Goal: Task Accomplishment & Management: Manage account settings

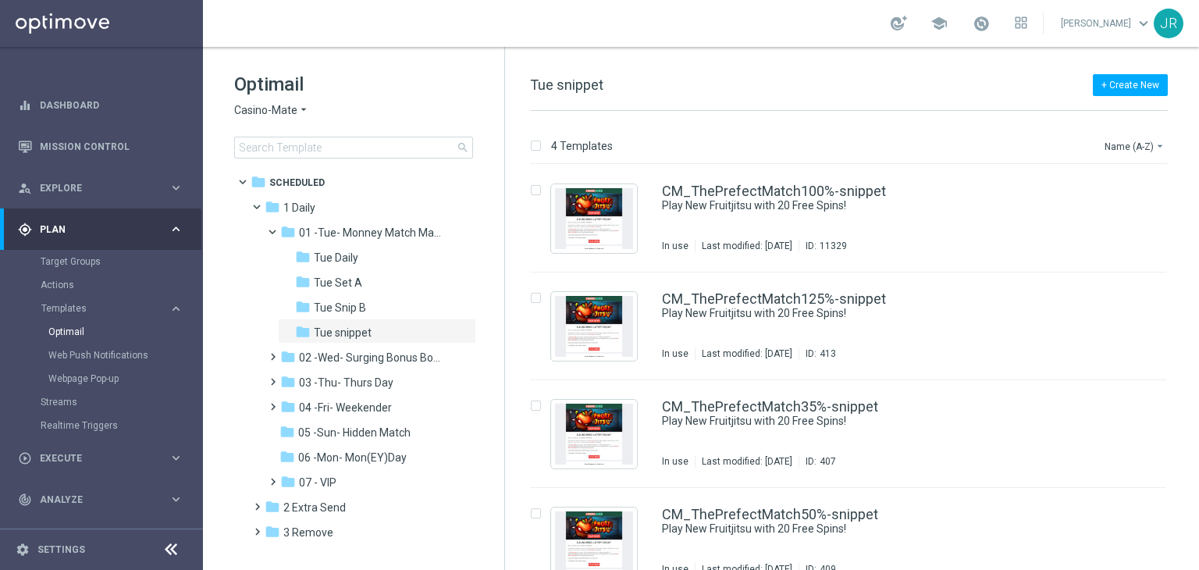
click at [251, 111] on span "Casino-Mate" at bounding box center [265, 110] width 63 height 15
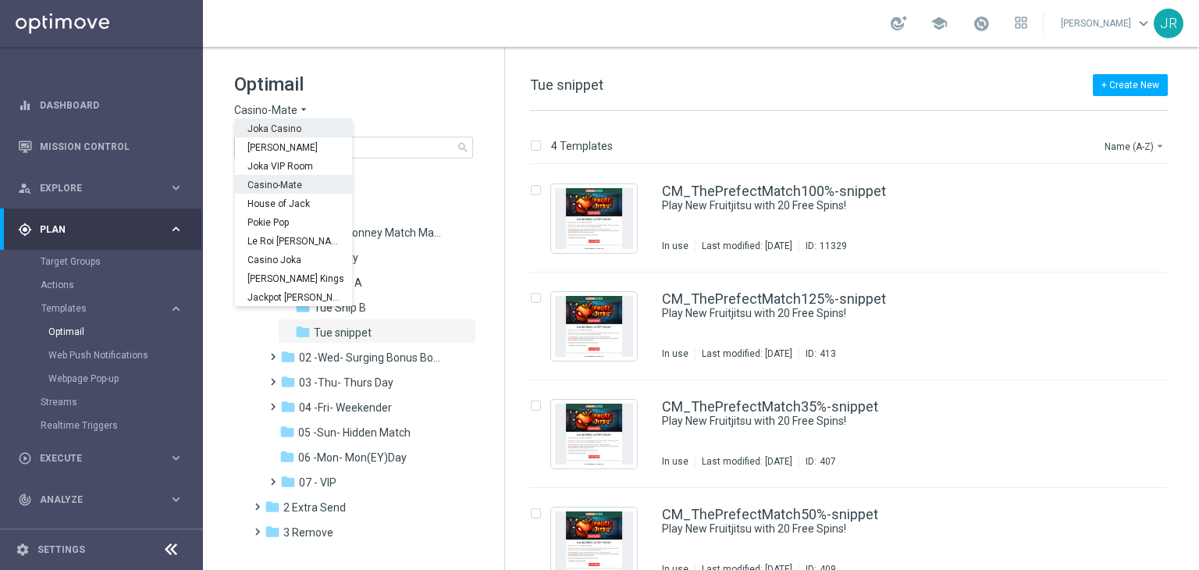
click at [258, 134] on div "Joka Casino" at bounding box center [293, 128] width 117 height 19
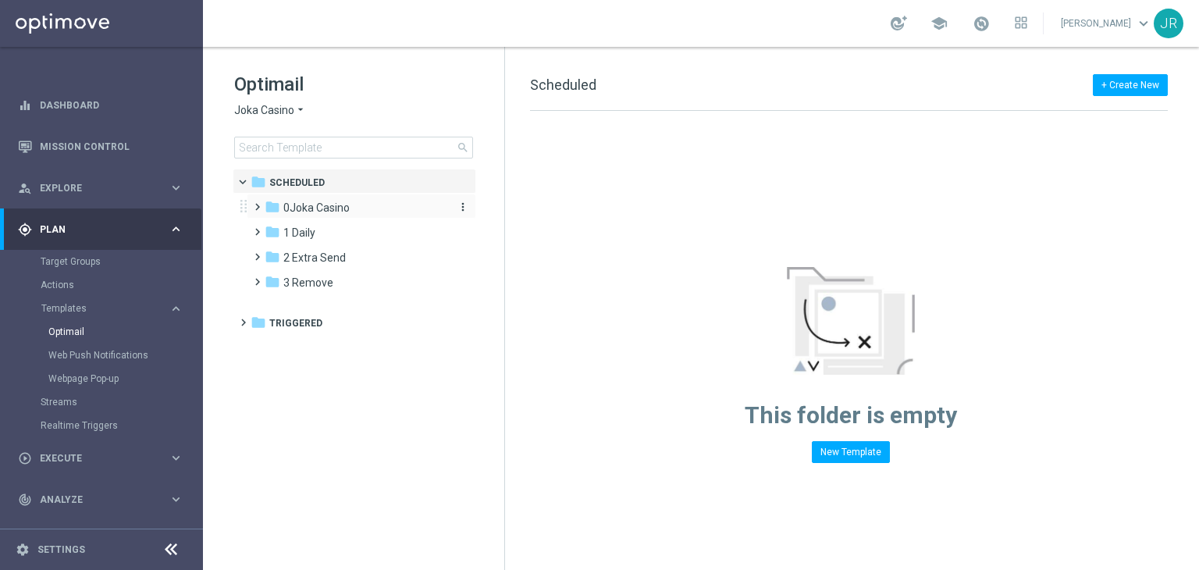
click at [314, 208] on span "0Joka Casino" at bounding box center [316, 208] width 66 height 14
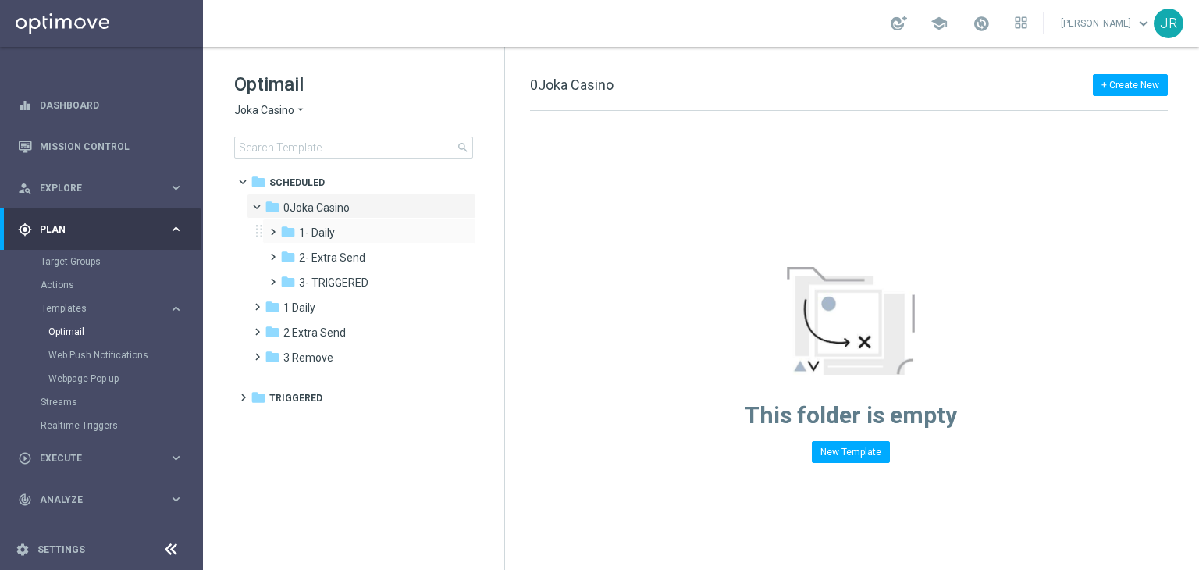
click at [319, 241] on div "folder 1- Daily" at bounding box center [363, 233] width 166 height 18
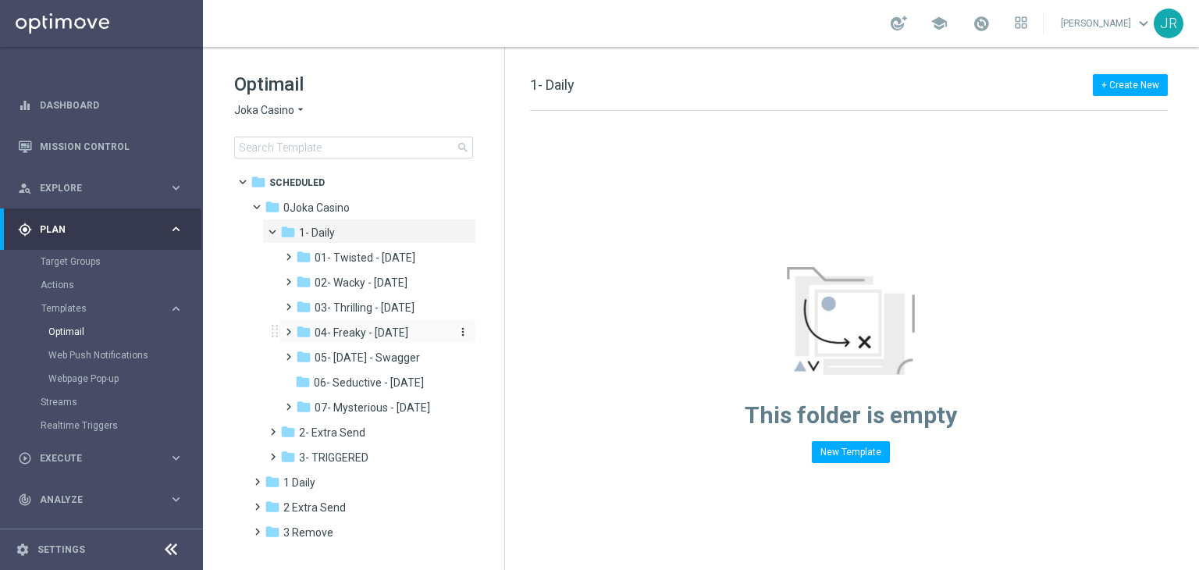
click at [383, 330] on span "04- Freaky - [DATE]" at bounding box center [362, 333] width 94 height 14
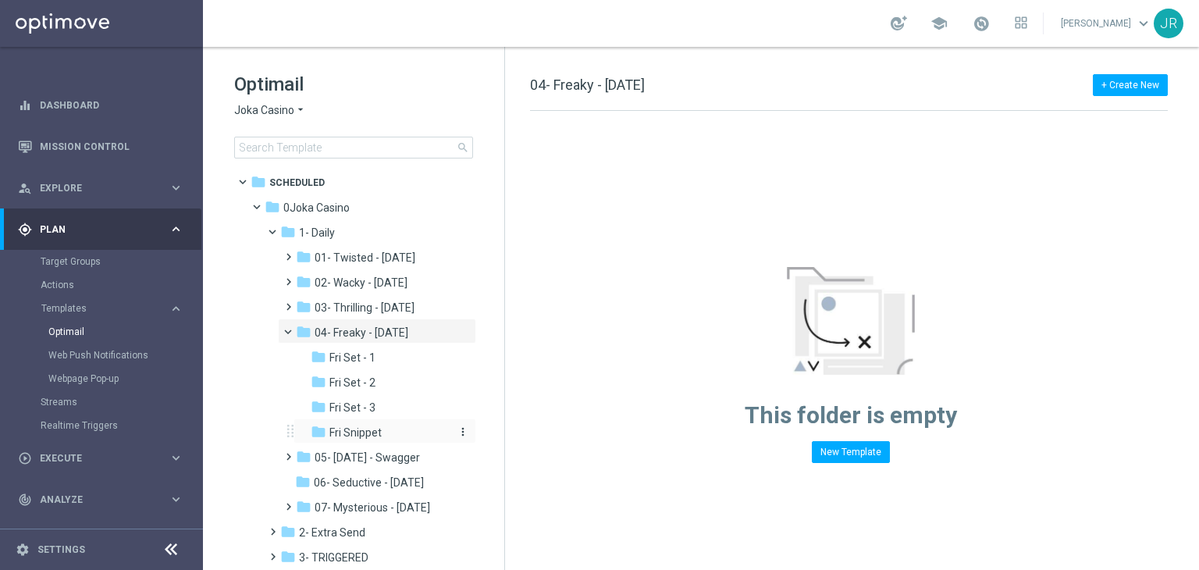
click at [377, 432] on span "Fri Snippet" at bounding box center [355, 432] width 52 height 14
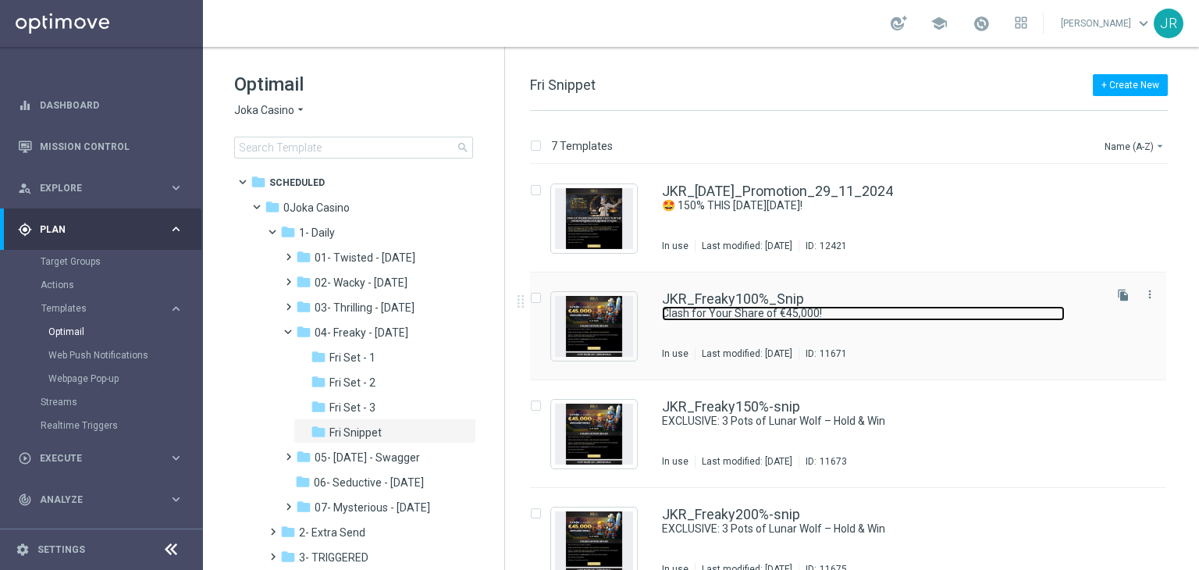
click at [718, 320] on link "Clash for Your Share of €45,000!" at bounding box center [863, 313] width 403 height 15
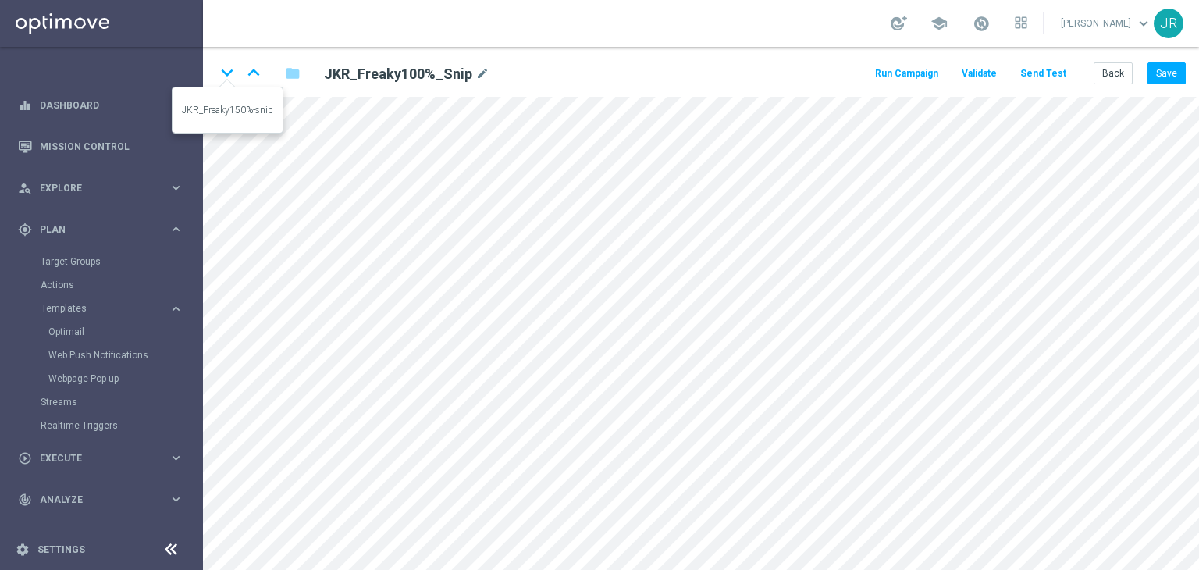
drag, startPoint x: 225, startPoint y: 73, endPoint x: 272, endPoint y: 121, distance: 67.4
click at [225, 73] on icon "keyboard_arrow_down" at bounding box center [226, 72] width 23 height 23
click at [1169, 79] on button "Save" at bounding box center [1167, 73] width 38 height 22
click at [1165, 75] on button "Save" at bounding box center [1167, 73] width 38 height 22
click at [222, 80] on icon "keyboard_arrow_down" at bounding box center [226, 72] width 23 height 23
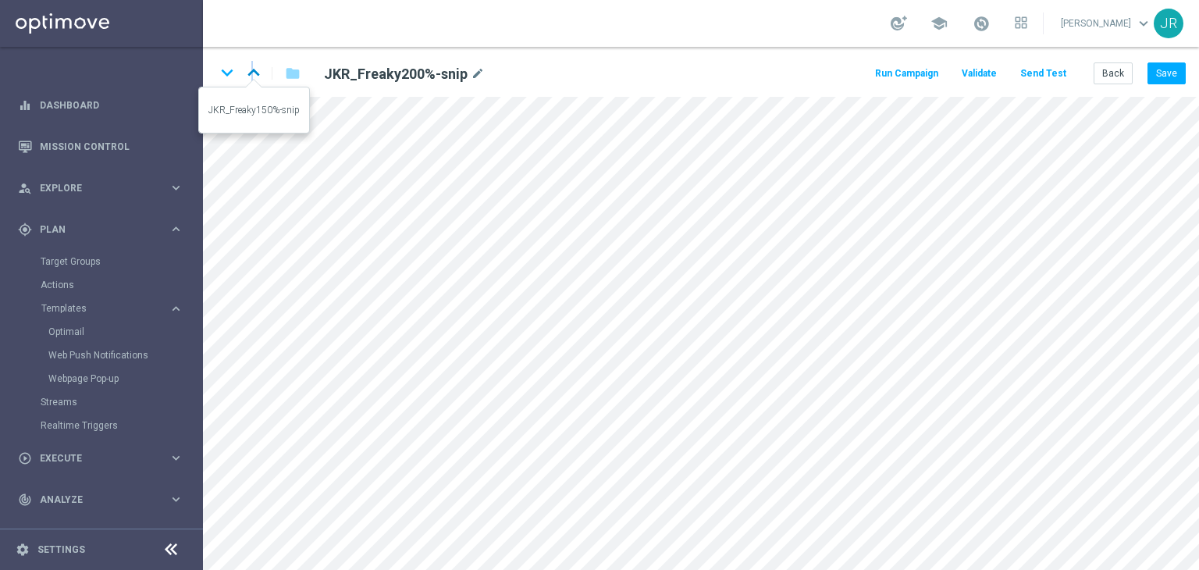
click at [253, 71] on icon "keyboard_arrow_up" at bounding box center [253, 72] width 23 height 23
drag, startPoint x: 229, startPoint y: 68, endPoint x: 336, endPoint y: 162, distance: 142.8
click at [228, 68] on icon "keyboard_arrow_down" at bounding box center [226, 72] width 23 height 23
click at [1166, 80] on button "Save" at bounding box center [1167, 73] width 38 height 22
click at [1170, 73] on button "Save" at bounding box center [1167, 73] width 38 height 22
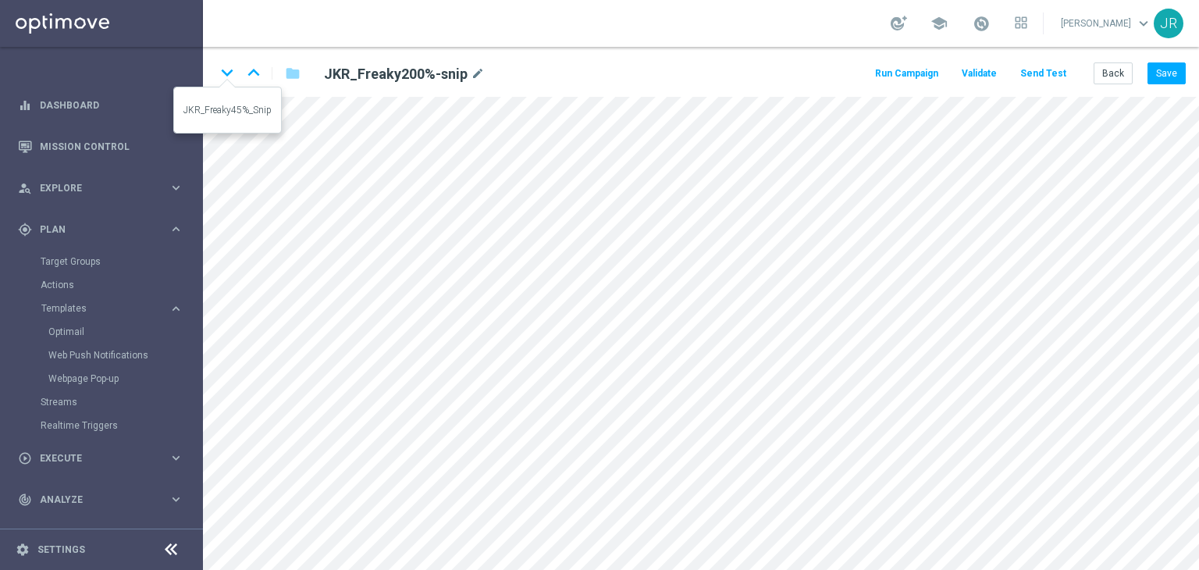
drag, startPoint x: 225, startPoint y: 73, endPoint x: 336, endPoint y: 188, distance: 159.6
click at [225, 73] on icon "keyboard_arrow_down" at bounding box center [226, 72] width 23 height 23
click at [1174, 76] on button "Save" at bounding box center [1167, 73] width 38 height 22
click at [219, 73] on icon "keyboard_arrow_down" at bounding box center [226, 72] width 23 height 23
click at [1169, 69] on button "Save" at bounding box center [1167, 73] width 38 height 22
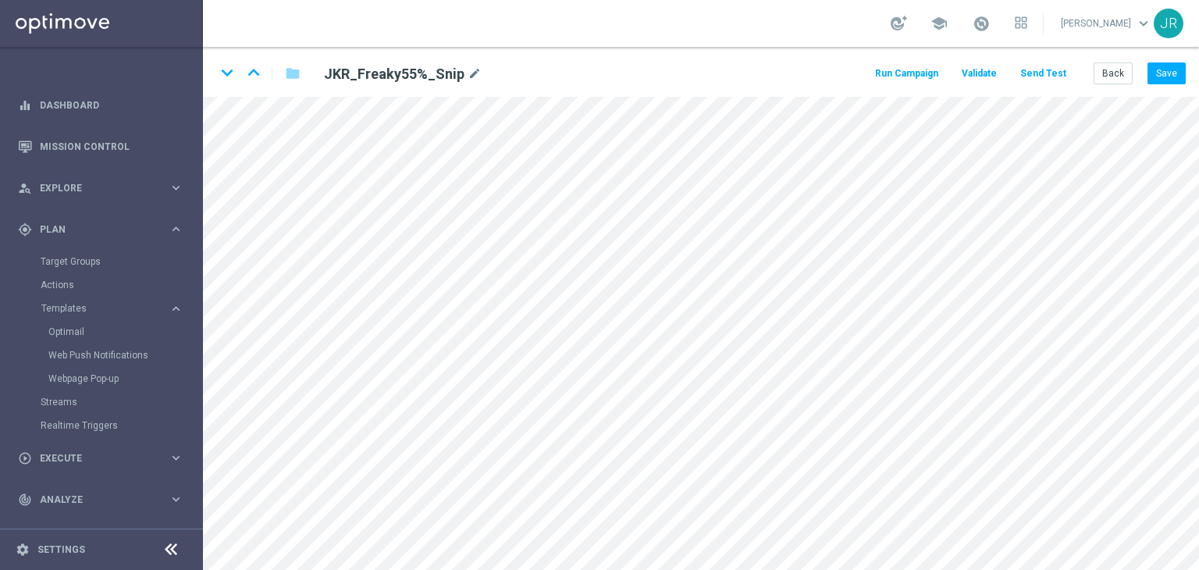
click at [1180, 56] on div "keyboard_arrow_down keyboard_arrow_up folder JKR_Freaky55%_Snip mode_edit Run C…" at bounding box center [701, 72] width 996 height 50
click at [1177, 61] on div "keyboard_arrow_down keyboard_arrow_up folder JKR_Freaky55%_Snip mode_edit Run C…" at bounding box center [701, 72] width 996 height 50
click at [1170, 76] on button "Save" at bounding box center [1167, 73] width 38 height 22
click at [226, 73] on icon "keyboard_arrow_down" at bounding box center [226, 72] width 23 height 23
click at [1177, 91] on div "keyboard_arrow_down keyboard_arrow_up folder JKR_Freaky80%_Snip mode_edit Run C…" at bounding box center [701, 72] width 996 height 50
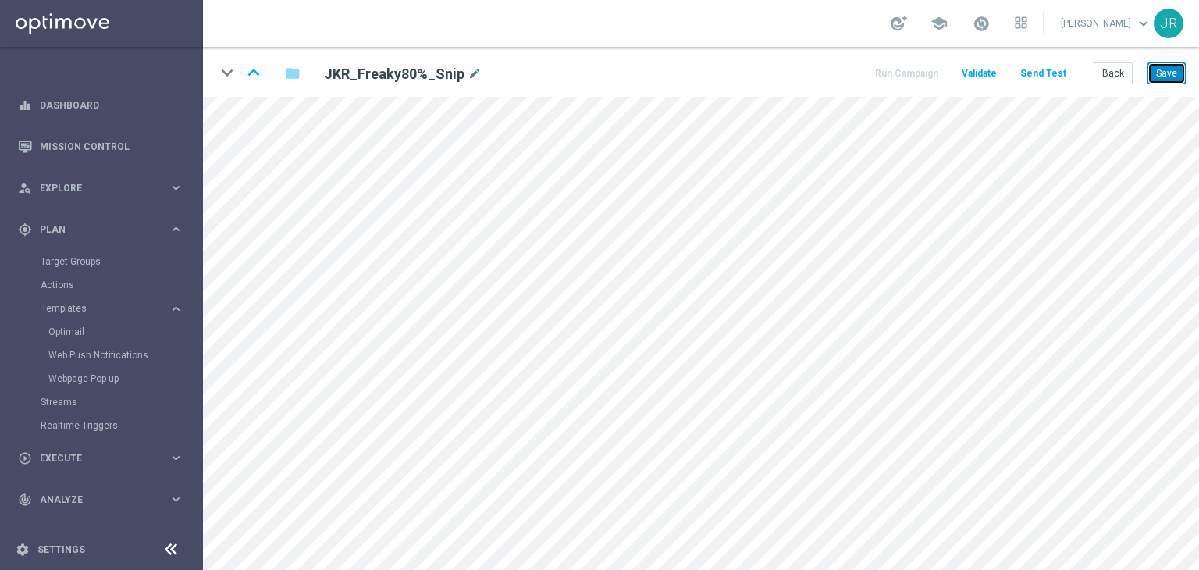
click at [1170, 73] on button "Save" at bounding box center [1167, 73] width 38 height 22
click at [1172, 62] on button "Save" at bounding box center [1167, 73] width 38 height 22
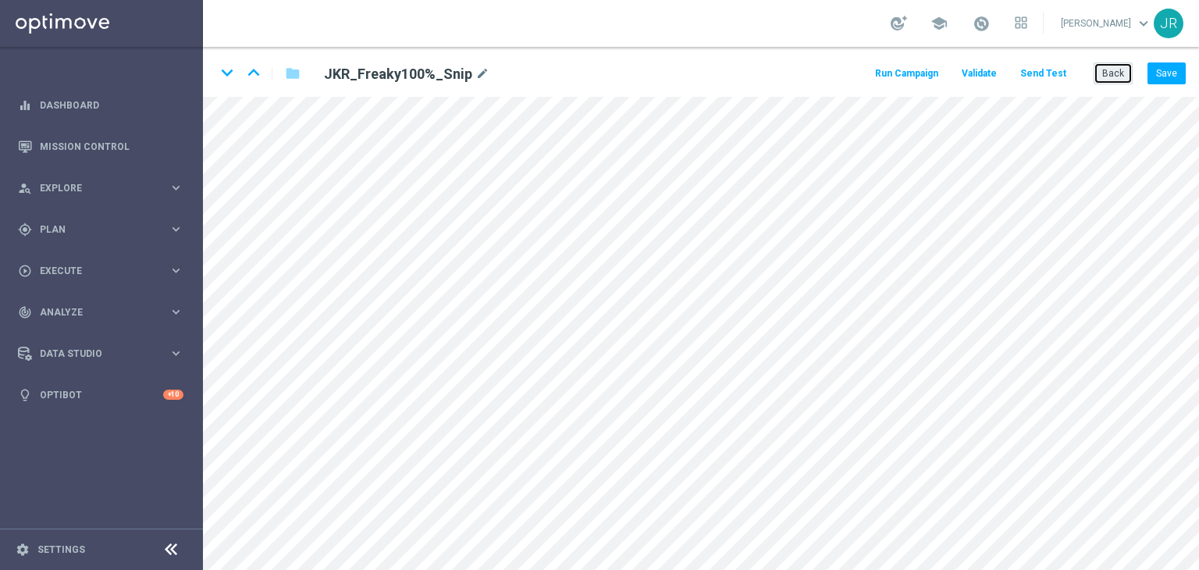
click at [1103, 73] on button "Back" at bounding box center [1113, 73] width 39 height 22
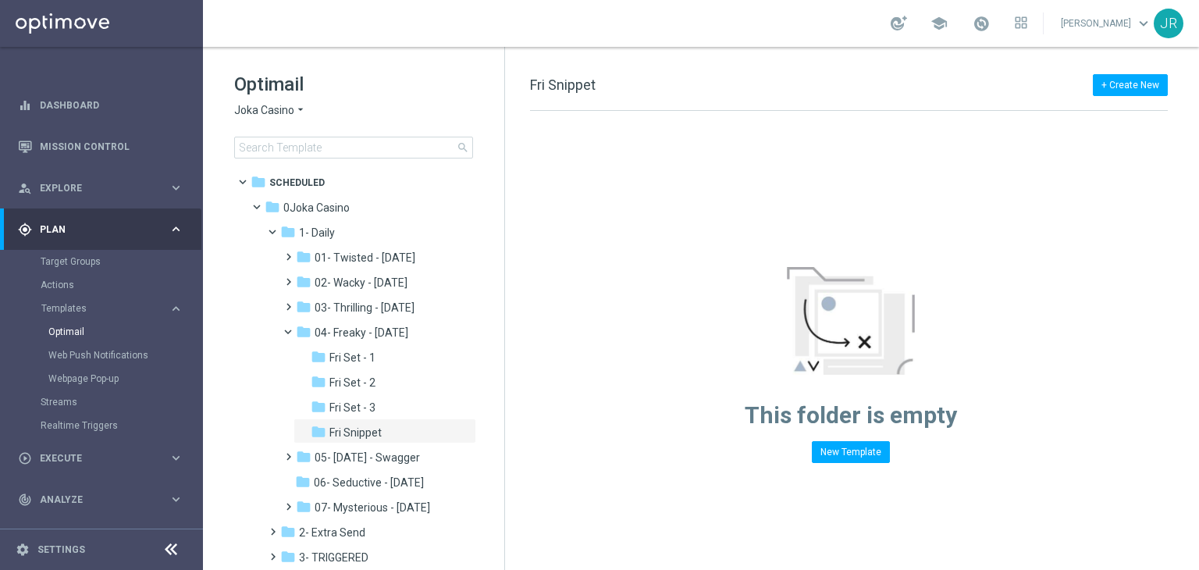
click at [284, 110] on span "Joka Casino" at bounding box center [264, 110] width 60 height 15
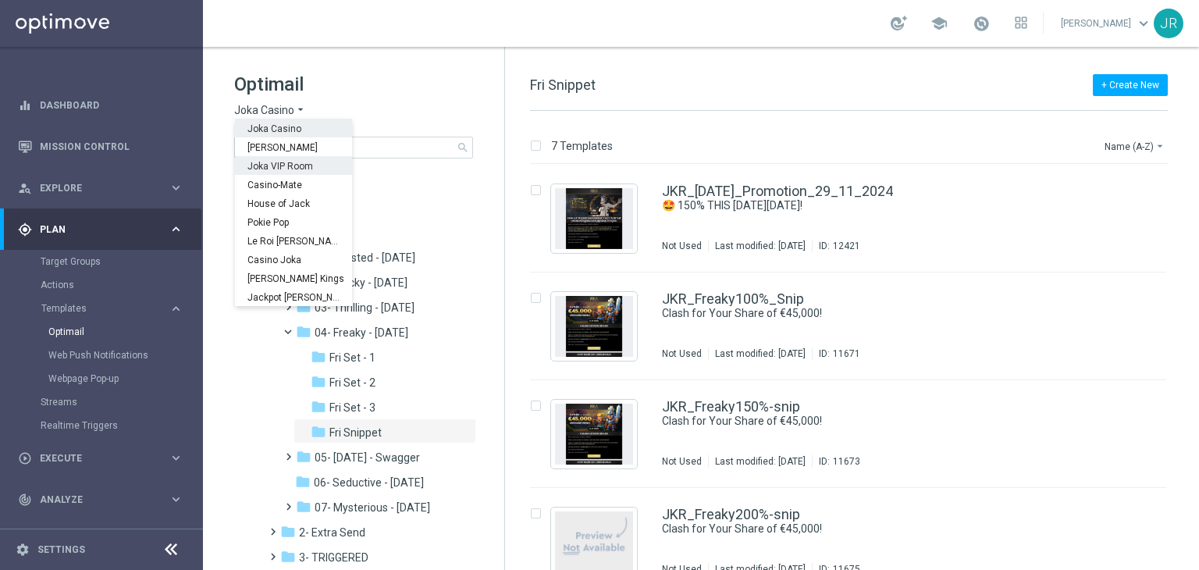
click at [0, 0] on span "Joka VIP Room" at bounding box center [0, 0] width 0 height 0
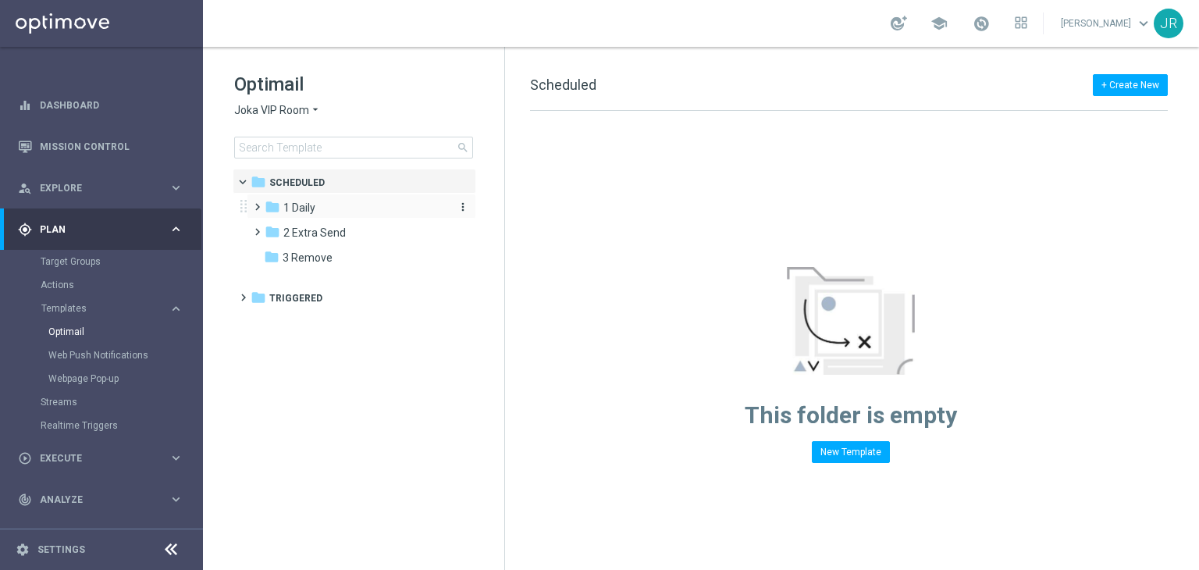
click at [311, 212] on span "1 Daily" at bounding box center [299, 208] width 32 height 14
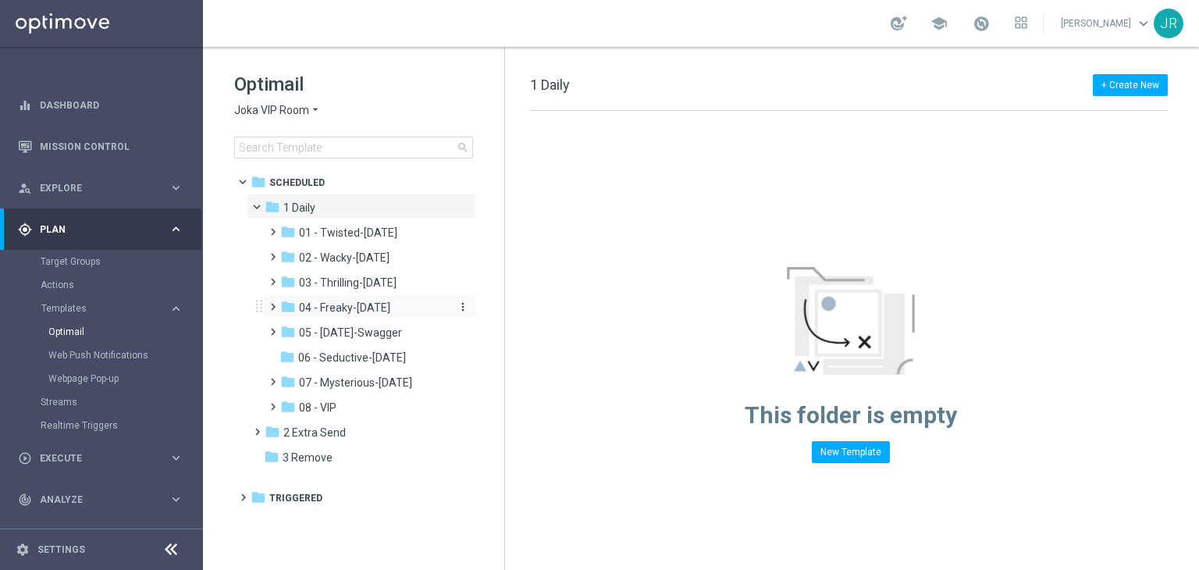
click at [328, 307] on span "04 - Freaky-[DATE]" at bounding box center [344, 308] width 91 height 14
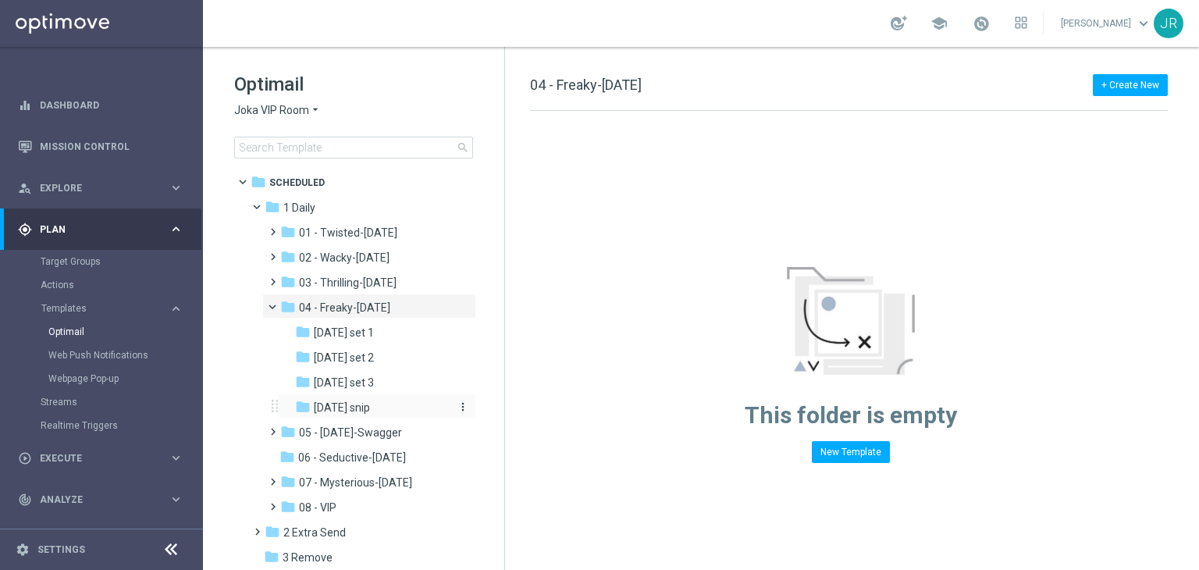
click at [351, 409] on span "[DATE] snip" at bounding box center [342, 407] width 56 height 14
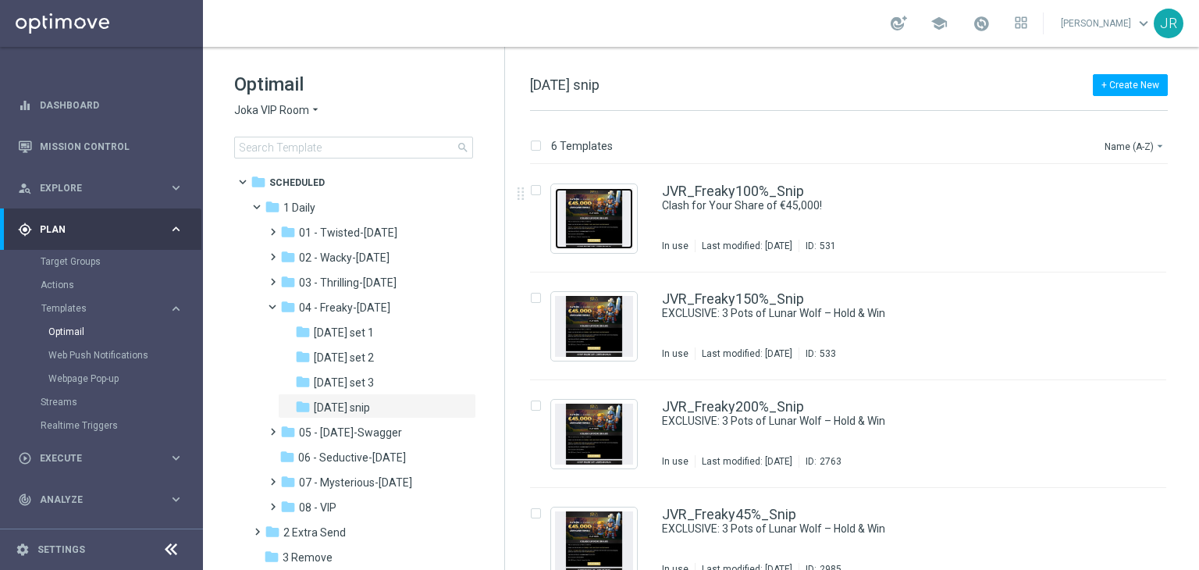
drag, startPoint x: 600, startPoint y: 207, endPoint x: 637, endPoint y: 235, distance: 46.8
click at [600, 207] on img "Press SPACE to select this row." at bounding box center [594, 218] width 78 height 61
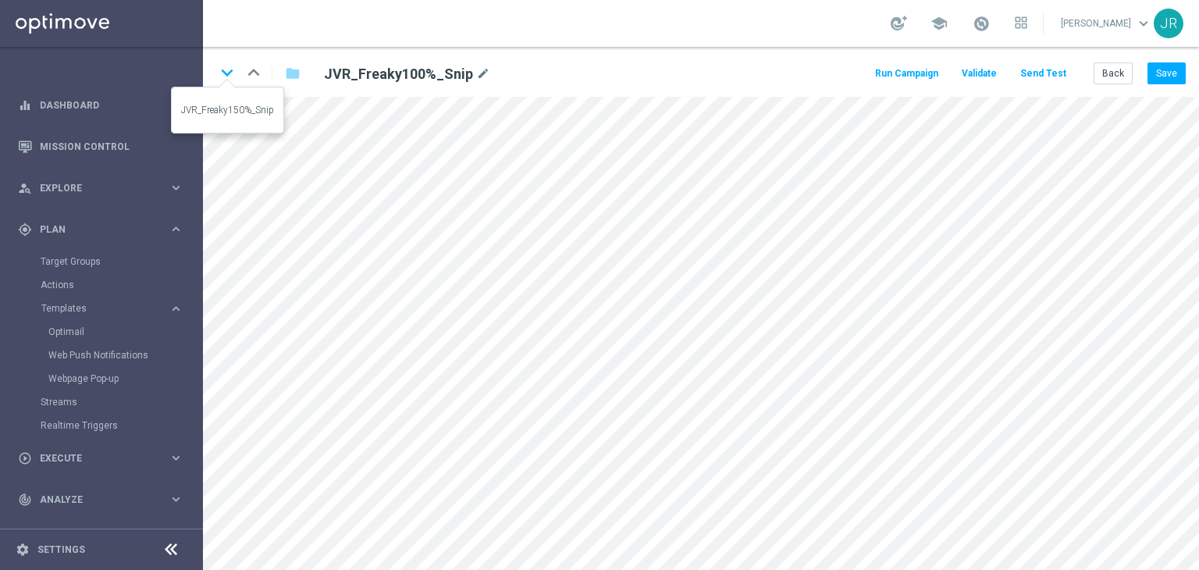
drag, startPoint x: 226, startPoint y: 72, endPoint x: 0, endPoint y: 415, distance: 411.4
click at [228, 72] on icon "keyboard_arrow_down" at bounding box center [226, 72] width 23 height 23
click at [1163, 78] on button "Save" at bounding box center [1167, 73] width 38 height 22
click at [1166, 71] on button "Save" at bounding box center [1167, 73] width 38 height 22
click at [225, 73] on icon "keyboard_arrow_down" at bounding box center [226, 72] width 23 height 23
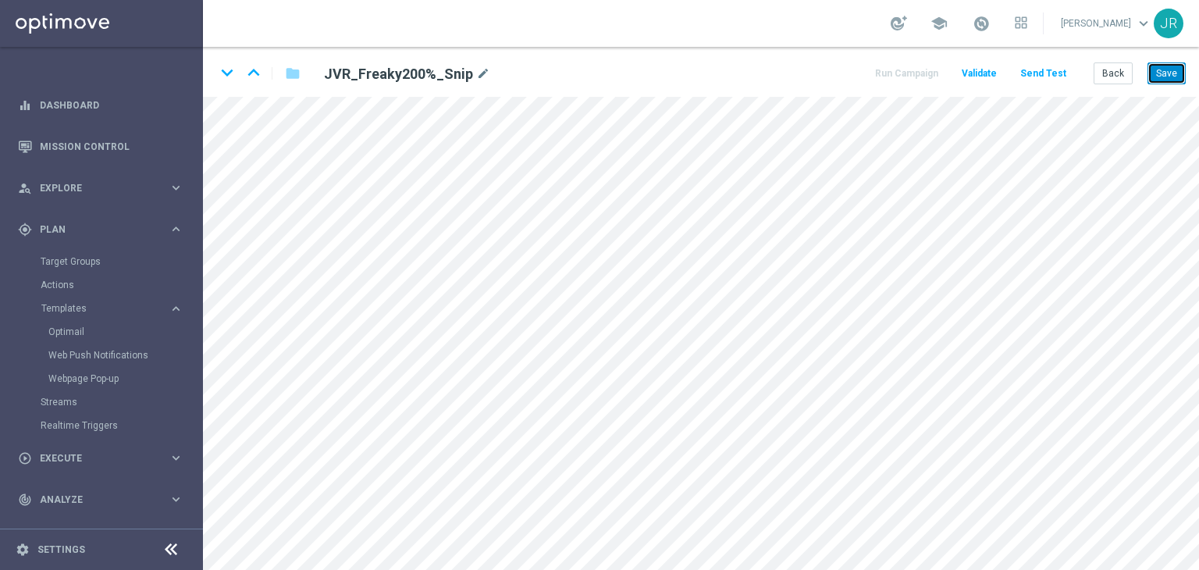
click at [1177, 63] on button "Save" at bounding box center [1167, 73] width 38 height 22
click at [1162, 72] on button "Save" at bounding box center [1167, 73] width 38 height 22
click at [231, 66] on icon "keyboard_arrow_down" at bounding box center [226, 72] width 23 height 23
click at [247, 69] on icon "keyboard_arrow_up" at bounding box center [253, 72] width 23 height 23
click at [227, 77] on icon "keyboard_arrow_down" at bounding box center [226, 72] width 23 height 23
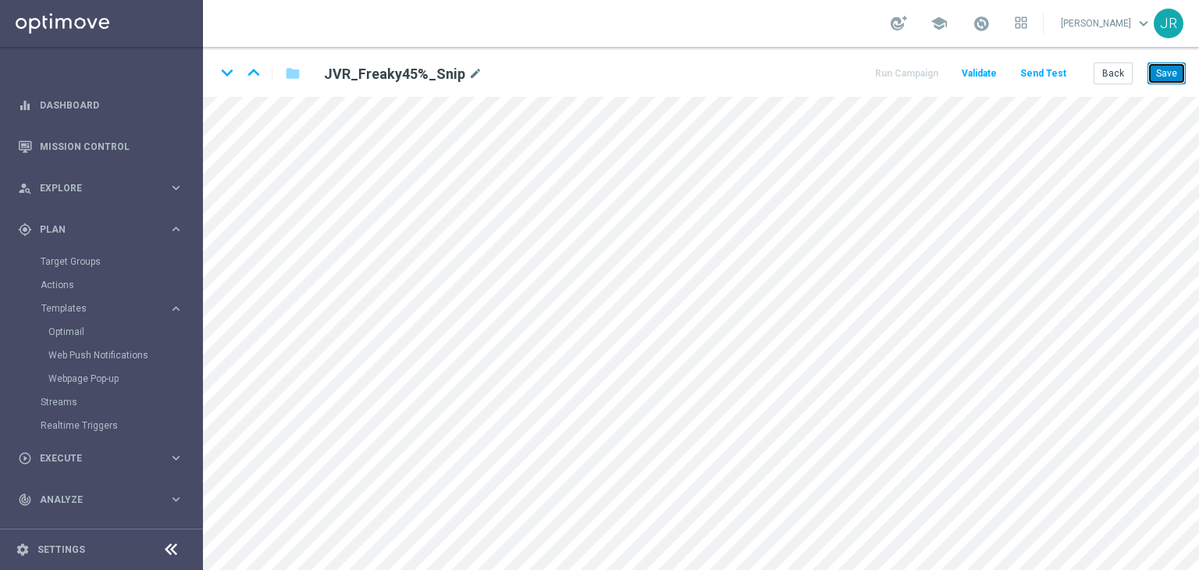
click at [1169, 73] on button "Save" at bounding box center [1167, 73] width 38 height 22
click at [1179, 70] on button "Save" at bounding box center [1167, 73] width 38 height 22
click at [230, 79] on icon "keyboard_arrow_down" at bounding box center [226, 72] width 23 height 23
click at [1170, 79] on button "Save" at bounding box center [1167, 73] width 38 height 22
drag, startPoint x: 1173, startPoint y: 70, endPoint x: 1177, endPoint y: 85, distance: 15.6
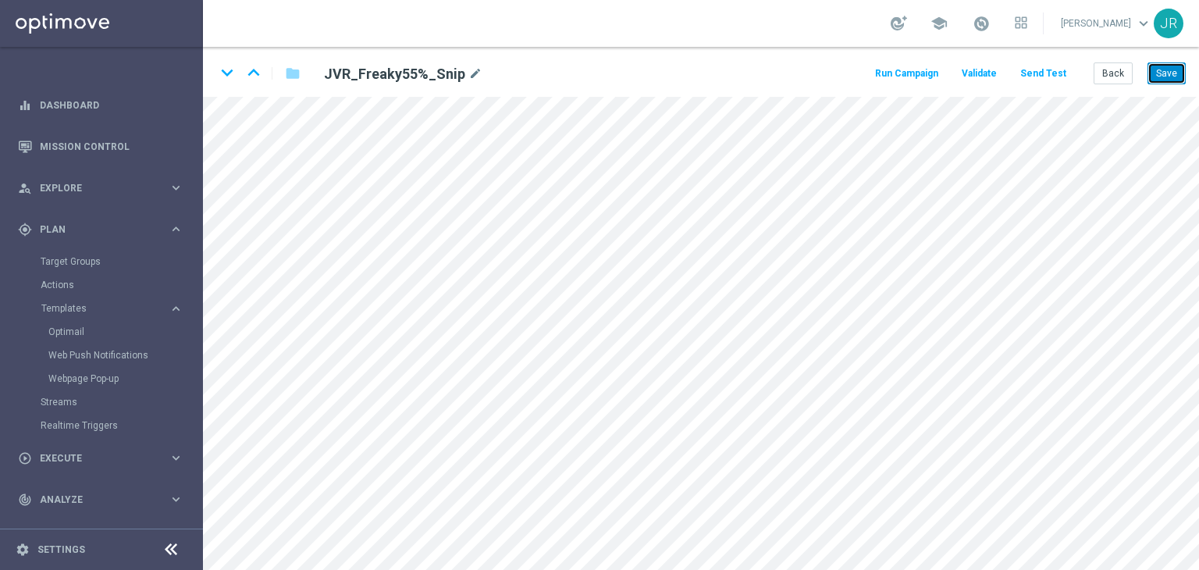
click at [1173, 71] on button "Save" at bounding box center [1167, 73] width 38 height 22
drag, startPoint x: 229, startPoint y: 69, endPoint x: 719, endPoint y: 270, distance: 529.7
click at [229, 69] on icon "keyboard_arrow_down" at bounding box center [226, 72] width 23 height 23
click at [1149, 81] on div "Back Save" at bounding box center [1140, 73] width 92 height 22
click at [1158, 77] on button "Save" at bounding box center [1167, 73] width 38 height 22
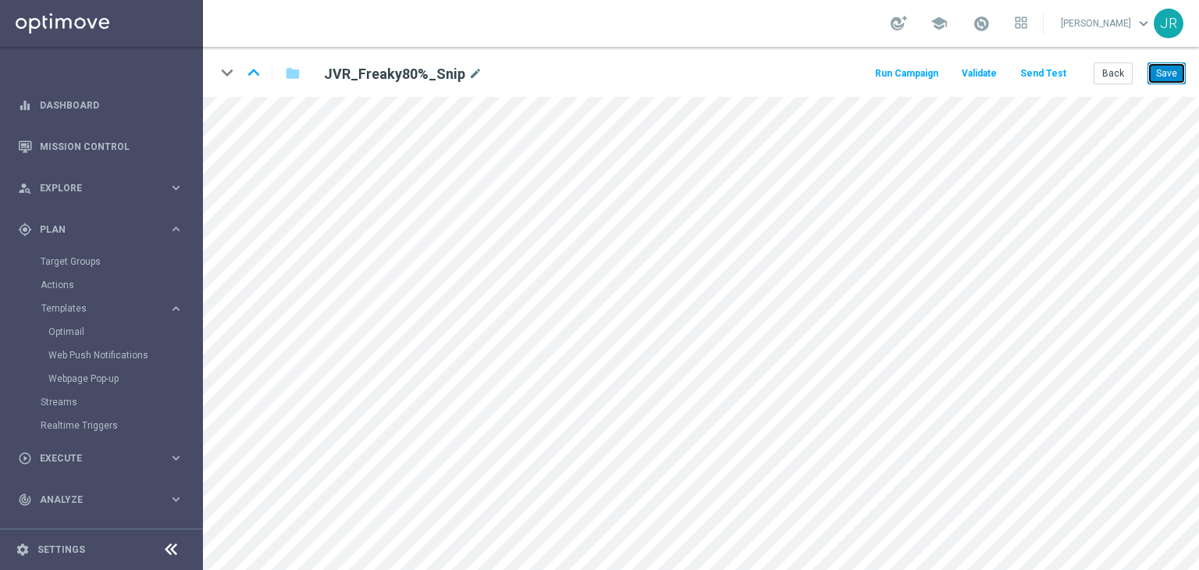
click at [1162, 80] on button "Save" at bounding box center [1167, 73] width 38 height 22
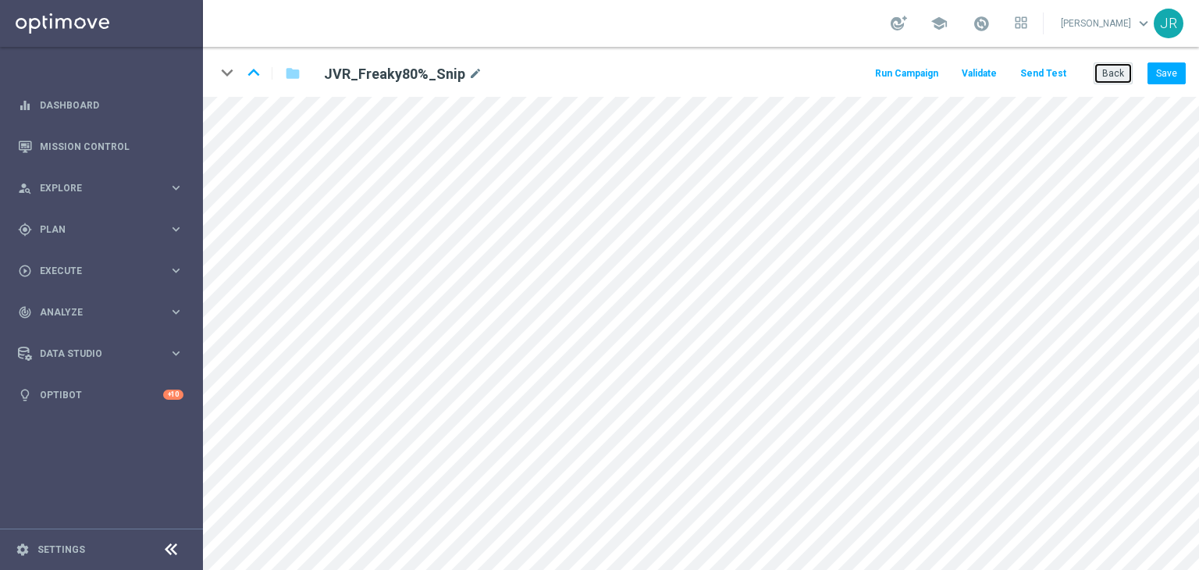
click at [1109, 71] on button "Back" at bounding box center [1113, 73] width 39 height 22
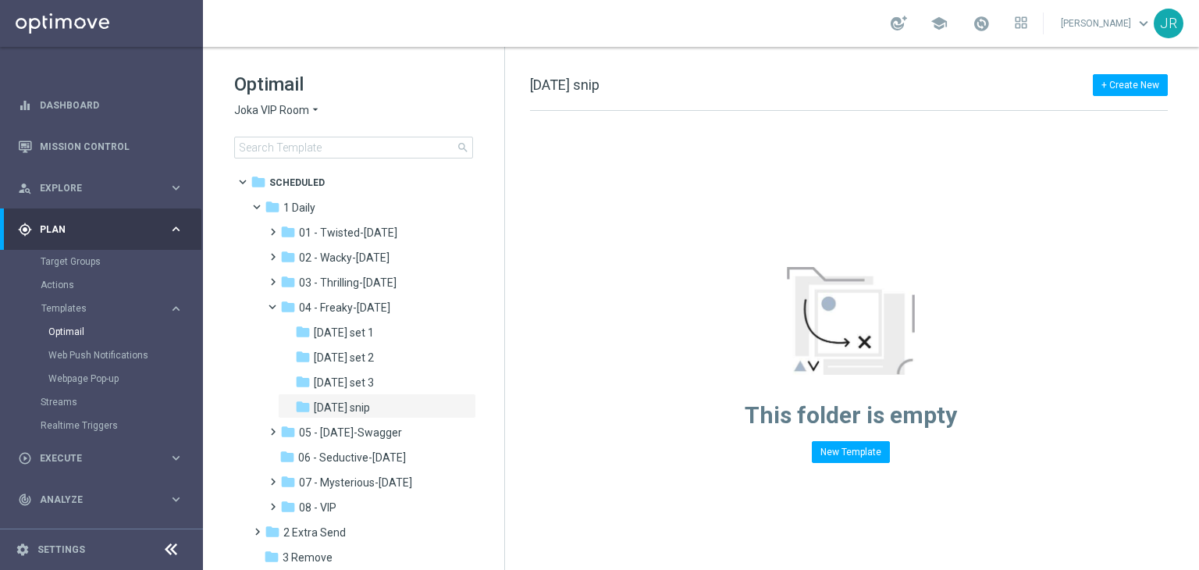
click at [294, 115] on span "Joka VIP Room" at bounding box center [271, 110] width 75 height 15
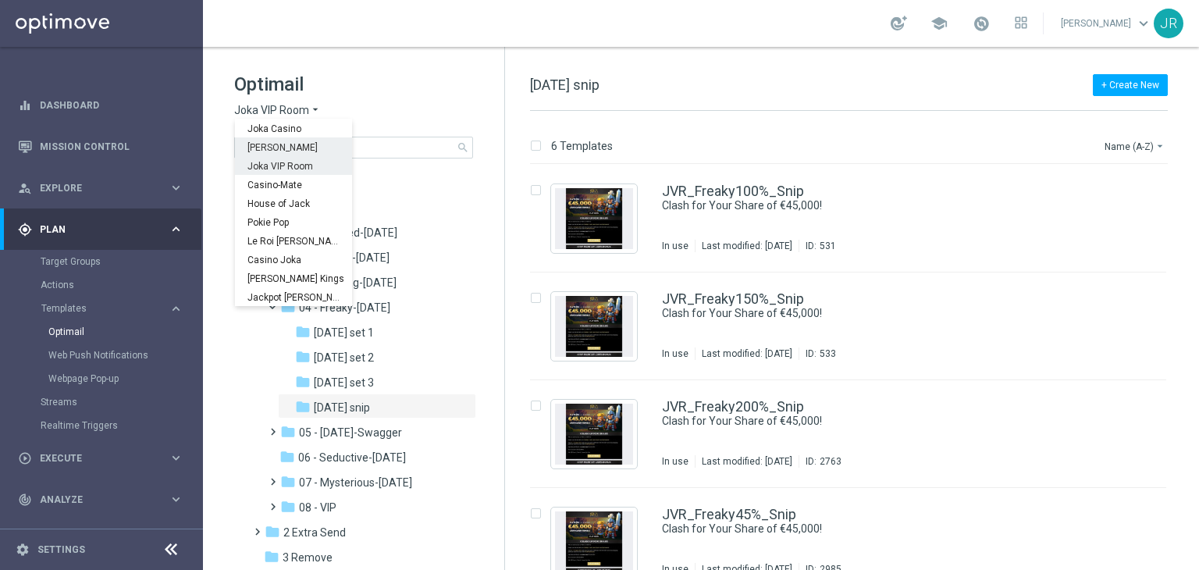
click at [272, 154] on div "[PERSON_NAME]" at bounding box center [293, 146] width 117 height 19
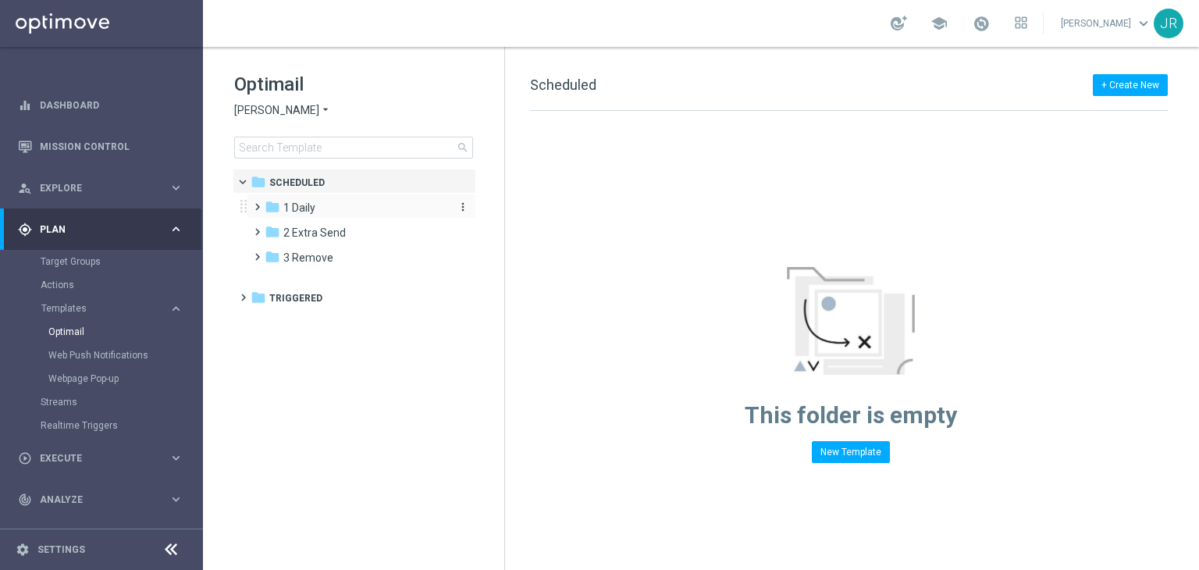
click at [324, 210] on div "folder 1 Daily" at bounding box center [355, 208] width 180 height 18
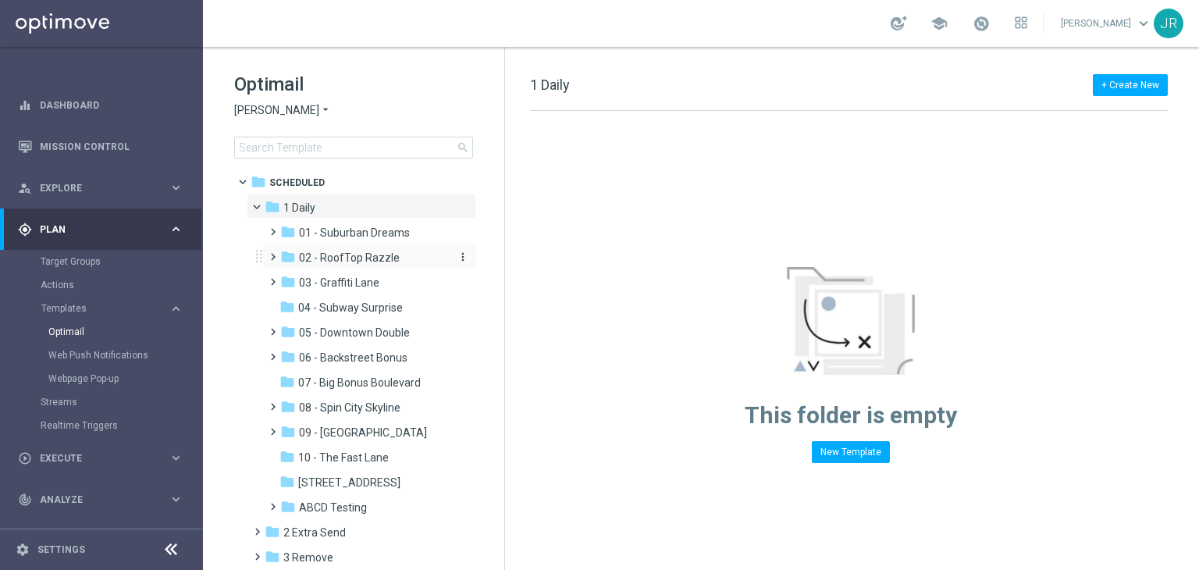
click at [377, 264] on span "02 - RoofTop Razzle" at bounding box center [349, 258] width 101 height 14
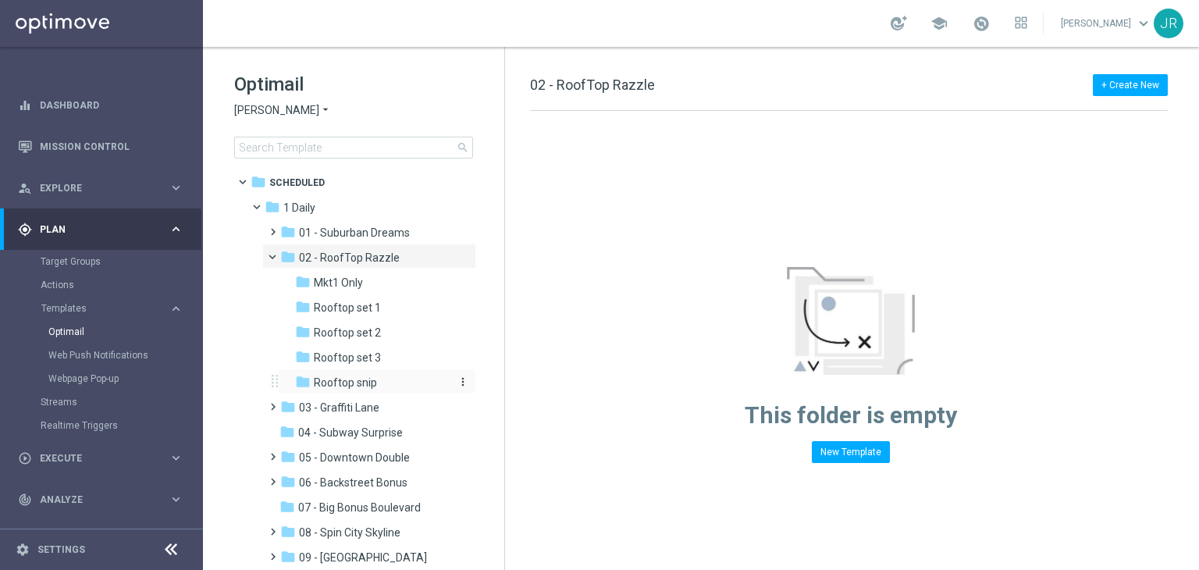
click at [358, 386] on span "Rooftop snip" at bounding box center [345, 383] width 63 height 14
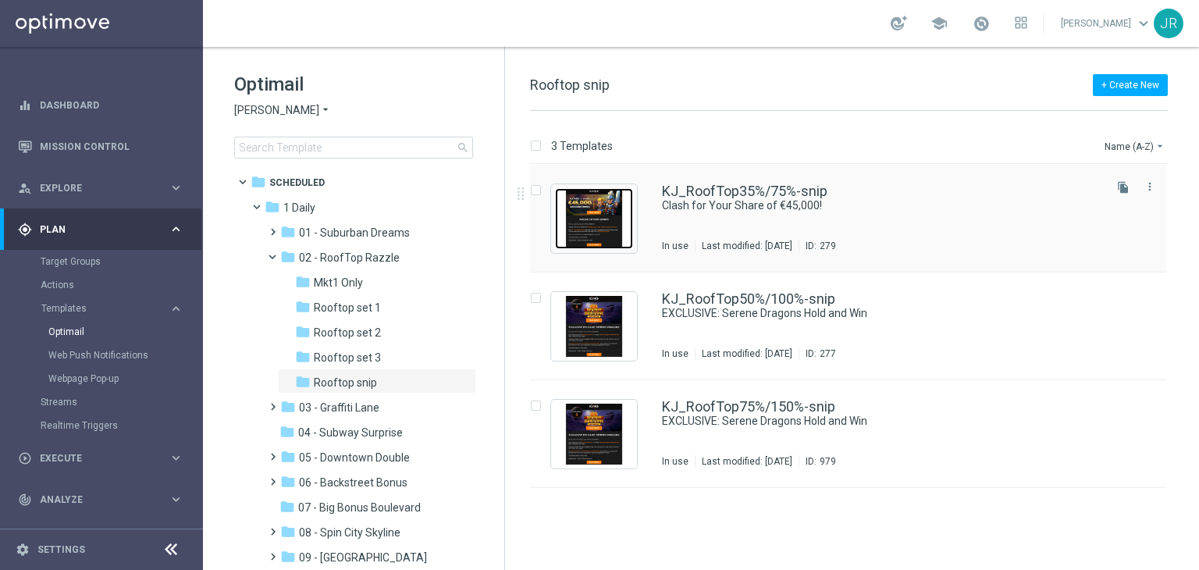
click at [585, 216] on img "Press SPACE to select this row." at bounding box center [594, 218] width 78 height 61
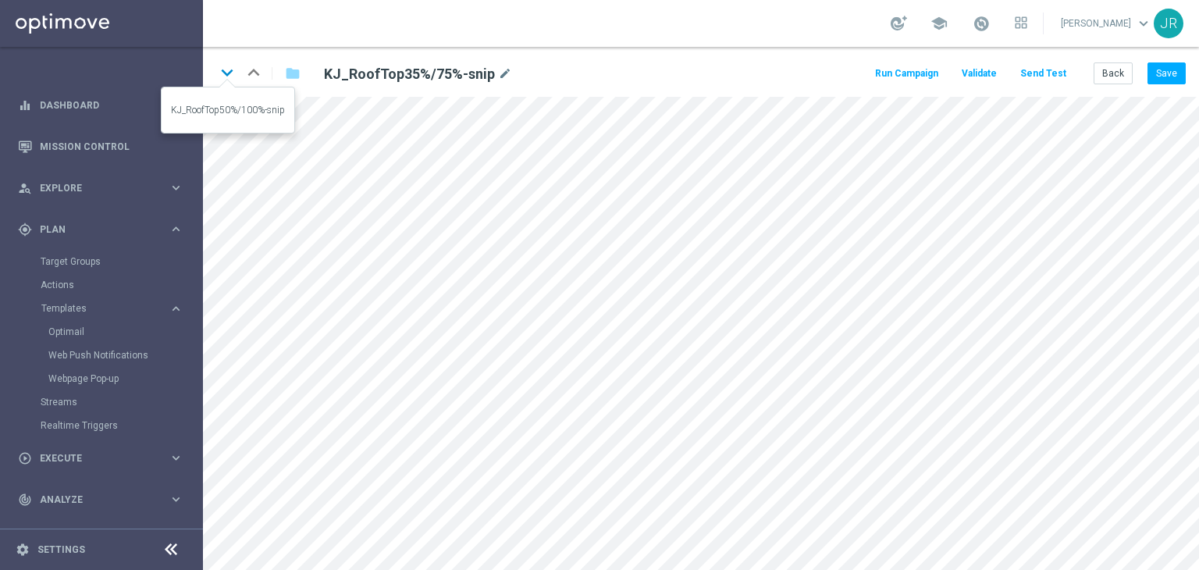
click at [225, 72] on icon "keyboard_arrow_down" at bounding box center [226, 72] width 23 height 23
click at [1159, 79] on button "Save" at bounding box center [1167, 73] width 38 height 22
click at [1159, 74] on button "Save" at bounding box center [1167, 73] width 38 height 22
click at [226, 73] on icon "keyboard_arrow_down" at bounding box center [226, 72] width 23 height 23
click at [1174, 78] on button "Save" at bounding box center [1167, 73] width 38 height 22
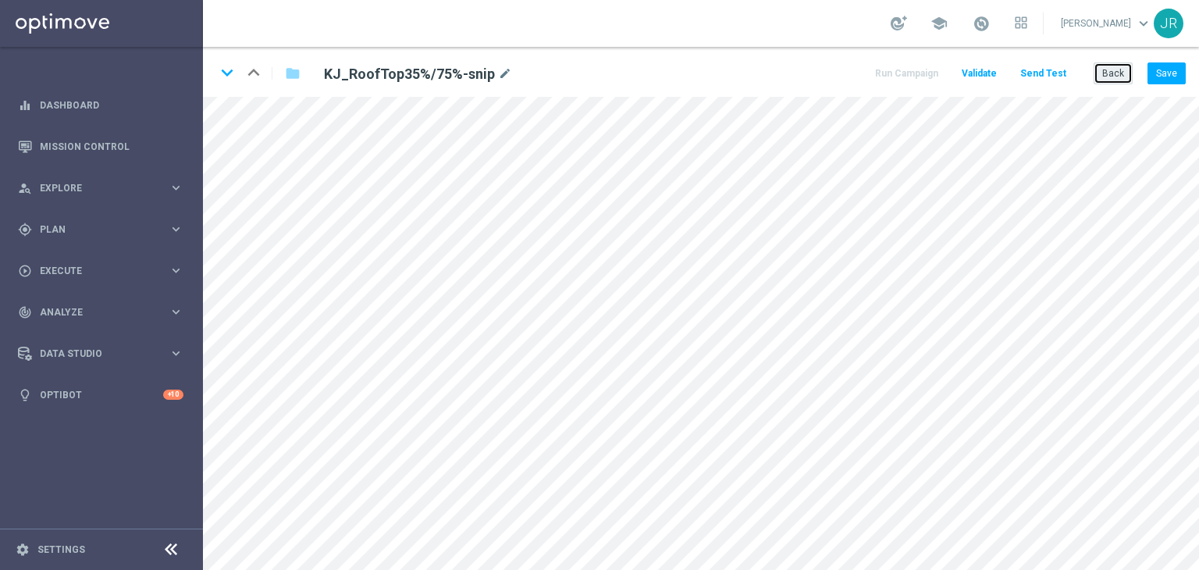
click at [1116, 73] on button "Back" at bounding box center [1113, 73] width 39 height 22
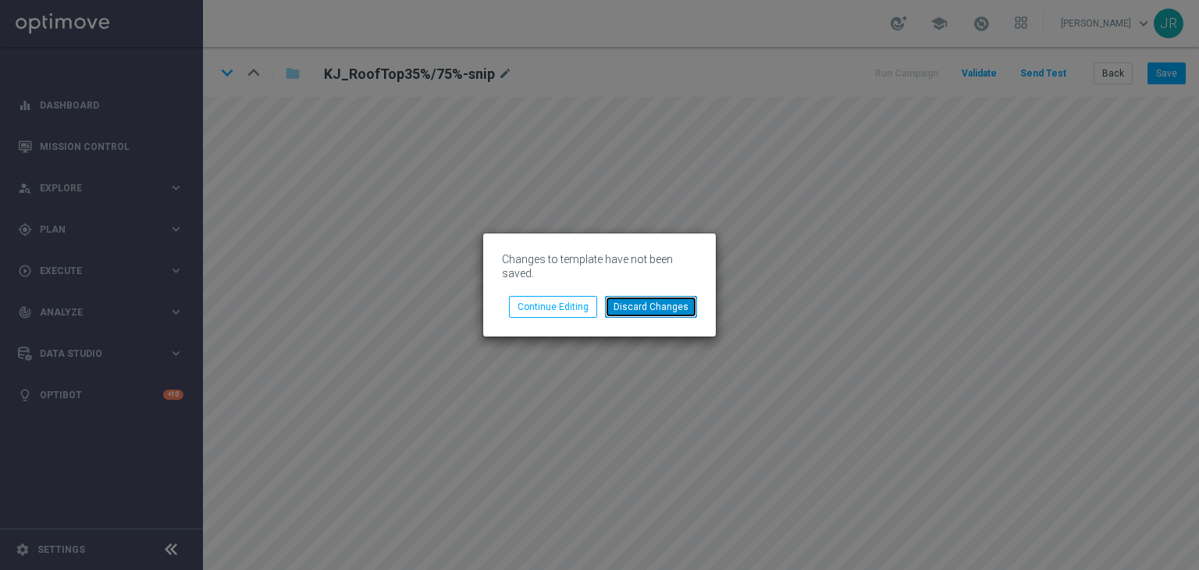
click at [664, 304] on button "Discard Changes" at bounding box center [651, 307] width 92 height 22
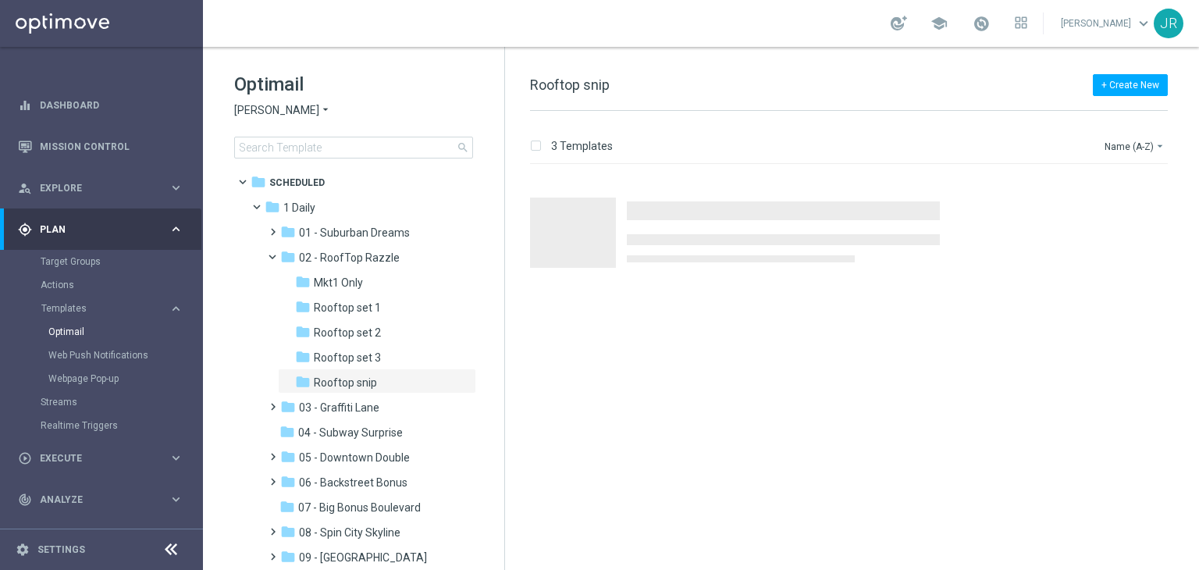
click at [260, 107] on span "[PERSON_NAME]" at bounding box center [276, 110] width 85 height 15
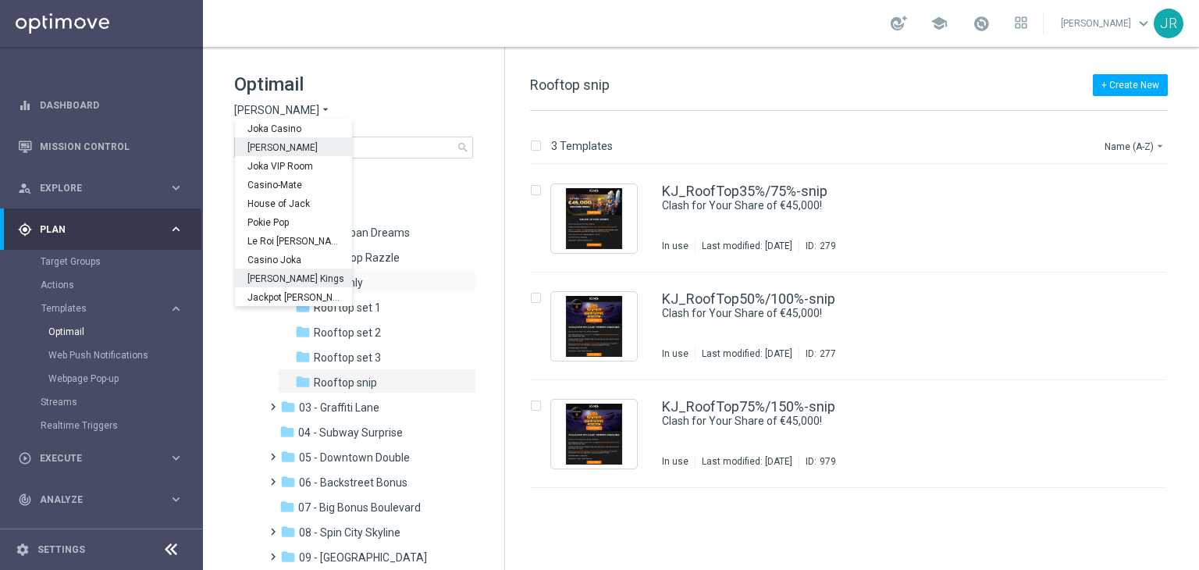
click at [281, 284] on div "[PERSON_NAME] Kings" at bounding box center [293, 278] width 117 height 19
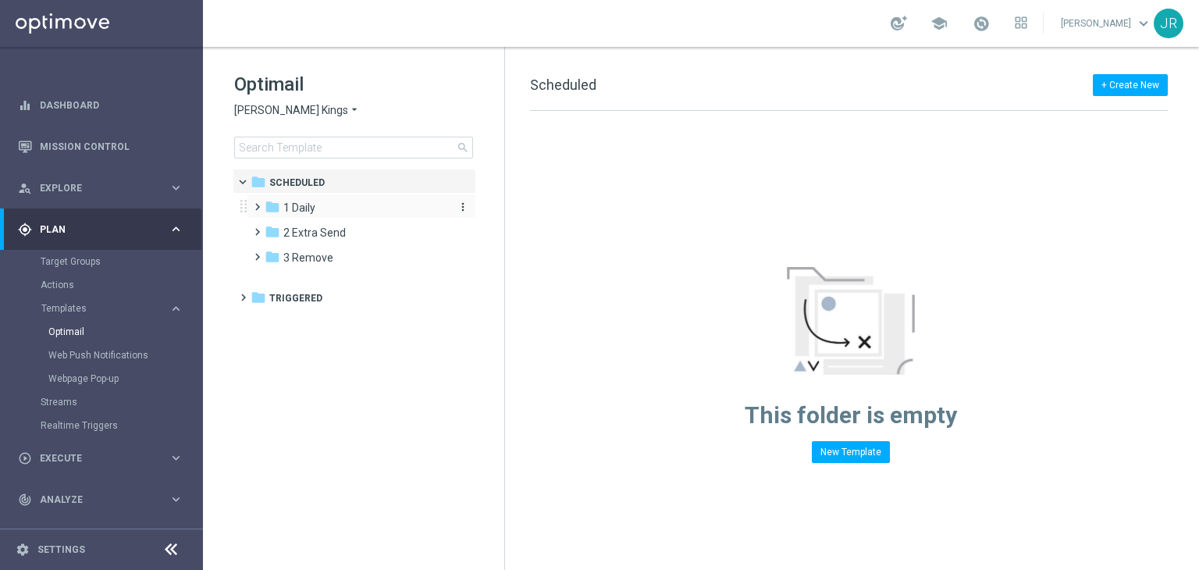
click at [317, 211] on div "folder 1 Daily" at bounding box center [355, 208] width 180 height 18
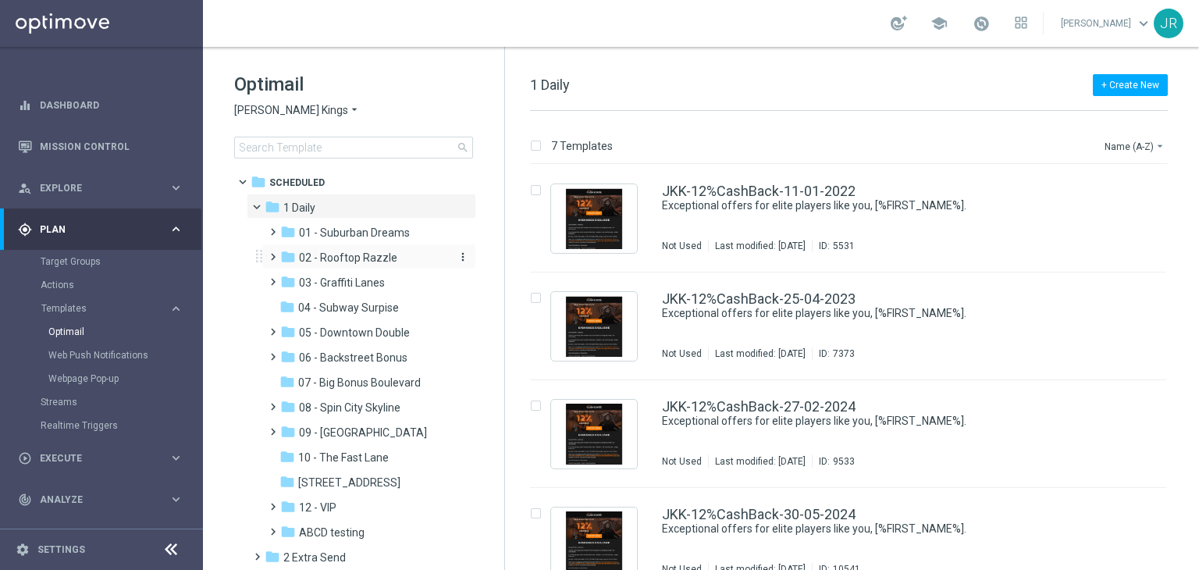
click at [357, 256] on span "02 - Rooftop Razzle" at bounding box center [348, 258] width 98 height 14
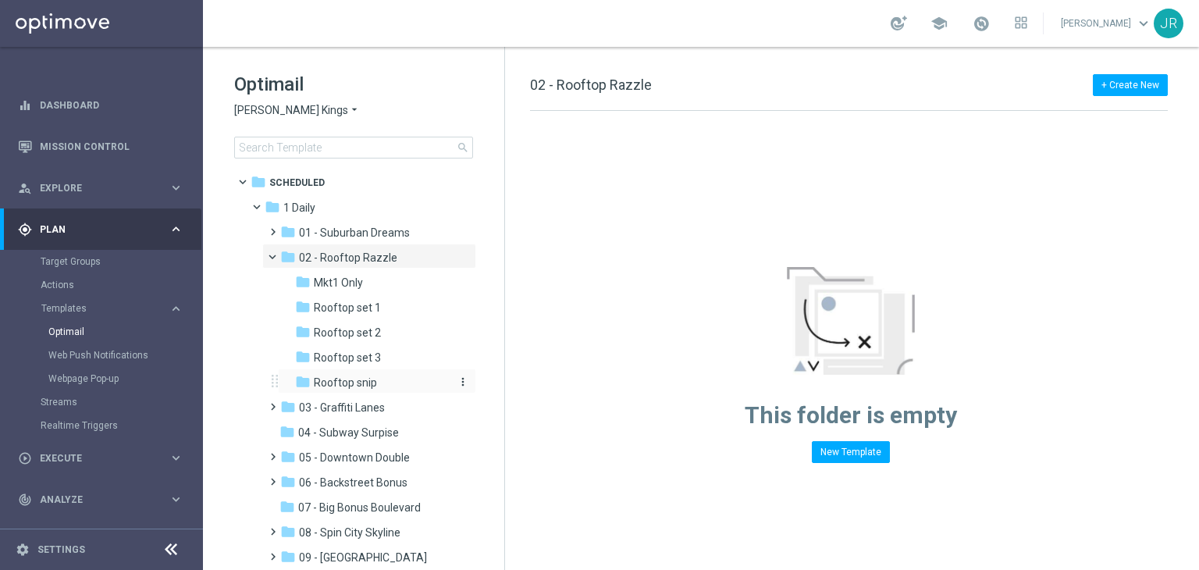
click at [355, 377] on span "Rooftop snip" at bounding box center [345, 383] width 63 height 14
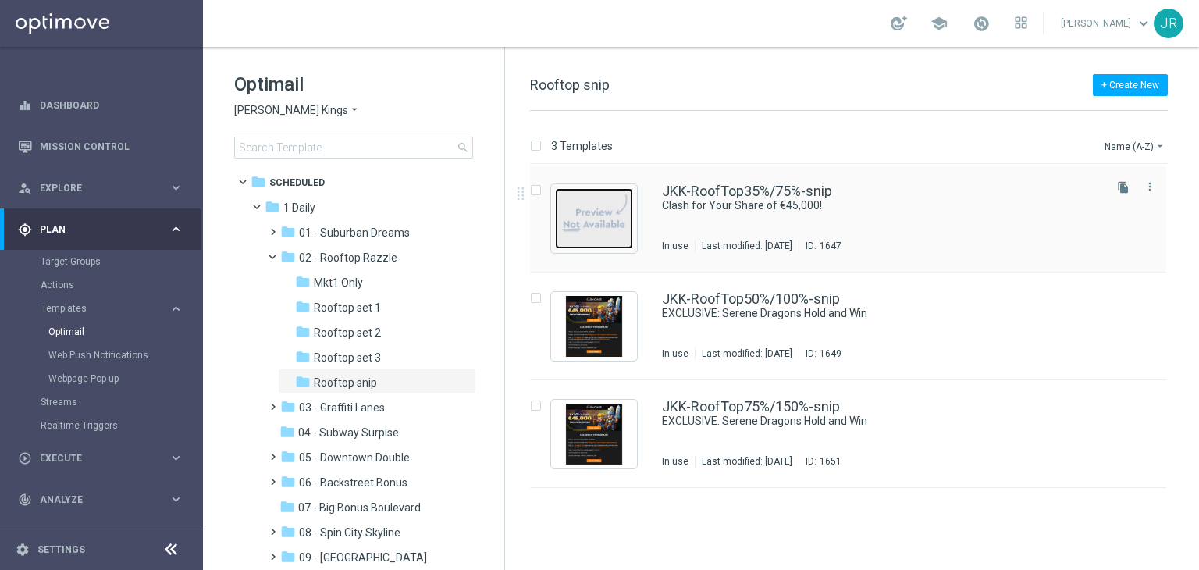
click at [596, 223] on img "Press SPACE to select this row." at bounding box center [594, 218] width 78 height 61
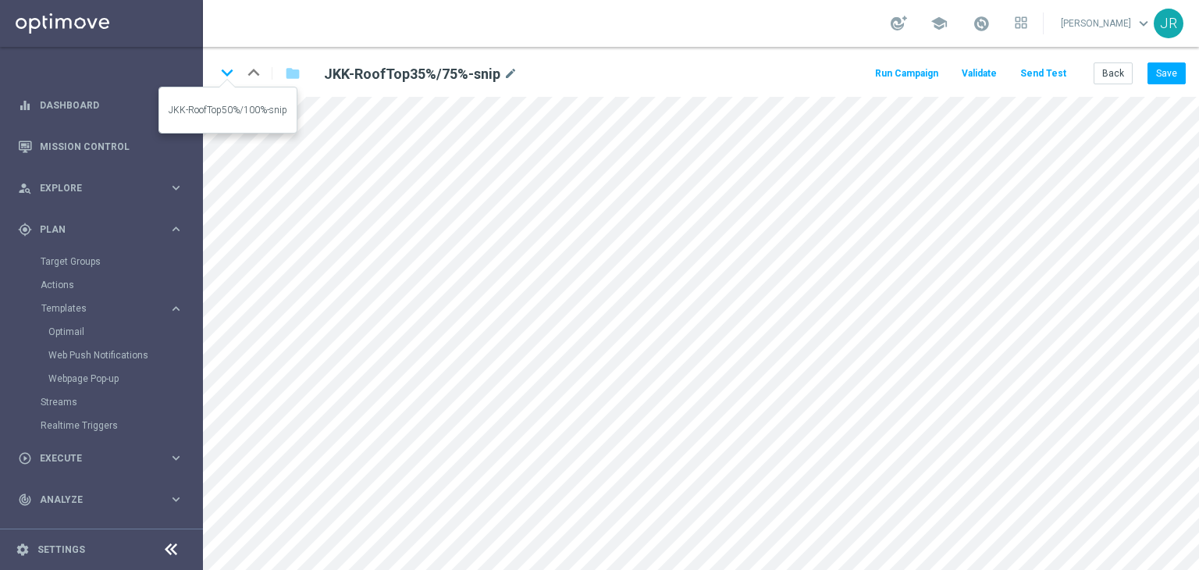
click at [231, 73] on icon "keyboard_arrow_down" at bounding box center [226, 72] width 23 height 23
click at [1173, 79] on button "Save" at bounding box center [1167, 73] width 38 height 22
click at [1165, 76] on button "Save" at bounding box center [1167, 73] width 38 height 22
click at [230, 76] on icon "keyboard_arrow_down" at bounding box center [226, 72] width 23 height 23
click at [1174, 59] on div "keyboard_arrow_down keyboard_arrow_up folder JKK-RoofTop75%/150%-snip mode_edit…" at bounding box center [701, 72] width 996 height 50
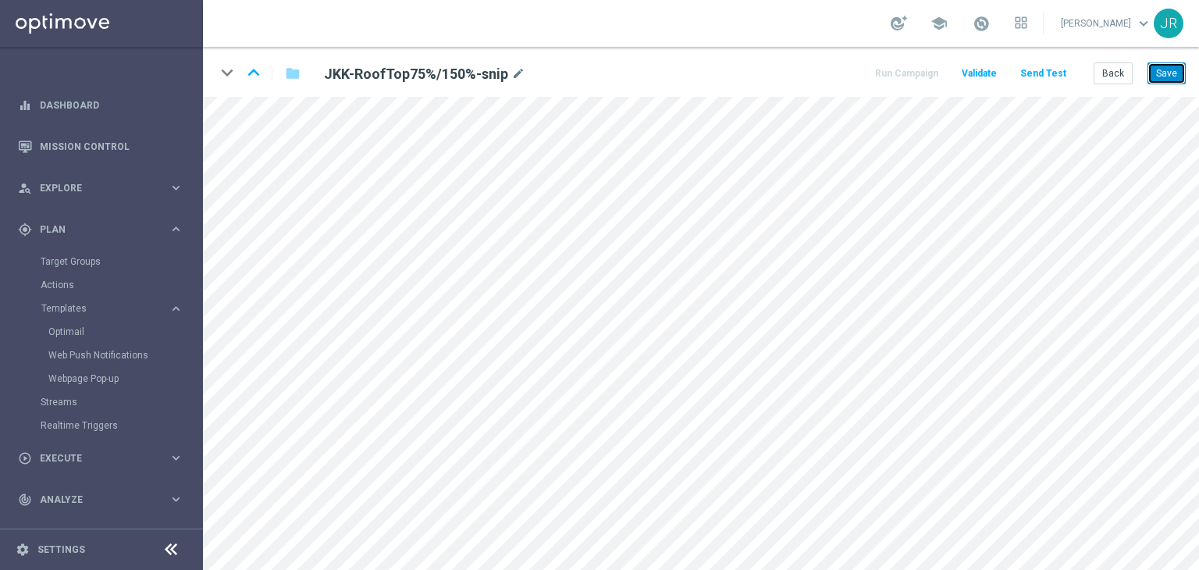
click at [1174, 74] on button "Save" at bounding box center [1167, 73] width 38 height 22
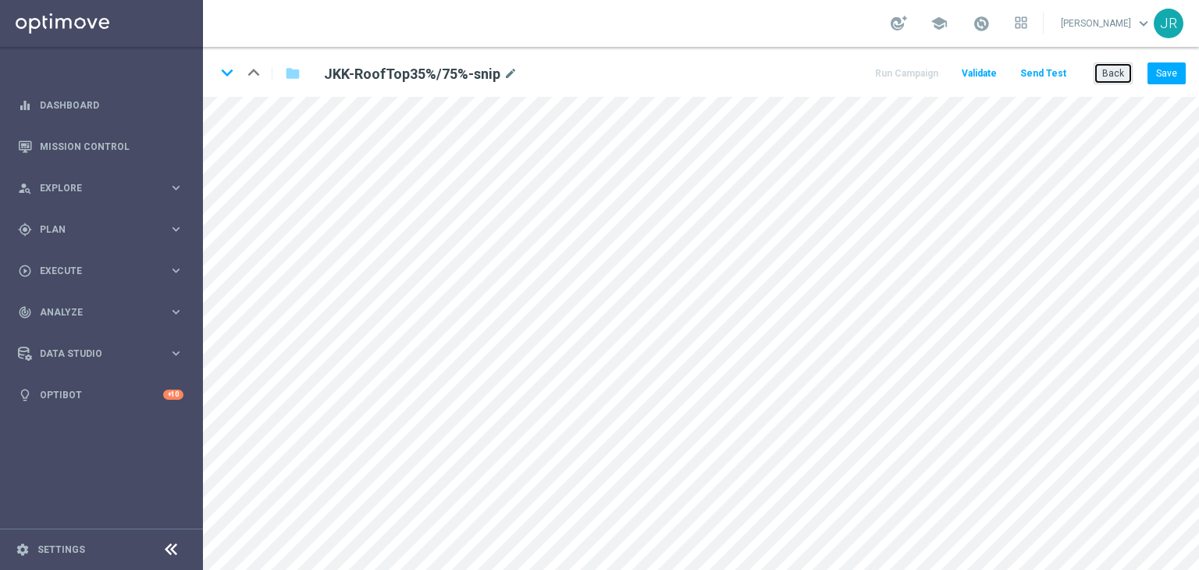
click at [1105, 73] on button "Back" at bounding box center [1113, 73] width 39 height 22
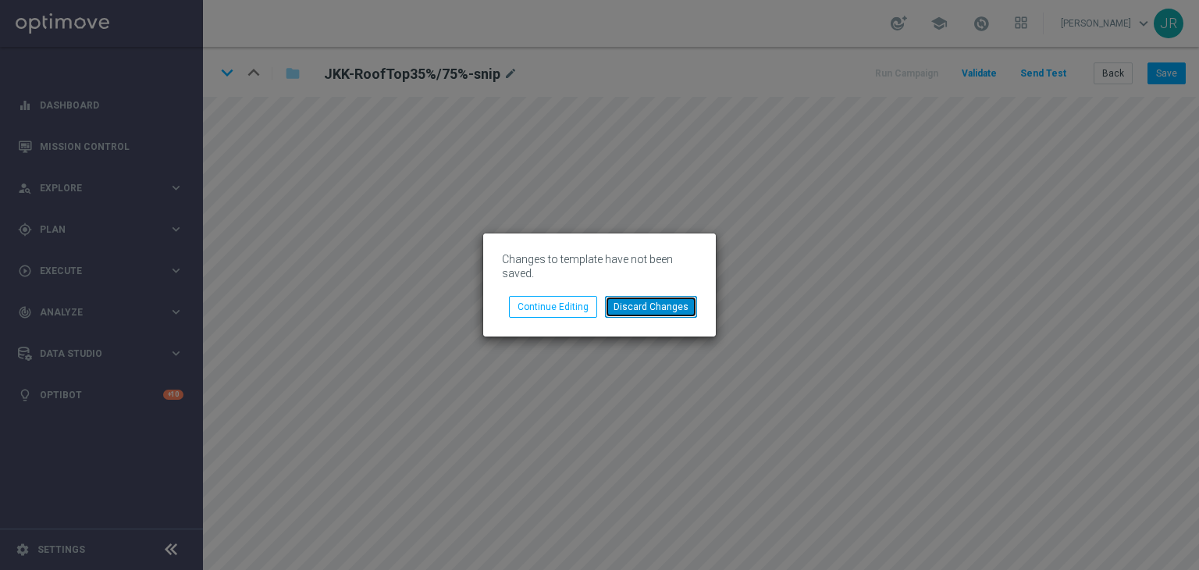
click at [657, 310] on button "Discard Changes" at bounding box center [651, 307] width 92 height 22
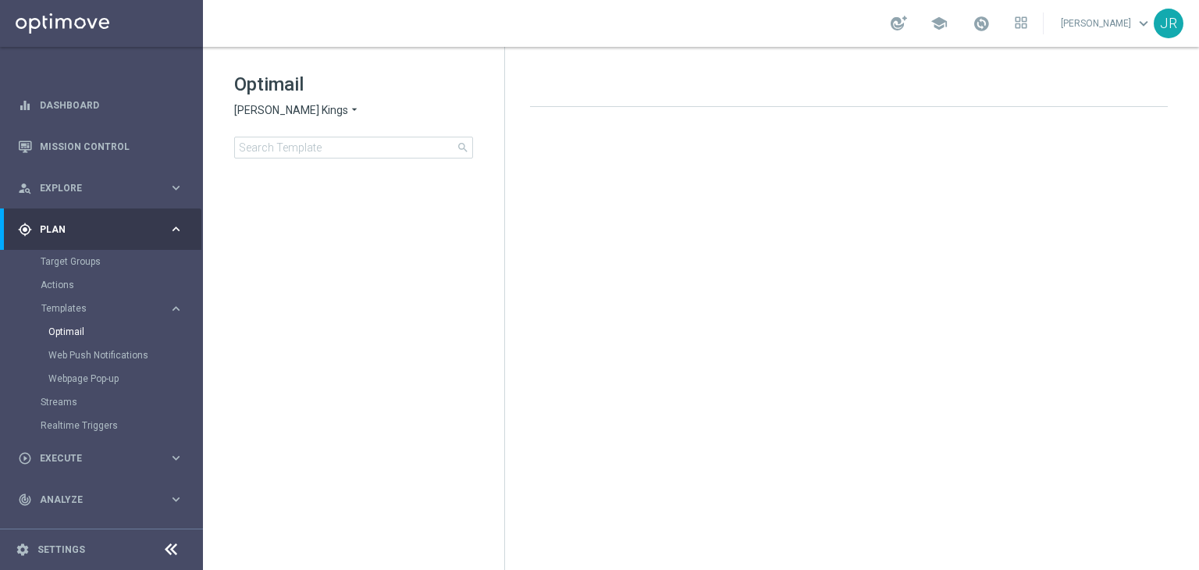
click at [275, 116] on span "Johnnie Kash Kings" at bounding box center [291, 110] width 114 height 15
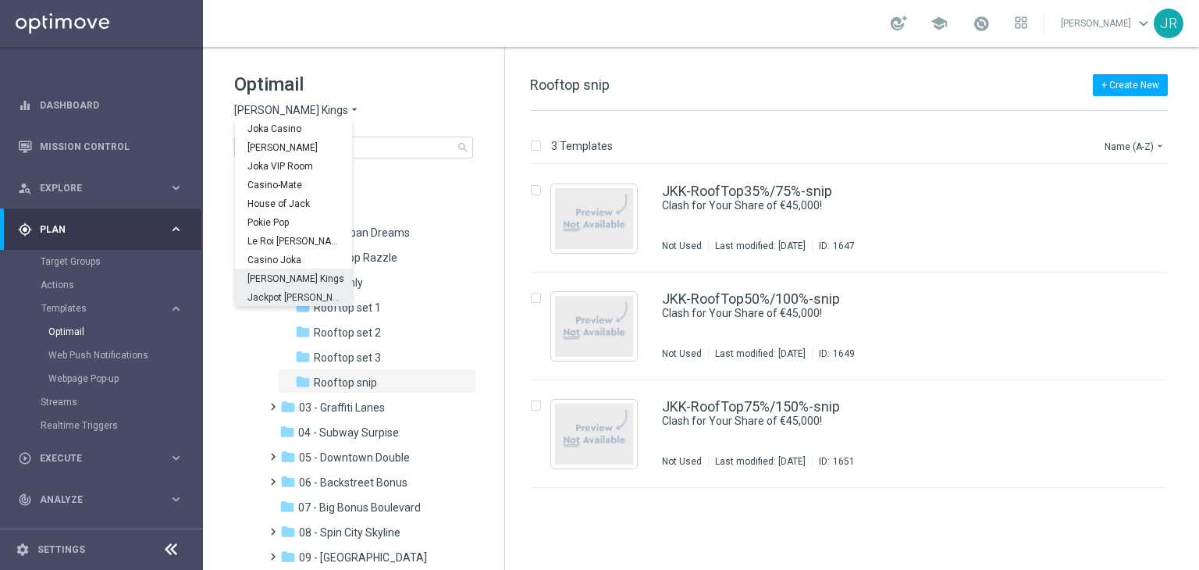
click at [0, 0] on span "Jackpot [PERSON_NAME]" at bounding box center [0, 0] width 0 height 0
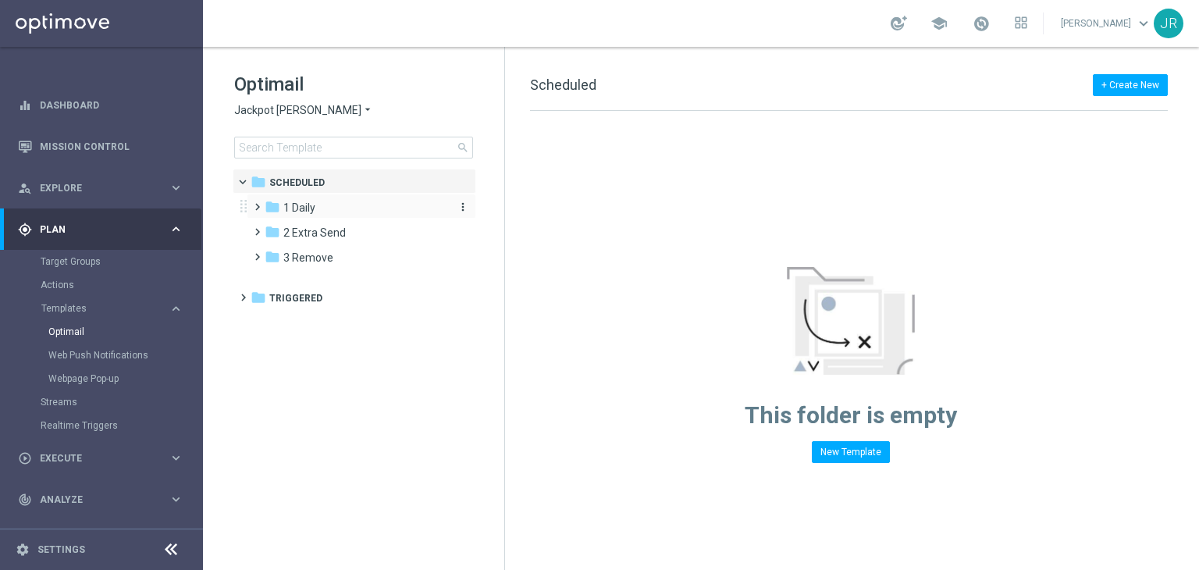
click at [308, 215] on div "folder 1 Daily" at bounding box center [355, 208] width 180 height 18
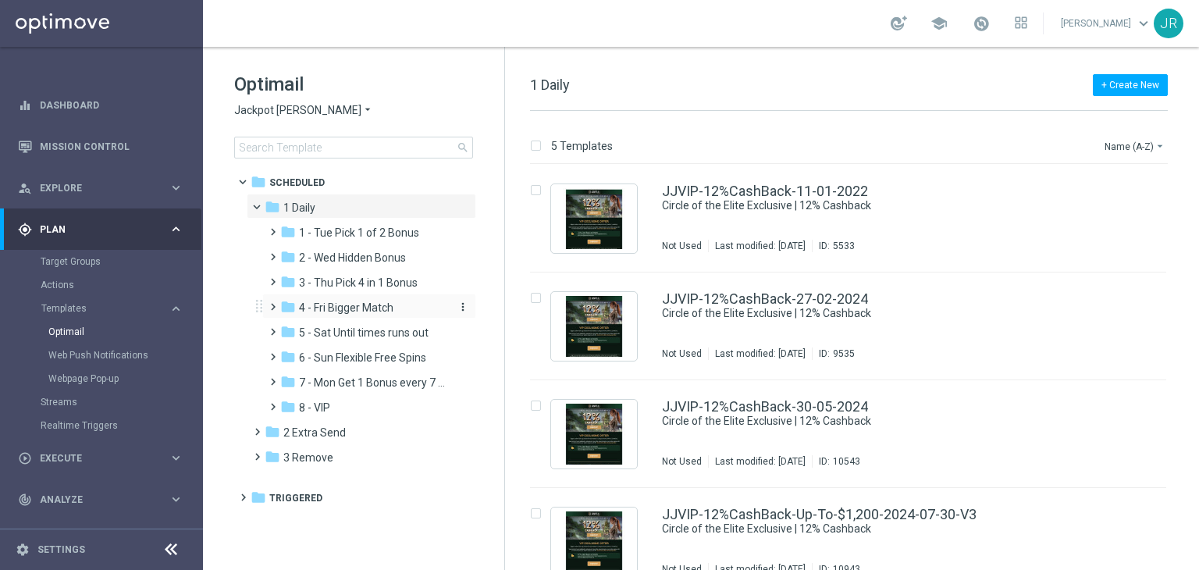
click at [343, 314] on span "4 - Fri Bigger Match" at bounding box center [346, 308] width 94 height 14
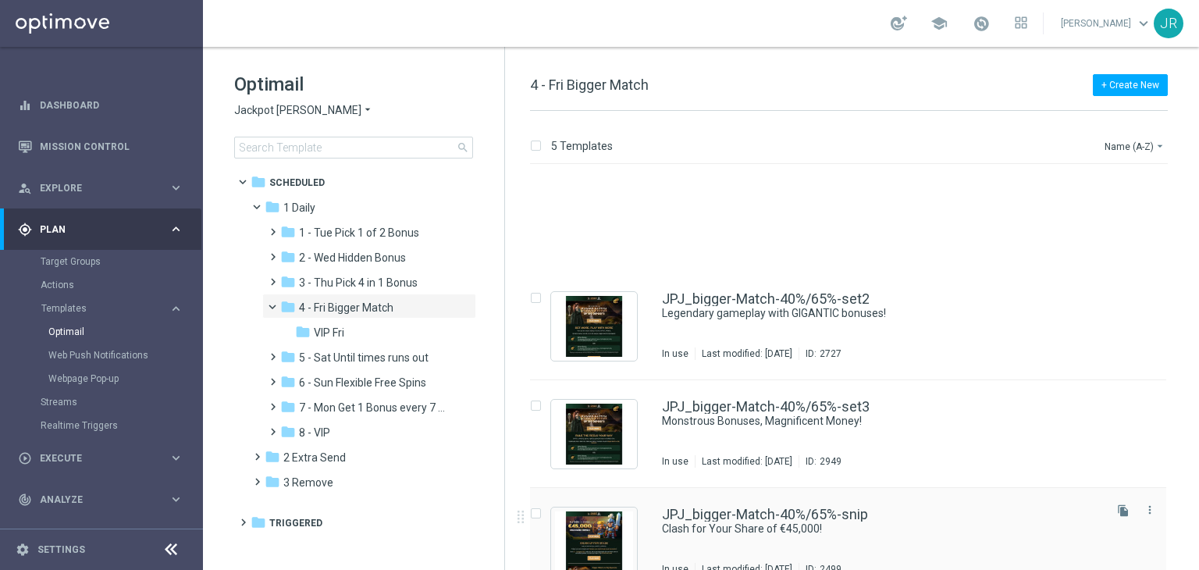
scroll to position [133, 0]
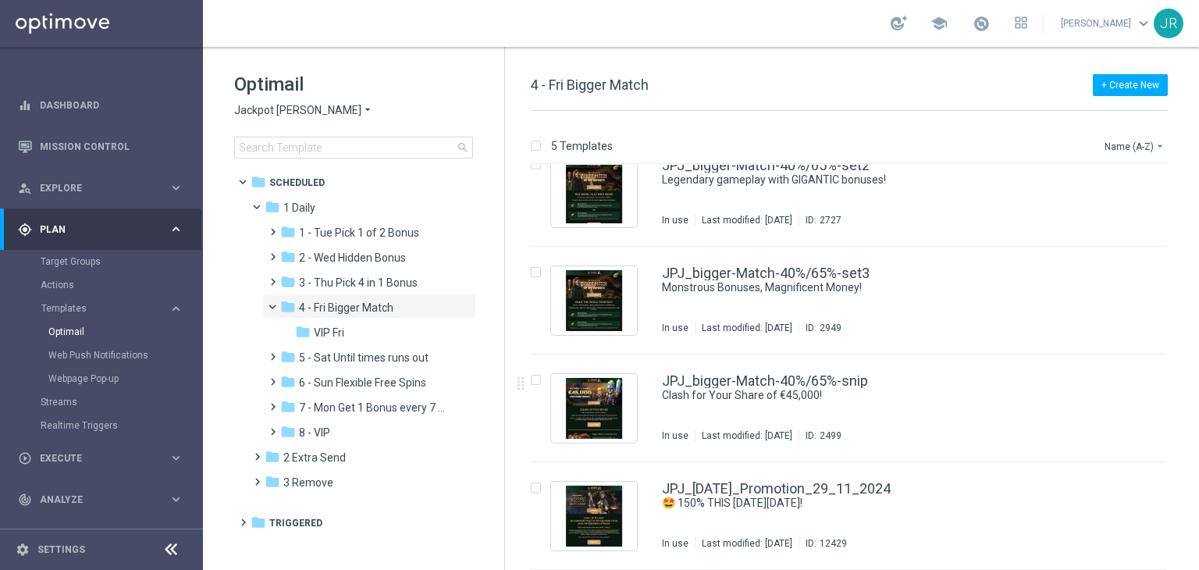
drag, startPoint x: 774, startPoint y: 412, endPoint x: 768, endPoint y: 427, distance: 15.8
click at [774, 413] on div "JPJ_bigger-Match-40%/65%-snip Clash for Your Share of €45,000! In use Last modi…" at bounding box center [881, 408] width 439 height 68
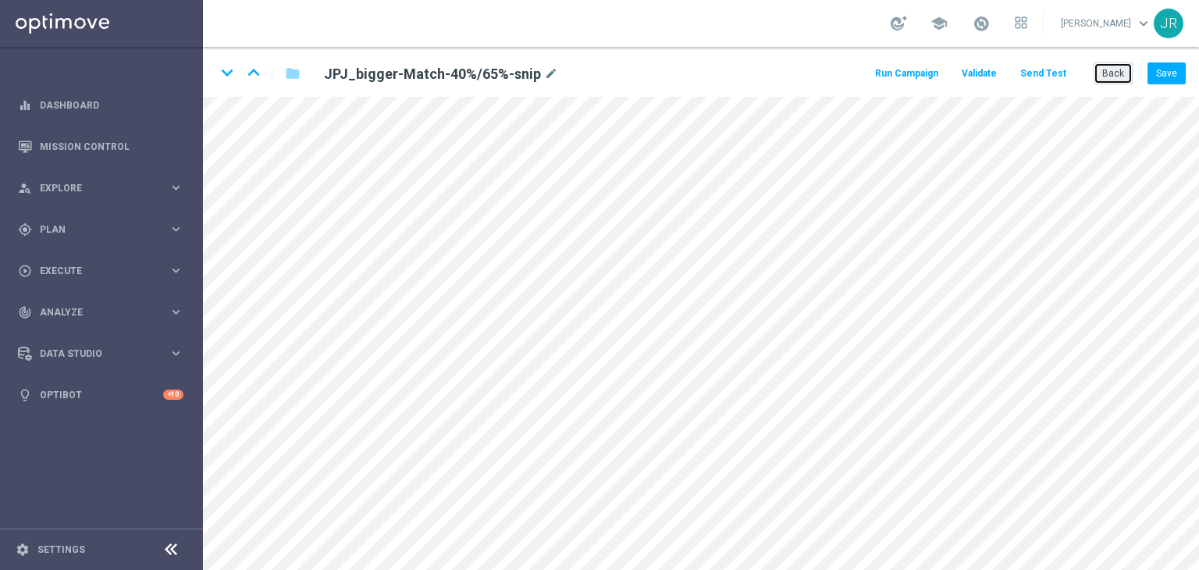
click at [1112, 80] on button "Back" at bounding box center [1113, 73] width 39 height 22
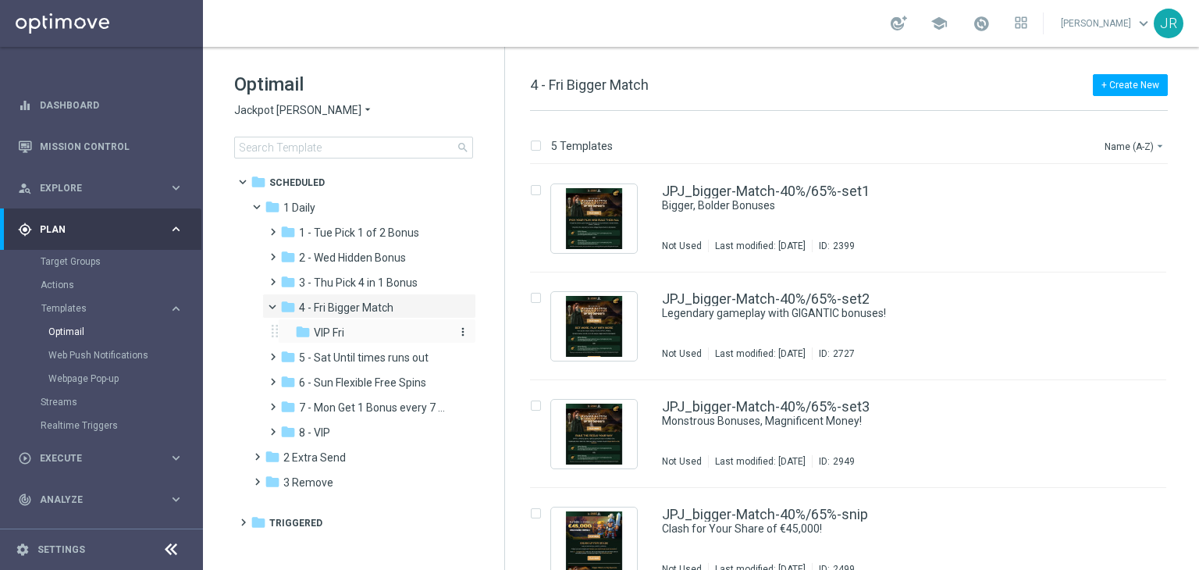
click at [408, 340] on div "folder VIP Fri" at bounding box center [372, 333] width 154 height 18
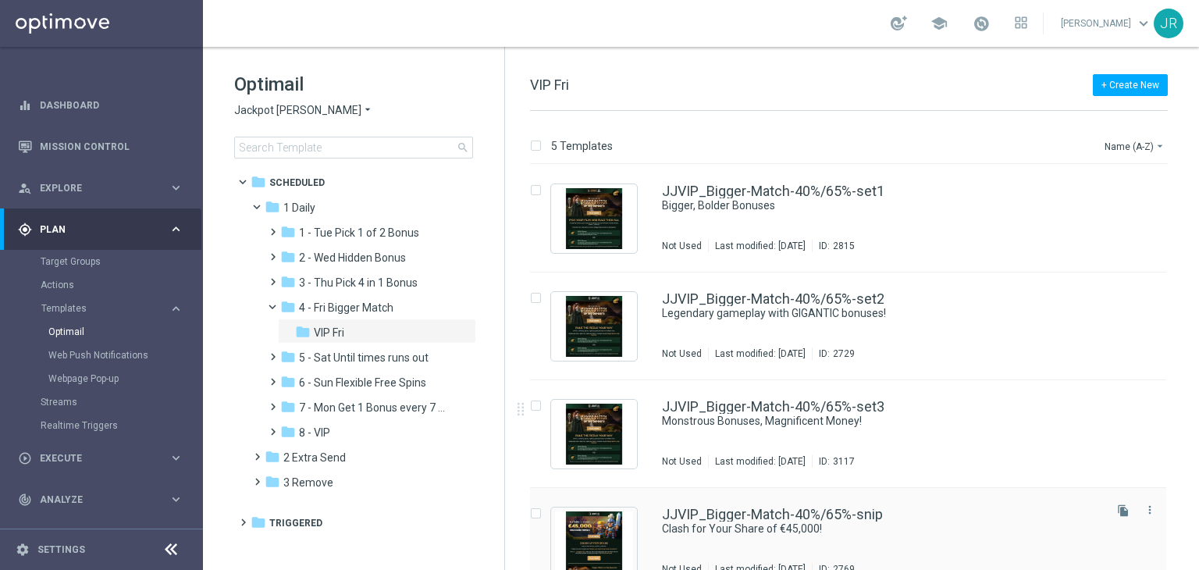
scroll to position [133, 0]
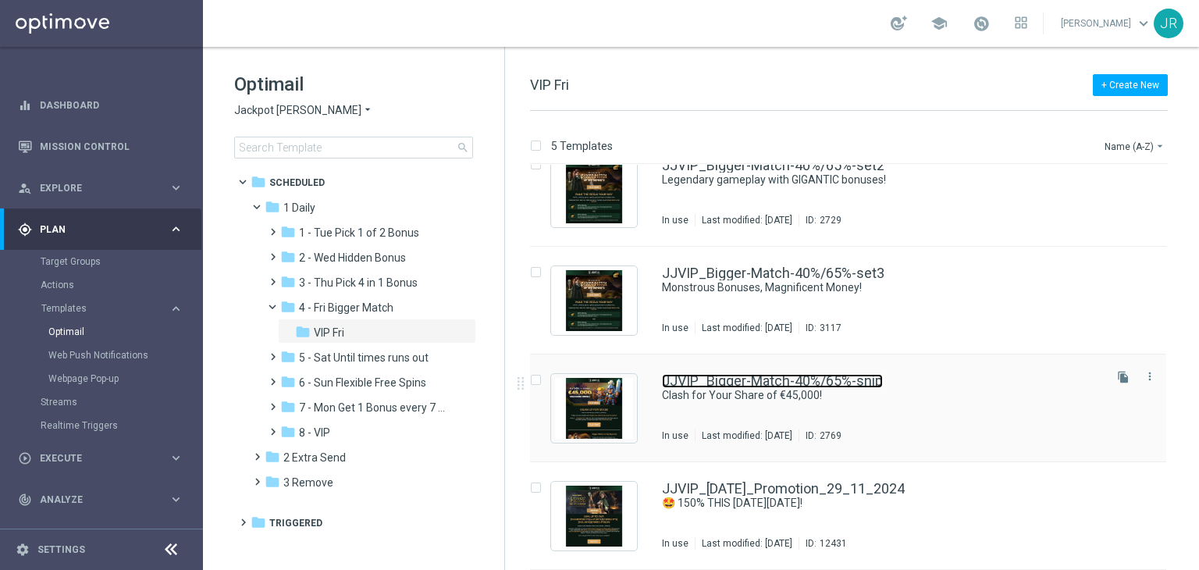
click at [781, 386] on link "JJVIP_Bigger-Match-40%/65%-snip" at bounding box center [772, 381] width 221 height 14
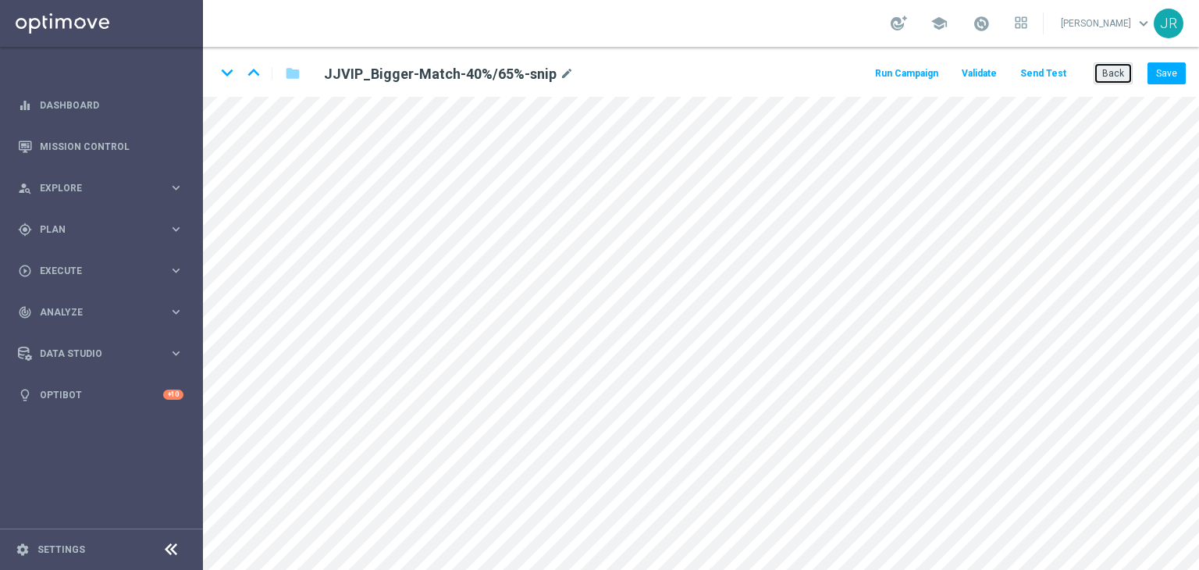
click at [1110, 78] on button "Back" at bounding box center [1113, 73] width 39 height 22
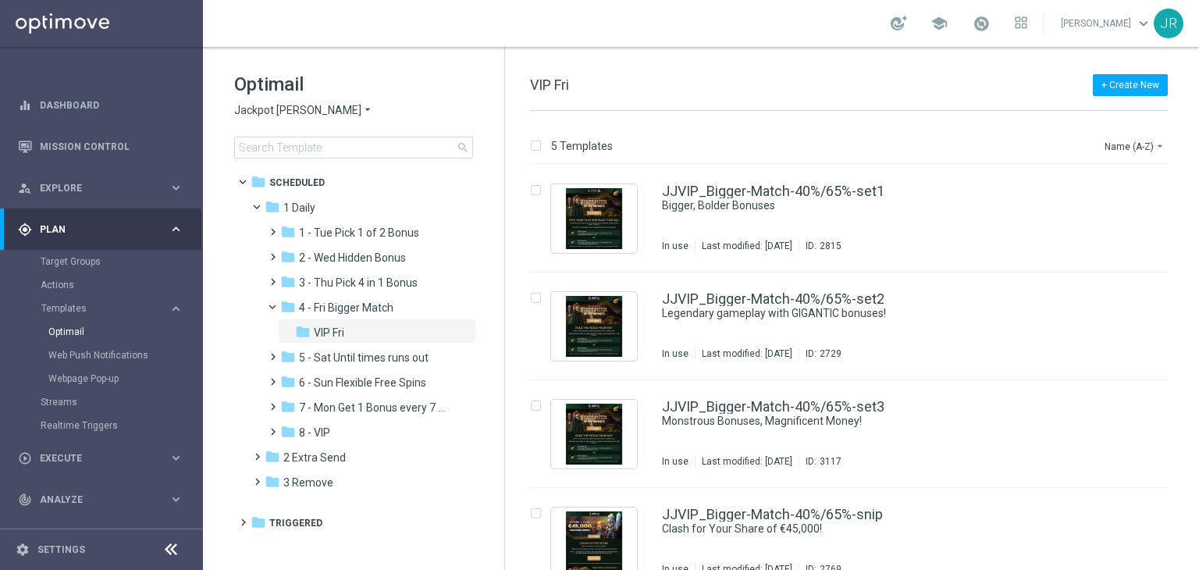
click at [247, 109] on span "Jackpot [PERSON_NAME]" at bounding box center [297, 110] width 127 height 15
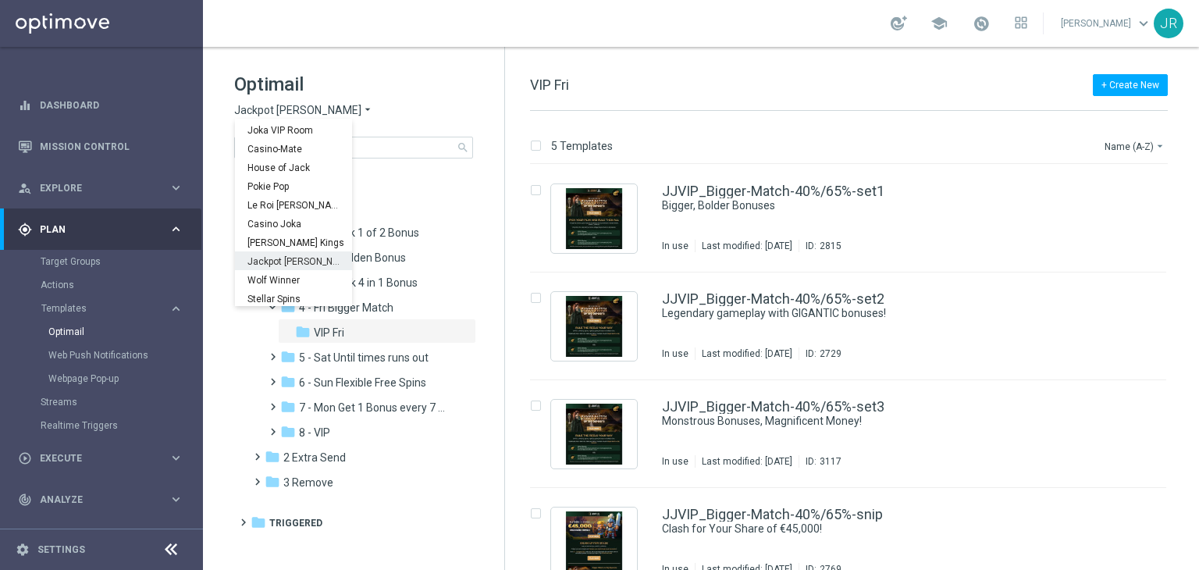
scroll to position [56, 0]
click at [0, 0] on span "Wolf Winner" at bounding box center [0, 0] width 0 height 0
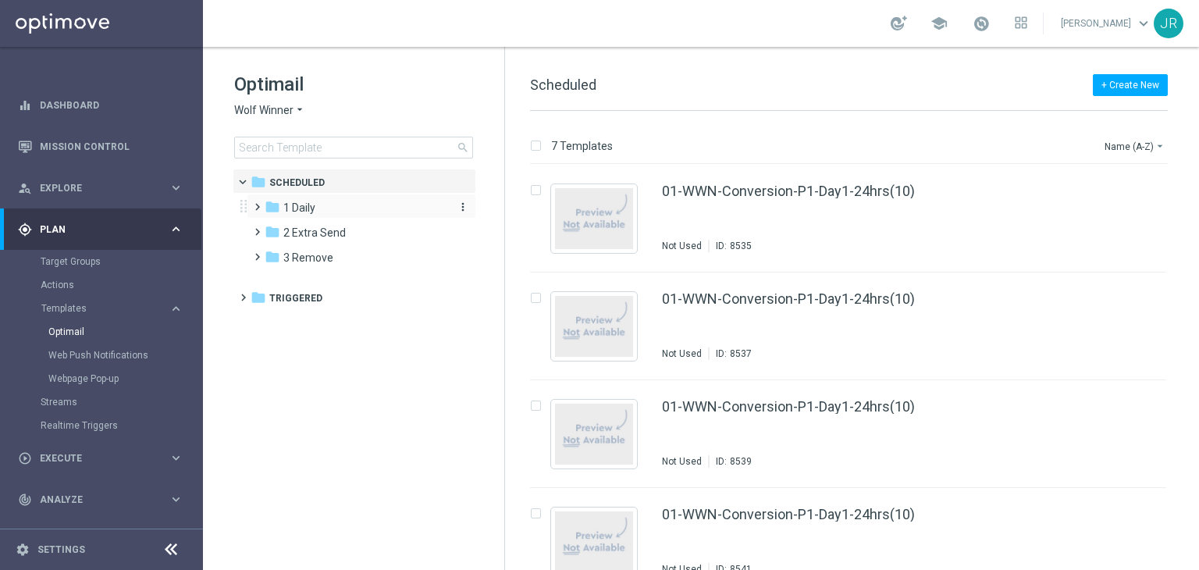
click at [305, 211] on span "1 Daily" at bounding box center [299, 208] width 32 height 14
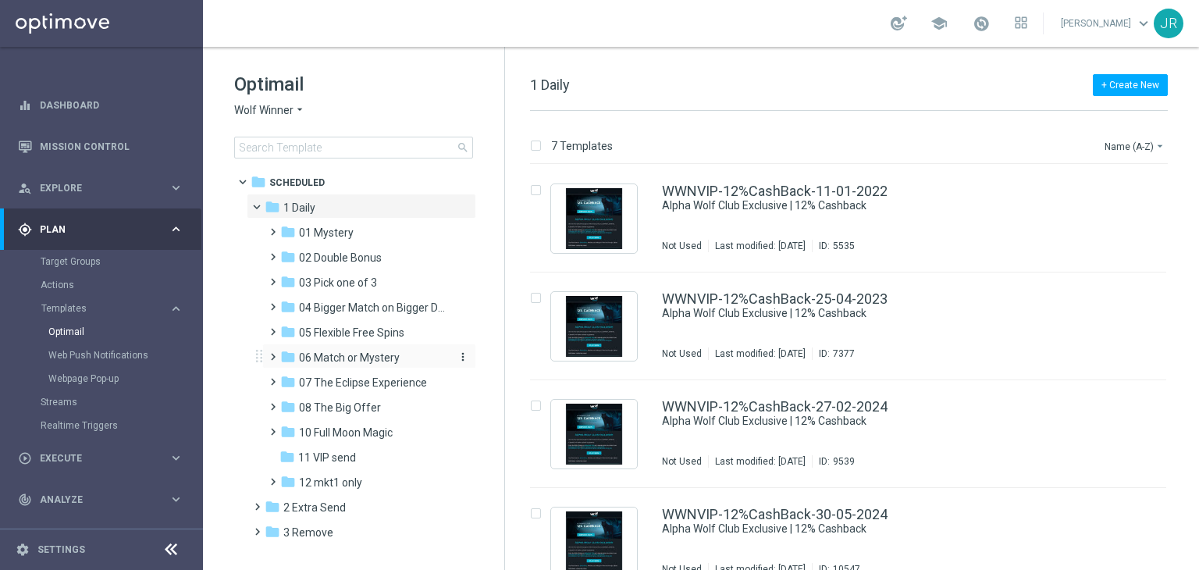
click at [350, 356] on span "06 Match or Mystery" at bounding box center [349, 358] width 101 height 14
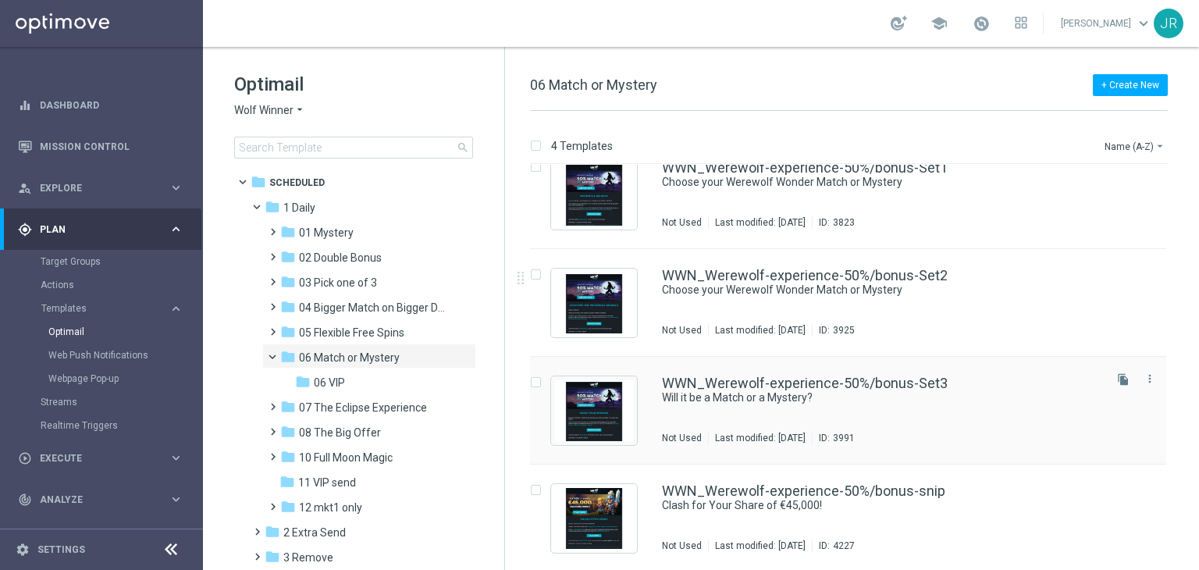
scroll to position [25, 0]
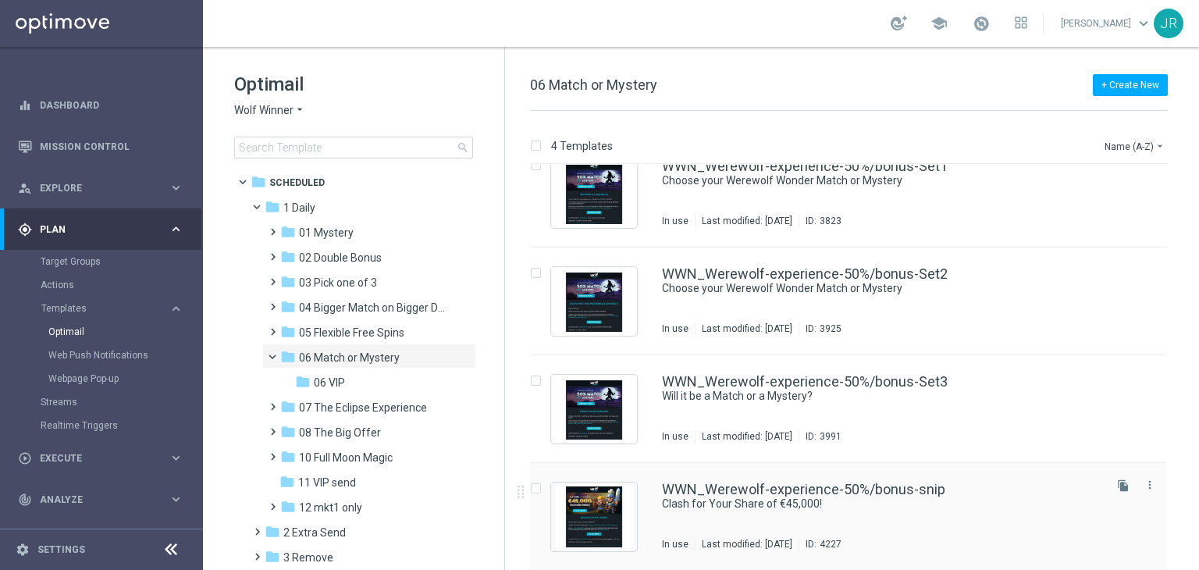
click at [757, 520] on div "WWN_Werewolf-experience-50%/bonus-snip Clash for Your Share of €45,000! In use …" at bounding box center [881, 516] width 439 height 68
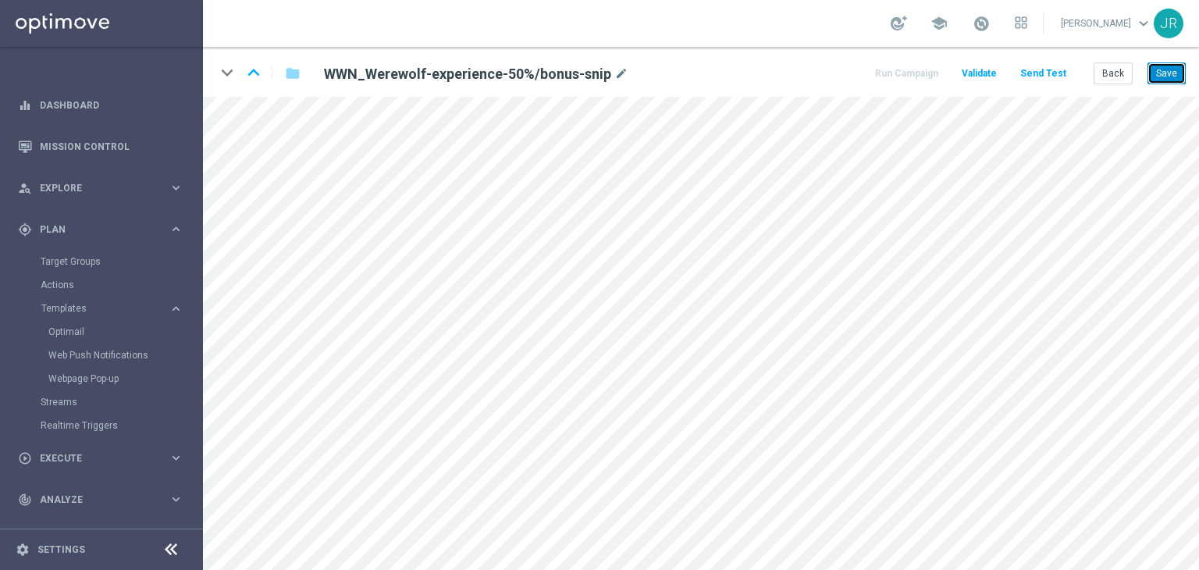
click at [1171, 71] on button "Save" at bounding box center [1167, 73] width 38 height 22
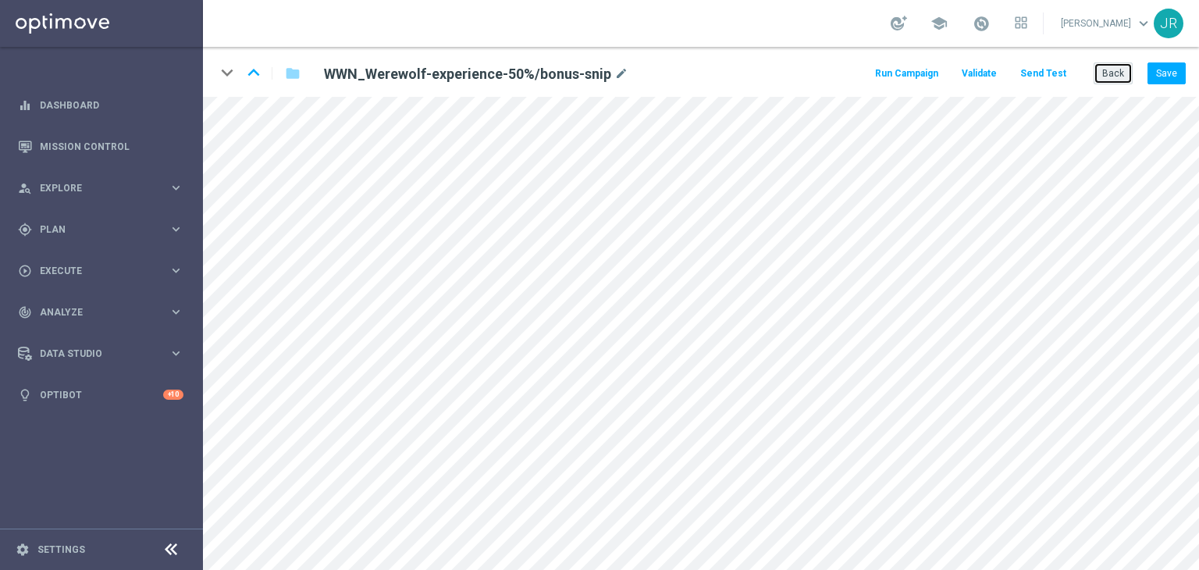
click at [1119, 70] on button "Back" at bounding box center [1113, 73] width 39 height 22
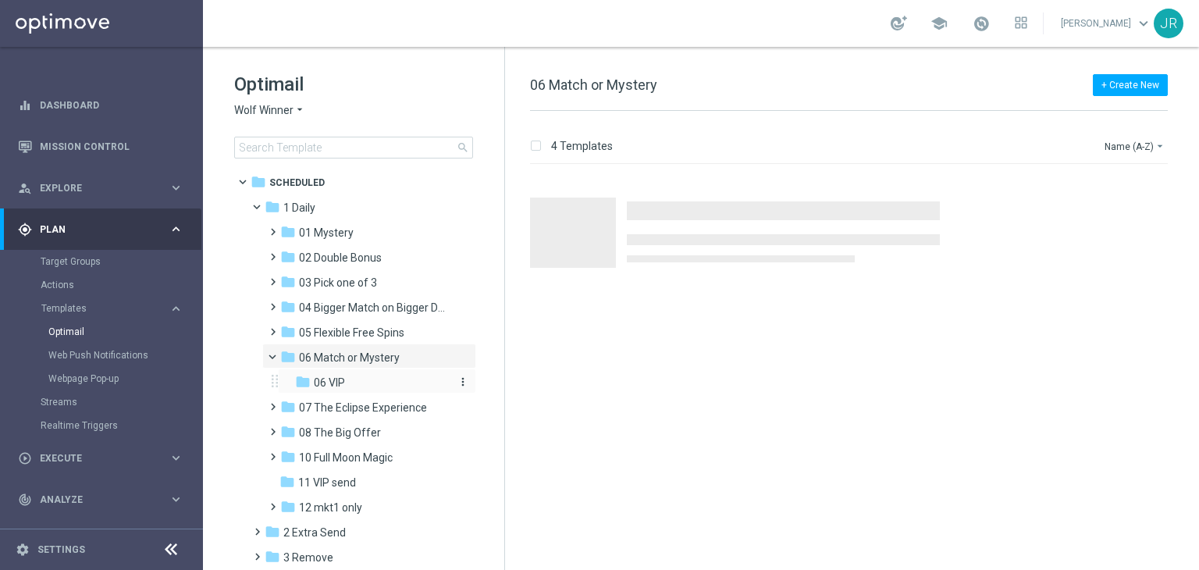
click at [365, 385] on div "folder 06 VIP" at bounding box center [372, 383] width 154 height 18
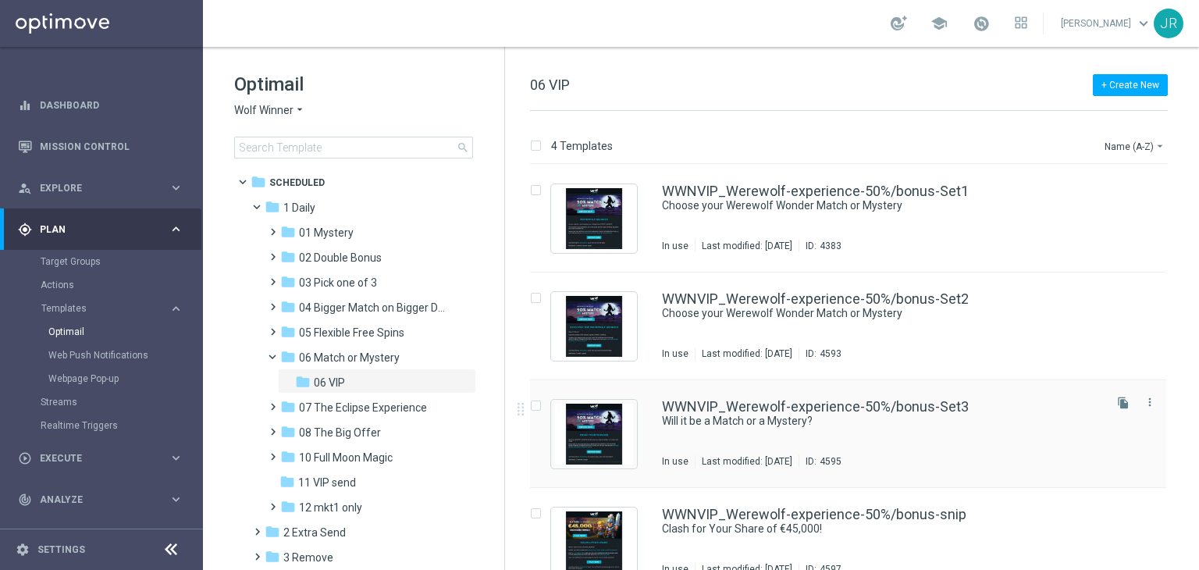
scroll to position [25, 0]
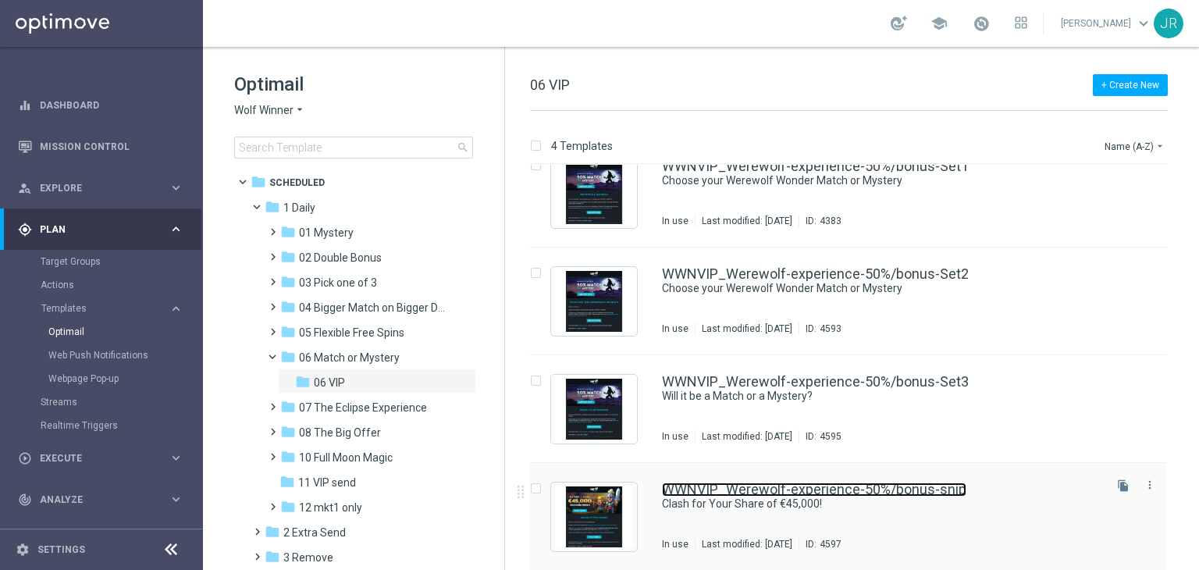
click at [801, 492] on link "WWNVIP_Werewolf-experience-50%/bonus-snip" at bounding box center [814, 489] width 304 height 14
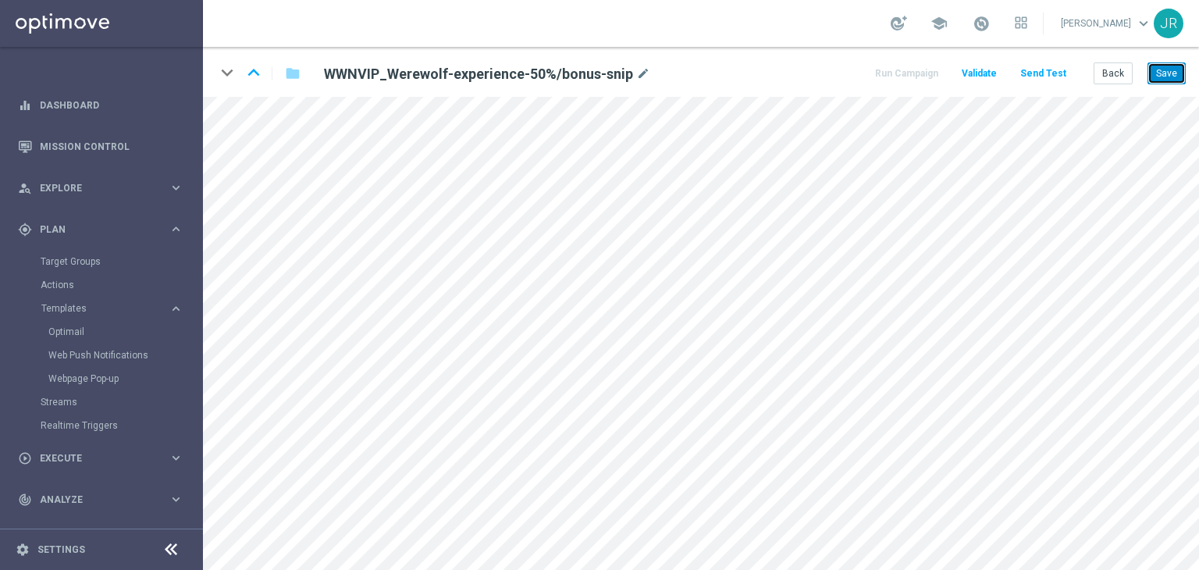
drag, startPoint x: 1177, startPoint y: 69, endPoint x: 1016, endPoint y: 4, distance: 174.1
click at [1177, 69] on button "Save" at bounding box center [1167, 73] width 38 height 22
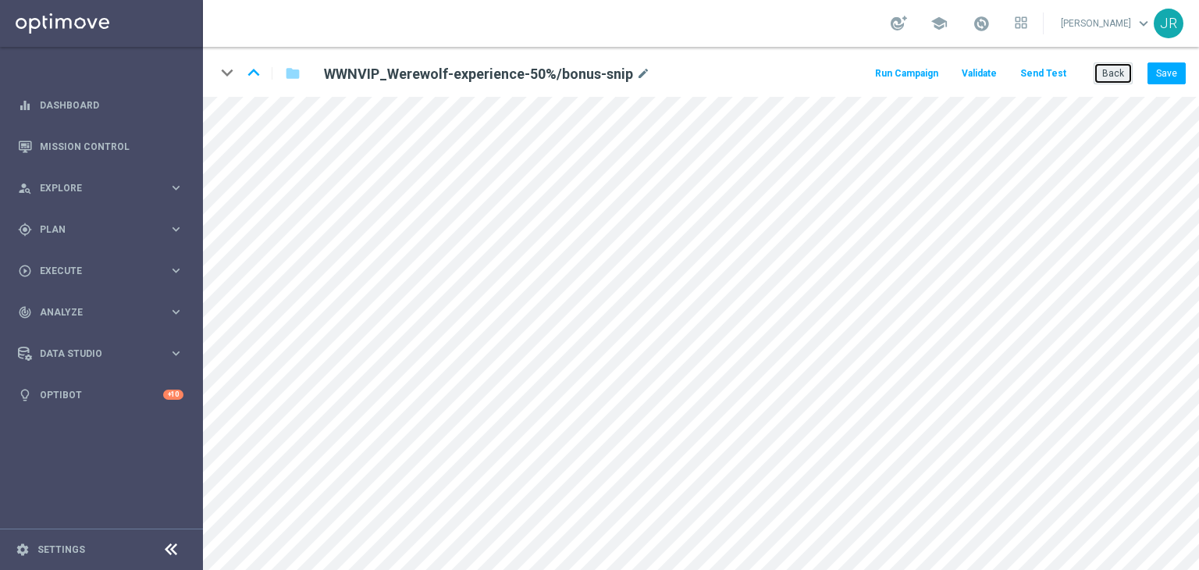
click at [1107, 73] on button "Back" at bounding box center [1113, 73] width 39 height 22
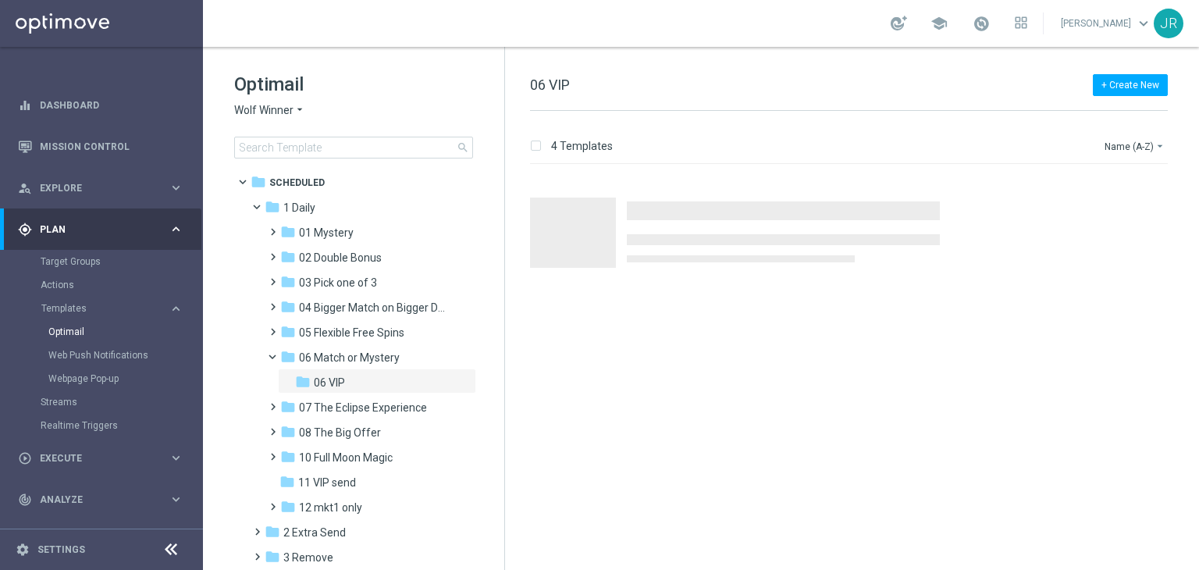
click at [267, 107] on span "Wolf Winner" at bounding box center [263, 110] width 59 height 15
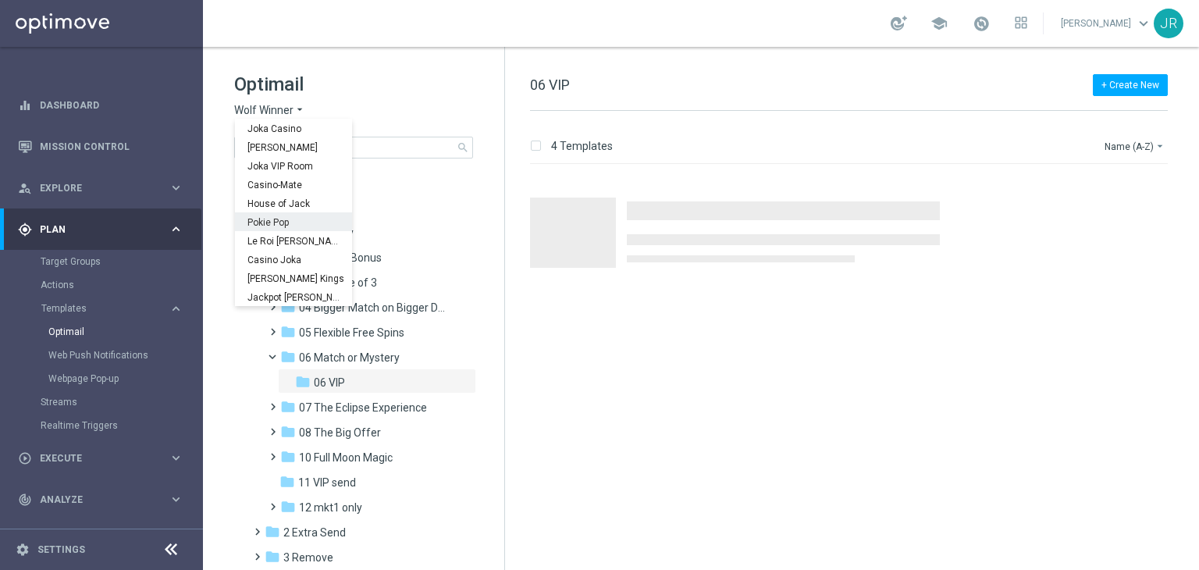
scroll to position [56, 0]
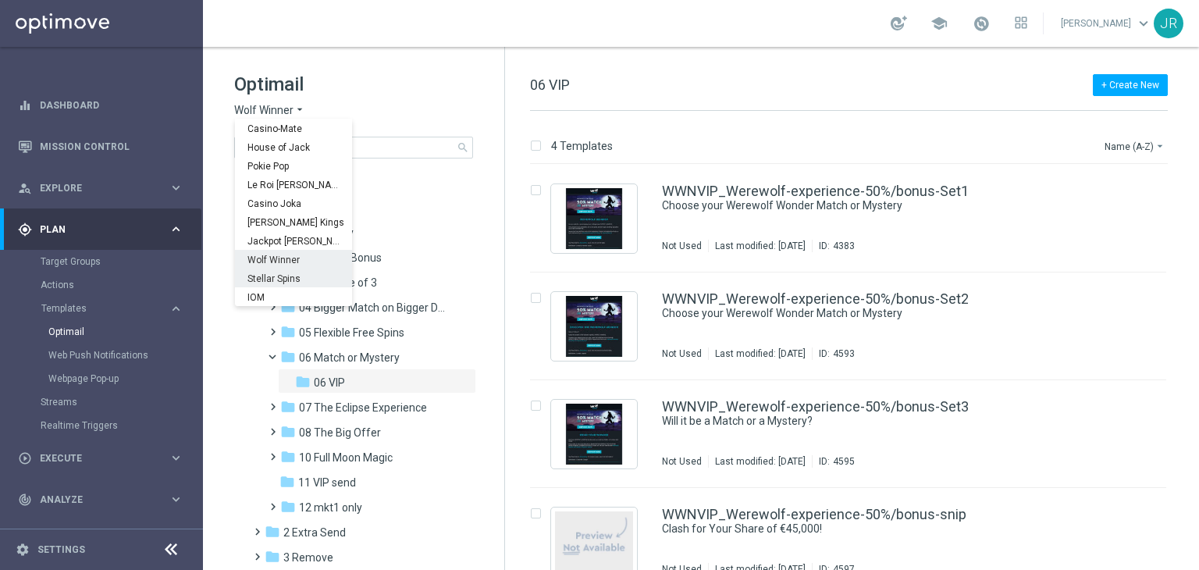
click at [0, 0] on span "Stellar Spins" at bounding box center [0, 0] width 0 height 0
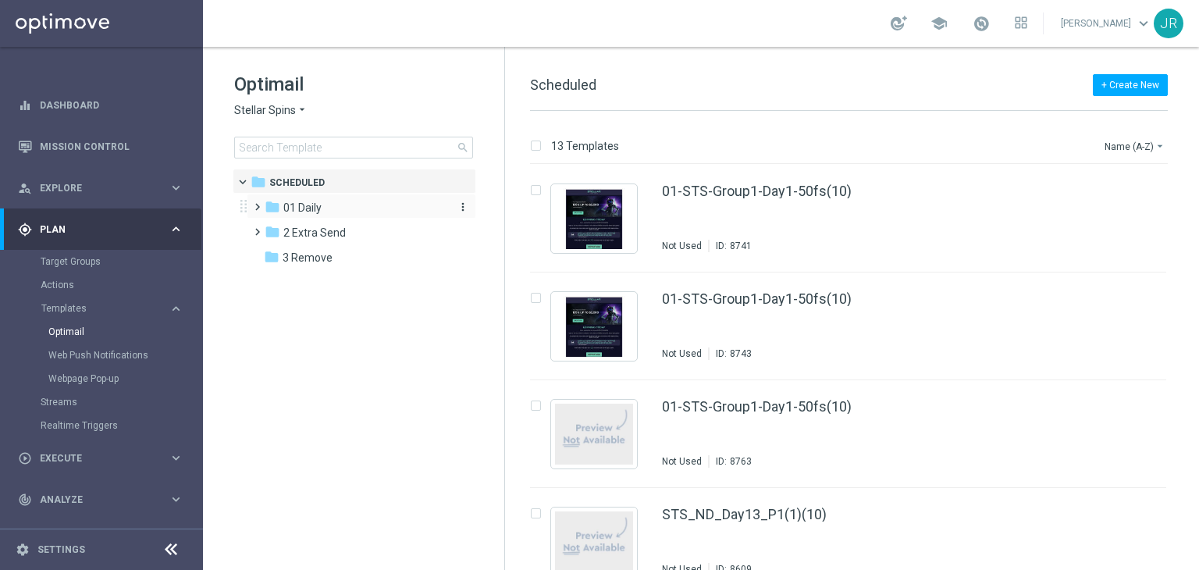
click at [304, 215] on div "folder 01 Daily" at bounding box center [355, 208] width 180 height 18
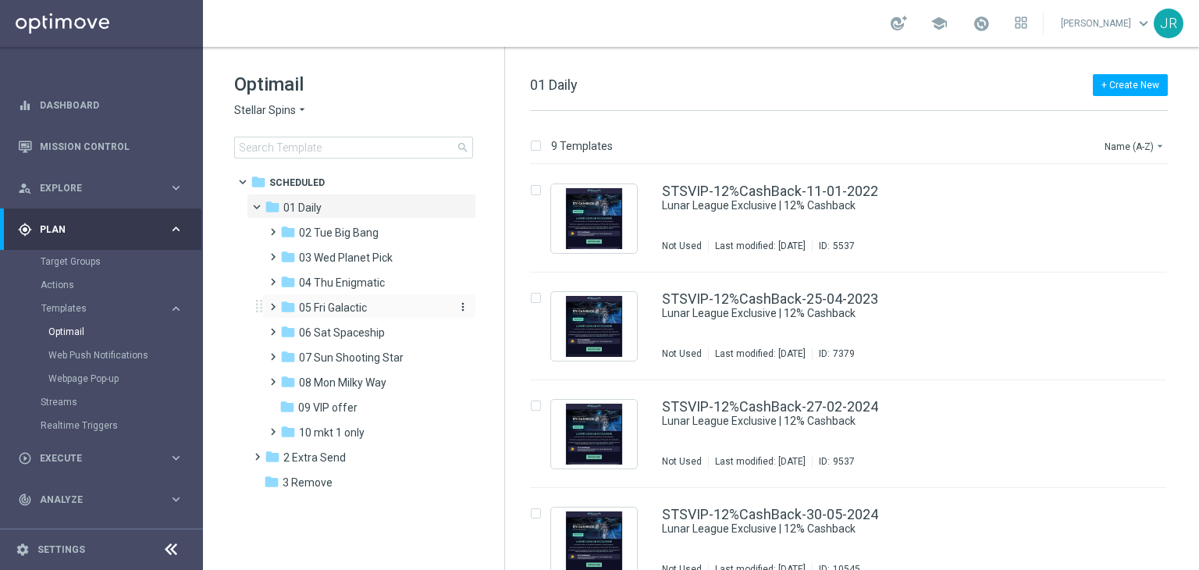
click at [341, 301] on span "05 Fri Galactic" at bounding box center [333, 308] width 68 height 14
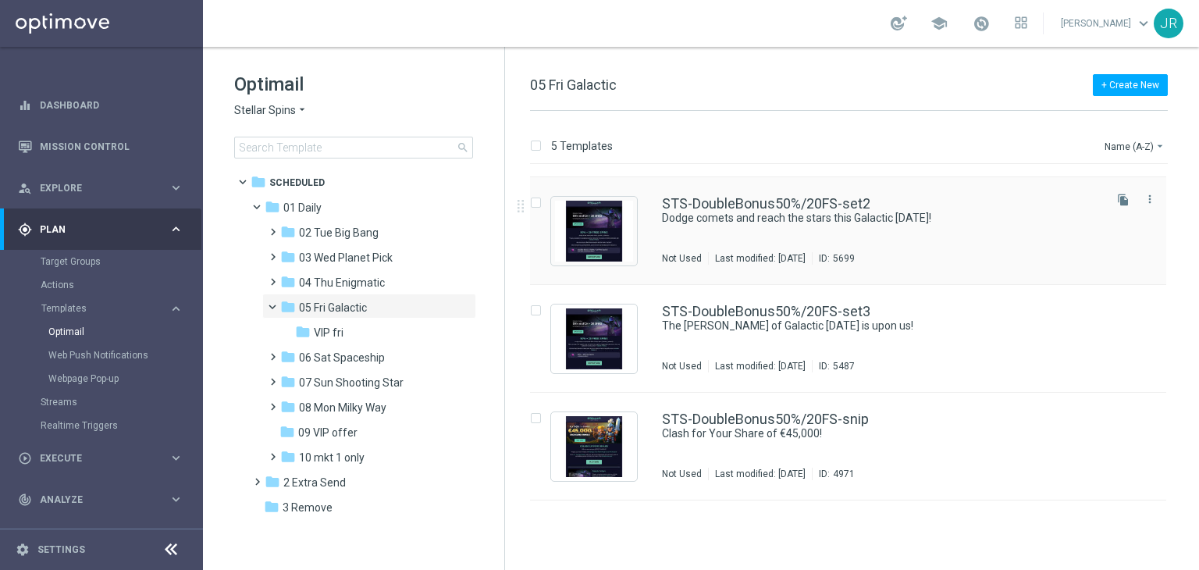
scroll to position [133, 0]
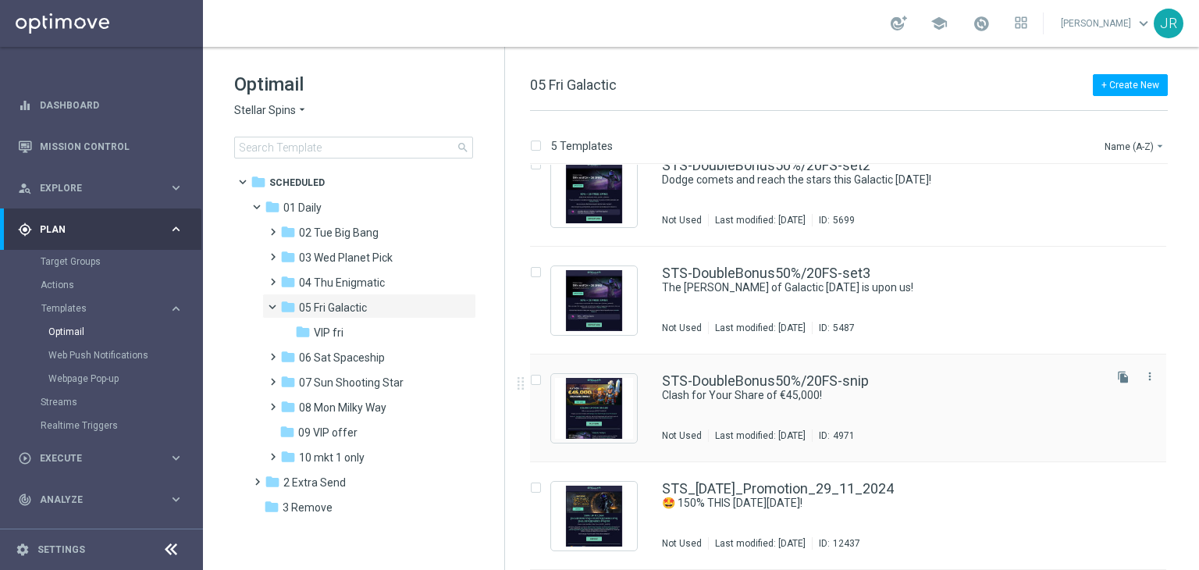
click at [871, 415] on div "STS-DoubleBonus50%/20FS-snip Clash for Your Share of €45,000! Not Used Last mod…" at bounding box center [881, 408] width 439 height 68
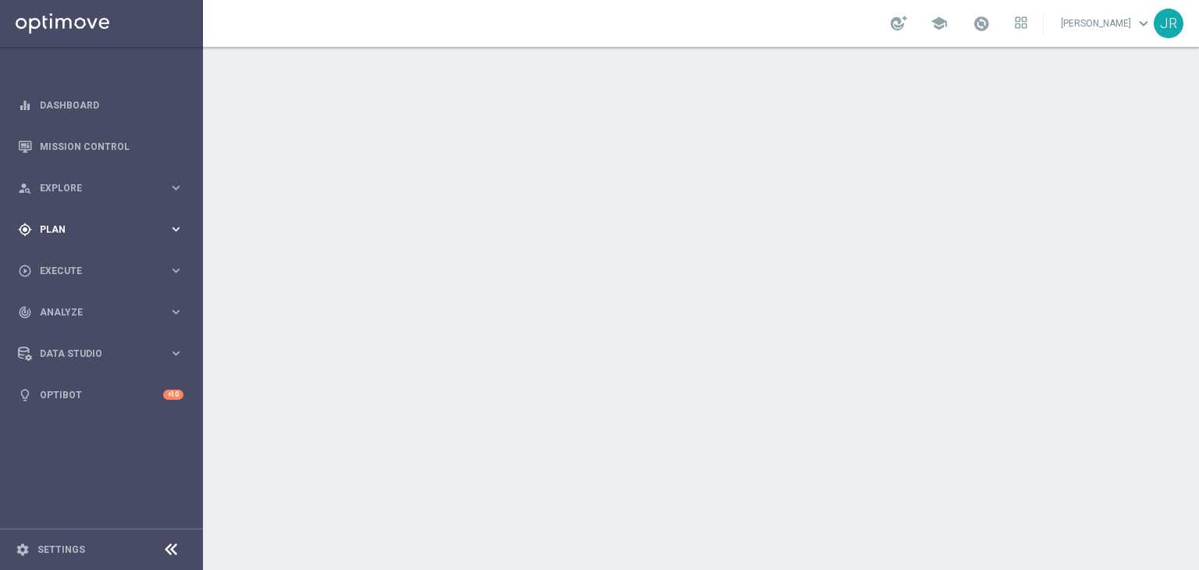
click at [33, 232] on div "gps_fixed Plan" at bounding box center [93, 229] width 151 height 14
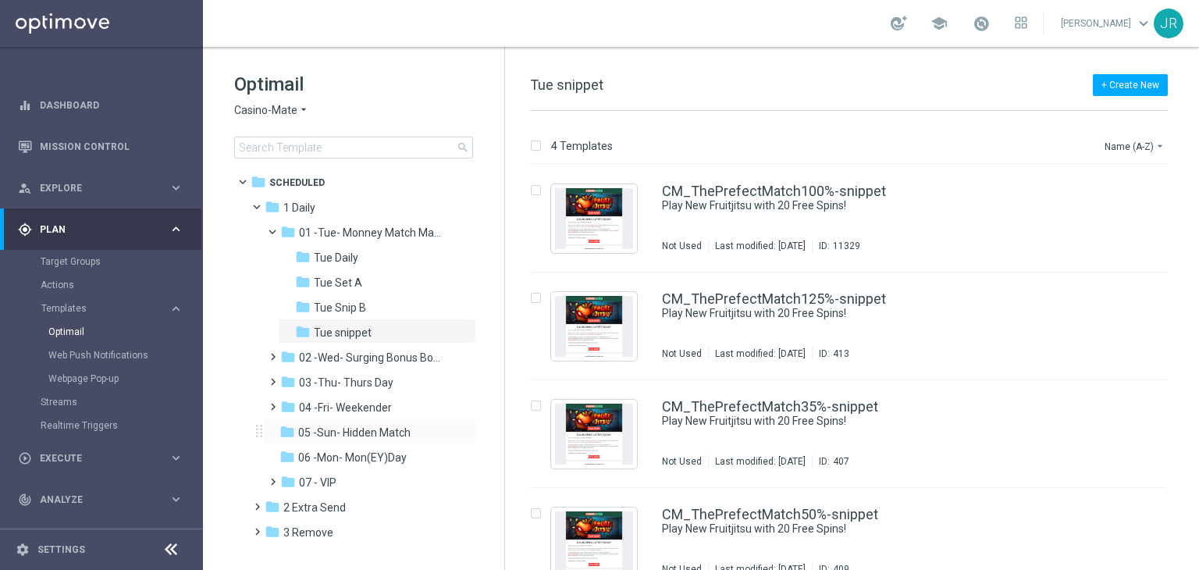
click at [365, 418] on div "folder 05 -Sun- Hidden Match more_vert" at bounding box center [369, 430] width 214 height 25
click at [365, 410] on span "04 -Fri- Weekender" at bounding box center [345, 407] width 93 height 14
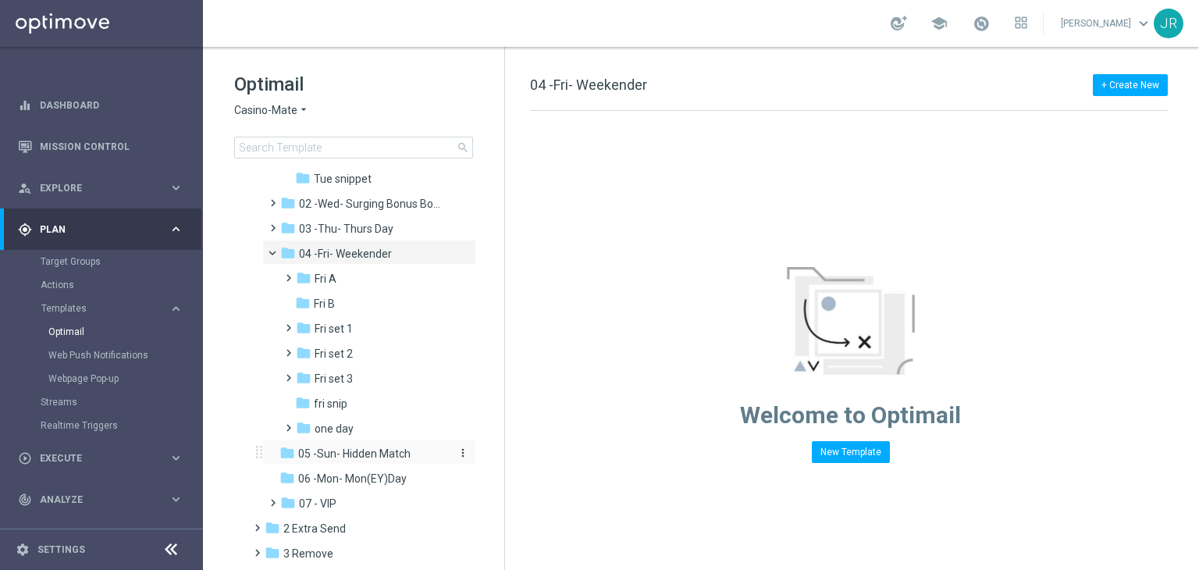
scroll to position [156, 0]
click at [334, 401] on span "fri snip" at bounding box center [331, 401] width 34 height 14
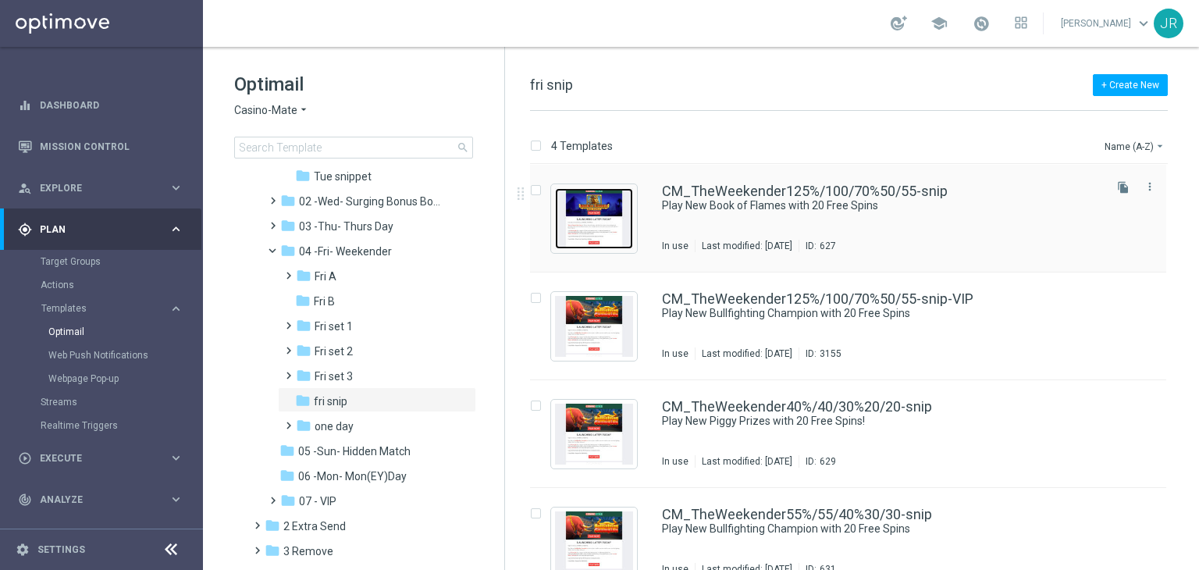
click at [591, 214] on img "Press SPACE to select this row." at bounding box center [594, 218] width 78 height 61
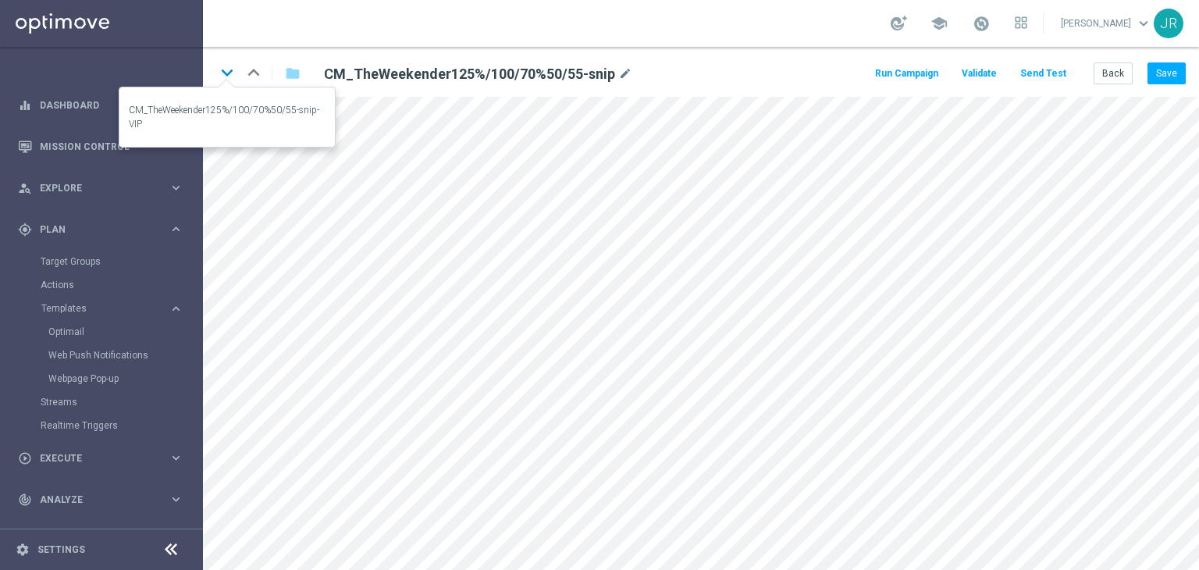
click at [222, 77] on icon "keyboard_arrow_down" at bounding box center [226, 72] width 23 height 23
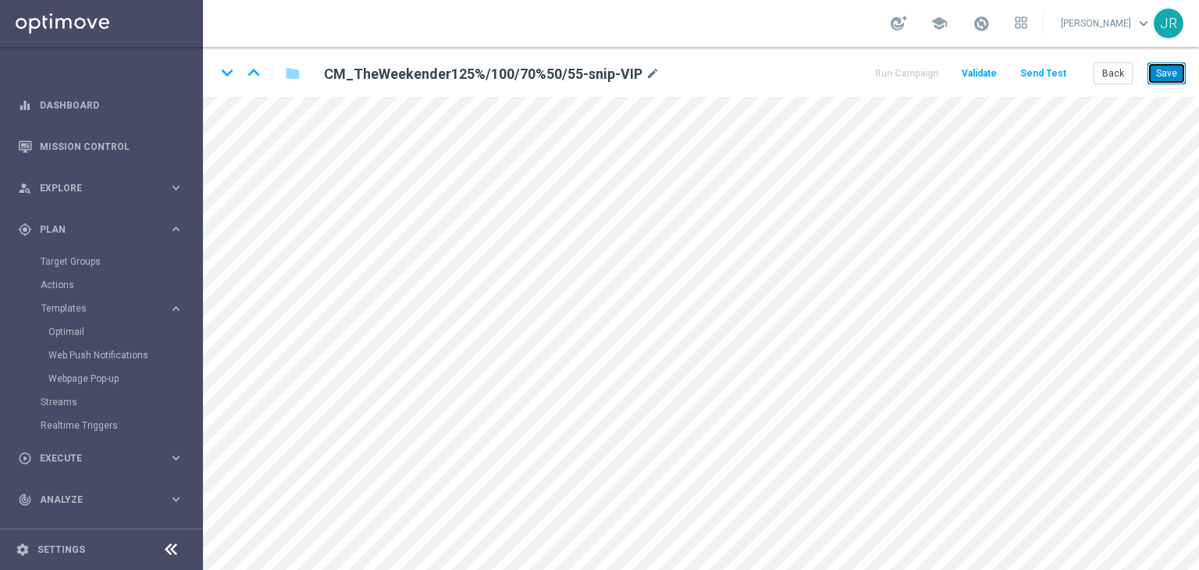
click at [1170, 72] on button "Save" at bounding box center [1167, 73] width 38 height 22
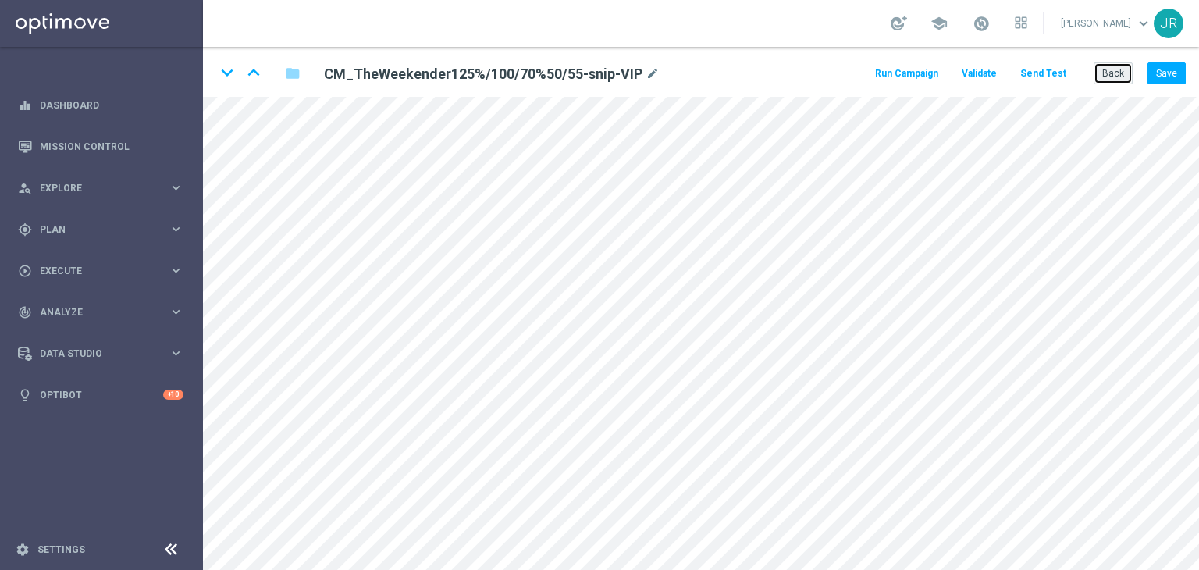
click at [1112, 73] on button "Back" at bounding box center [1113, 73] width 39 height 22
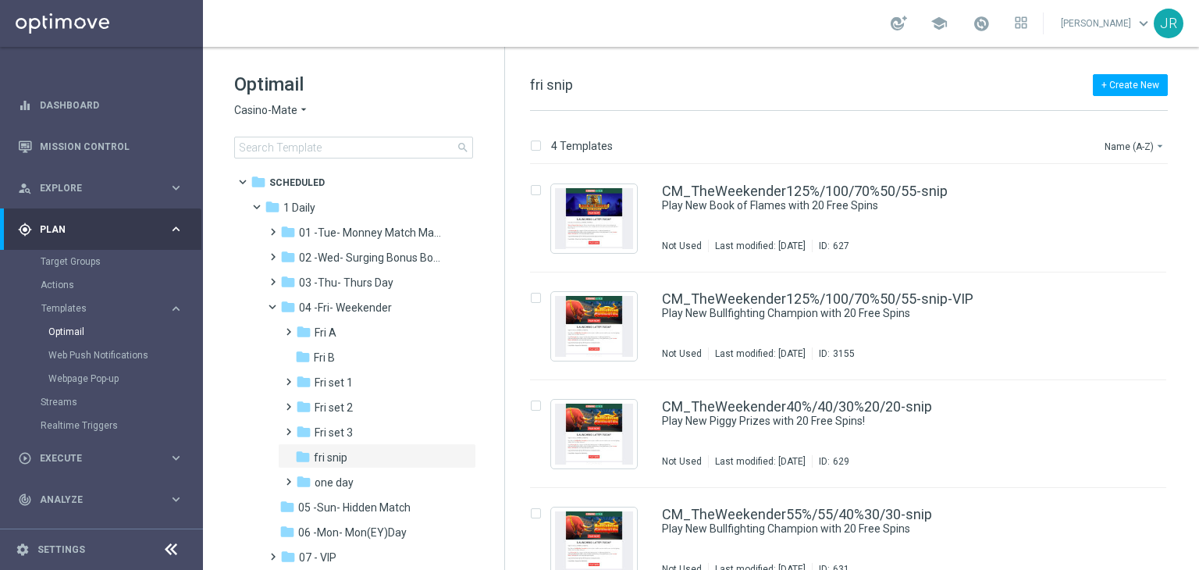
click at [252, 112] on span "Casino-Mate" at bounding box center [265, 110] width 63 height 15
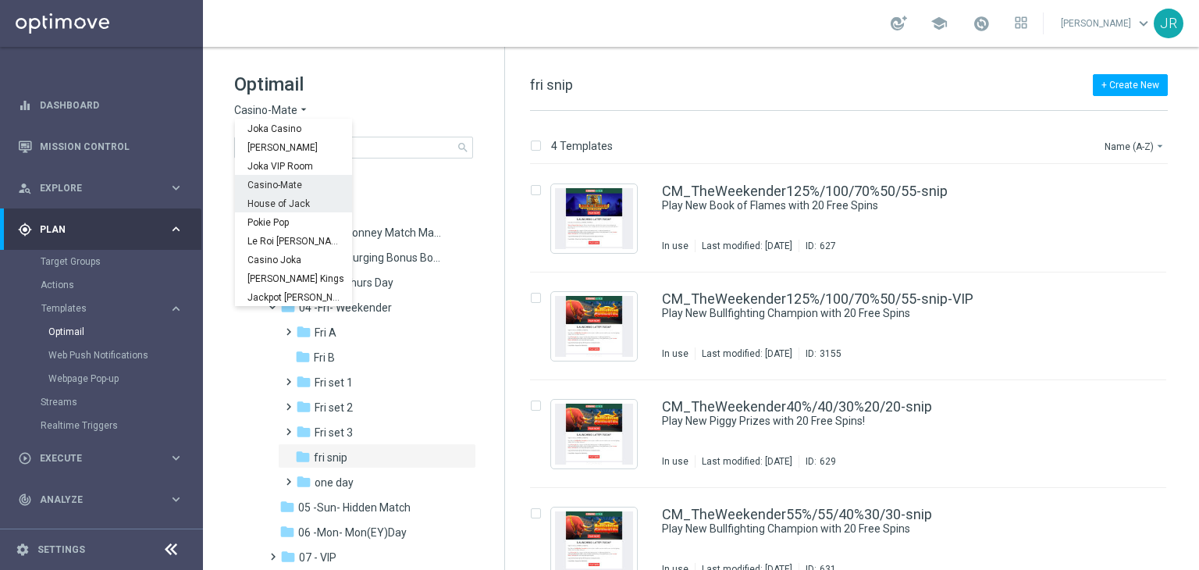
click at [0, 0] on span "House of Jack" at bounding box center [0, 0] width 0 height 0
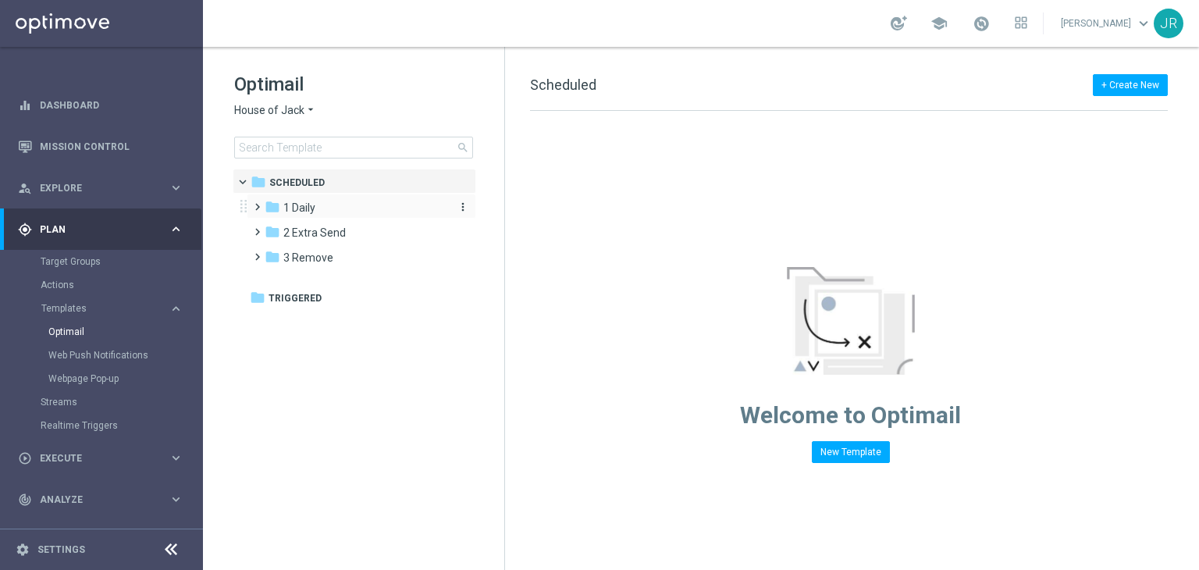
click at [314, 212] on span "1 Daily" at bounding box center [299, 208] width 32 height 14
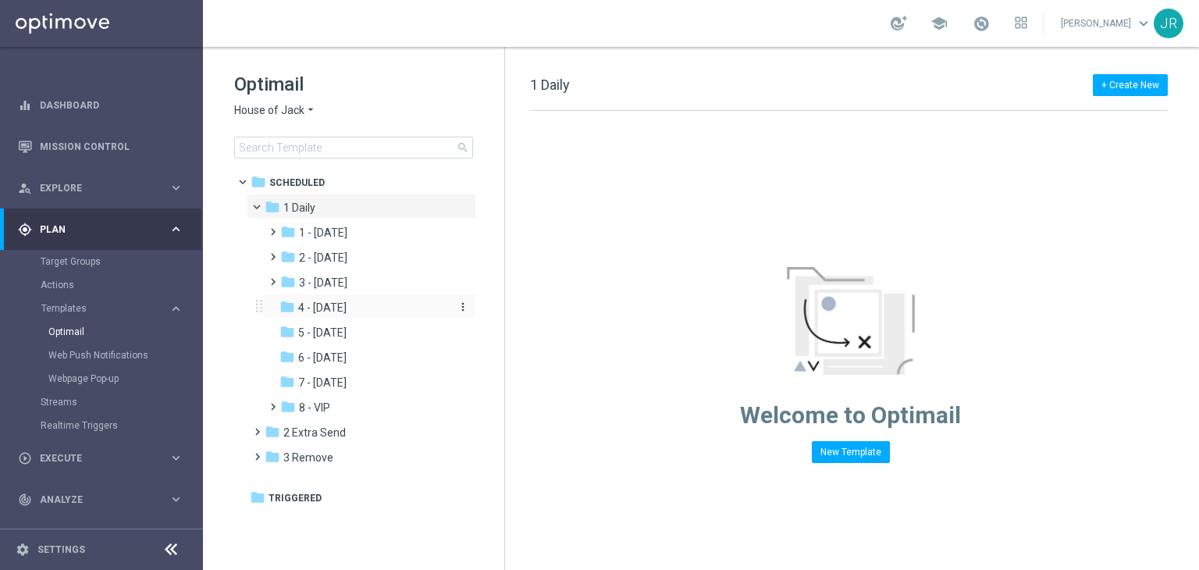
click at [336, 302] on span "4 - [DATE]" at bounding box center [322, 308] width 48 height 14
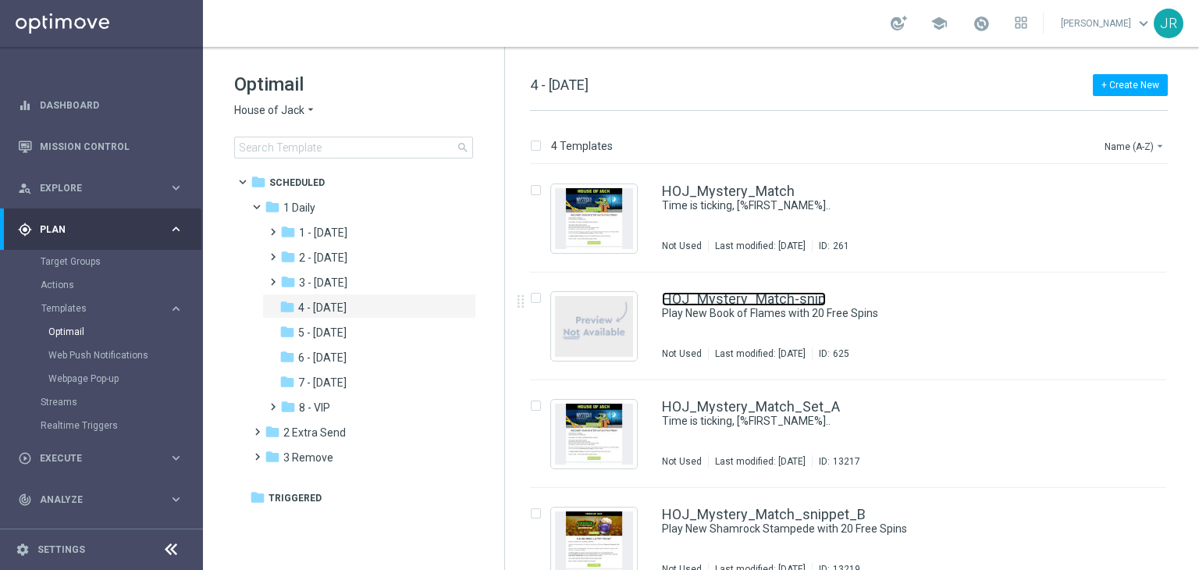
click at [788, 303] on link "HOJ_Mystery_Match-snip" at bounding box center [744, 299] width 164 height 14
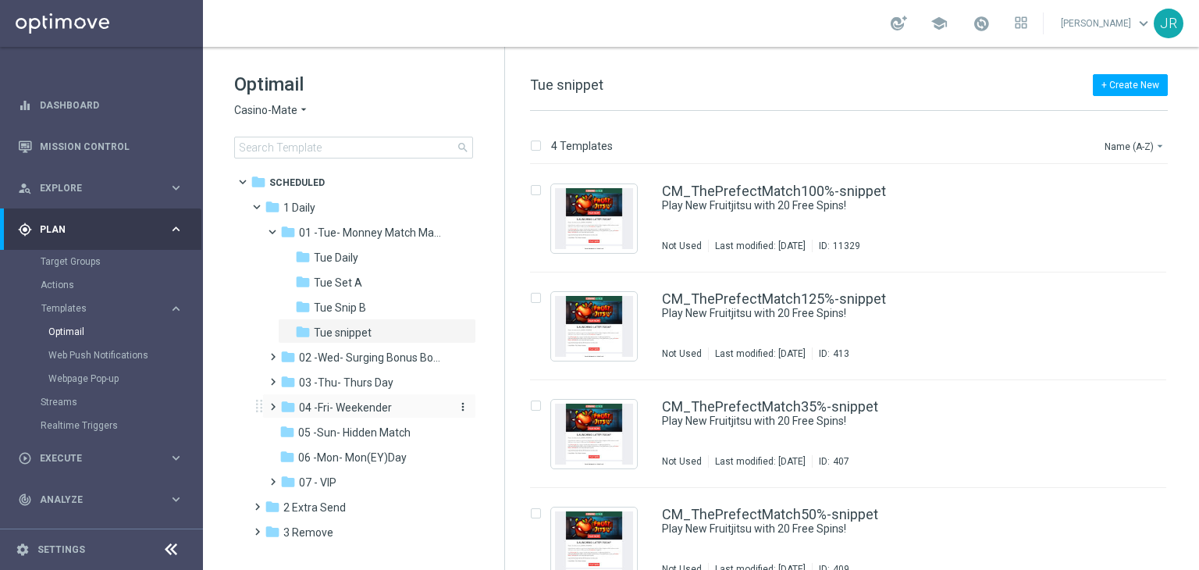
click at [335, 406] on span "04 -Fri- Weekender" at bounding box center [345, 407] width 93 height 14
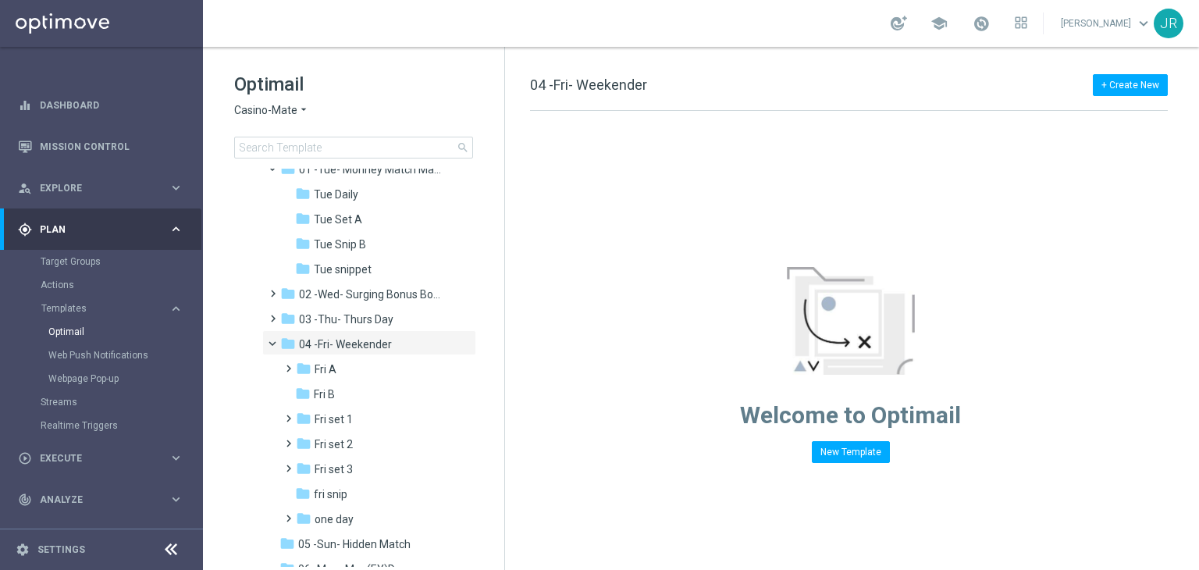
scroll to position [156, 0]
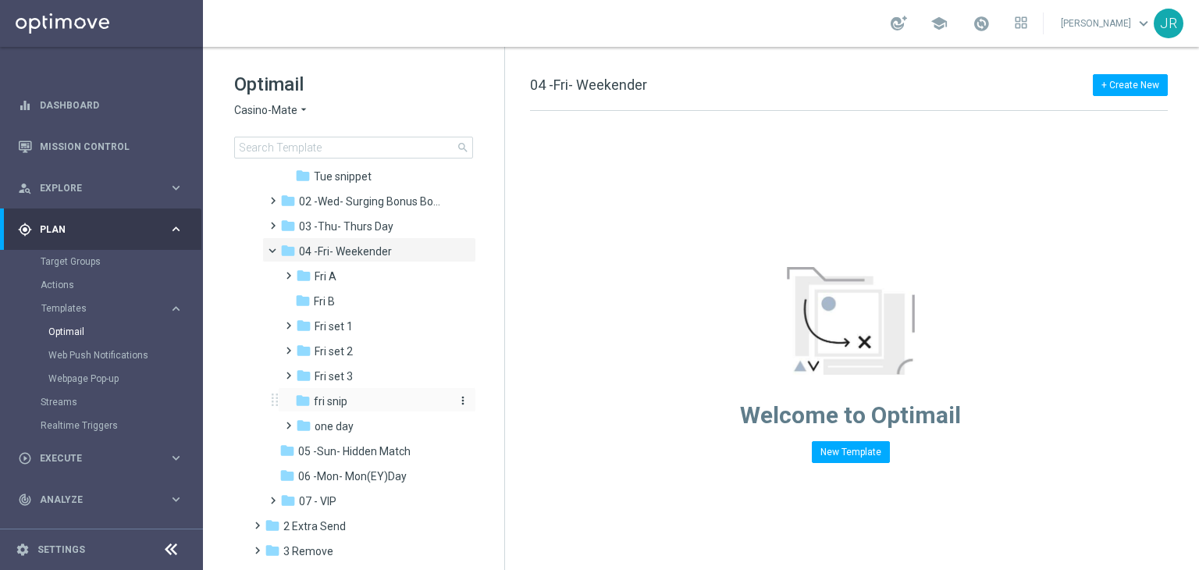
click at [325, 402] on span "fri snip" at bounding box center [331, 401] width 34 height 14
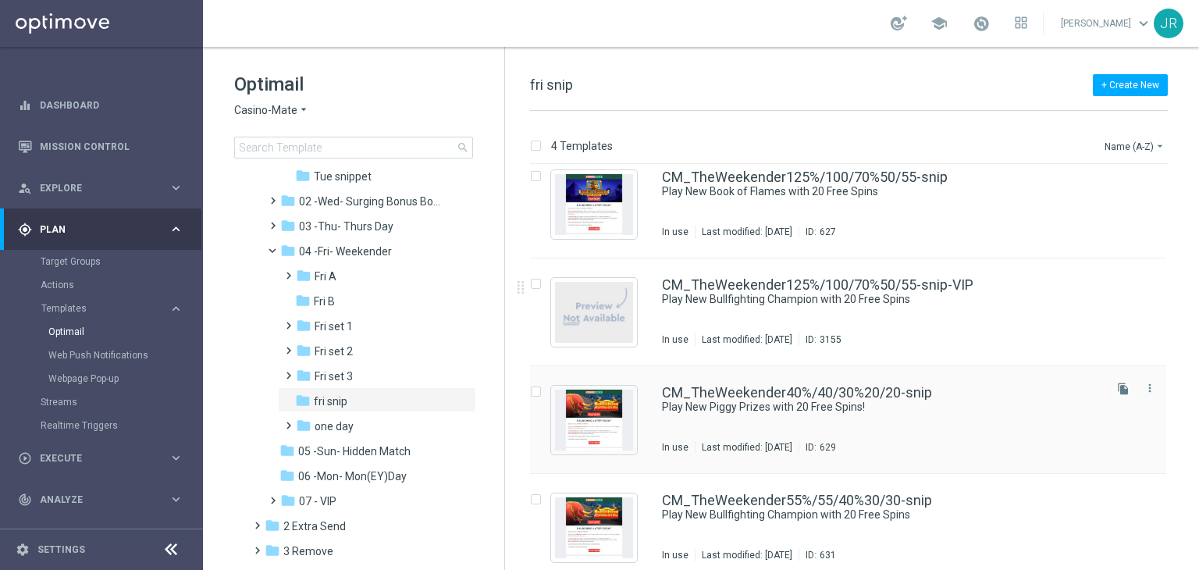
scroll to position [25, 0]
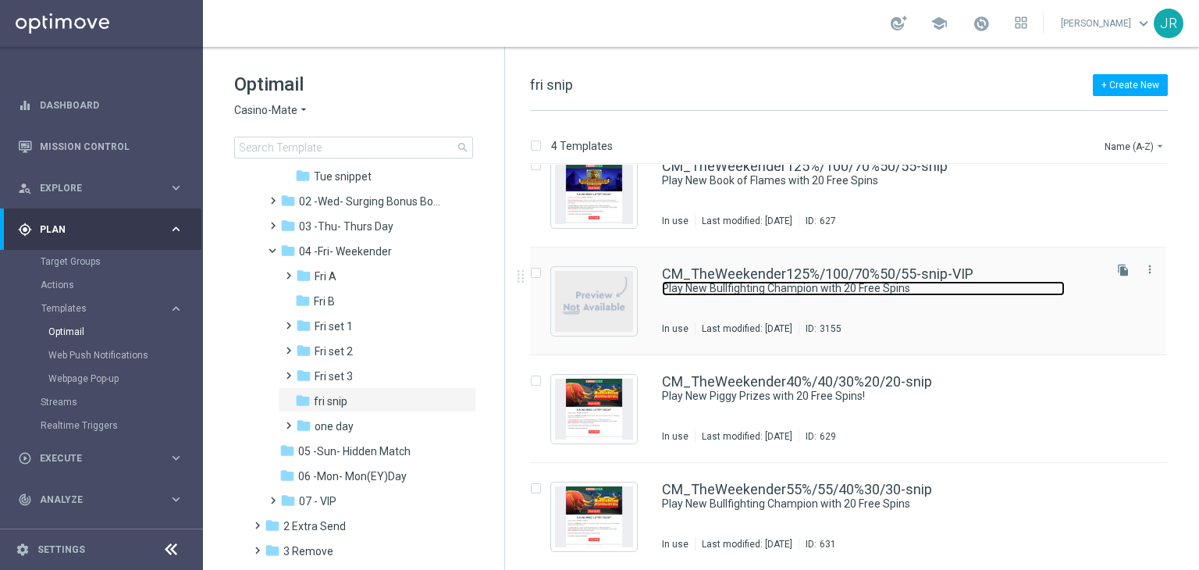
click at [723, 287] on link "Play New Bullfighting Champion with 20 Free Spins" at bounding box center [863, 288] width 403 height 15
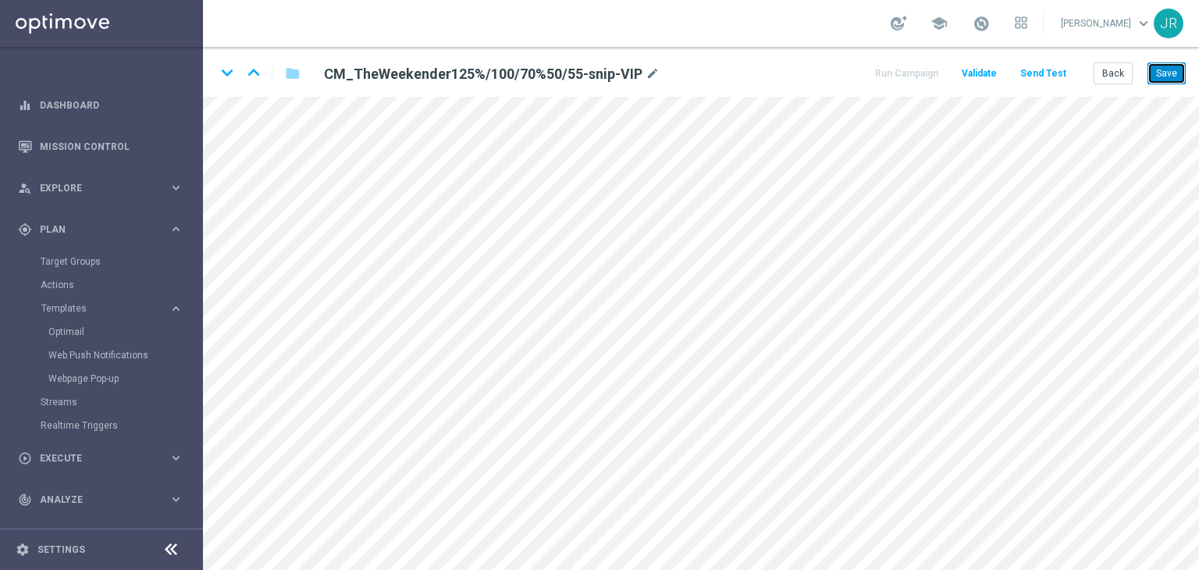
click at [1162, 81] on button "Save" at bounding box center [1167, 73] width 38 height 22
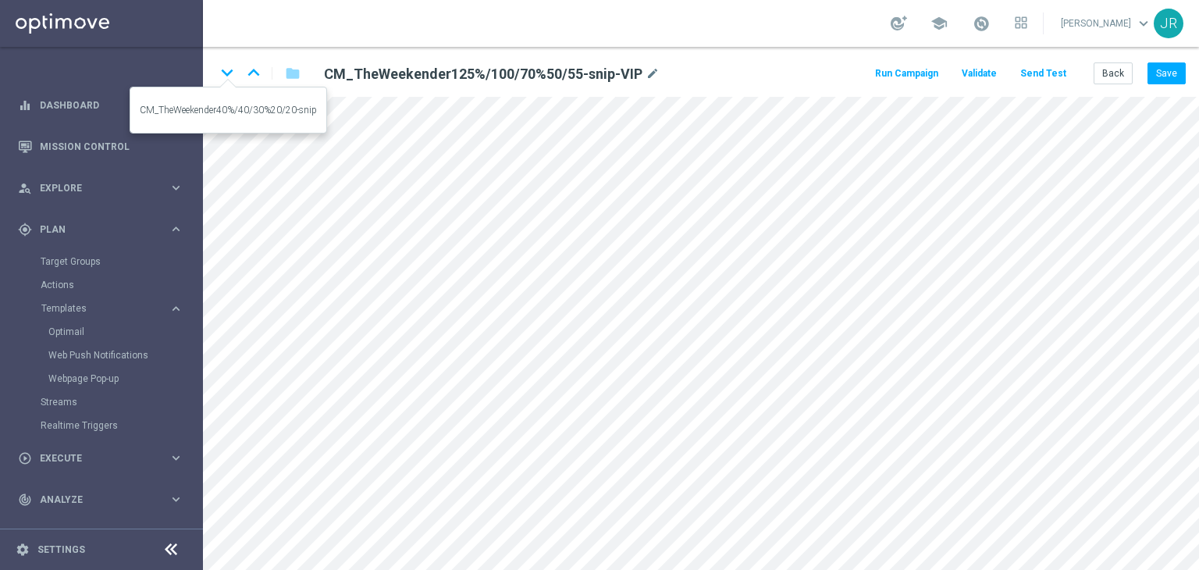
click at [234, 72] on icon "keyboard_arrow_down" at bounding box center [226, 72] width 23 height 23
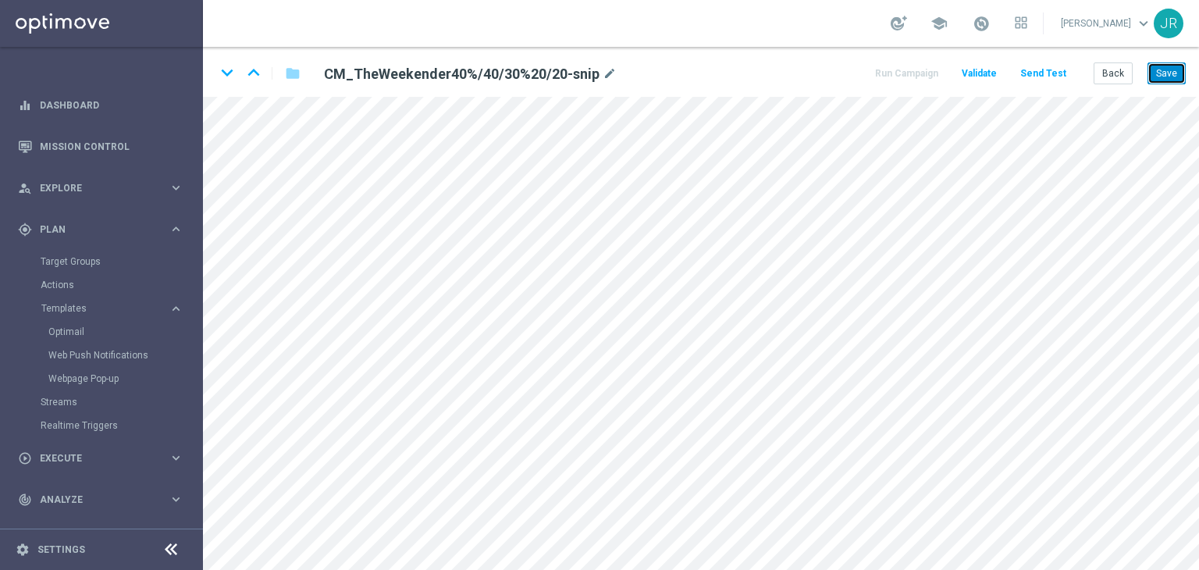
click at [1175, 74] on button "Save" at bounding box center [1167, 73] width 38 height 22
click at [1163, 78] on button "Save" at bounding box center [1167, 73] width 38 height 22
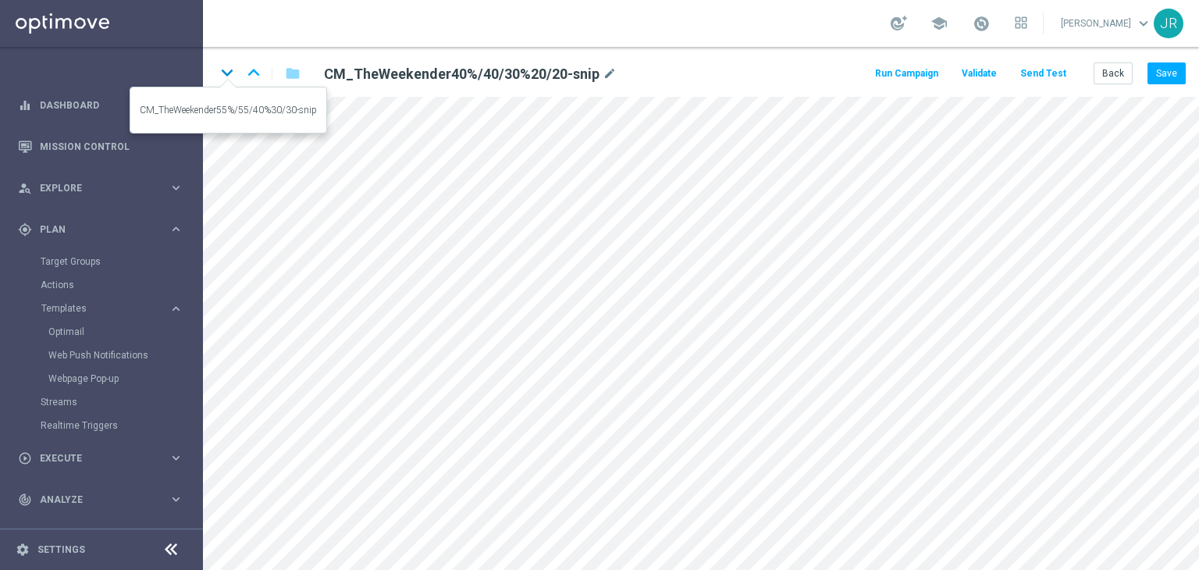
click at [225, 74] on icon "keyboard_arrow_down" at bounding box center [226, 72] width 23 height 23
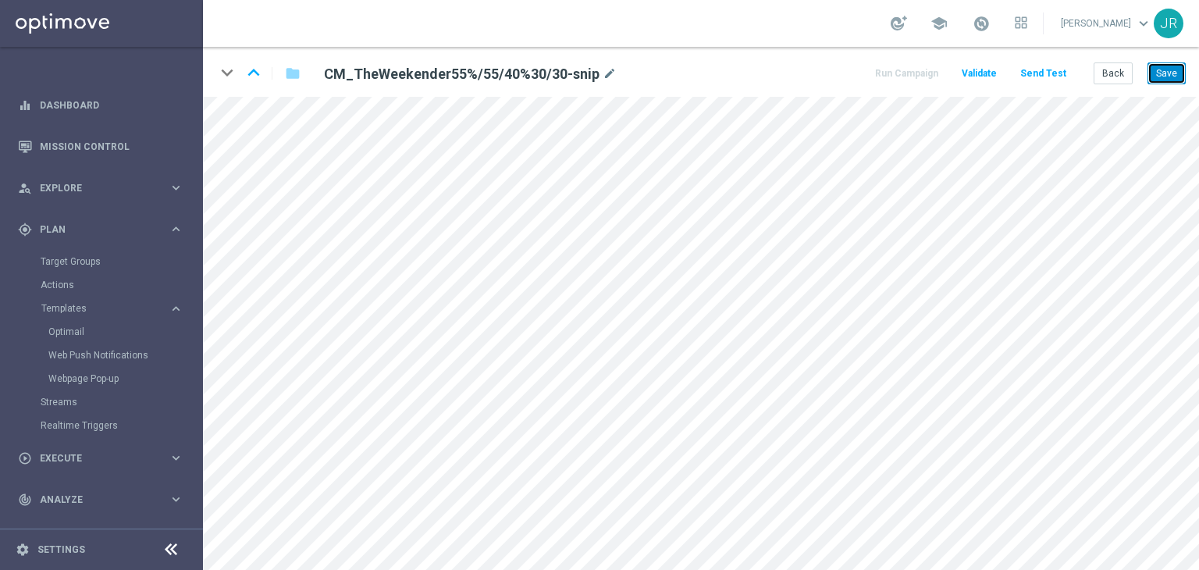
click at [1170, 77] on button "Save" at bounding box center [1167, 73] width 38 height 22
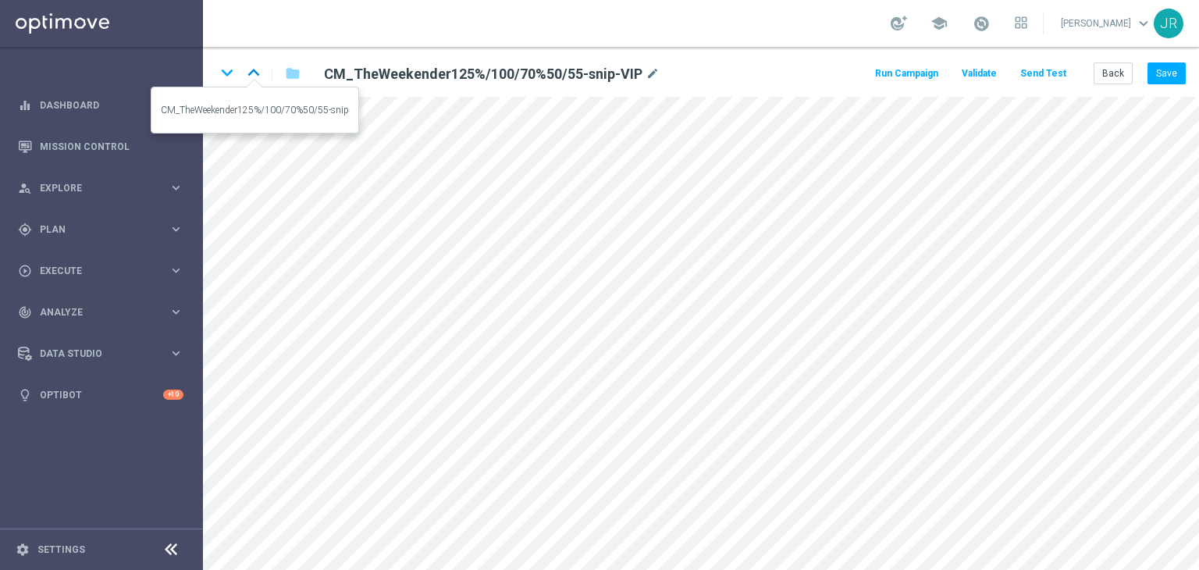
click at [253, 73] on icon "keyboard_arrow_up" at bounding box center [253, 72] width 23 height 23
click at [1112, 84] on button "Back" at bounding box center [1113, 73] width 39 height 22
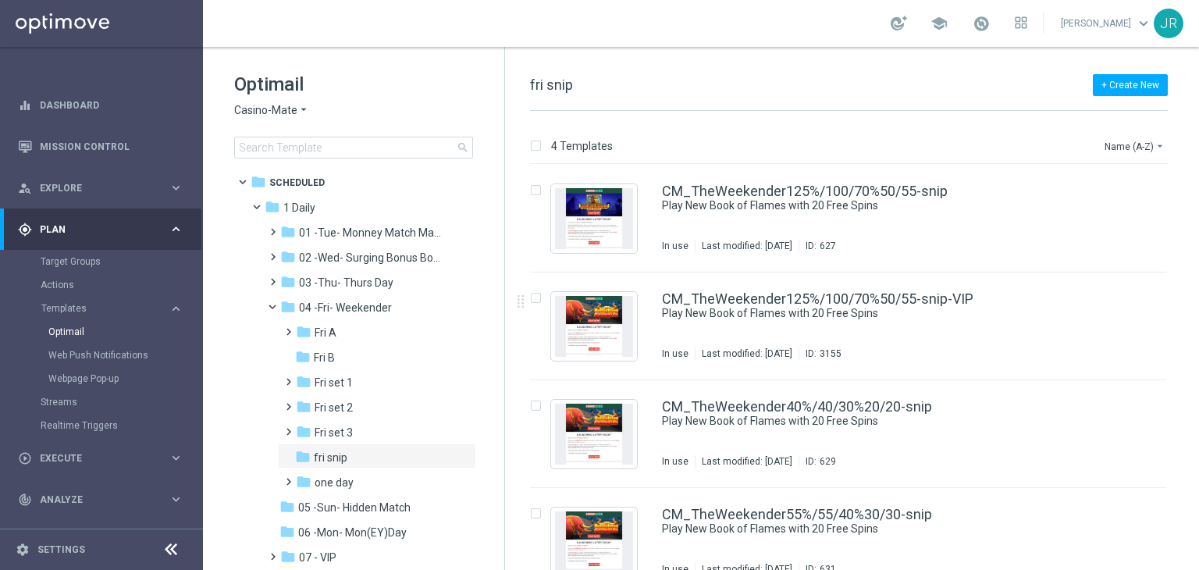
click at [247, 109] on span "Casino-Mate" at bounding box center [265, 110] width 63 height 15
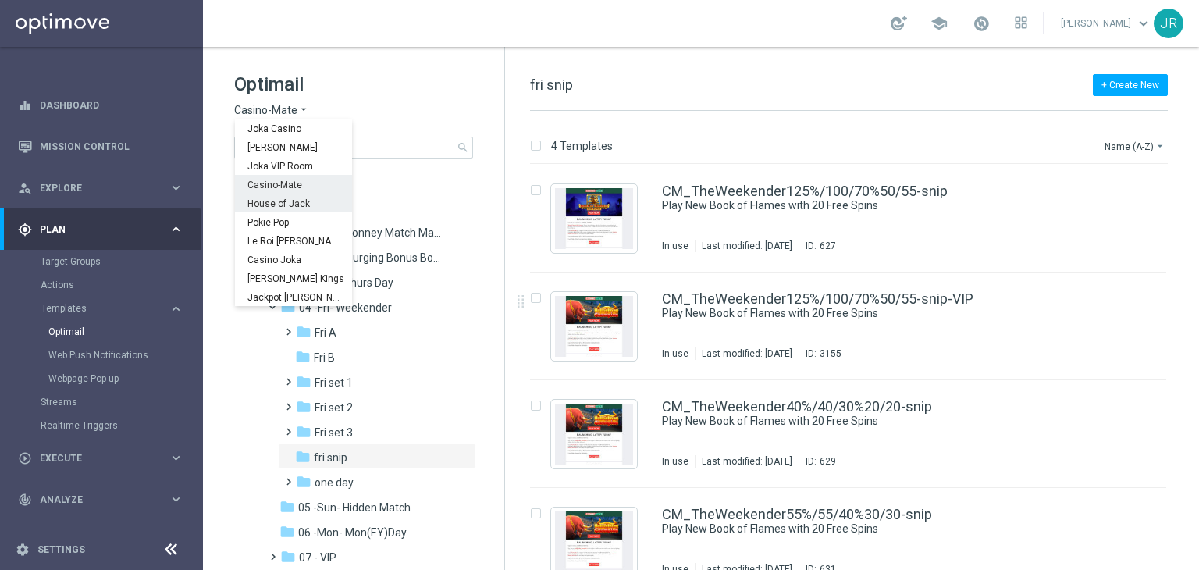
click at [0, 0] on span "House of Jack" at bounding box center [0, 0] width 0 height 0
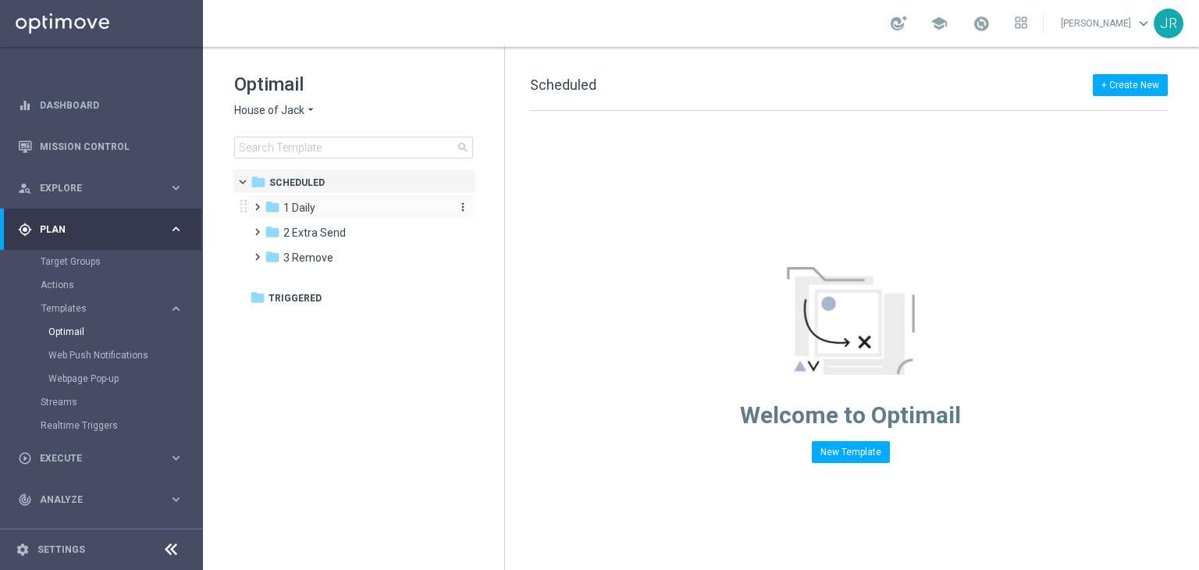
click at [326, 207] on div "folder 1 Daily" at bounding box center [355, 208] width 180 height 18
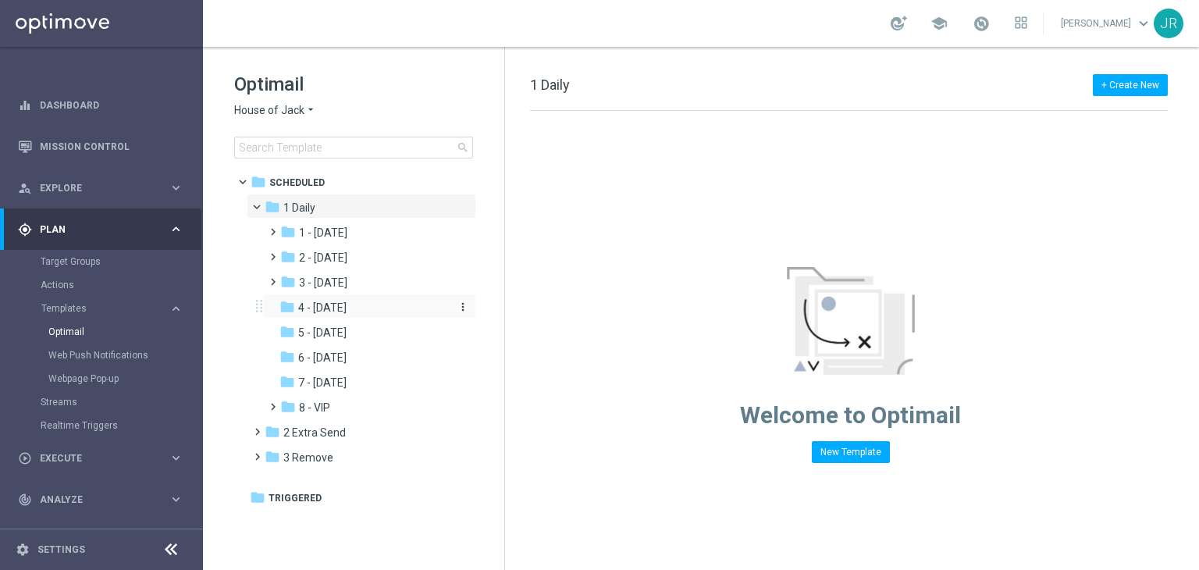
click at [322, 299] on div "folder 4 - [DATE]" at bounding box center [362, 308] width 166 height 18
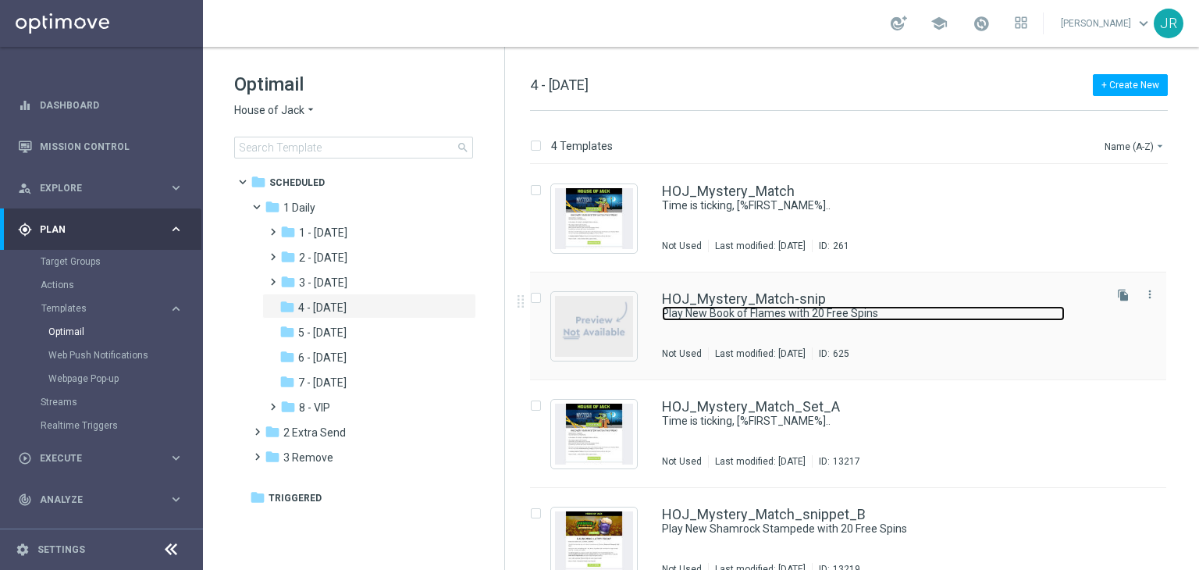
click at [833, 319] on link "Play New Book of Flames with 20 Free Spins" at bounding box center [863, 313] width 403 height 15
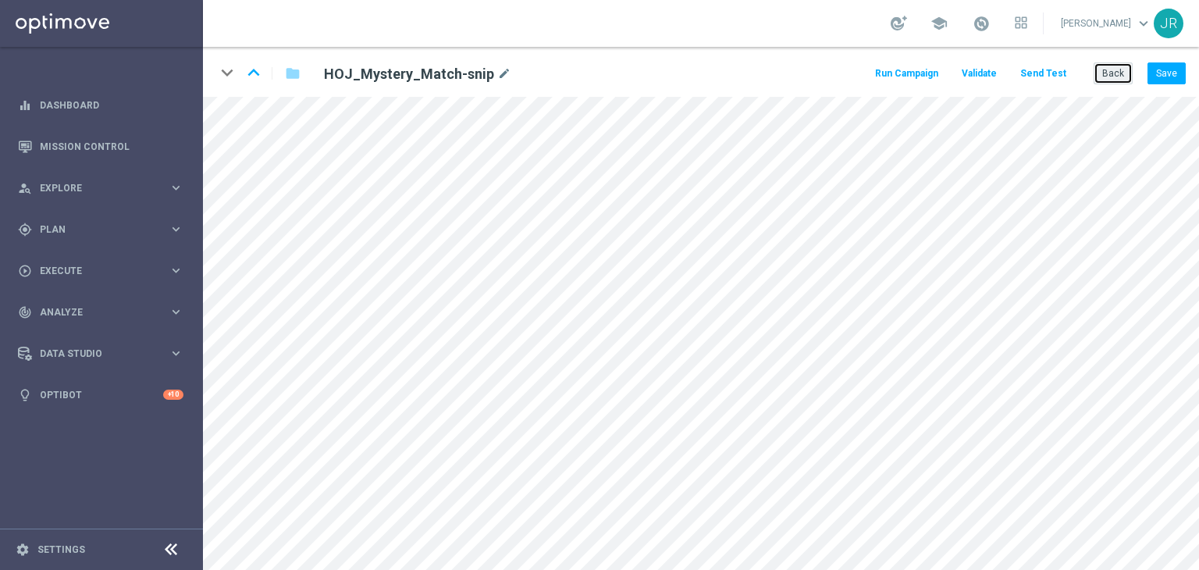
click at [1130, 68] on button "Back" at bounding box center [1113, 73] width 39 height 22
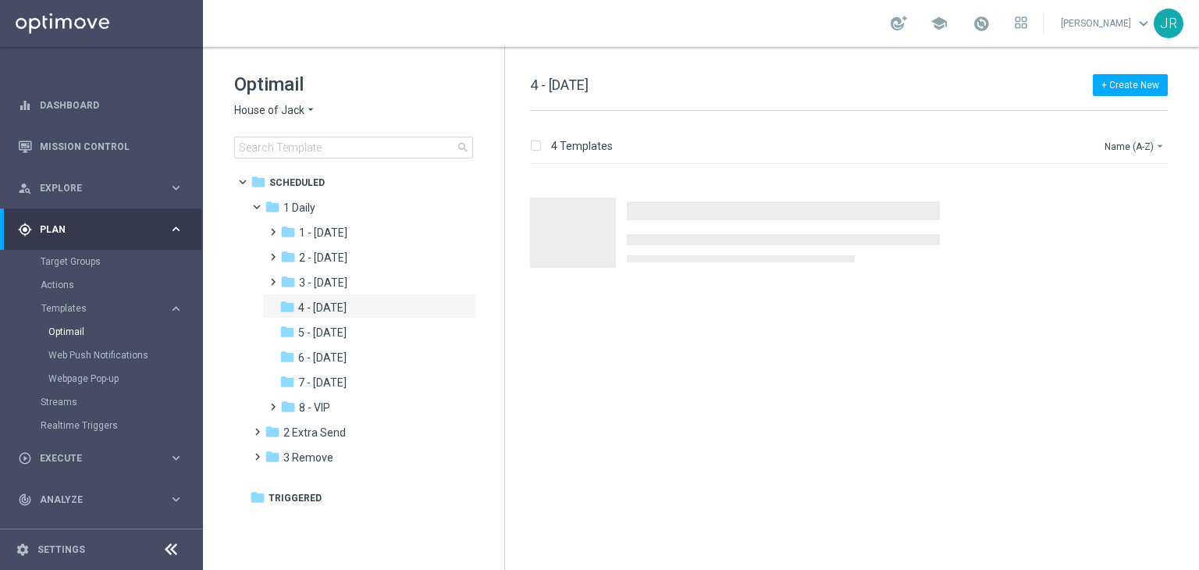
click at [256, 116] on span "House of Jack" at bounding box center [269, 110] width 70 height 15
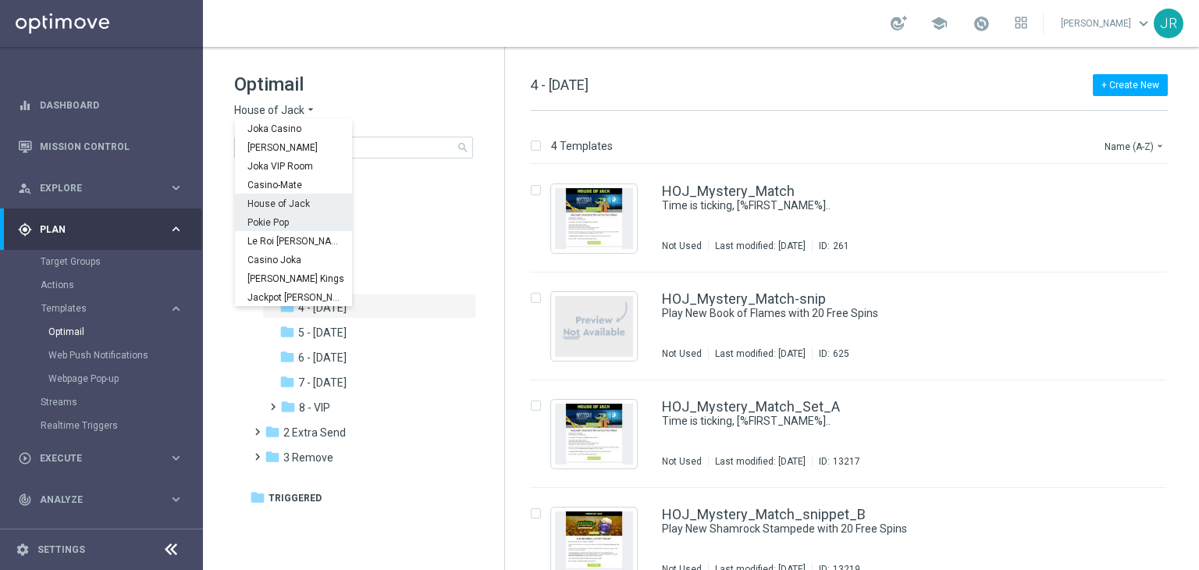
click at [0, 0] on span "Pokie Pop" at bounding box center [0, 0] width 0 height 0
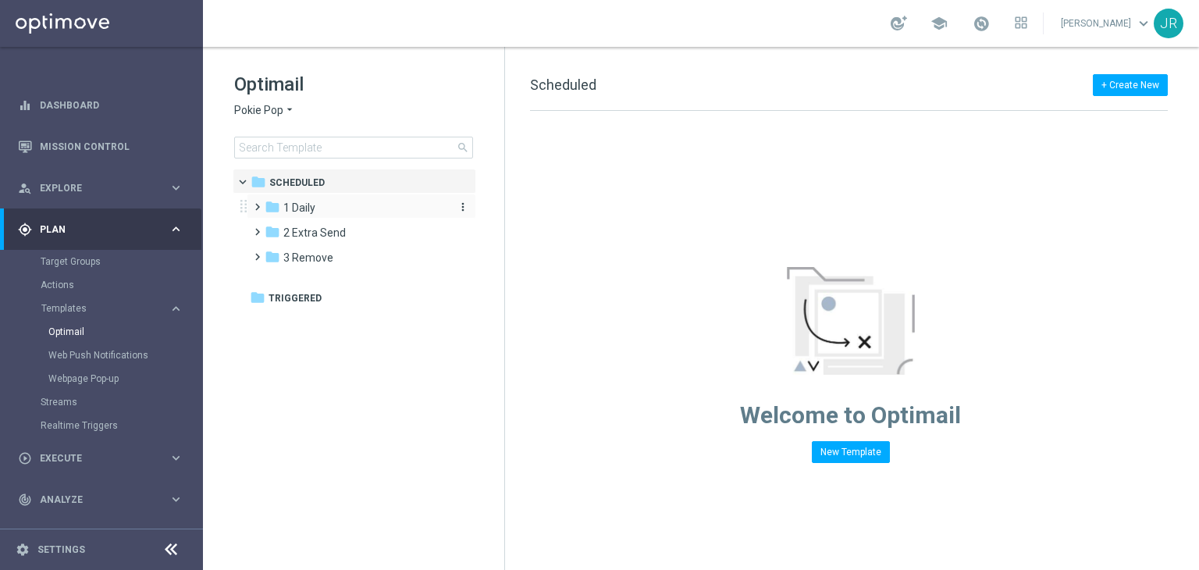
click at [336, 204] on div "folder 1 Daily" at bounding box center [355, 208] width 180 height 18
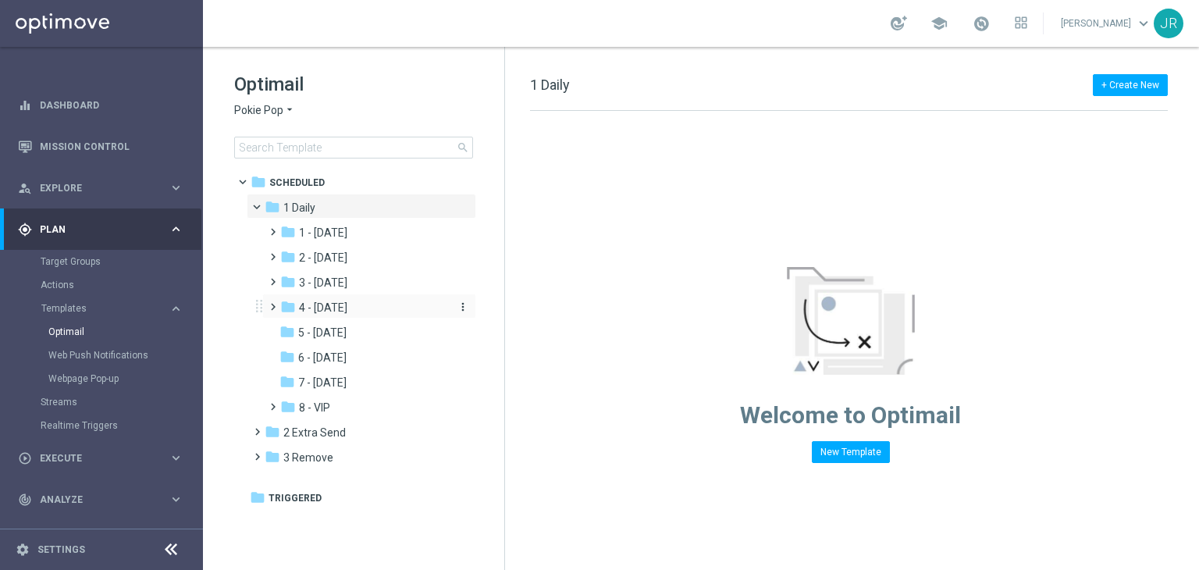
click at [351, 307] on div "folder 4 - Friday" at bounding box center [363, 308] width 166 height 18
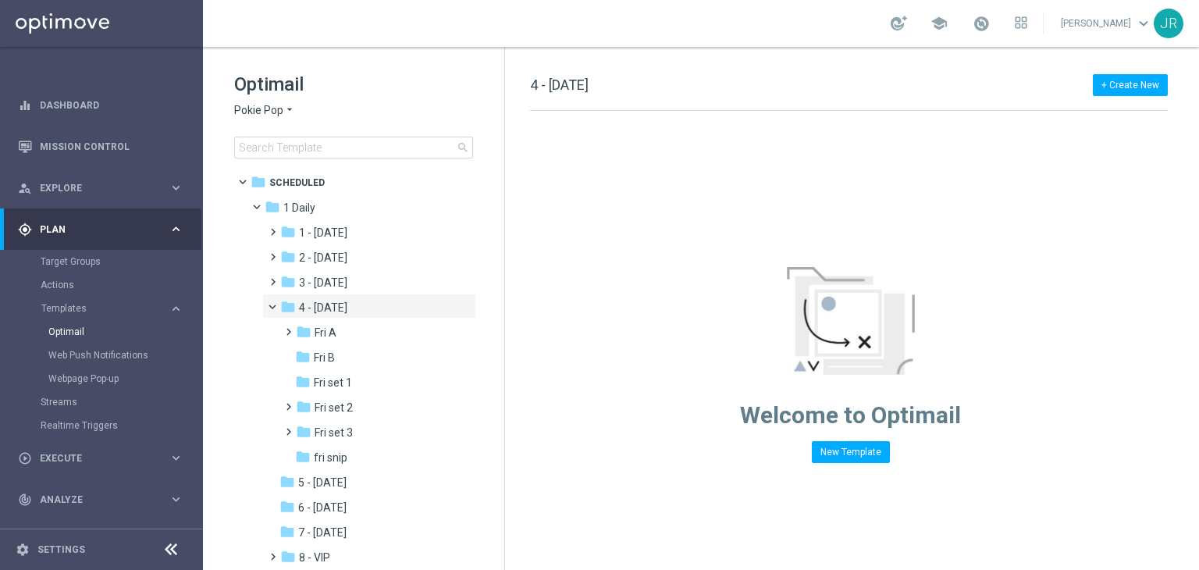
drag, startPoint x: 343, startPoint y: 450, endPoint x: 481, endPoint y: 432, distance: 138.6
click at [344, 450] on span "fri snip" at bounding box center [331, 457] width 34 height 14
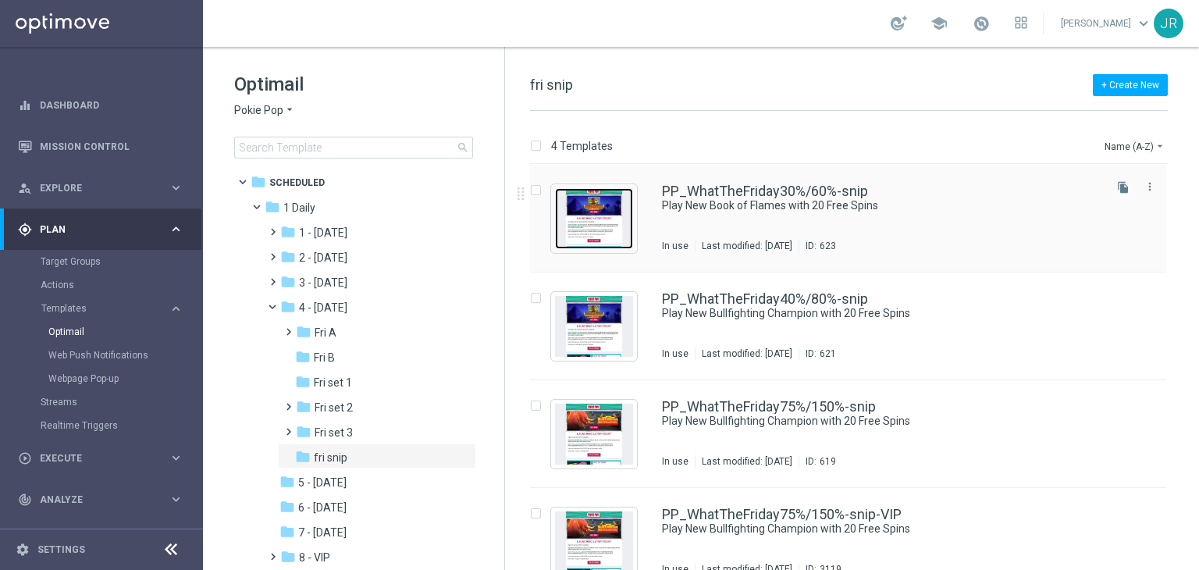
click at [594, 225] on img "Press SPACE to select this row." at bounding box center [594, 218] width 78 height 61
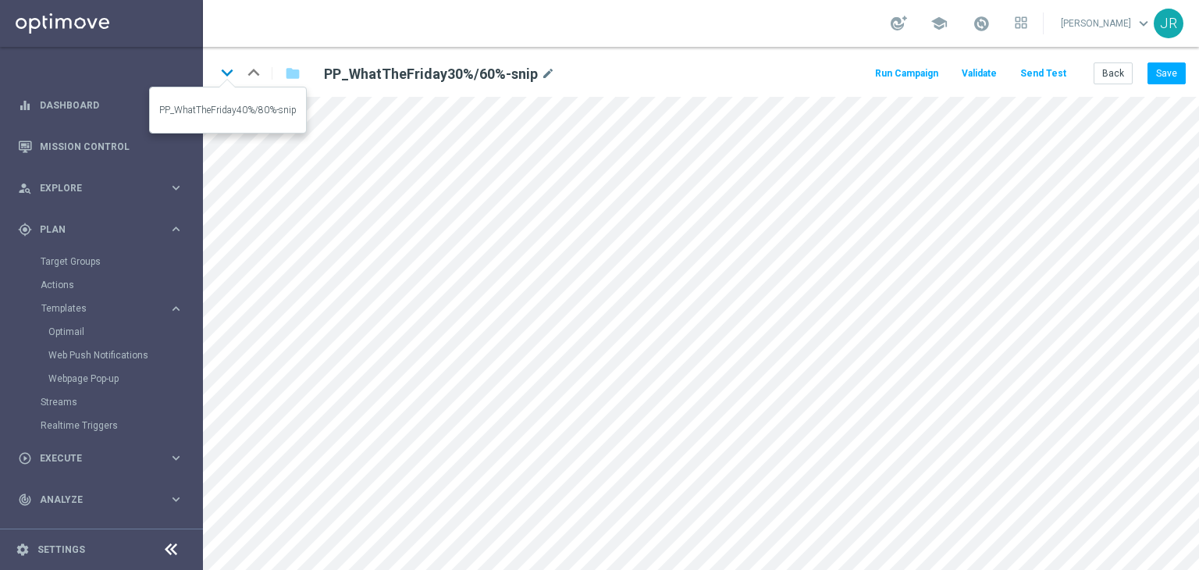
click at [222, 62] on icon "keyboard_arrow_down" at bounding box center [226, 72] width 23 height 23
click at [1162, 76] on button "Save" at bounding box center [1167, 73] width 38 height 22
click at [224, 73] on icon "keyboard_arrow_down" at bounding box center [226, 72] width 23 height 23
click at [280, 95] on div "keyboard_arrow_down keyboard_arrow_up folder PP_WhatTheFriday75%/150%-snip mode…" at bounding box center [701, 72] width 996 height 50
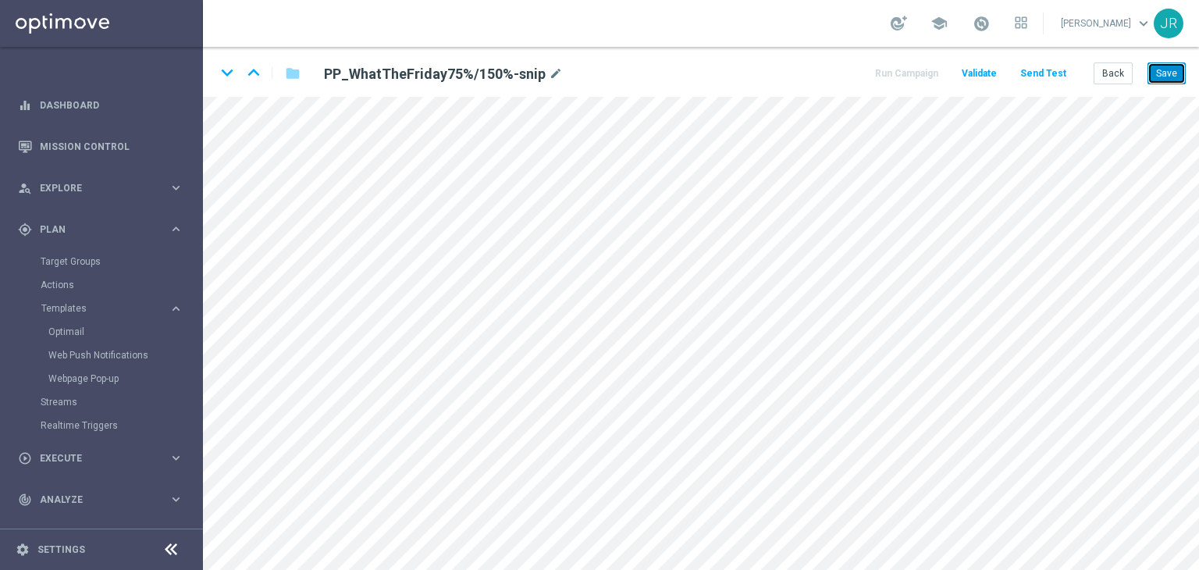
click at [1163, 79] on button "Save" at bounding box center [1167, 73] width 38 height 22
click at [226, 78] on icon "keyboard_arrow_down" at bounding box center [226, 72] width 23 height 23
click at [1173, 79] on button "Save" at bounding box center [1167, 73] width 38 height 22
click at [1172, 74] on button "Save" at bounding box center [1167, 73] width 38 height 22
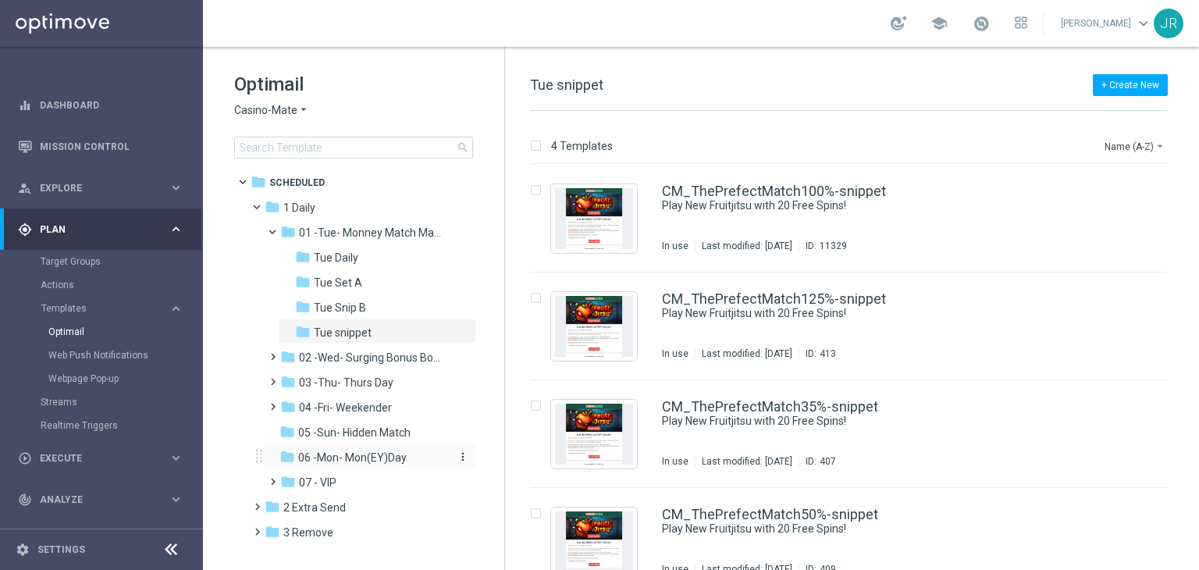
click at [338, 453] on span "06 -Mon- Mon(EY)Day" at bounding box center [352, 457] width 109 height 14
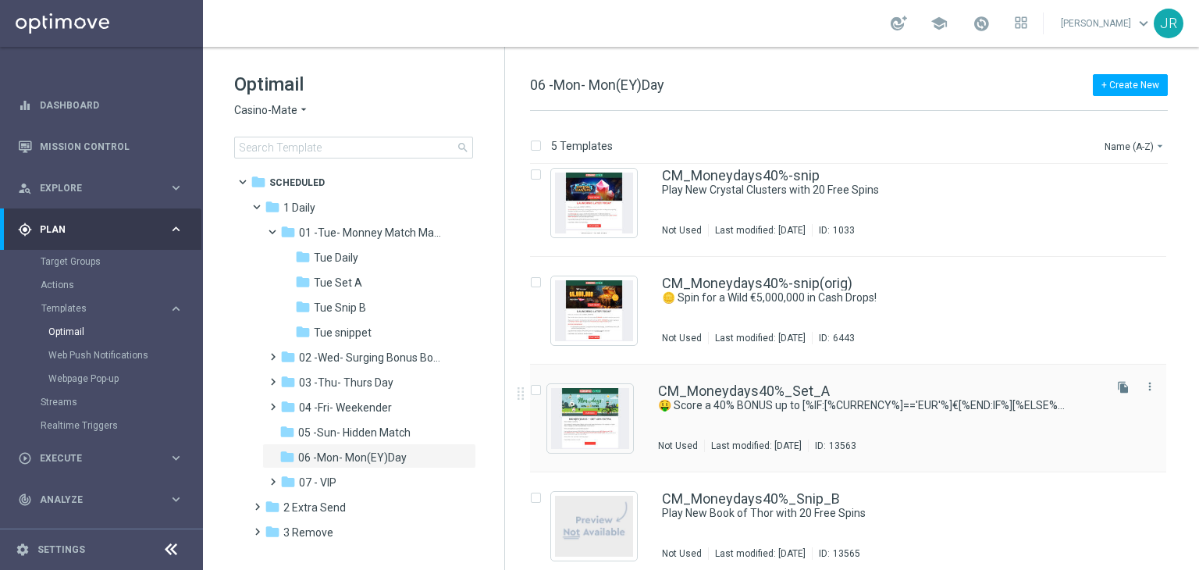
scroll to position [133, 0]
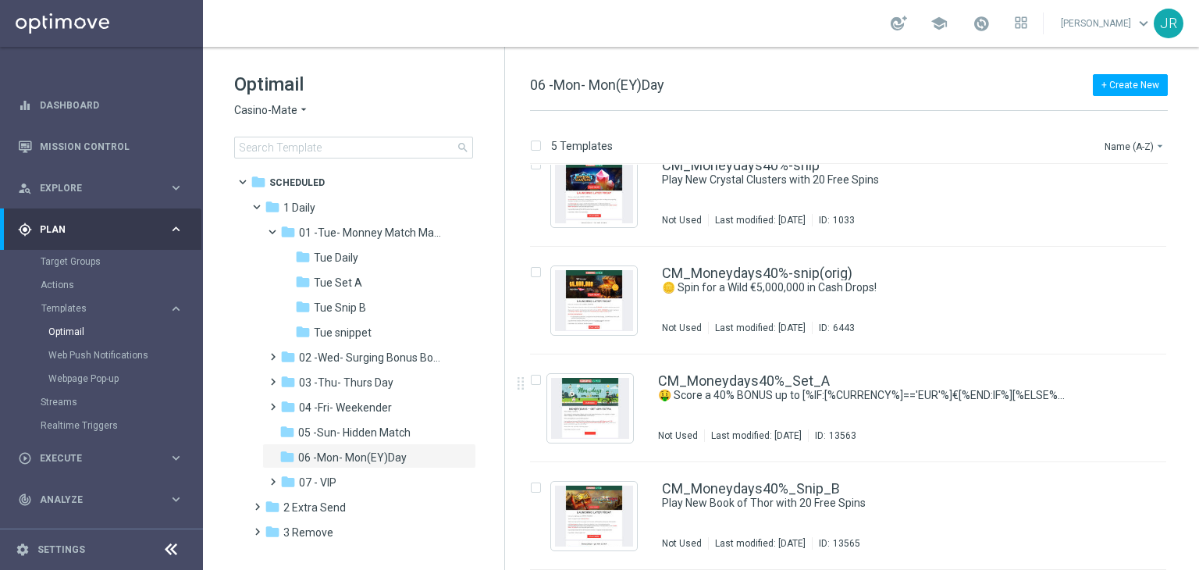
click at [281, 103] on span "Casino-Mate" at bounding box center [265, 110] width 63 height 15
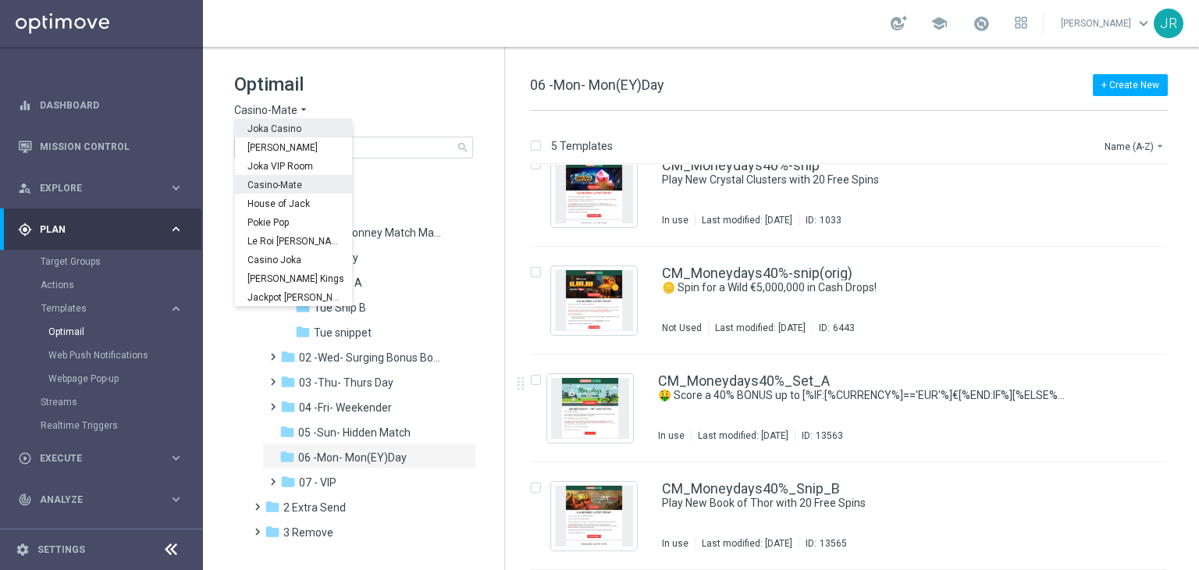
click at [0, 0] on span "Joka Casino" at bounding box center [0, 0] width 0 height 0
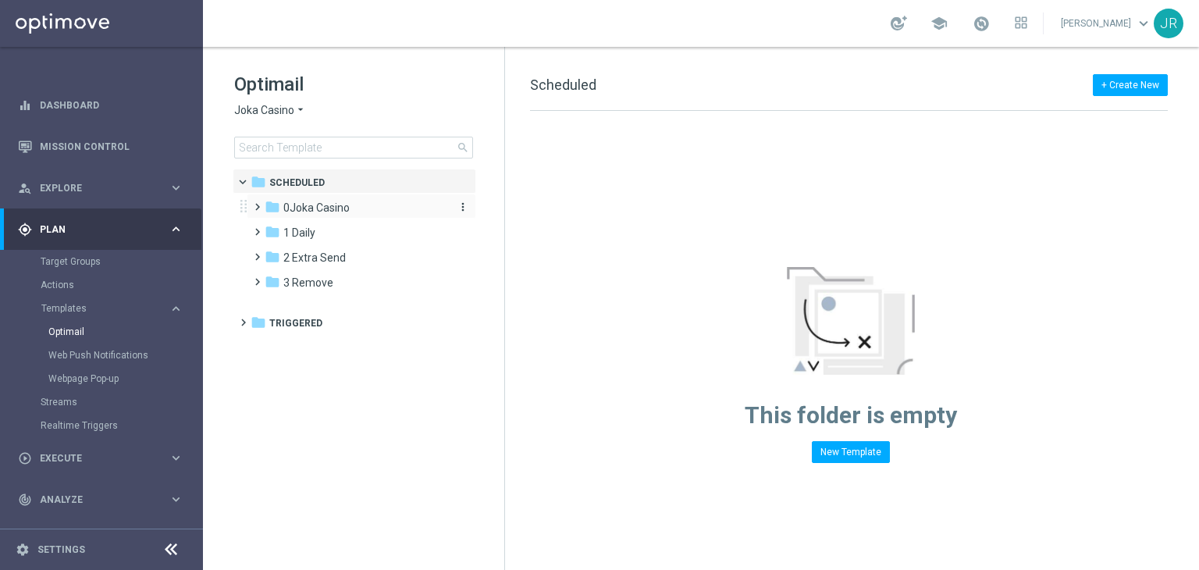
click at [312, 205] on span "0Joka Casino" at bounding box center [316, 208] width 66 height 14
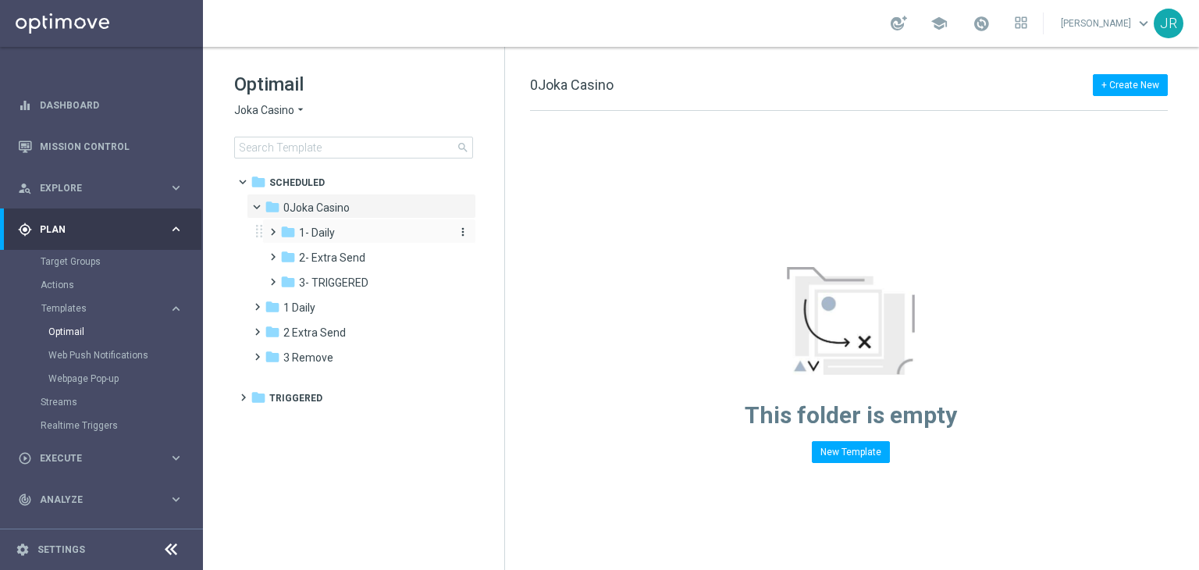
click at [304, 239] on span "1- Daily" at bounding box center [317, 233] width 36 height 14
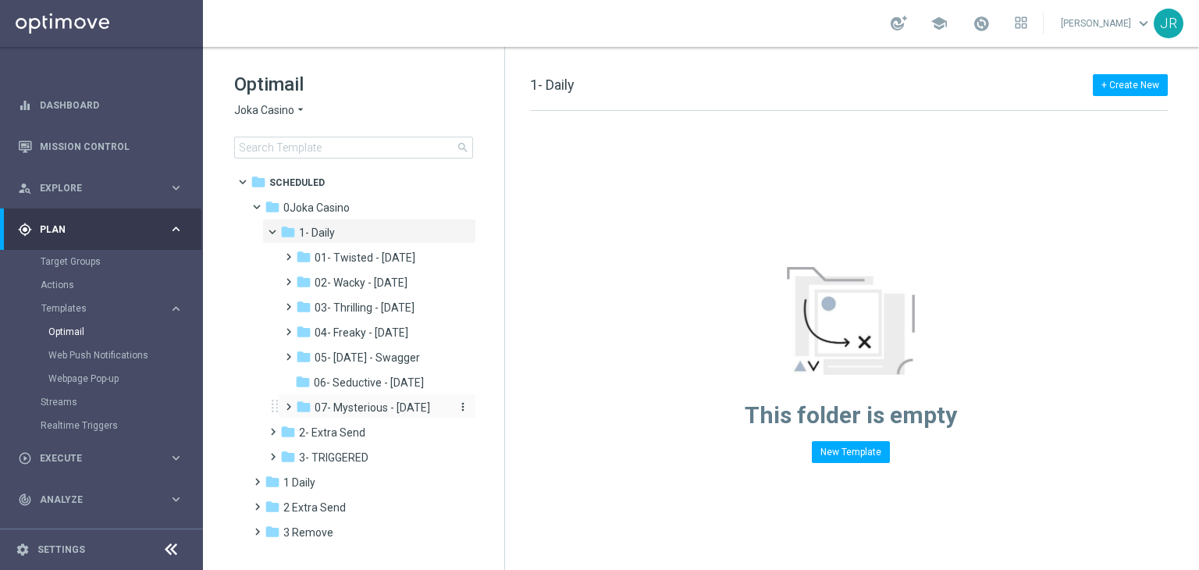
click at [368, 410] on span "07- Mysterious - Monday" at bounding box center [373, 407] width 116 height 14
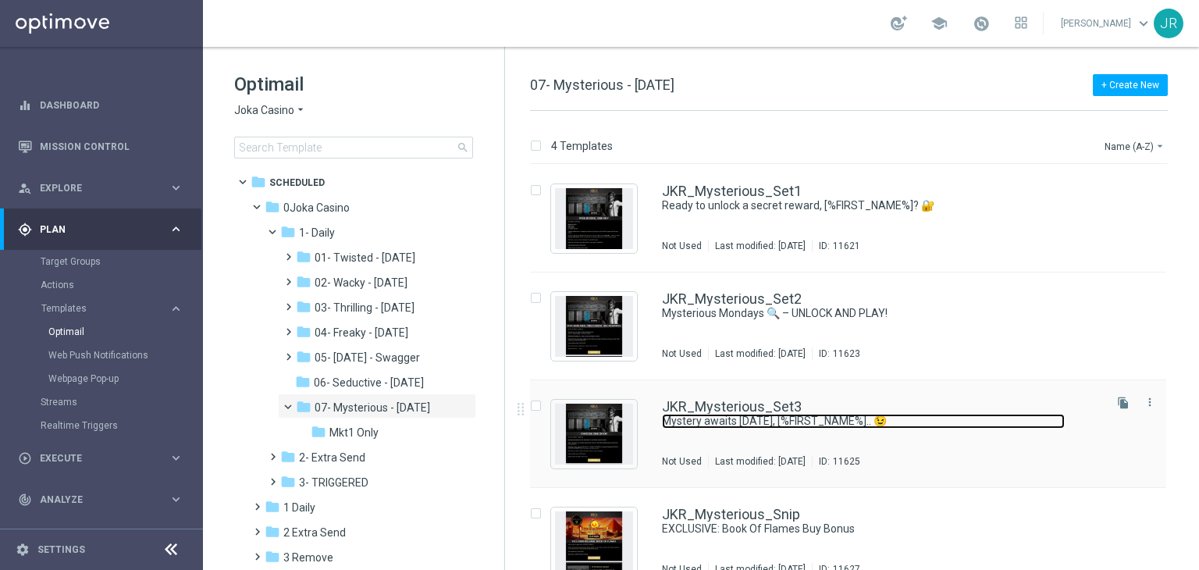
click at [709, 414] on link "Mystery awaits this Monday, [%FIRST_NAME%].. 😉" at bounding box center [863, 421] width 403 height 15
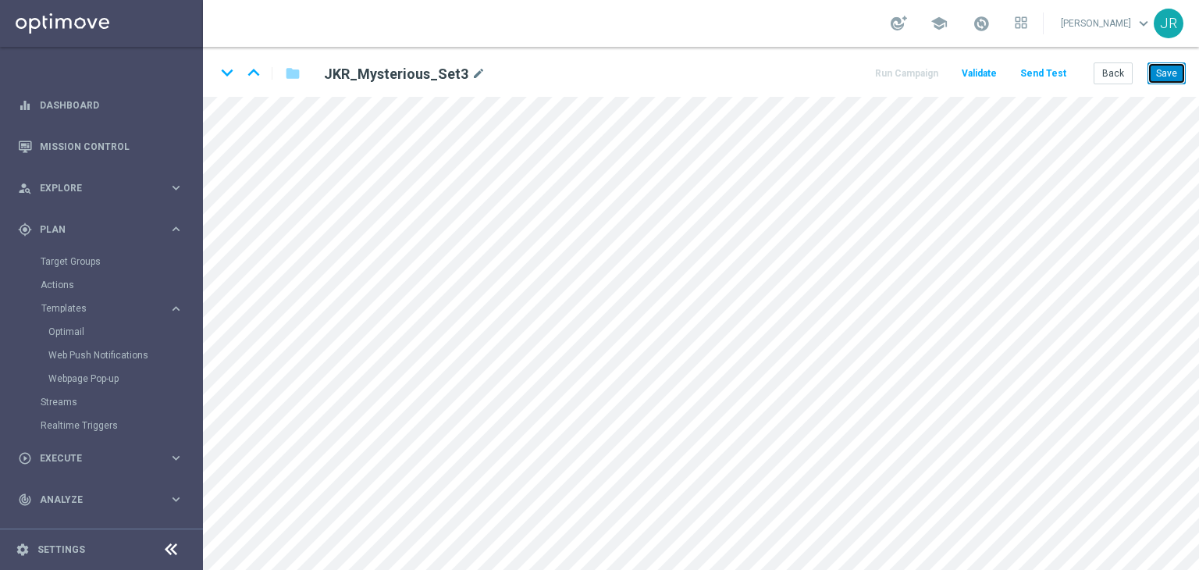
click at [1165, 71] on button "Save" at bounding box center [1167, 73] width 38 height 22
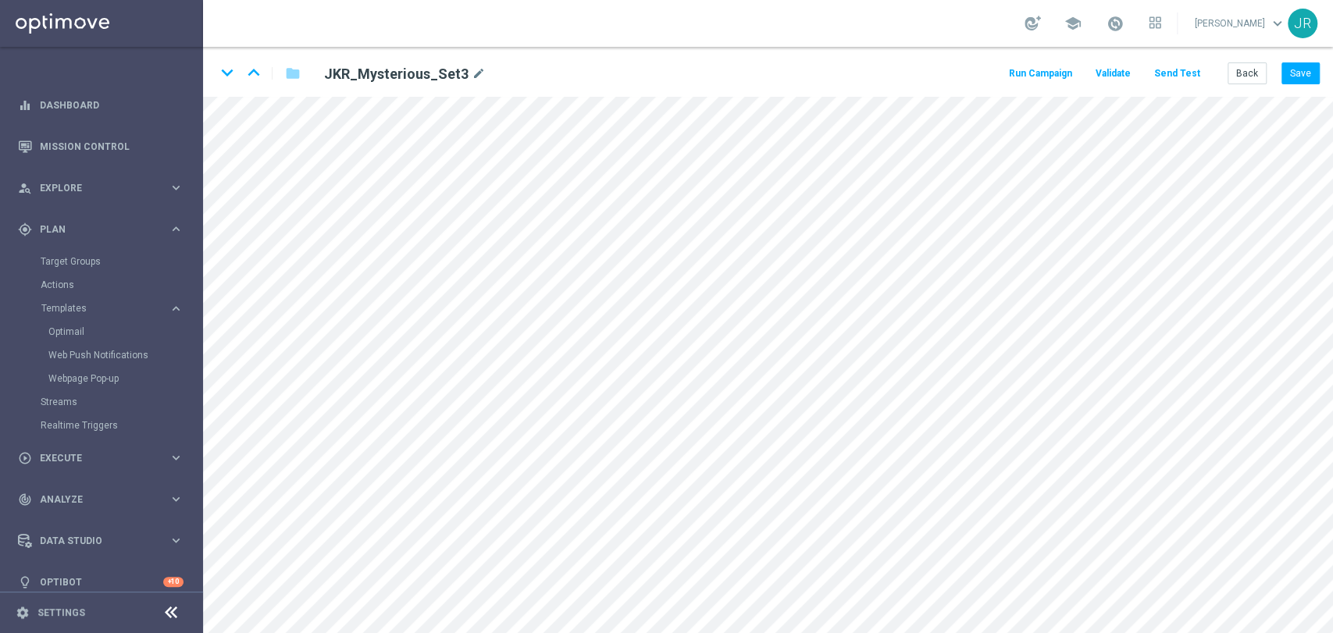
click at [1171, 74] on button "Send Test" at bounding box center [1176, 73] width 51 height 21
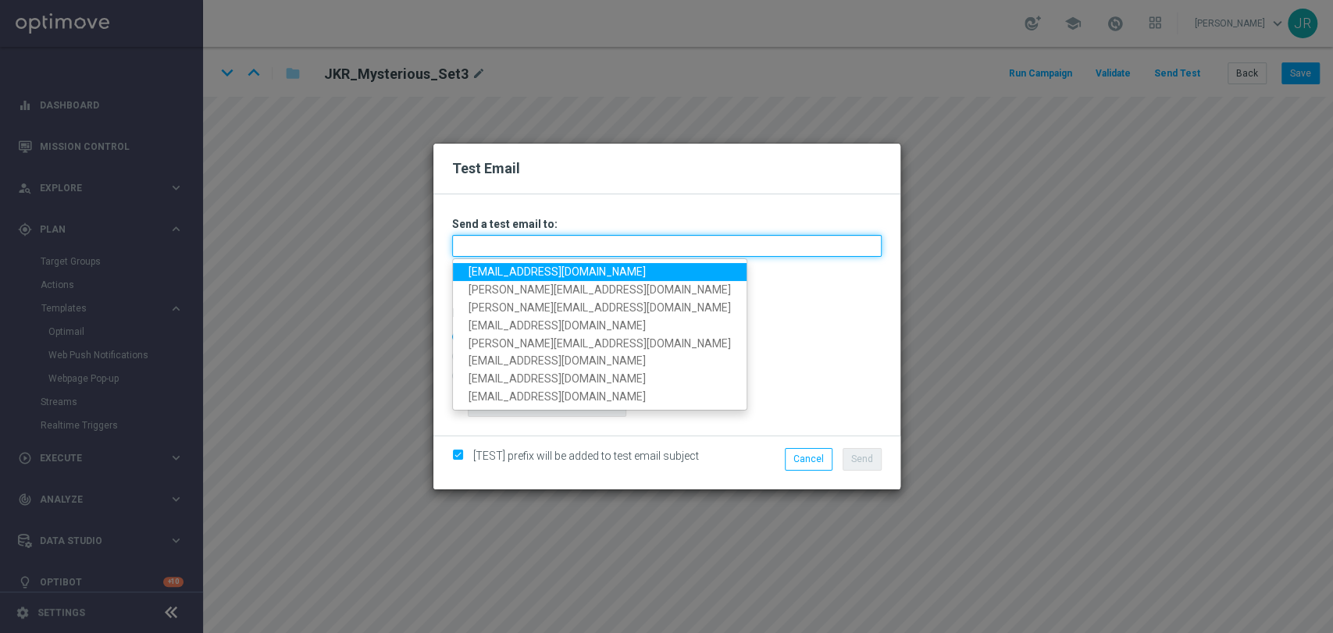
click at [484, 237] on input "text" at bounding box center [666, 246] width 429 height 22
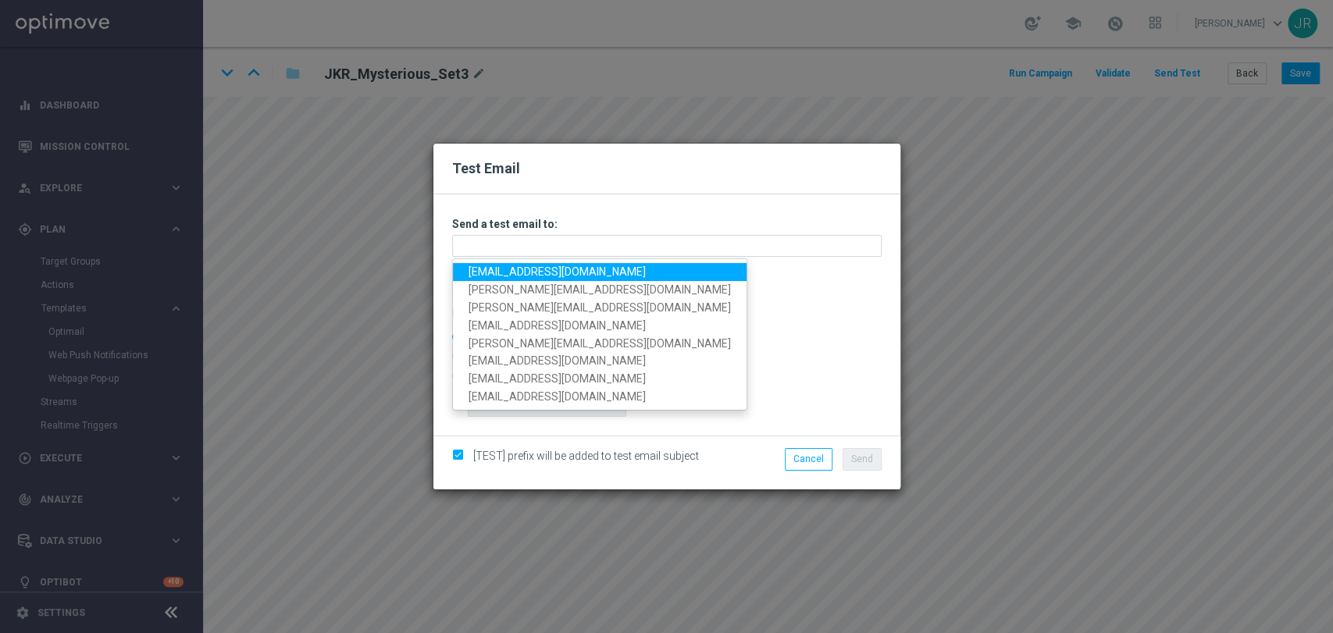
click at [475, 262] on ul "testingalltesting@gmail.com andrea@goldmedialab.com Jerome@goldmedialab.com jud…" at bounding box center [599, 333] width 295 height 151
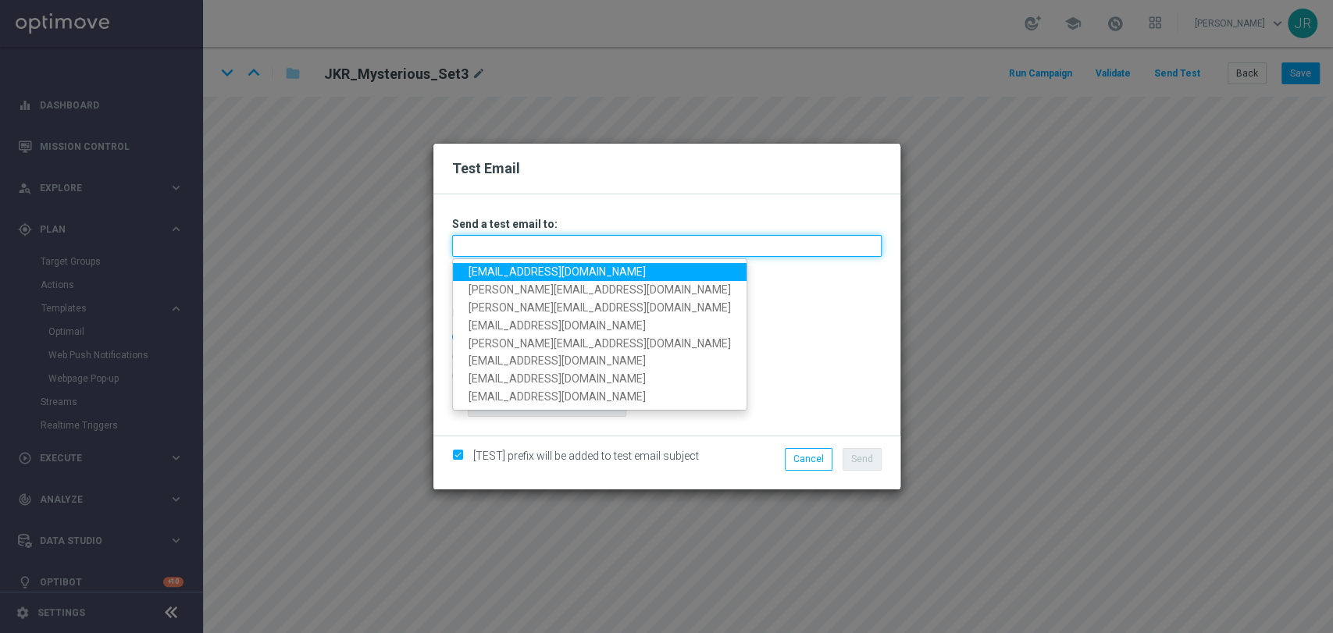
drag, startPoint x: 491, startPoint y: 245, endPoint x: 493, endPoint y: 276, distance: 31.3
click at [491, 245] on input "text" at bounding box center [666, 246] width 429 height 22
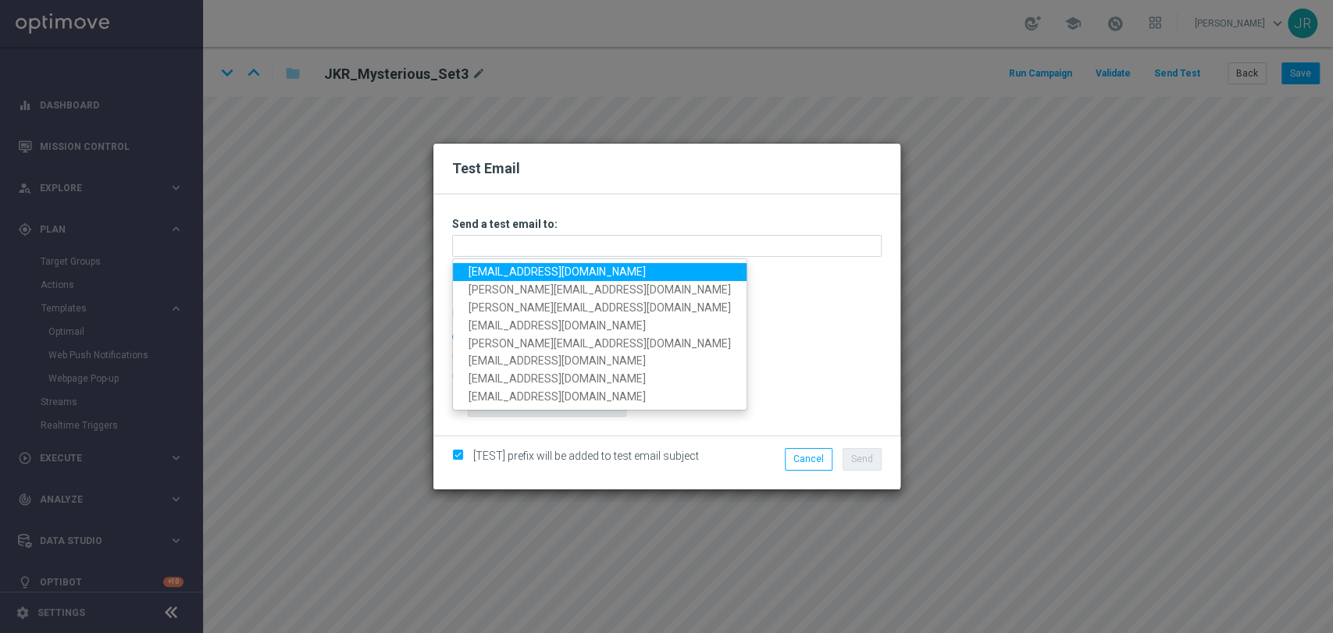
drag, startPoint x: 493, startPoint y: 277, endPoint x: 524, endPoint y: 277, distance: 30.4
click at [491, 277] on link "[EMAIL_ADDRESS][DOMAIN_NAME]" at bounding box center [600, 272] width 294 height 18
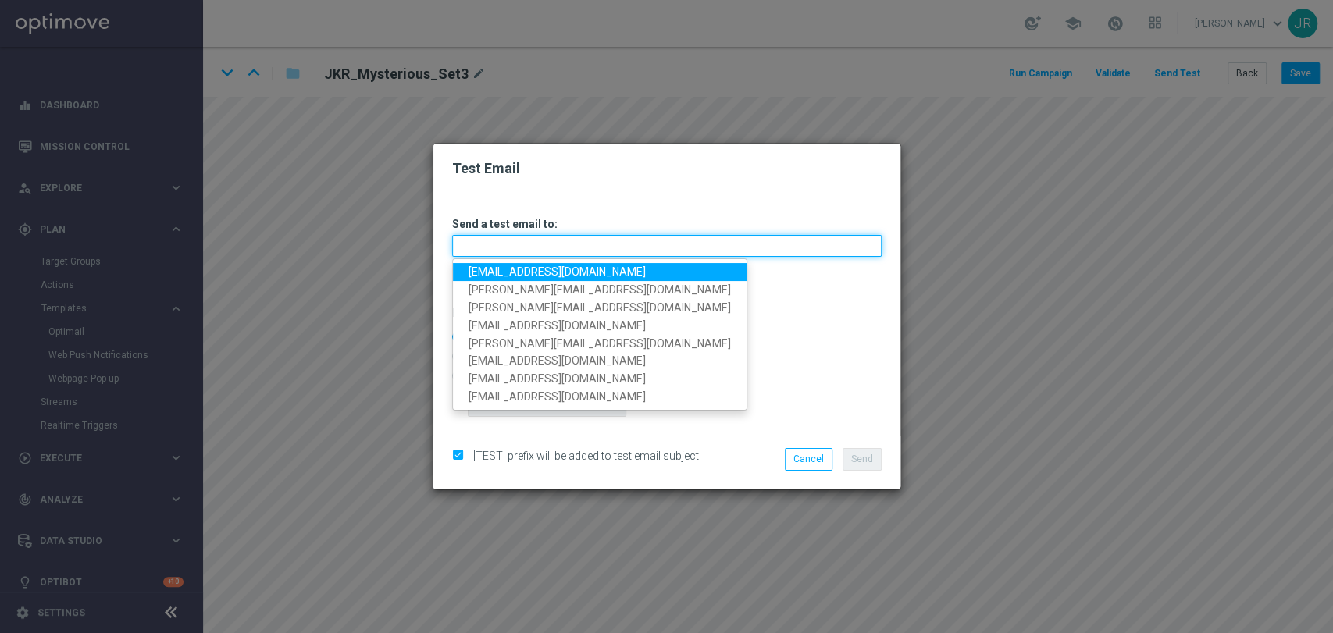
type input "[EMAIL_ADDRESS][DOMAIN_NAME]"
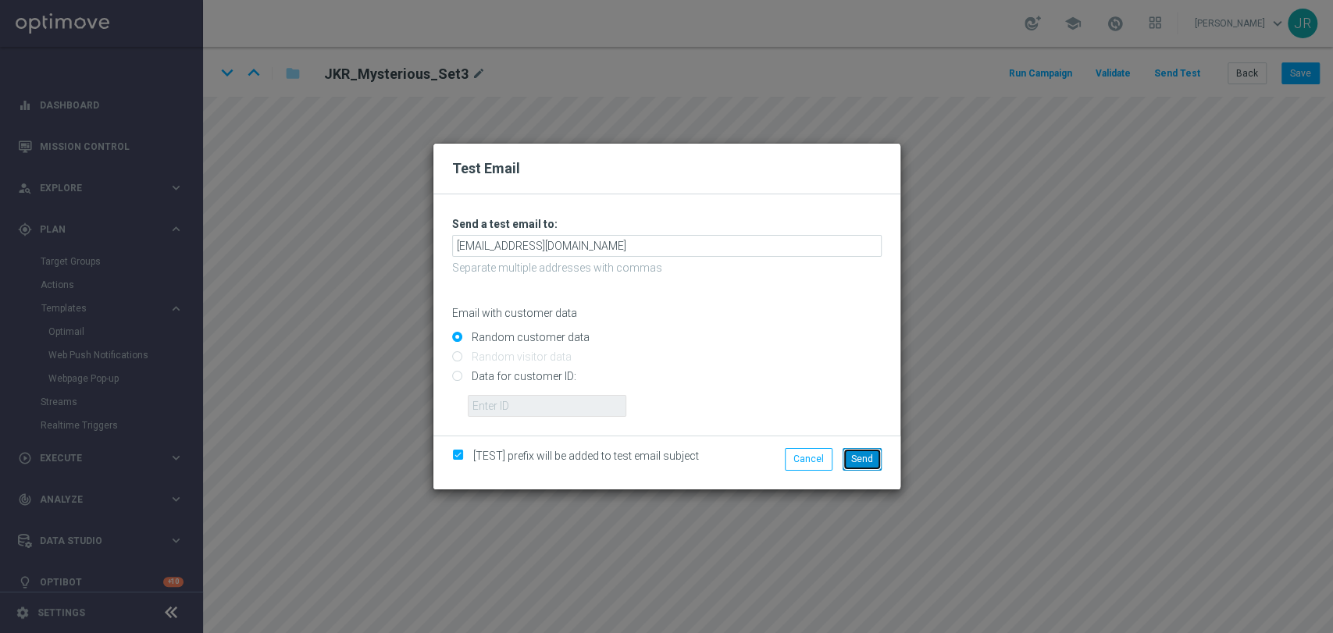
drag, startPoint x: 856, startPoint y: 457, endPoint x: 861, endPoint y: 466, distance: 9.8
click at [857, 457] on span "Send" at bounding box center [862, 459] width 22 height 11
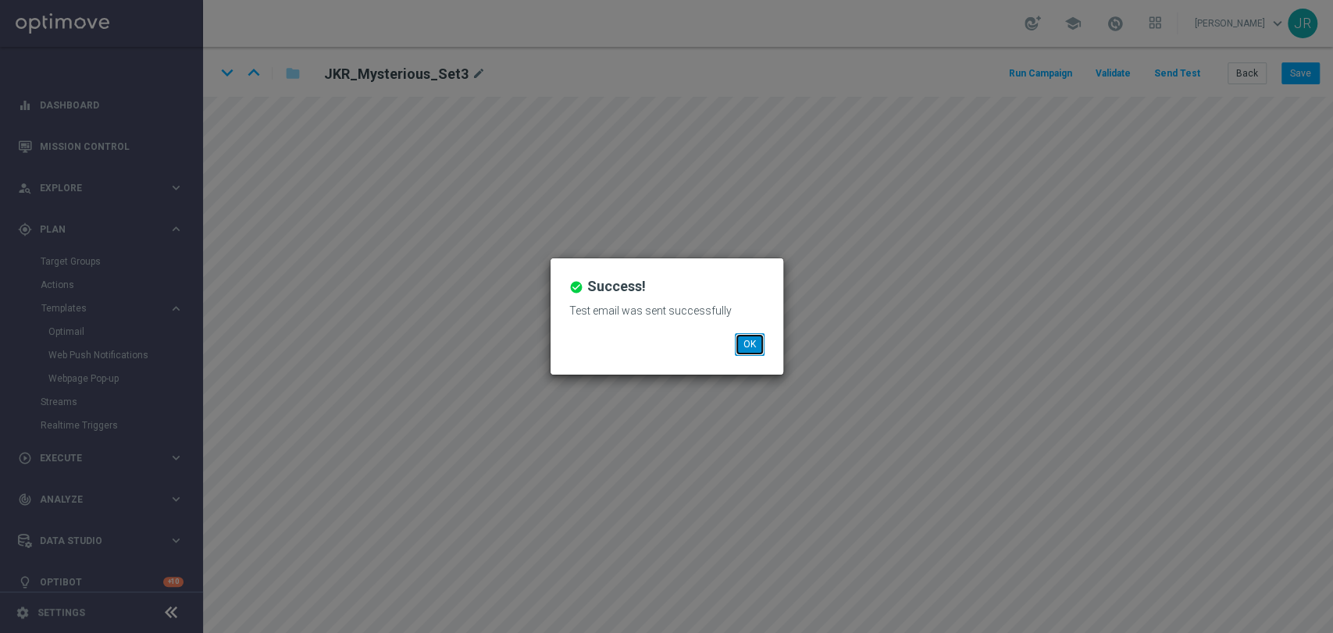
click at [749, 337] on button "OK" at bounding box center [750, 344] width 30 height 22
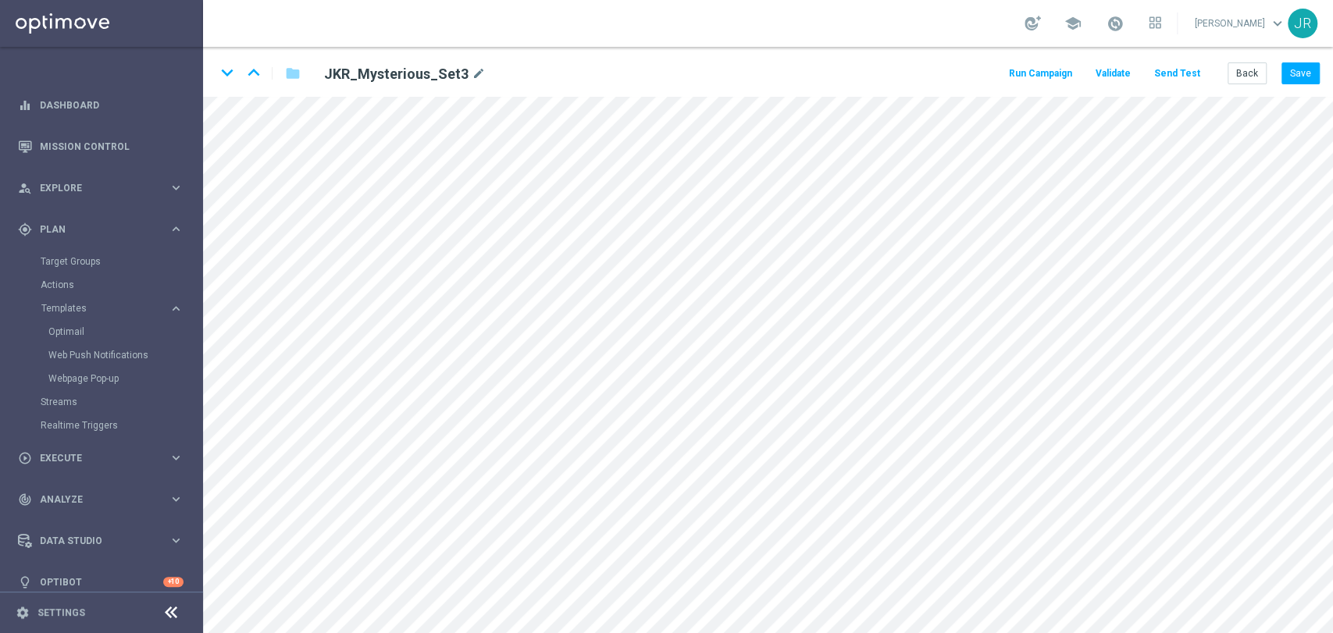
click at [1176, 69] on button "Send Test" at bounding box center [1176, 73] width 51 height 21
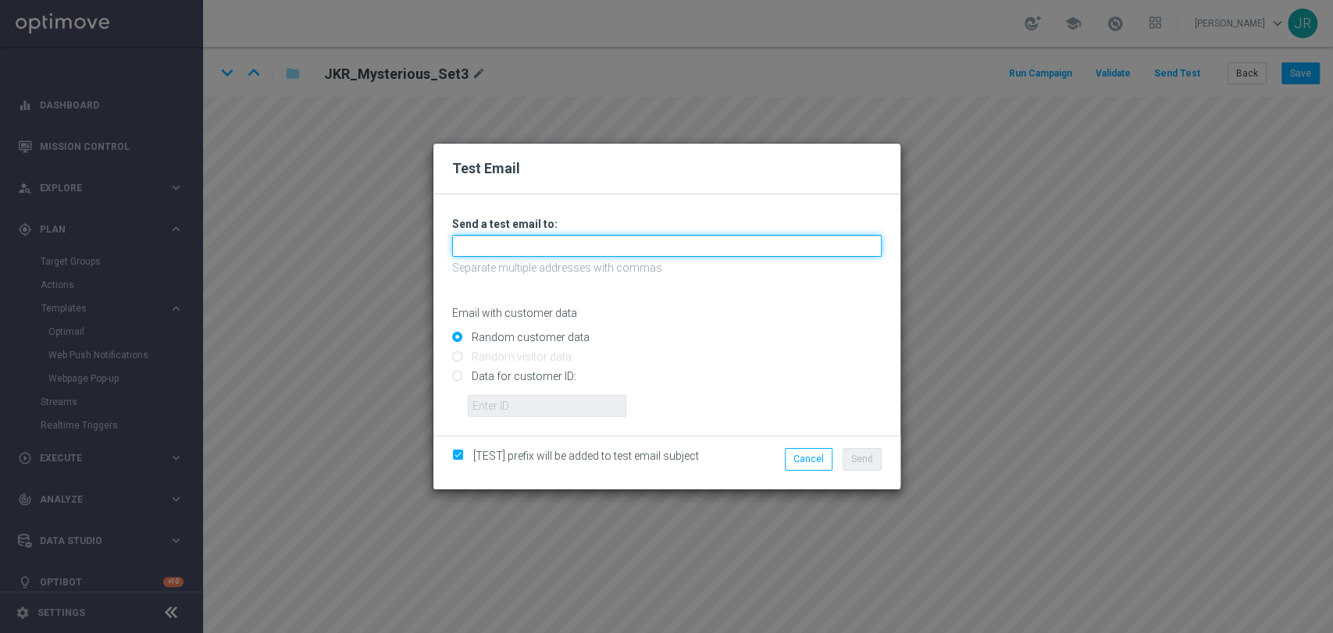
click at [685, 241] on input "text" at bounding box center [666, 246] width 429 height 22
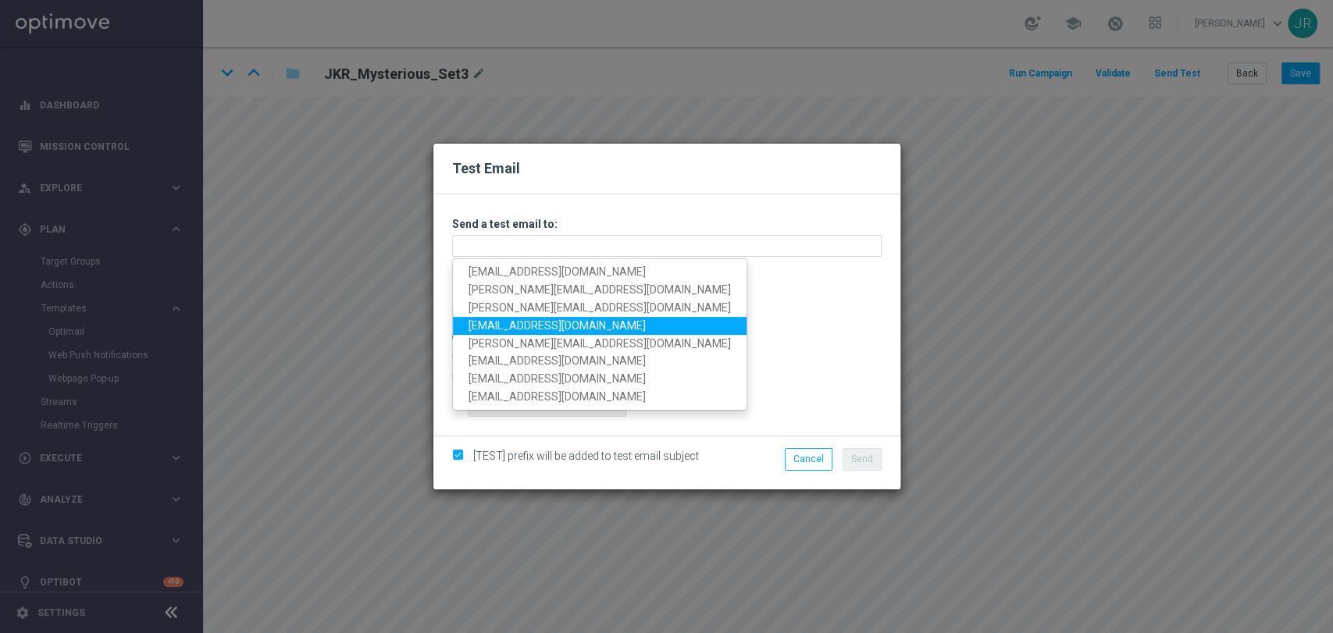
click at [506, 322] on link "judithmedialab@gmail.com" at bounding box center [600, 326] width 294 height 18
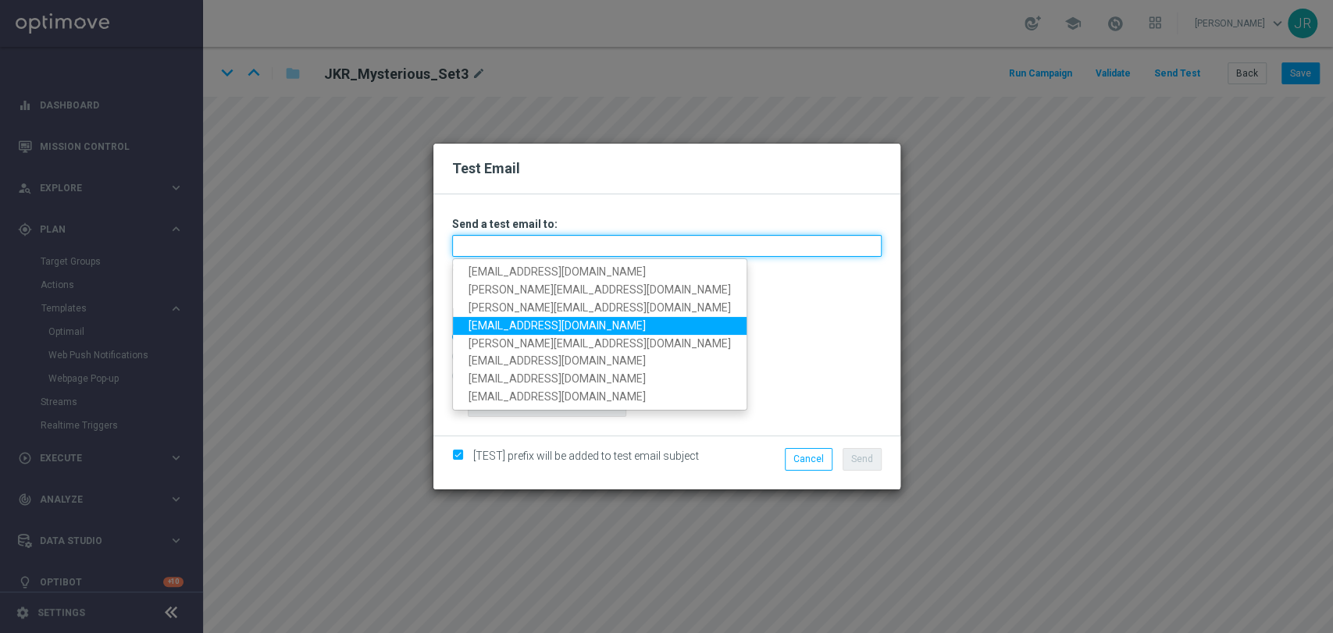
type input "judithmedialab@gmail.com"
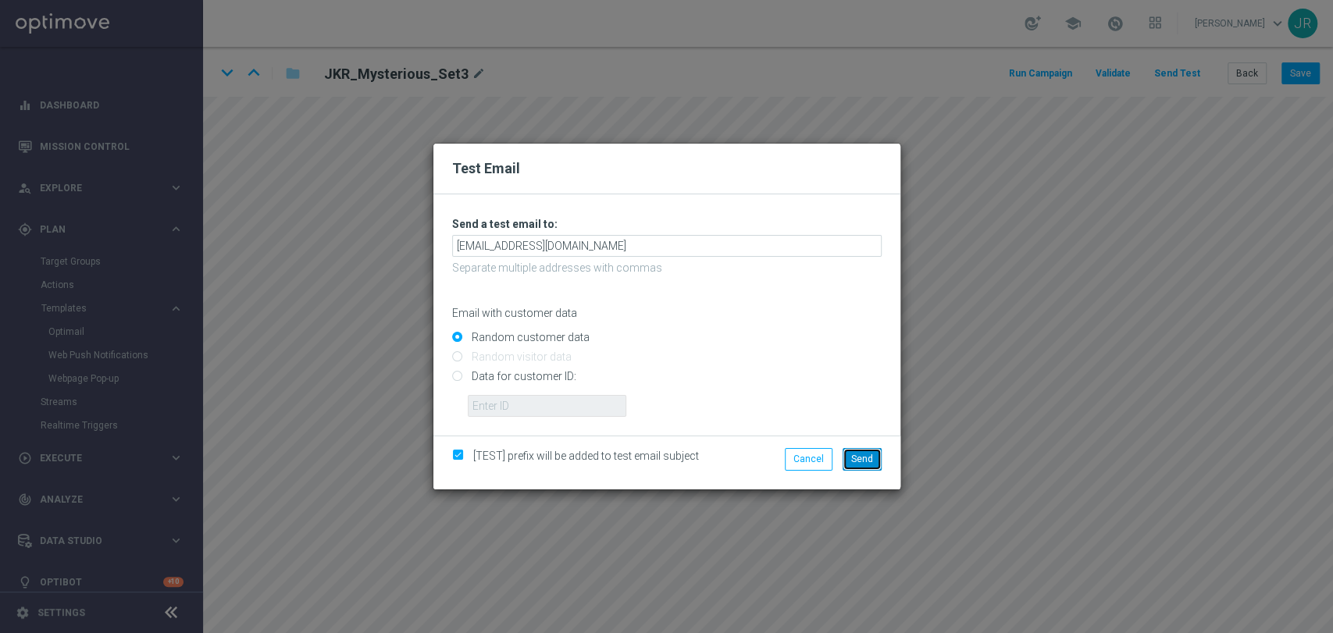
click at [854, 457] on span "Send" at bounding box center [862, 459] width 22 height 11
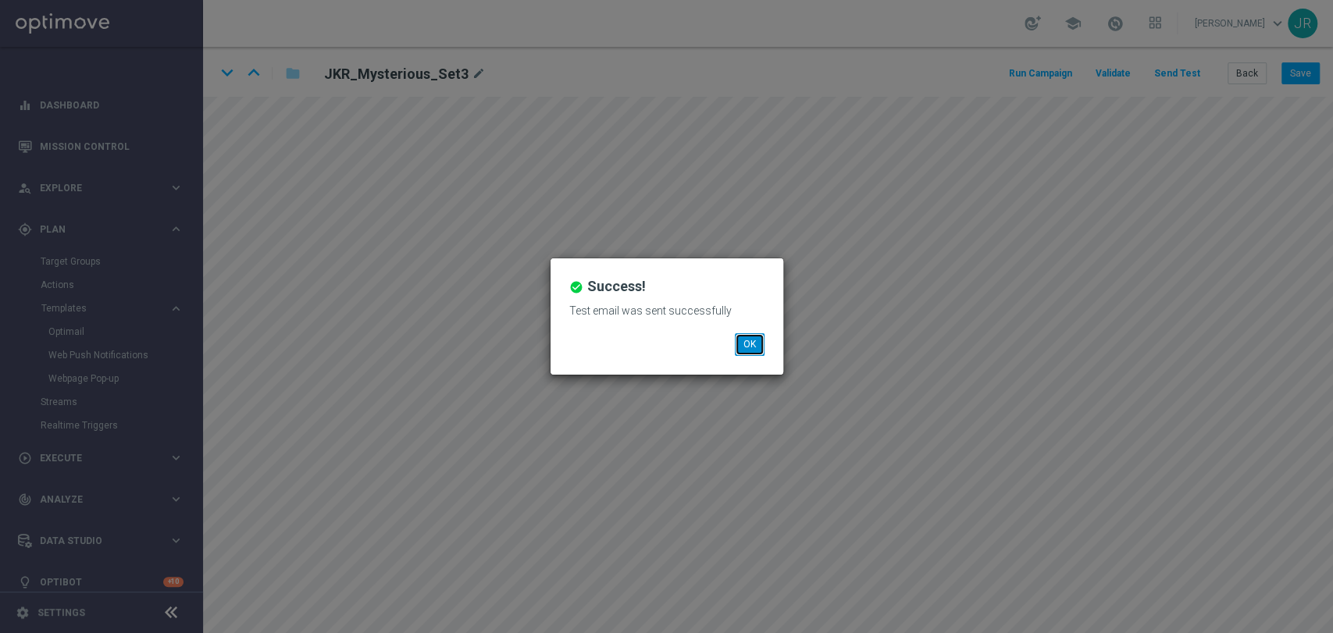
click at [757, 339] on button "OK" at bounding box center [750, 344] width 30 height 22
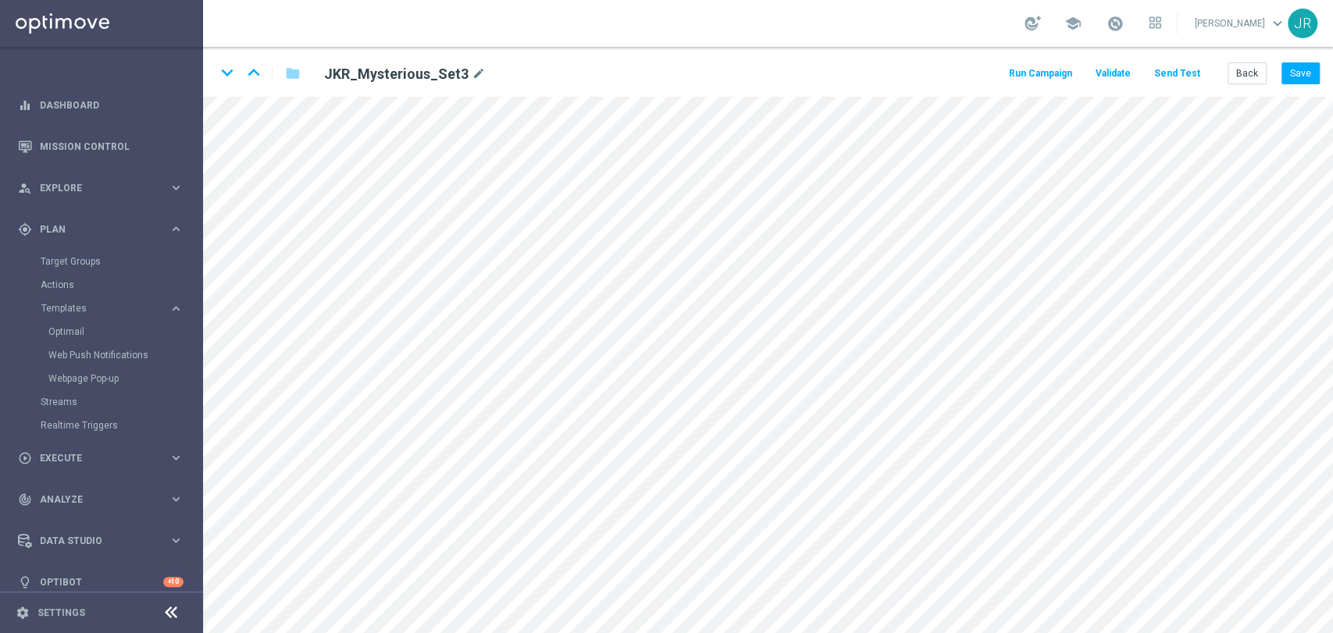
click at [1177, 69] on button "Send Test" at bounding box center [1176, 73] width 51 height 21
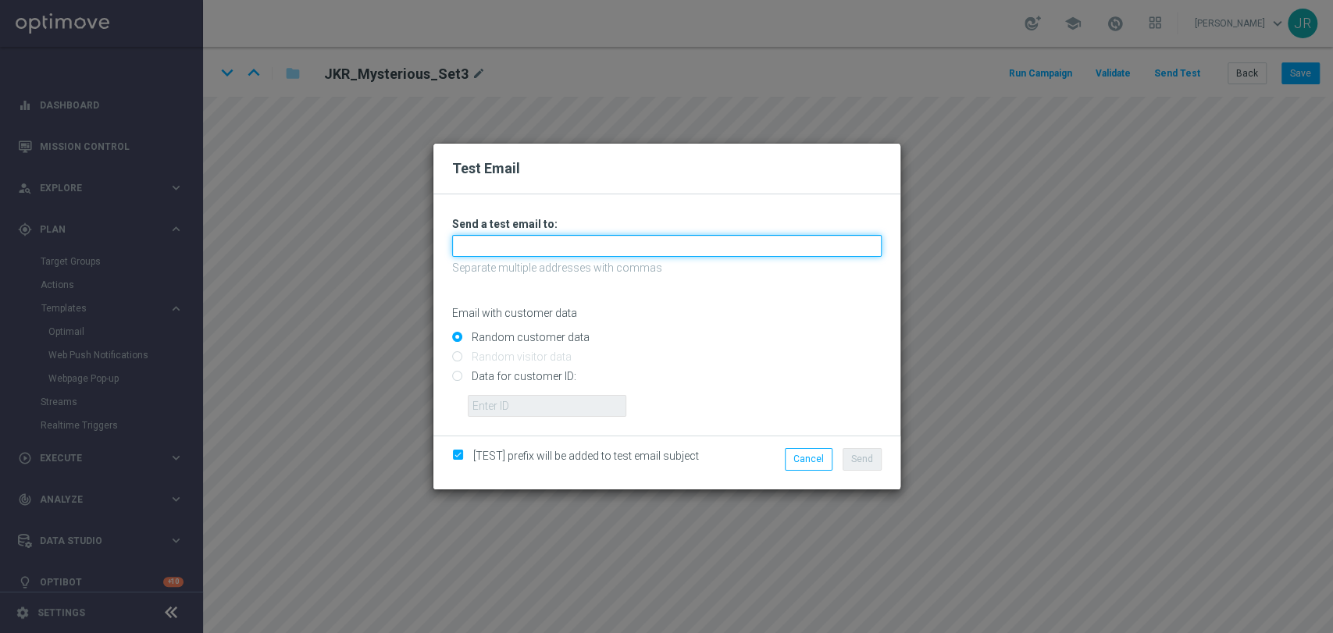
drag, startPoint x: 579, startPoint y: 238, endPoint x: 542, endPoint y: 255, distance: 41.2
click at [578, 239] on input "text" at bounding box center [666, 246] width 429 height 22
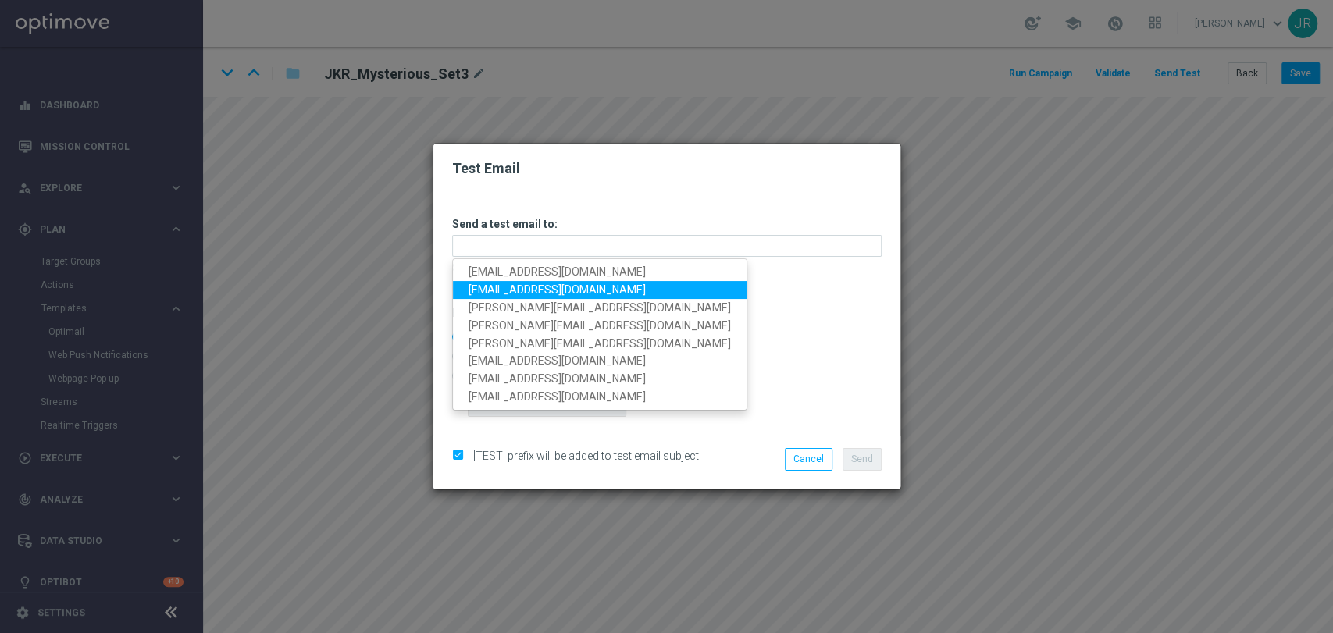
drag, startPoint x: 498, startPoint y: 283, endPoint x: 528, endPoint y: 298, distance: 33.5
click at [498, 283] on link "testingalltesting@gmail.com" at bounding box center [600, 290] width 294 height 18
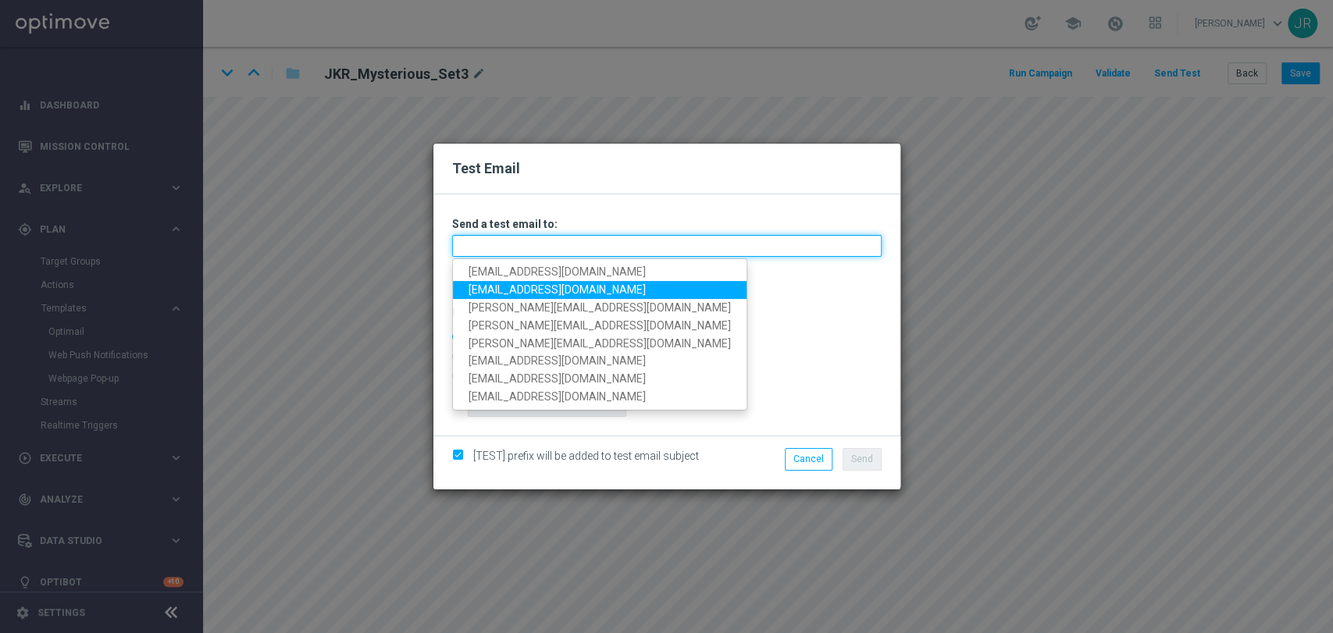
type input "testingalltesting@gmail.com"
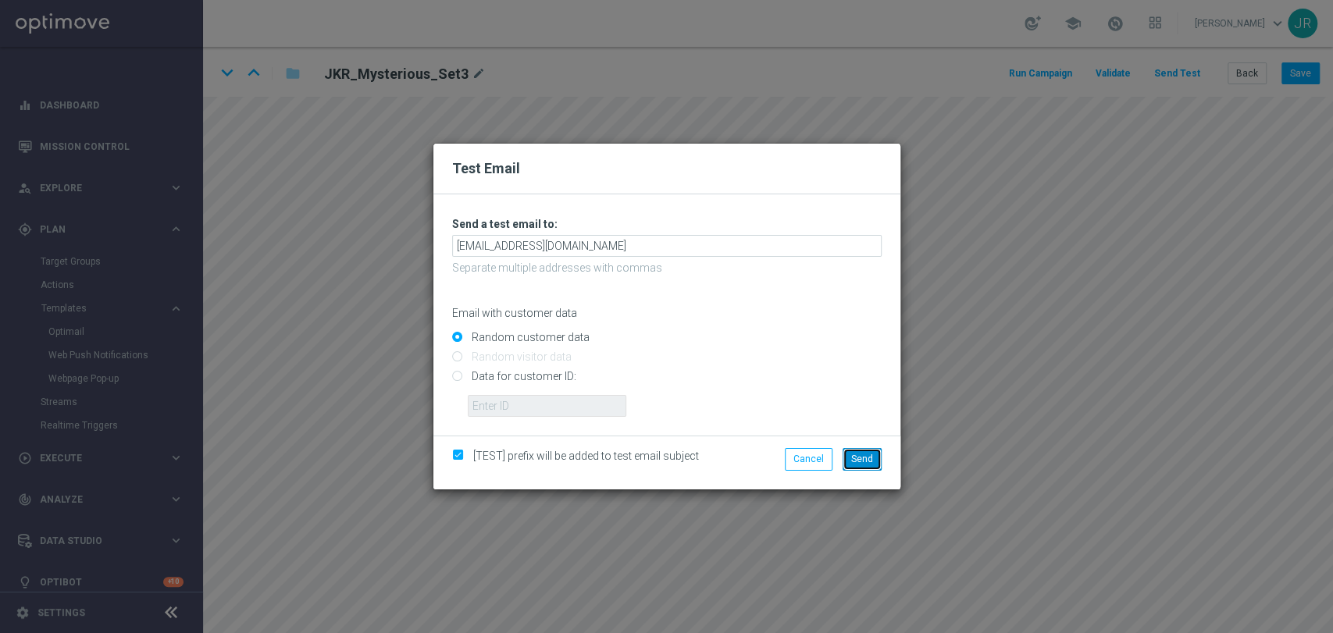
click at [861, 455] on span "Send" at bounding box center [862, 459] width 22 height 11
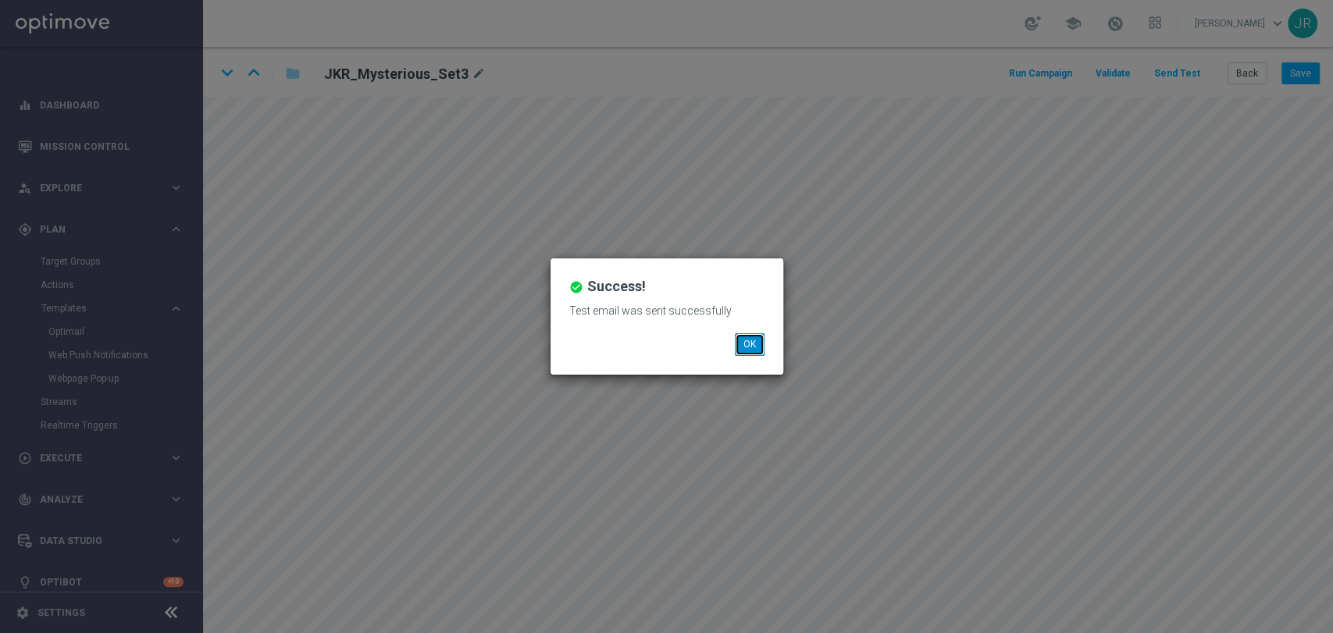
click at [762, 344] on button "OK" at bounding box center [750, 344] width 30 height 22
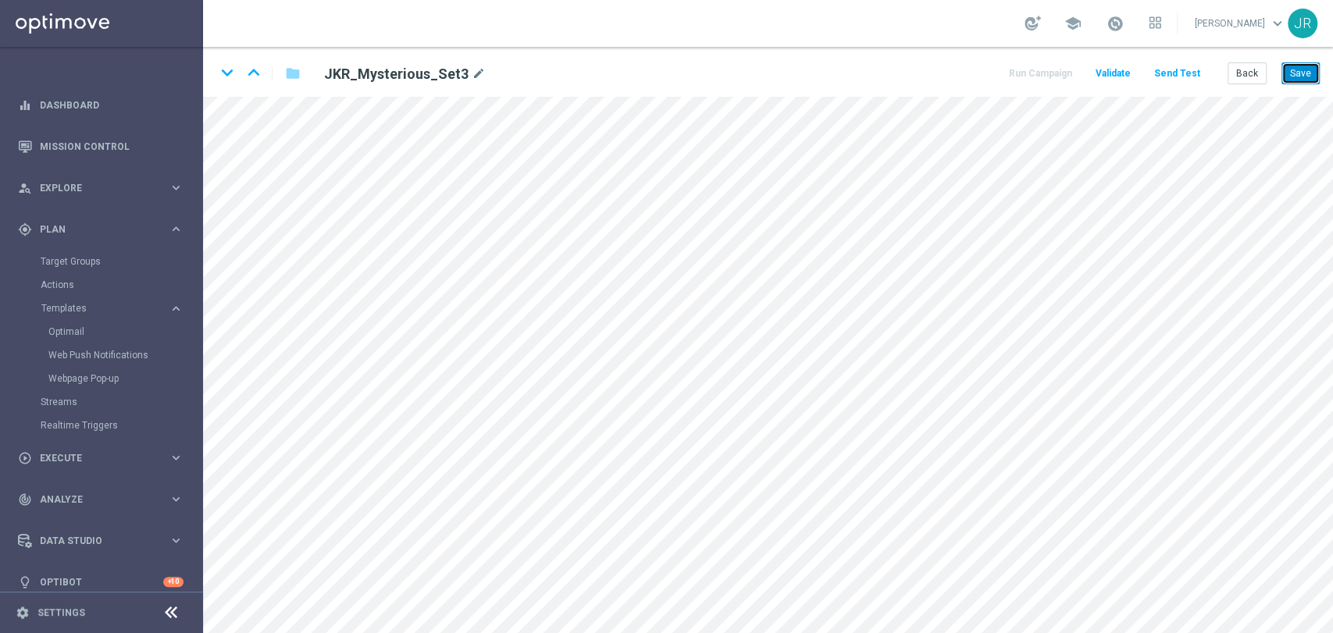
click at [1198, 64] on button "Save" at bounding box center [1300, 73] width 38 height 22
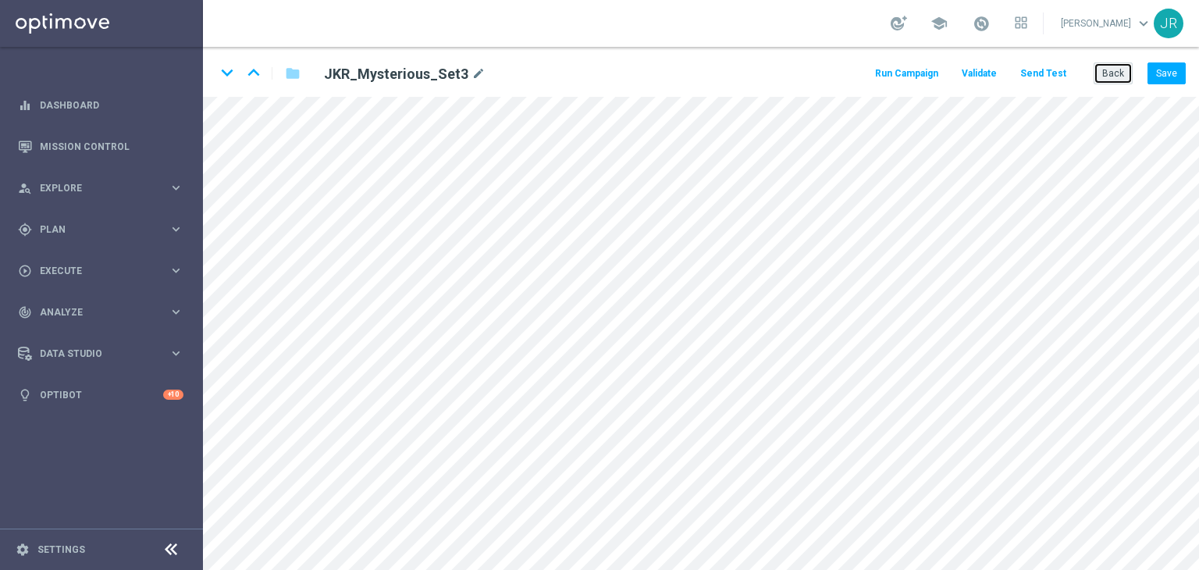
click at [1121, 69] on button "Back" at bounding box center [1113, 73] width 39 height 22
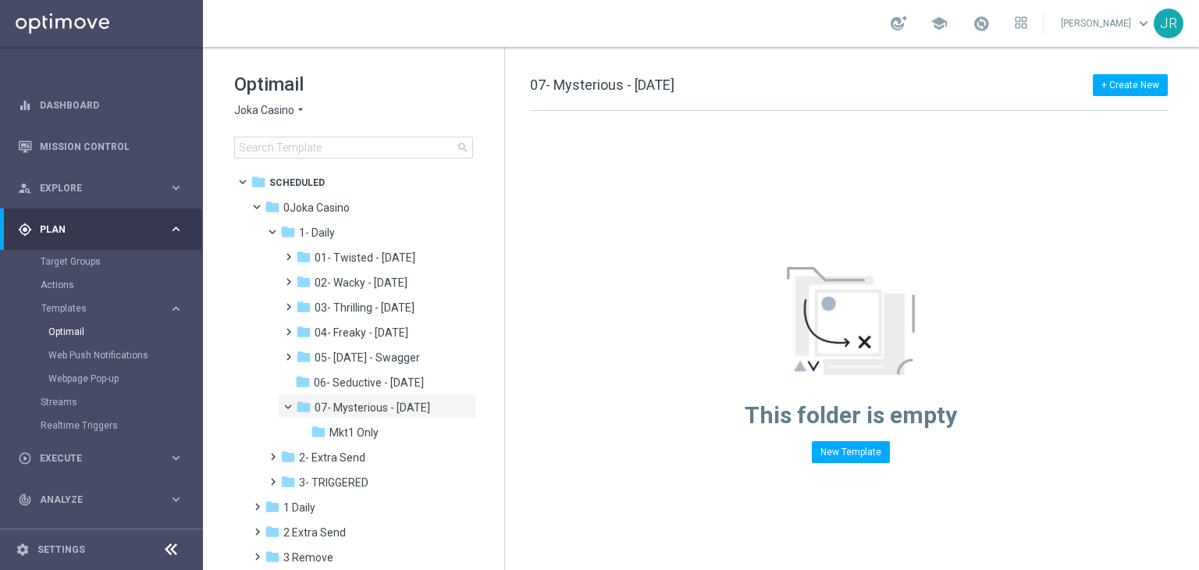
click at [273, 117] on span "Joka Casino" at bounding box center [264, 110] width 60 height 15
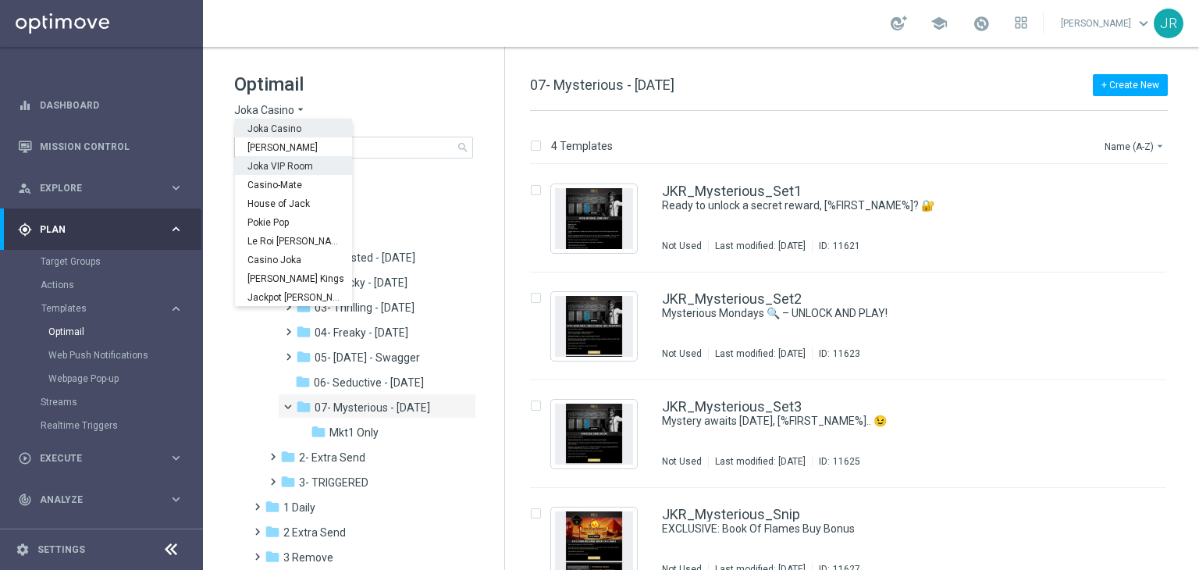
click at [0, 0] on span "Joka VIP Room" at bounding box center [0, 0] width 0 height 0
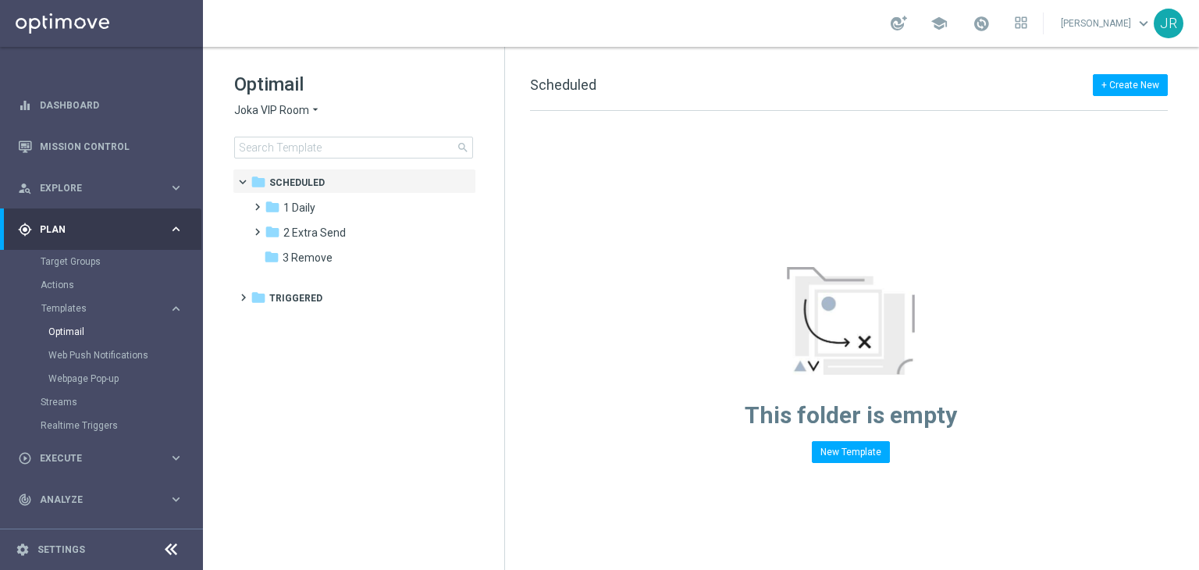
drag, startPoint x: 309, startPoint y: 208, endPoint x: 486, endPoint y: 279, distance: 191.2
click at [312, 213] on span "1 Daily" at bounding box center [299, 208] width 32 height 14
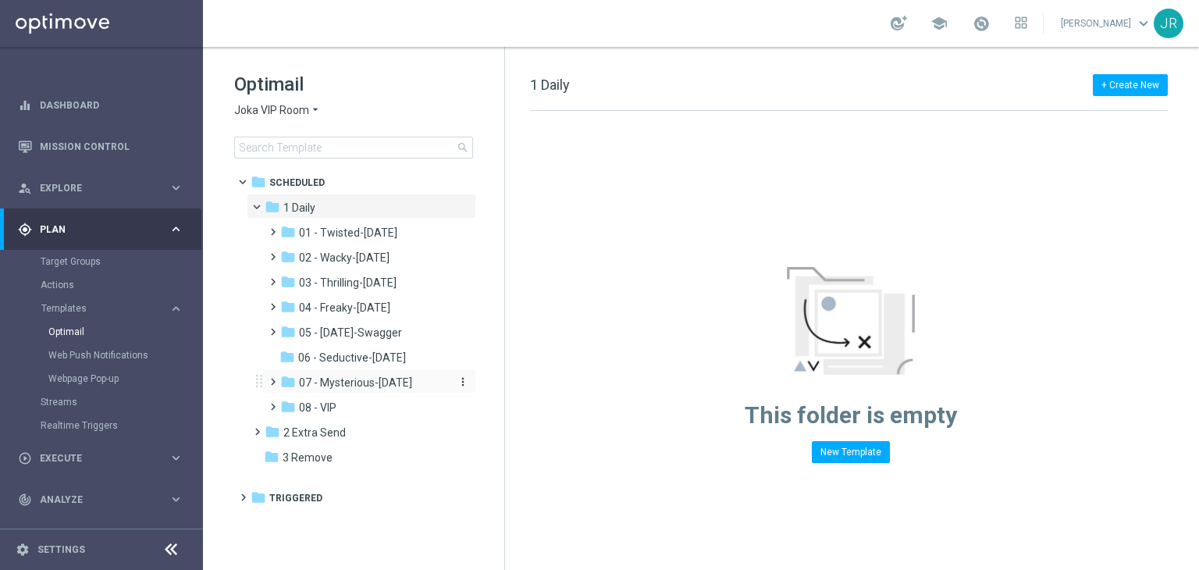
click at [343, 376] on span "07 - Mysterious-[DATE]" at bounding box center [355, 383] width 113 height 14
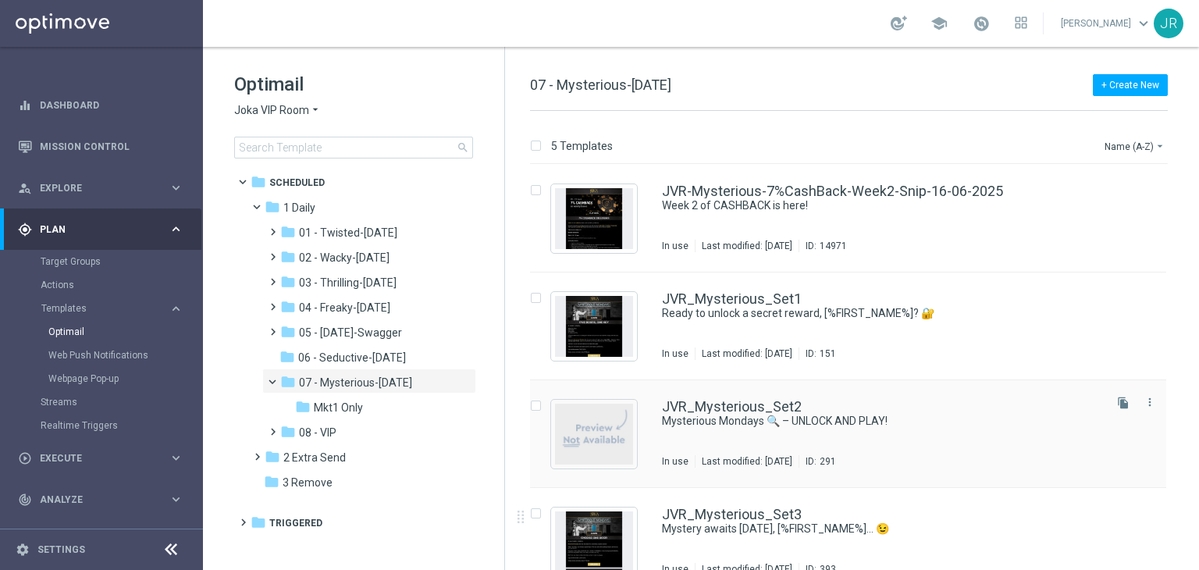
scroll to position [78, 0]
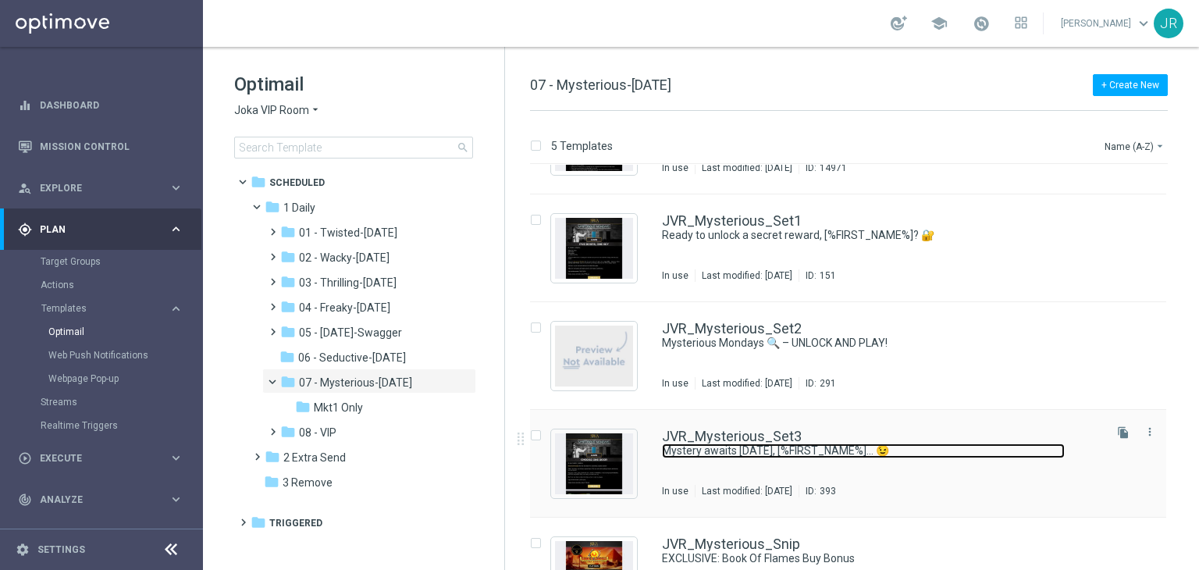
click at [792, 453] on link "Mystery awaits [DATE], [%FIRST_NAME%]... 😉" at bounding box center [863, 450] width 403 height 15
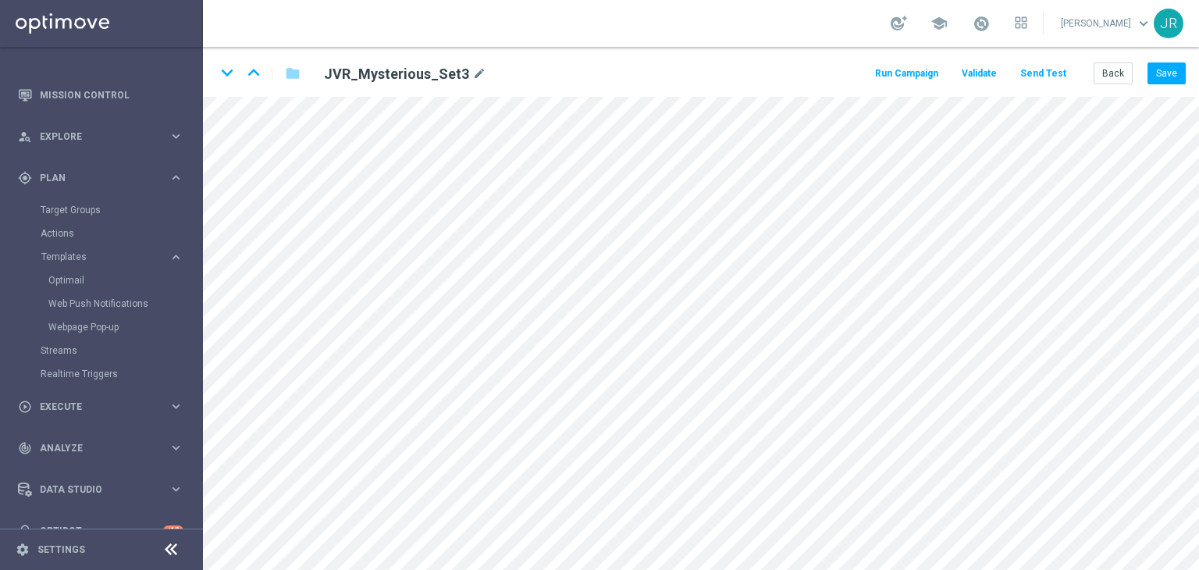
scroll to position [78, 0]
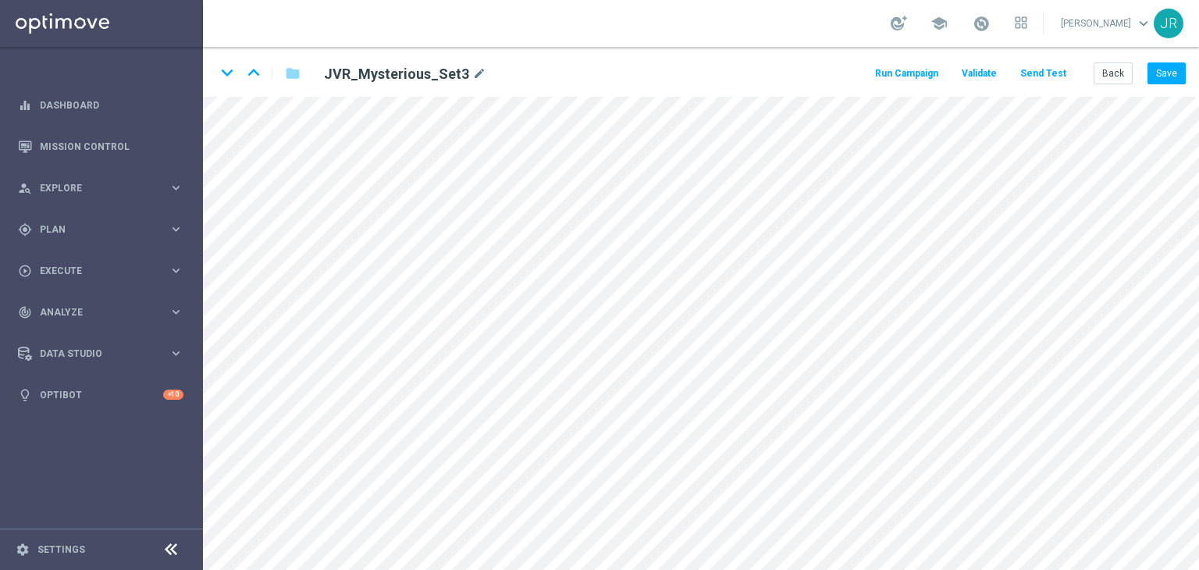
click at [1044, 65] on button "Send Test" at bounding box center [1043, 73] width 51 height 21
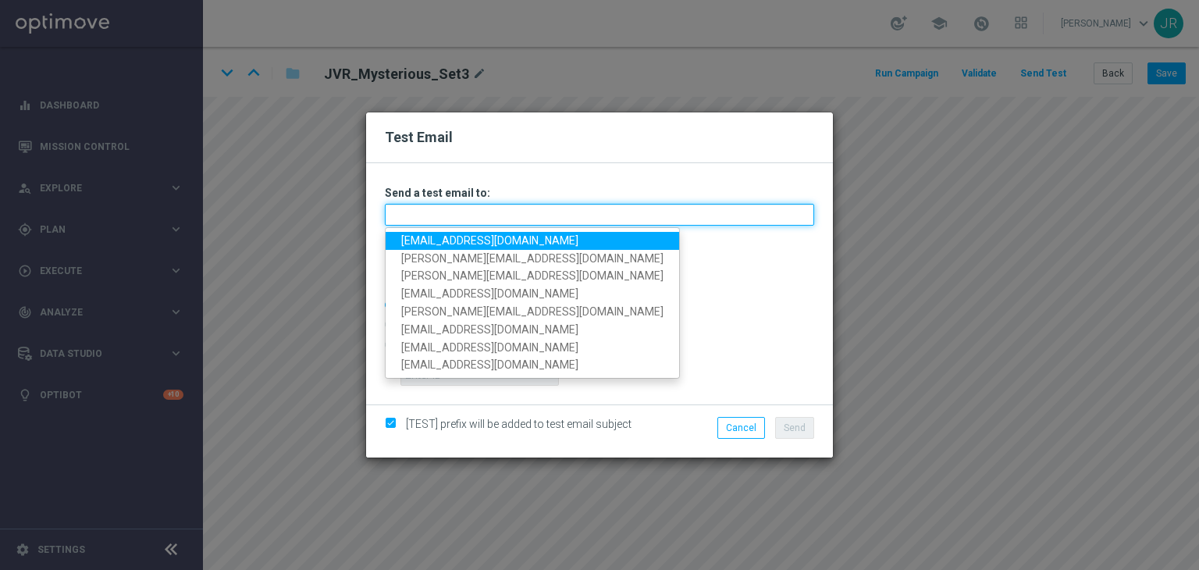
drag, startPoint x: 473, startPoint y: 215, endPoint x: 436, endPoint y: 234, distance: 41.2
click at [472, 215] on input "text" at bounding box center [599, 215] width 429 height 22
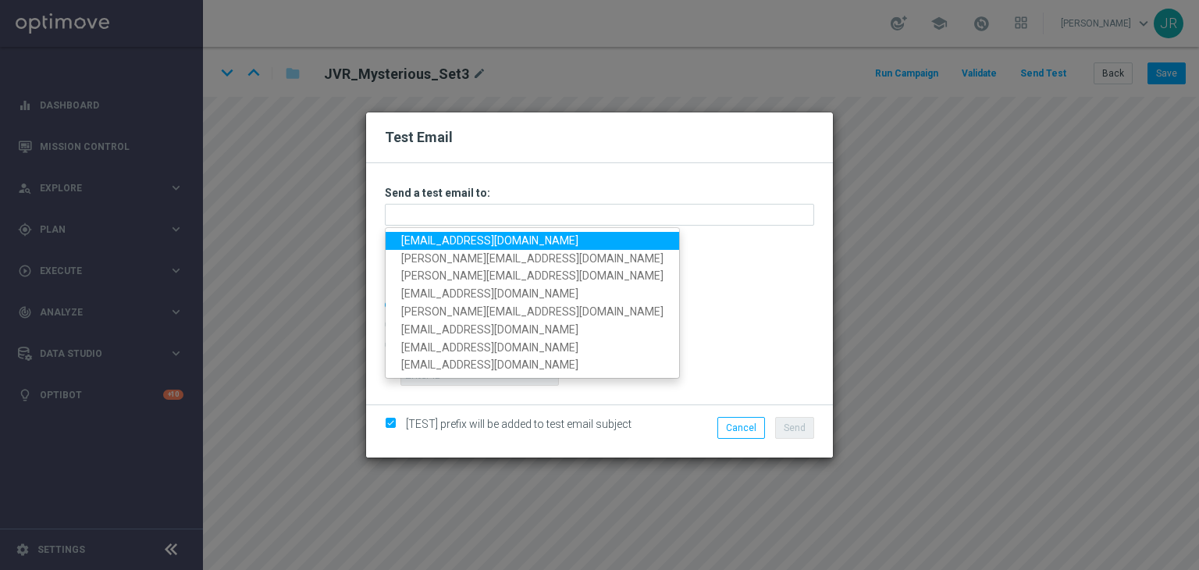
drag, startPoint x: 432, startPoint y: 234, endPoint x: 452, endPoint y: 236, distance: 20.4
click at [432, 234] on link "[EMAIL_ADDRESS][DOMAIN_NAME]" at bounding box center [533, 241] width 294 height 18
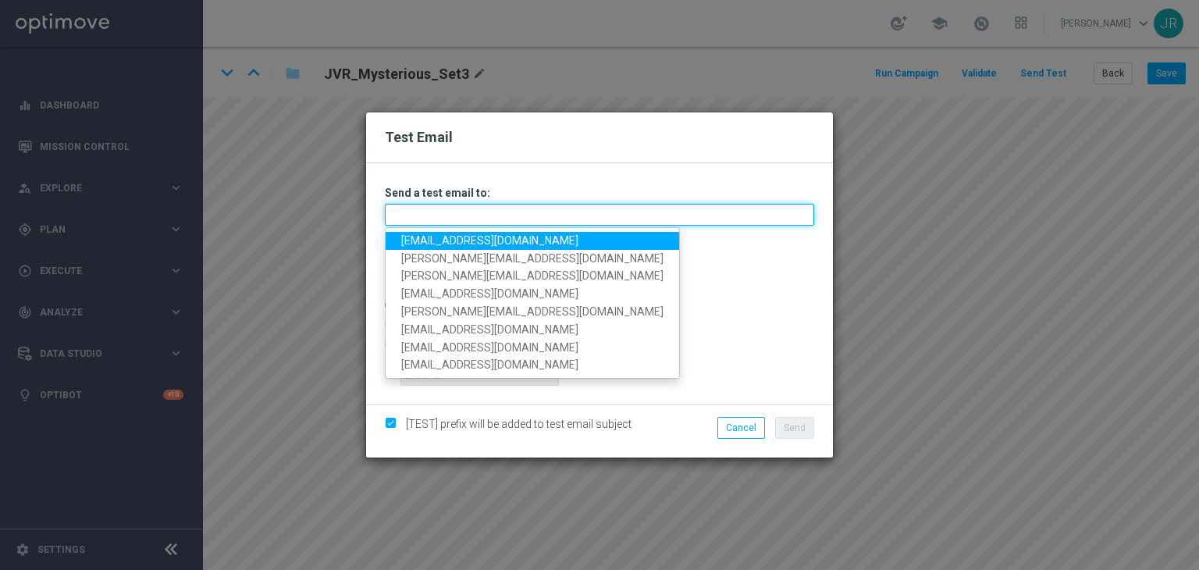
type input "[EMAIL_ADDRESS][DOMAIN_NAME]"
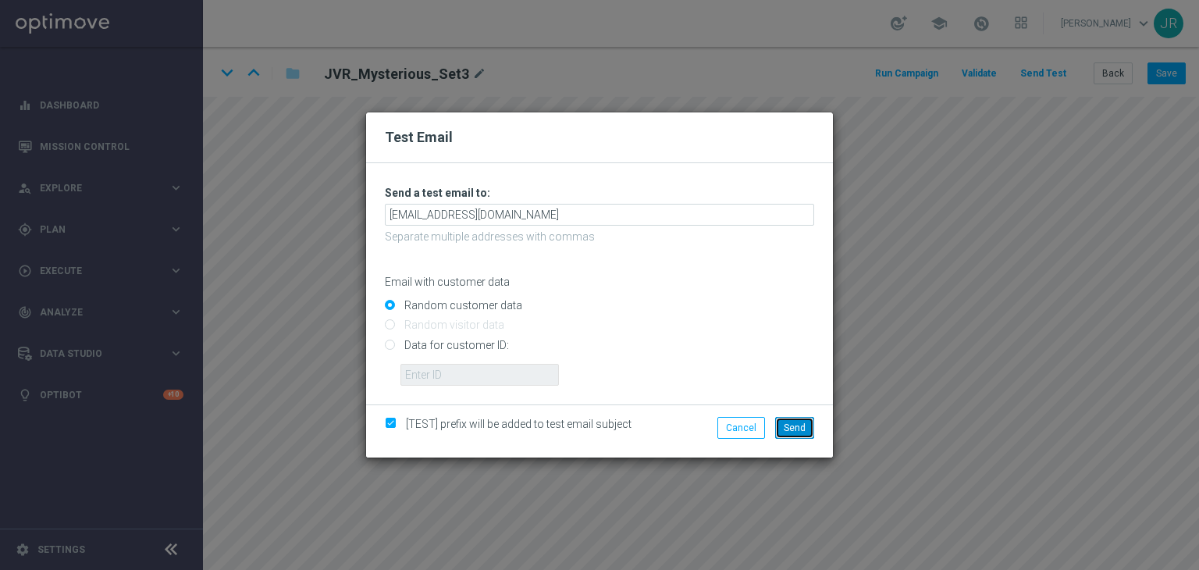
click at [793, 428] on span "Send" at bounding box center [795, 427] width 22 height 11
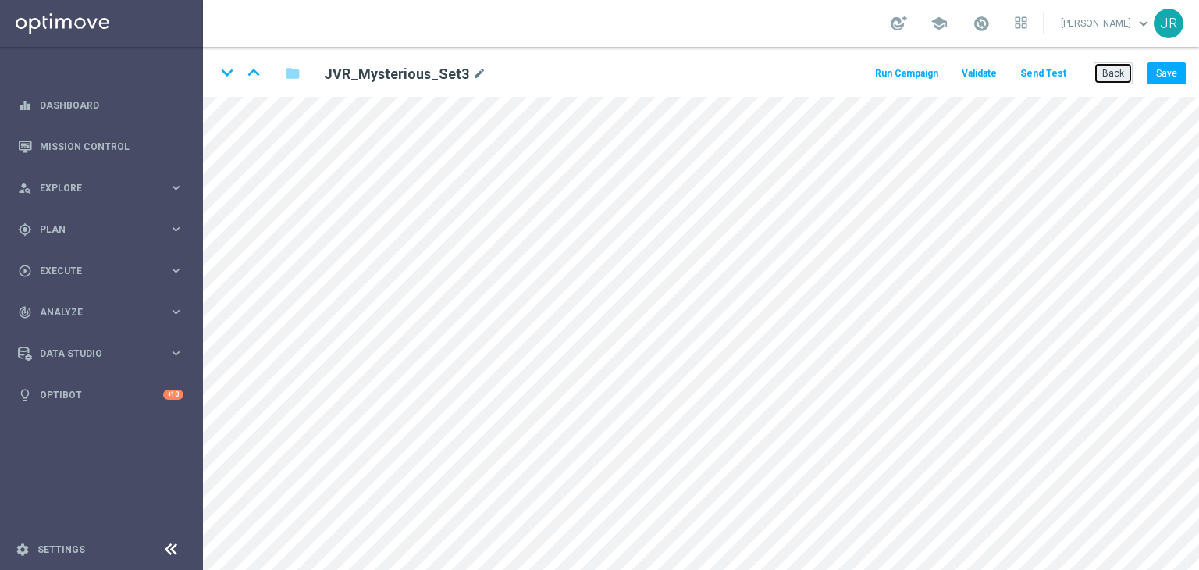
click at [1102, 69] on button "Back" at bounding box center [1113, 73] width 39 height 22
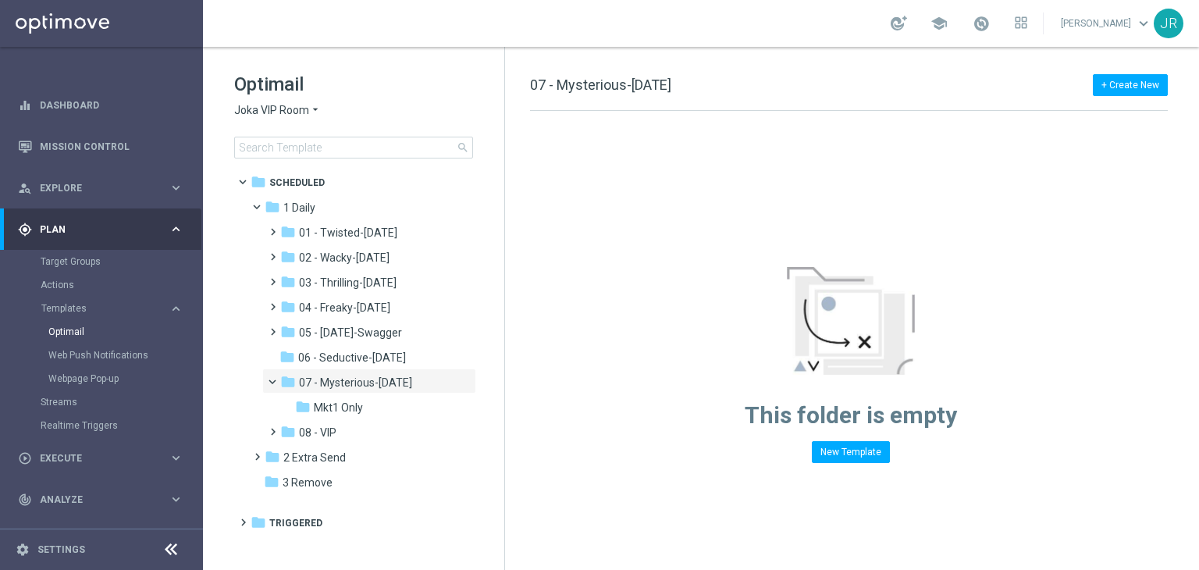
click at [273, 112] on span "Joka VIP Room" at bounding box center [271, 110] width 75 height 15
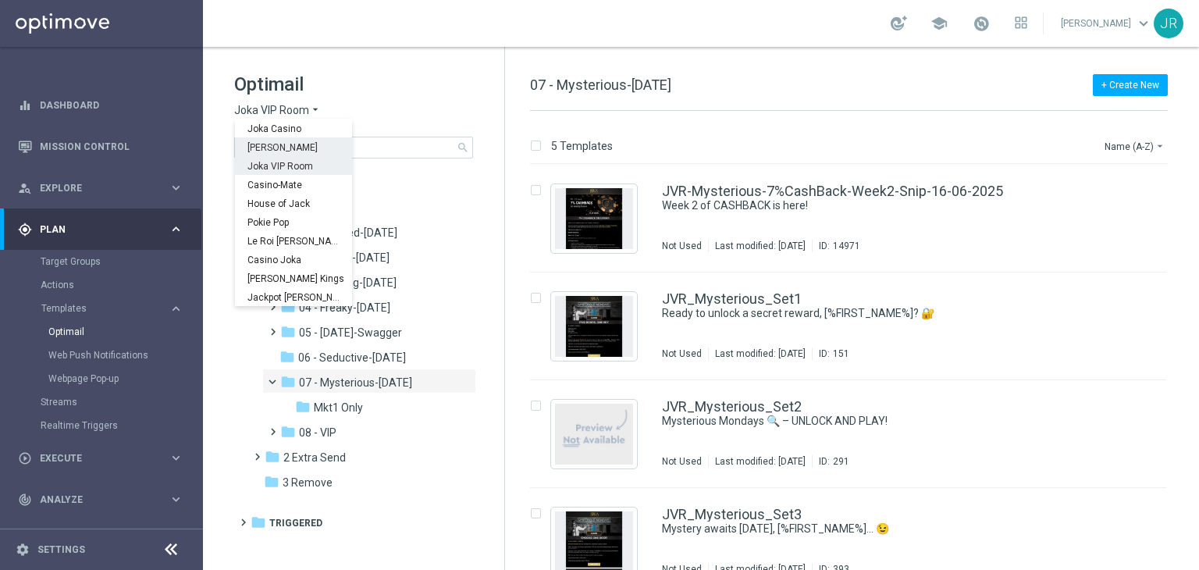
click at [294, 154] on div "[PERSON_NAME]" at bounding box center [293, 146] width 117 height 19
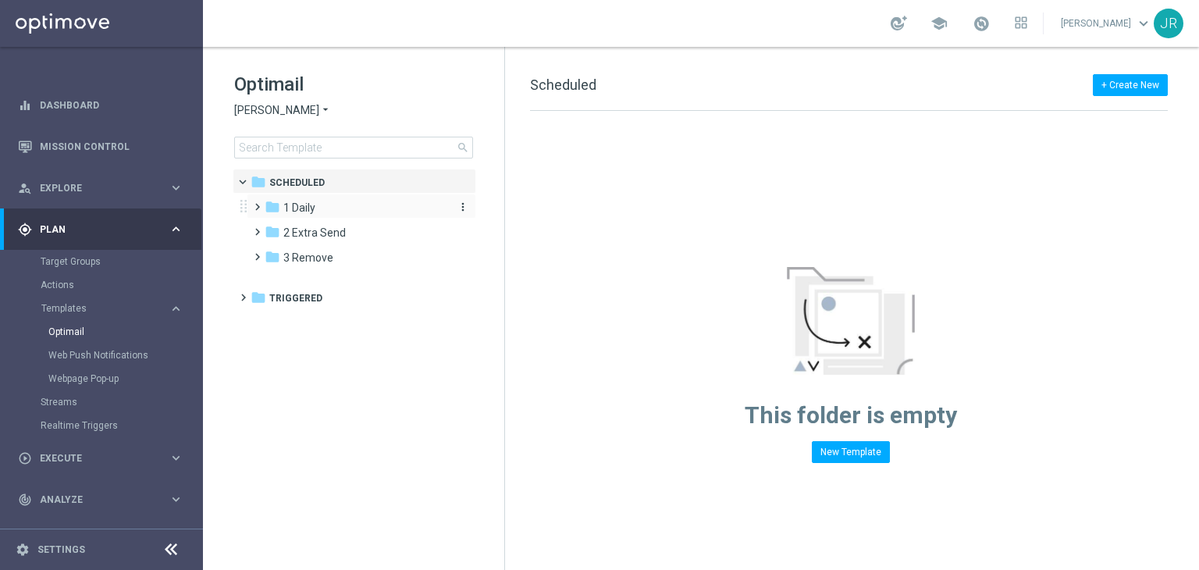
click at [293, 206] on span "1 Daily" at bounding box center [299, 208] width 32 height 14
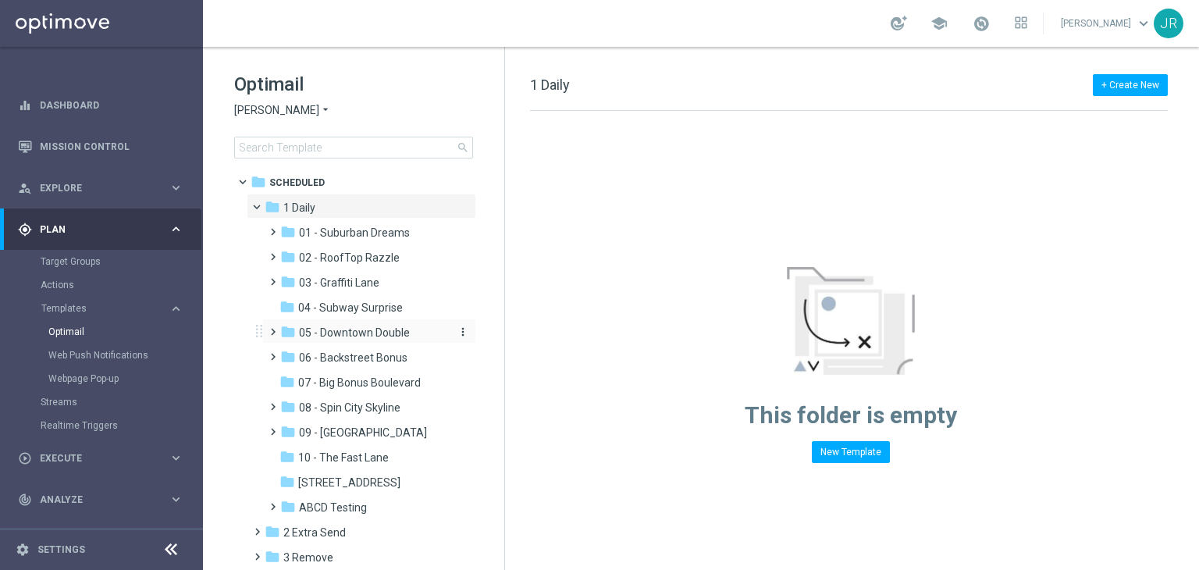
click at [368, 329] on span "05 - Downtown Double" at bounding box center [354, 333] width 111 height 14
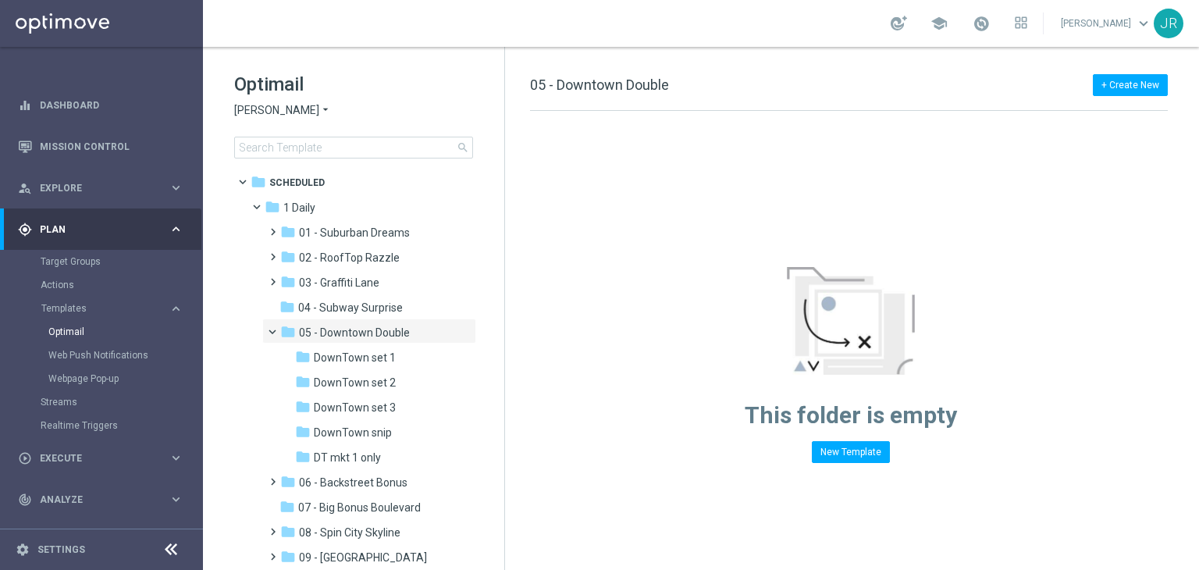
drag, startPoint x: 403, startPoint y: 405, endPoint x: 519, endPoint y: 390, distance: 117.4
click at [401, 404] on div "folder DownTown set 3" at bounding box center [372, 408] width 154 height 18
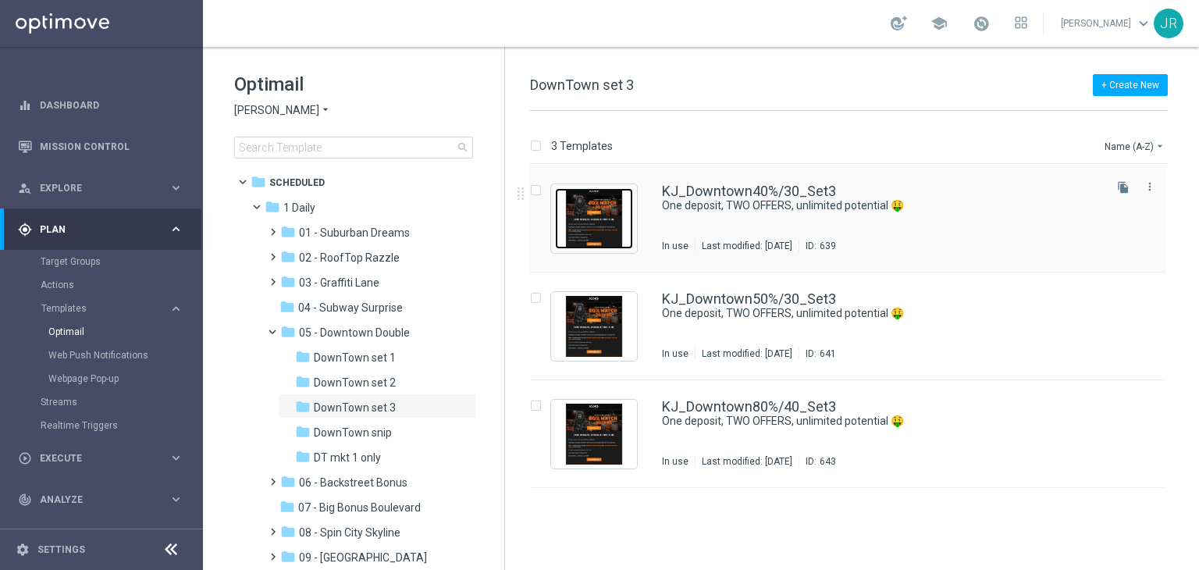
click at [607, 215] on img "Press SPACE to select this row." at bounding box center [594, 218] width 78 height 61
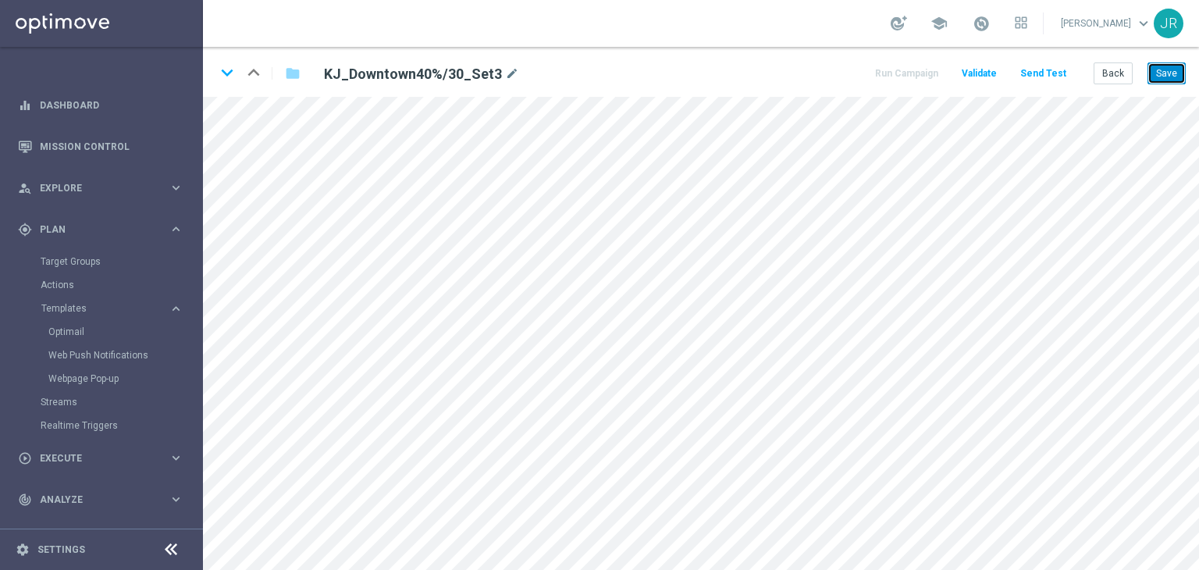
drag, startPoint x: 1176, startPoint y: 66, endPoint x: 1175, endPoint y: 86, distance: 19.5
click at [1175, 66] on button "Save" at bounding box center [1167, 73] width 38 height 22
click at [1169, 79] on button "Save" at bounding box center [1167, 73] width 38 height 22
click at [1168, 76] on button "Save" at bounding box center [1167, 73] width 38 height 22
click at [1155, 77] on button "Save" at bounding box center [1167, 73] width 38 height 22
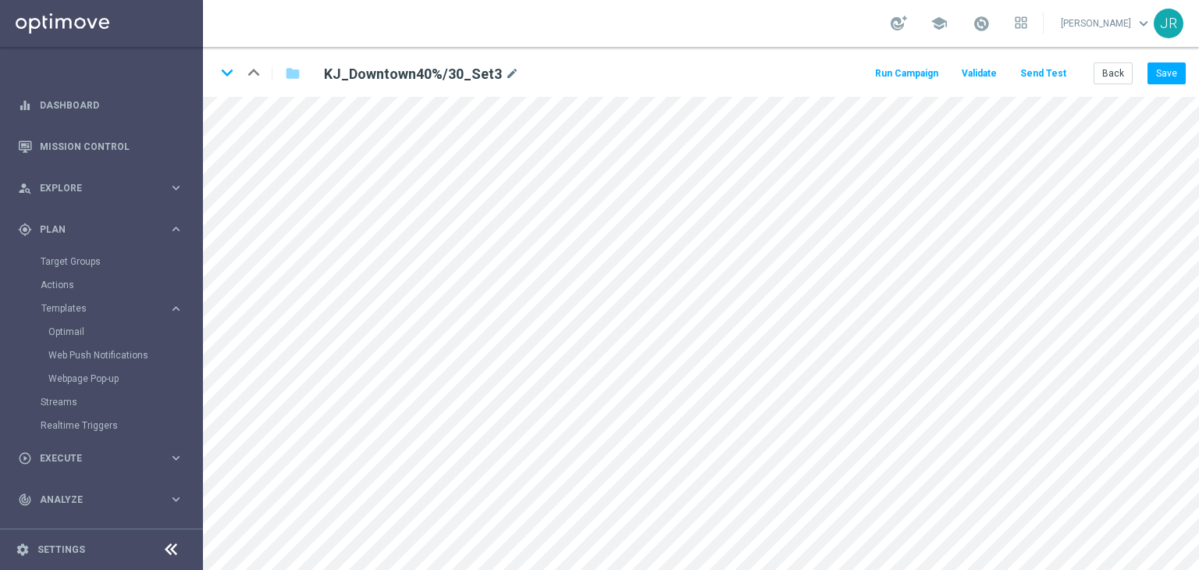
click at [1041, 71] on button "Send Test" at bounding box center [1043, 73] width 51 height 21
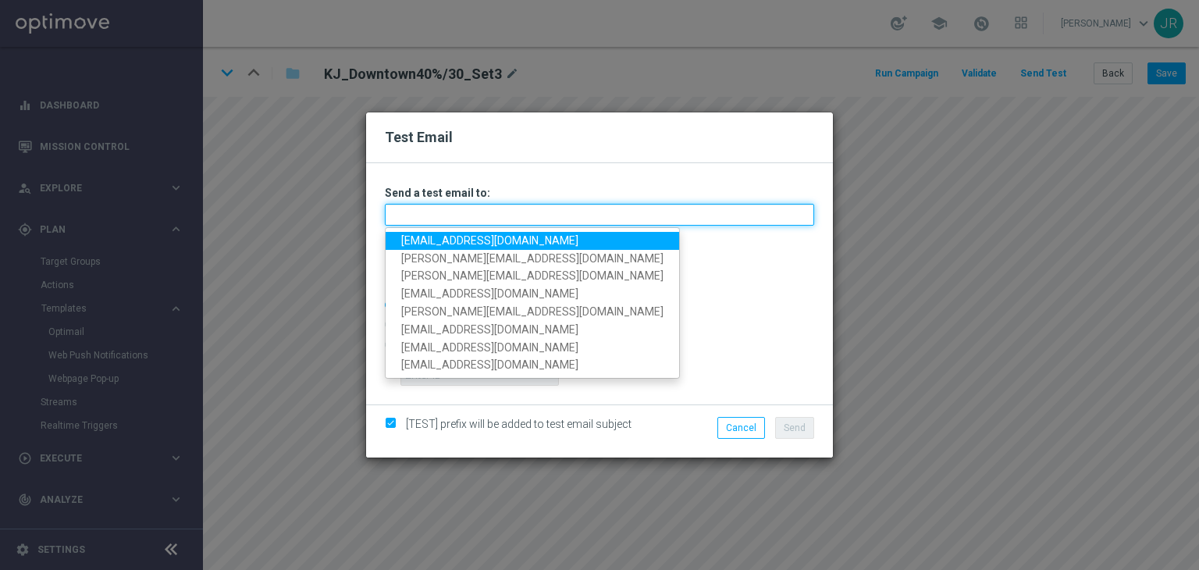
click at [408, 206] on input "text" at bounding box center [599, 215] width 429 height 22
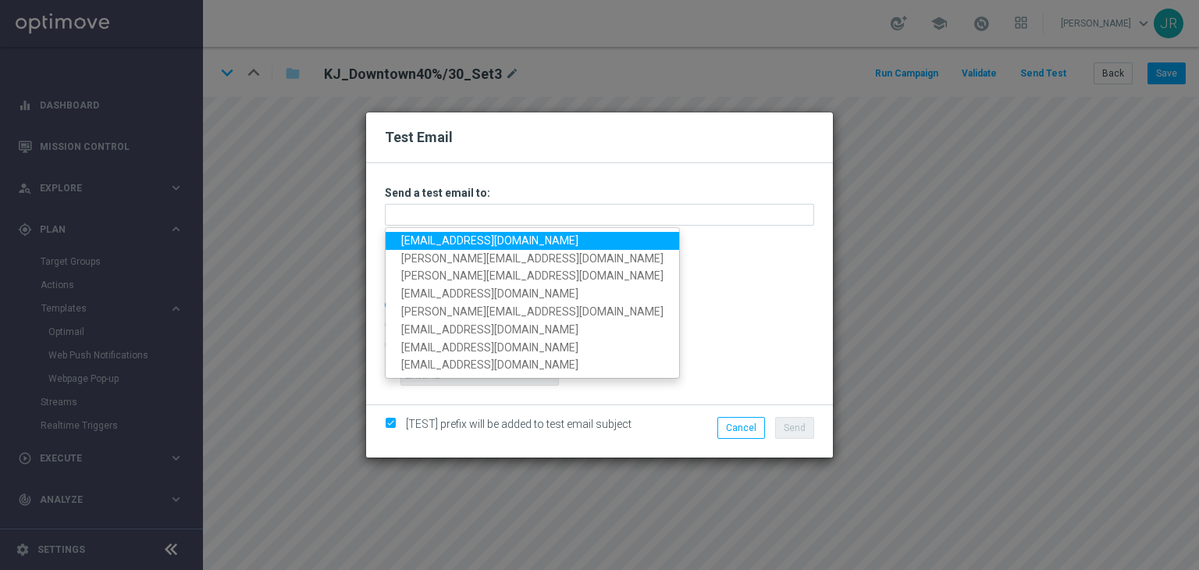
click at [415, 236] on link "[EMAIL_ADDRESS][DOMAIN_NAME]" at bounding box center [533, 241] width 294 height 18
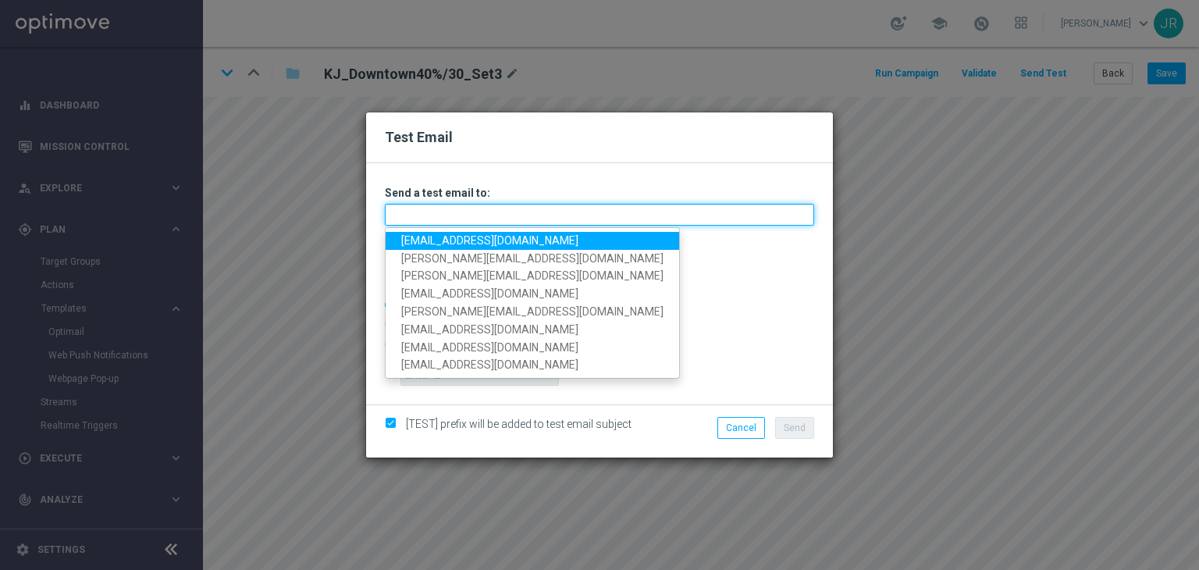
type input "[EMAIL_ADDRESS][DOMAIN_NAME]"
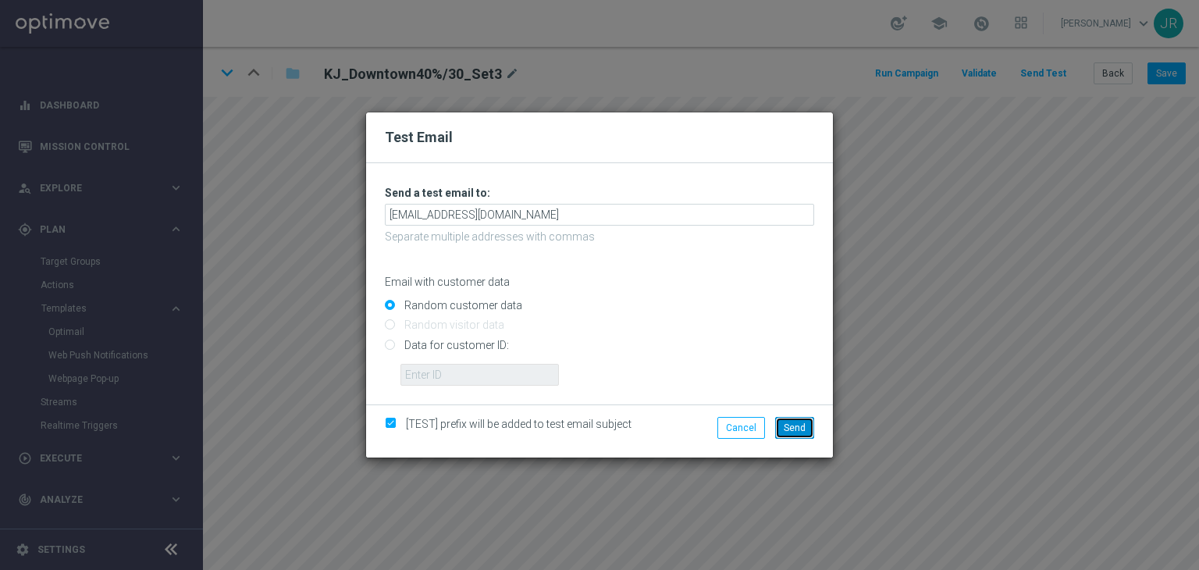
click at [790, 425] on span "Send" at bounding box center [795, 427] width 22 height 11
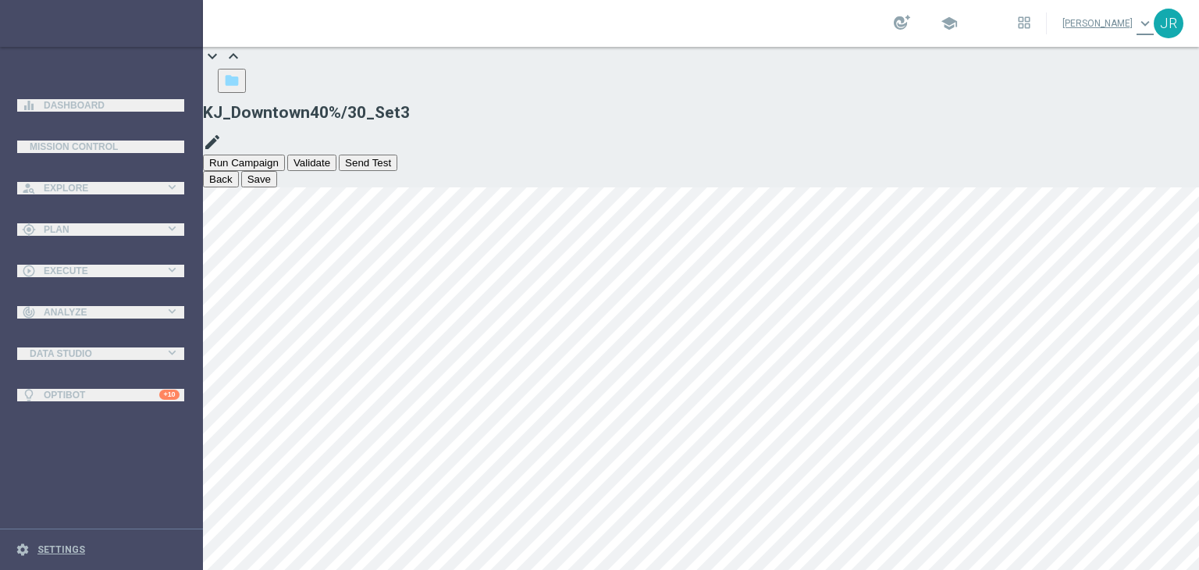
click at [239, 171] on button "Back" at bounding box center [221, 179] width 36 height 16
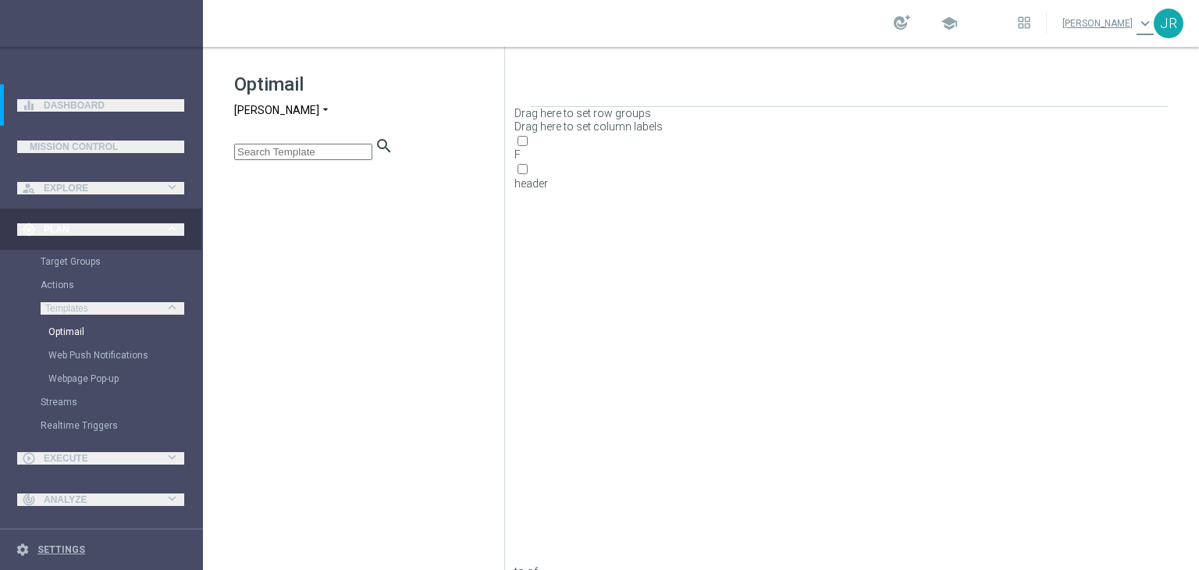
click at [261, 116] on span "[PERSON_NAME]" at bounding box center [276, 110] width 85 height 15
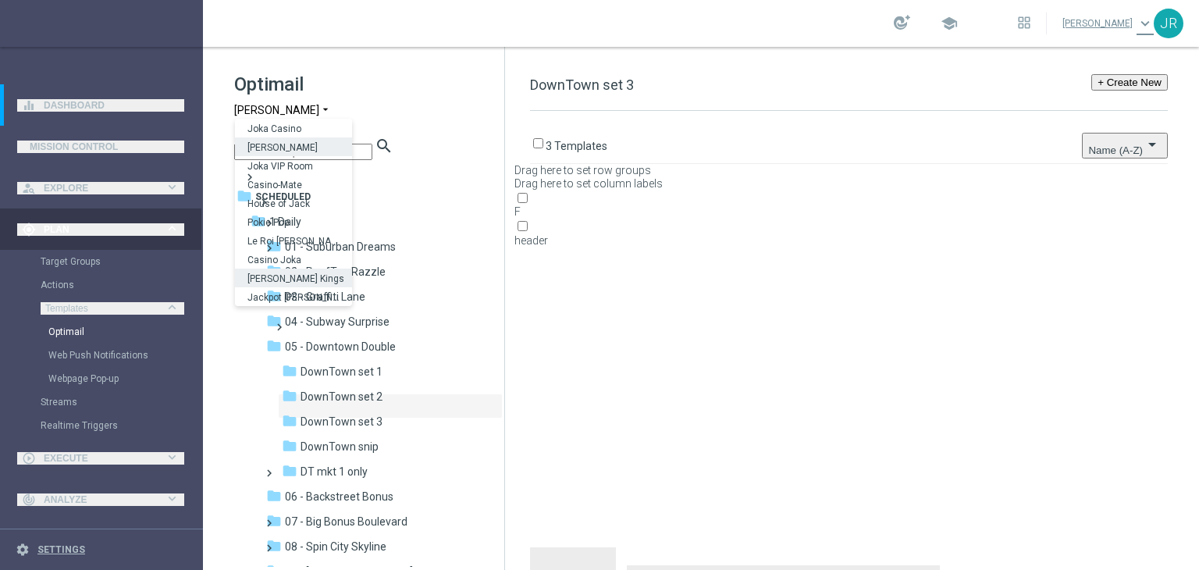
click at [0, 0] on span "[PERSON_NAME] Kings" at bounding box center [0, 0] width 0 height 0
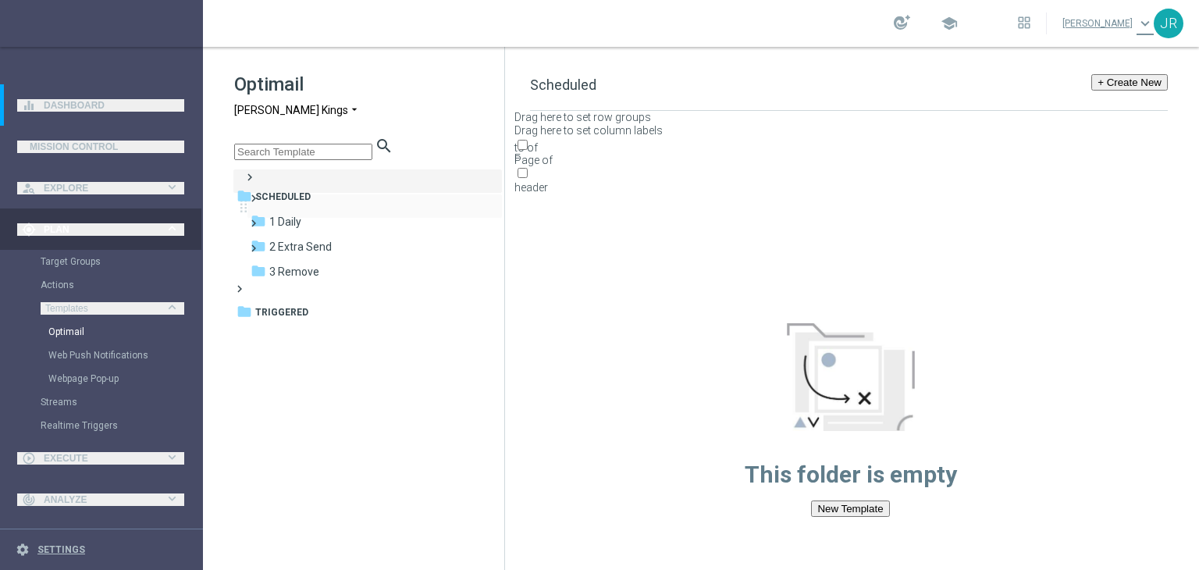
click at [322, 198] on div "folder 1 Daily more_vert" at bounding box center [375, 206] width 256 height 25
click at [322, 213] on div "folder 1 Daily" at bounding box center [358, 222] width 214 height 18
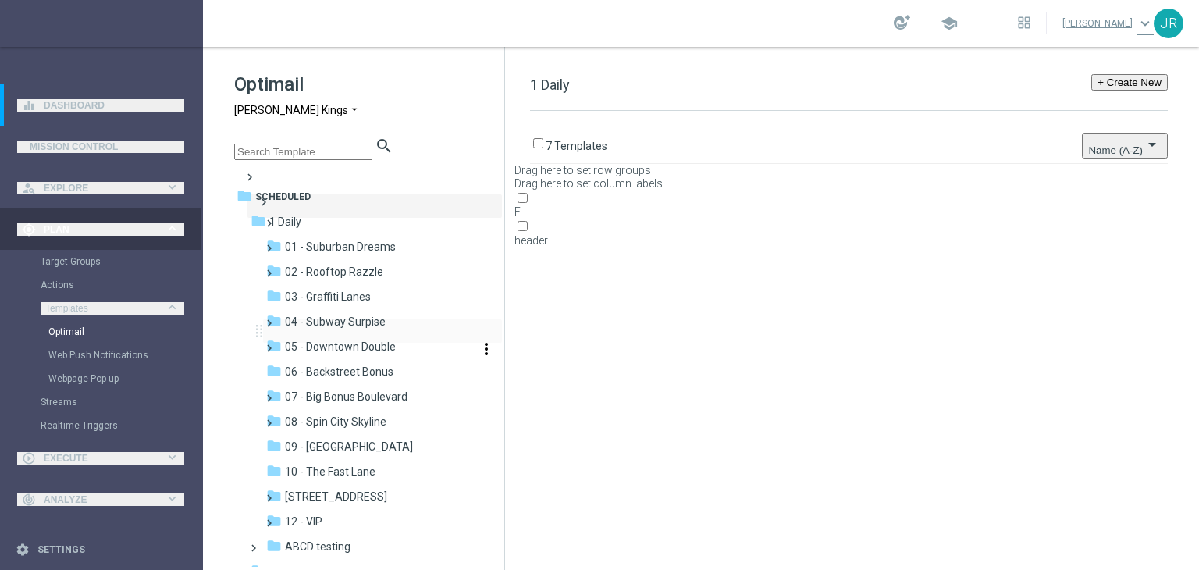
click at [365, 340] on span "05 - Downtown Double" at bounding box center [340, 347] width 111 height 14
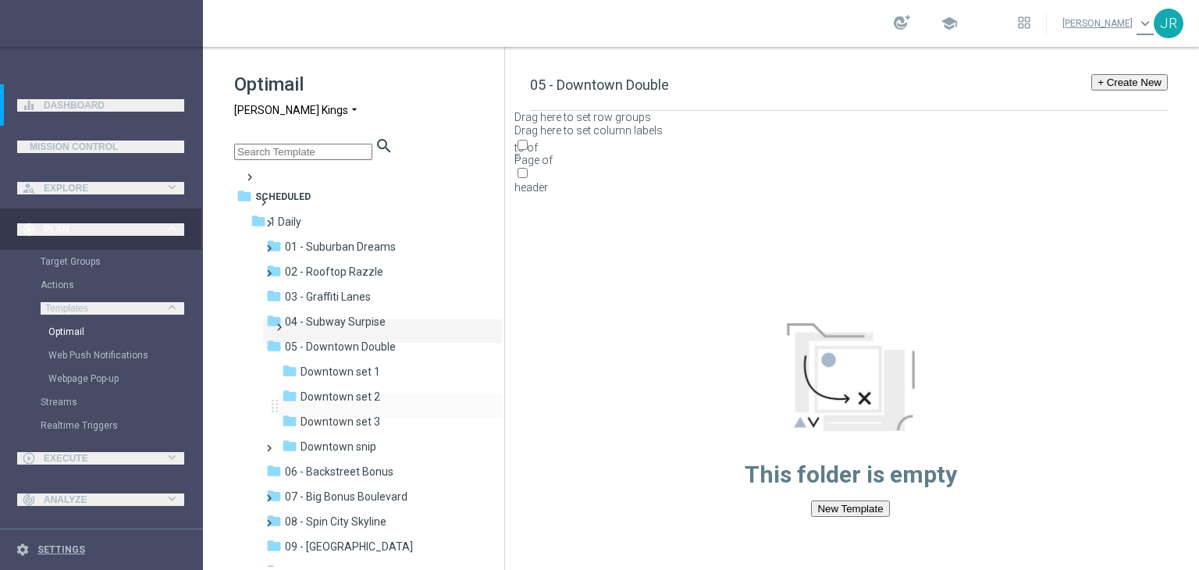
click at [383, 397] on div "folder Downtown set 3 more_vert" at bounding box center [390, 405] width 225 height 25
click at [393, 413] on div "folder Downtown set 3" at bounding box center [375, 422] width 187 height 18
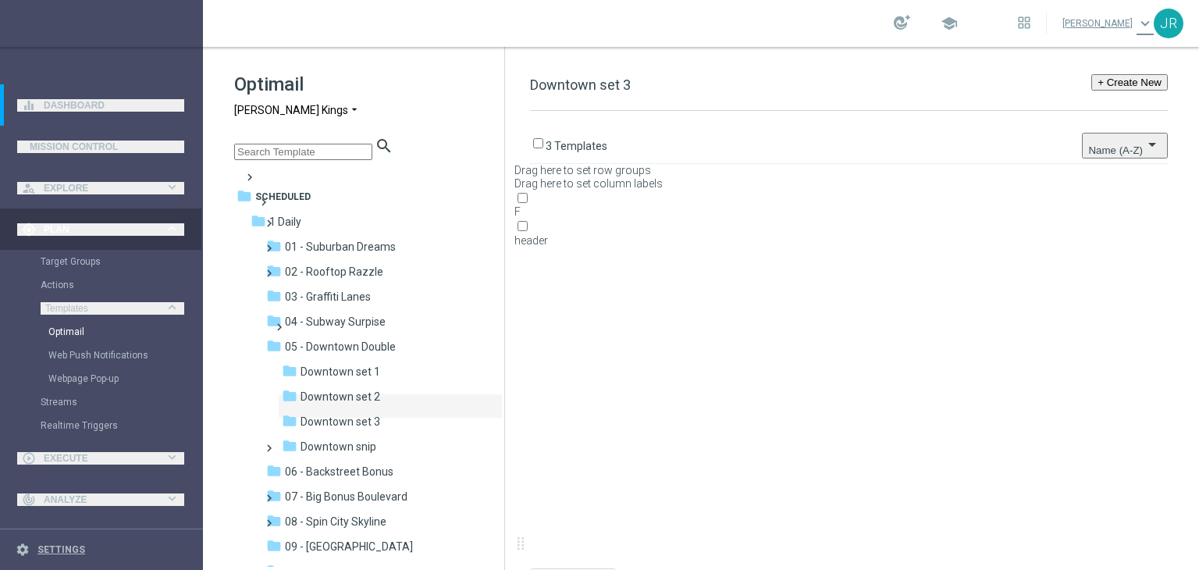
drag, startPoint x: 621, startPoint y: 221, endPoint x: 678, endPoint y: 166, distance: 79.0
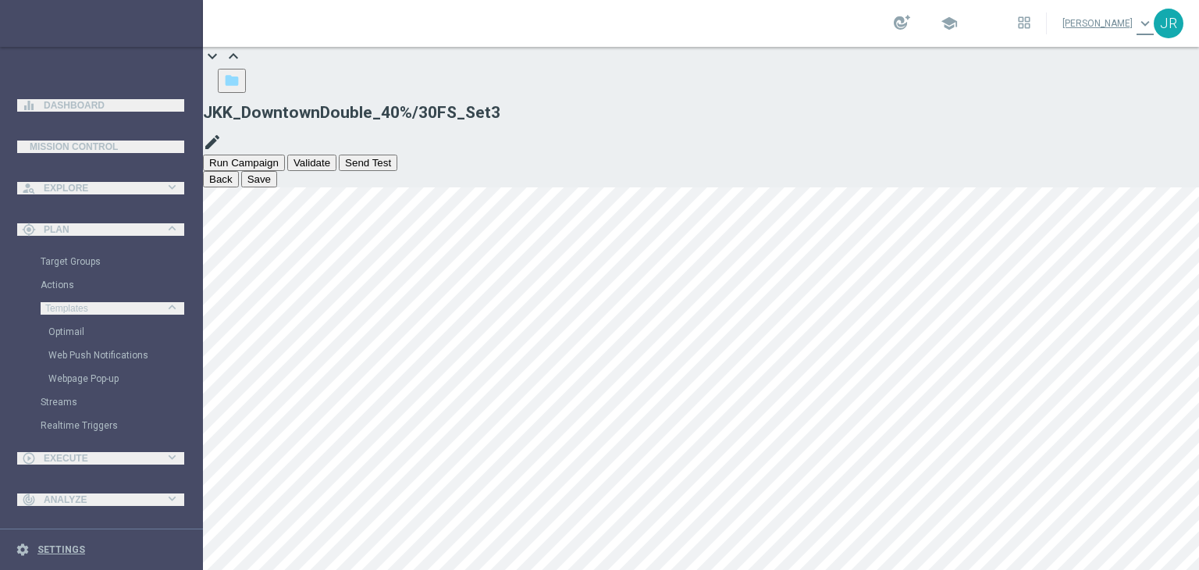
click at [277, 171] on button "Save" at bounding box center [259, 179] width 36 height 16
click at [397, 155] on button "Send Test" at bounding box center [368, 163] width 59 height 16
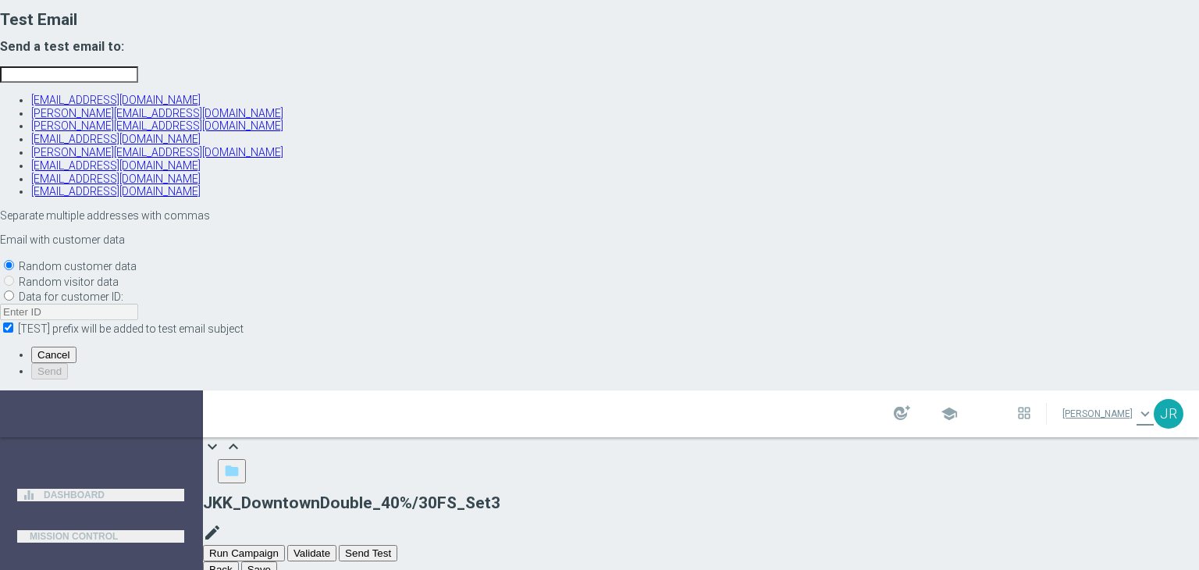
click at [138, 83] on input "text" at bounding box center [69, 74] width 138 height 16
drag, startPoint x: 436, startPoint y: 239, endPoint x: 455, endPoint y: 250, distance: 21.7
click at [201, 106] on link "[EMAIL_ADDRESS][DOMAIN_NAME]" at bounding box center [115, 100] width 169 height 12
type input "[EMAIL_ADDRESS][DOMAIN_NAME]"
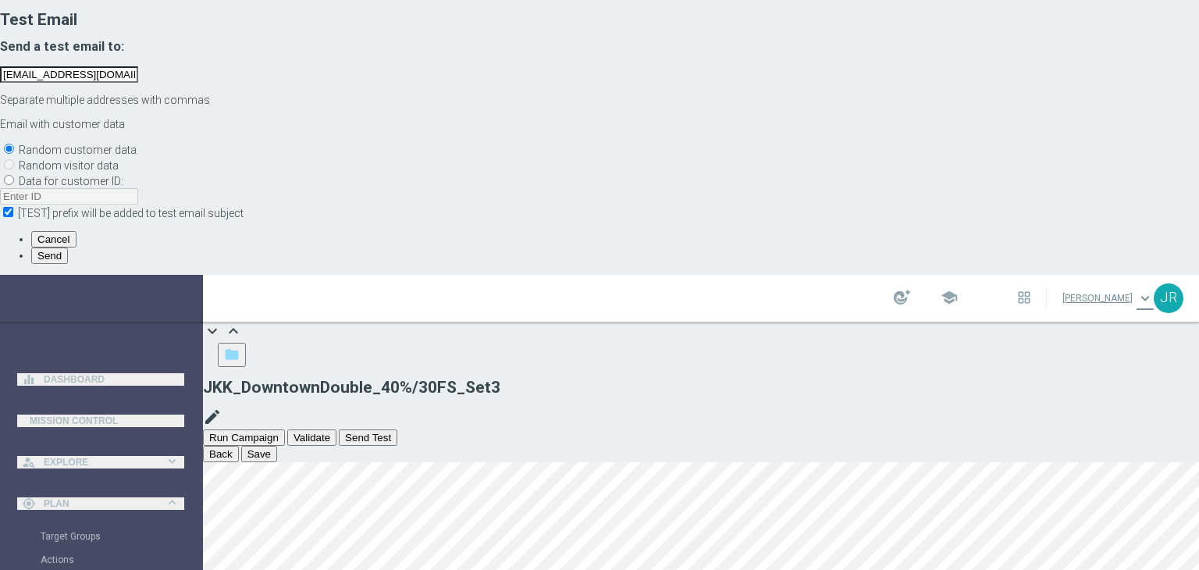
click at [62, 262] on span "Send" at bounding box center [49, 256] width 24 height 12
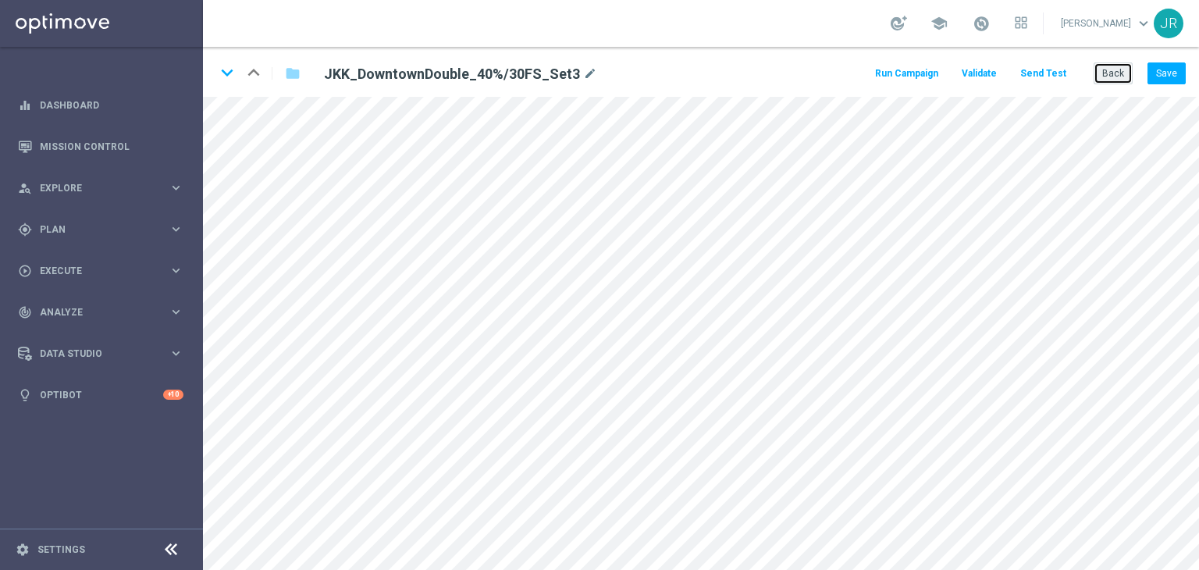
click at [1106, 78] on button "Back" at bounding box center [1113, 73] width 39 height 22
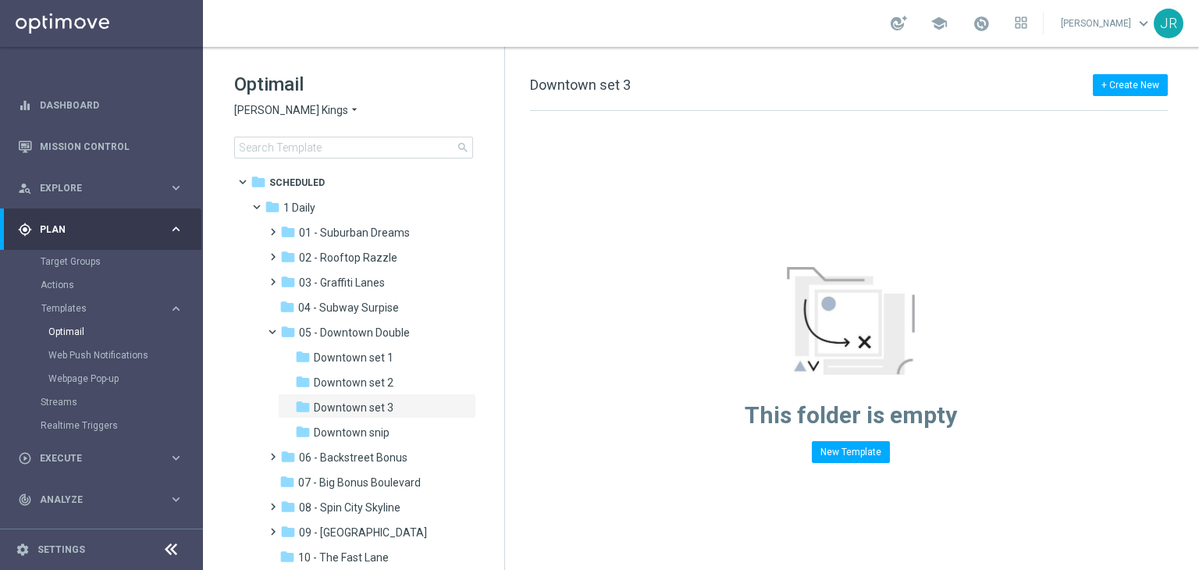
click at [300, 112] on span "[PERSON_NAME] Kings" at bounding box center [291, 110] width 114 height 15
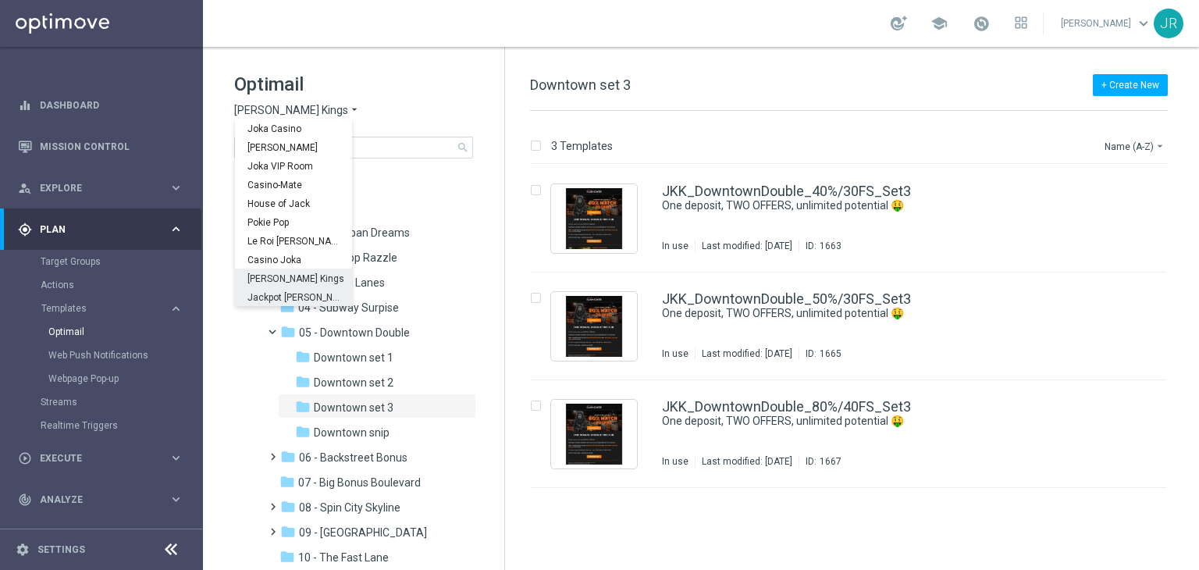
click at [0, 0] on span "Jackpot [PERSON_NAME]" at bounding box center [0, 0] width 0 height 0
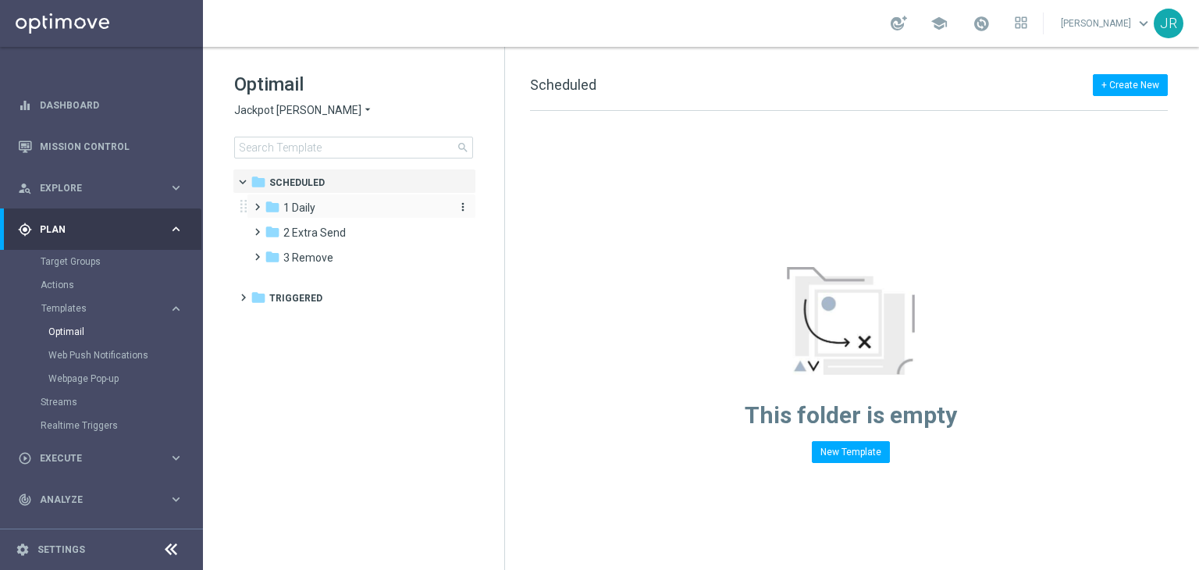
click at [322, 213] on div "folder 1 Daily" at bounding box center [355, 208] width 180 height 18
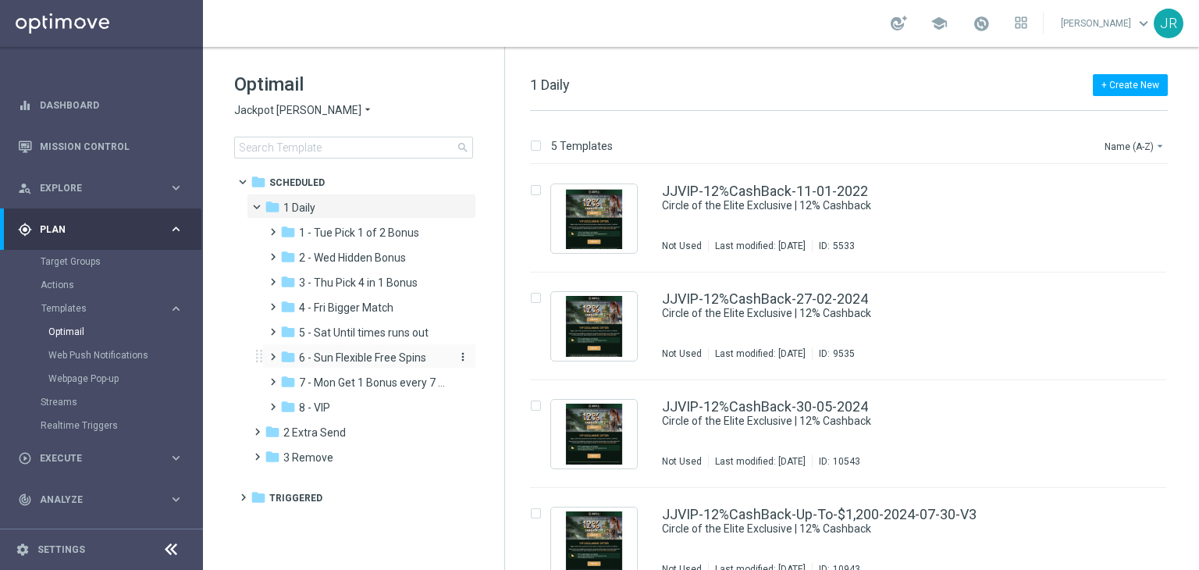
click at [342, 357] on span "6 - Sun Flexible Free Spins" at bounding box center [362, 358] width 127 height 14
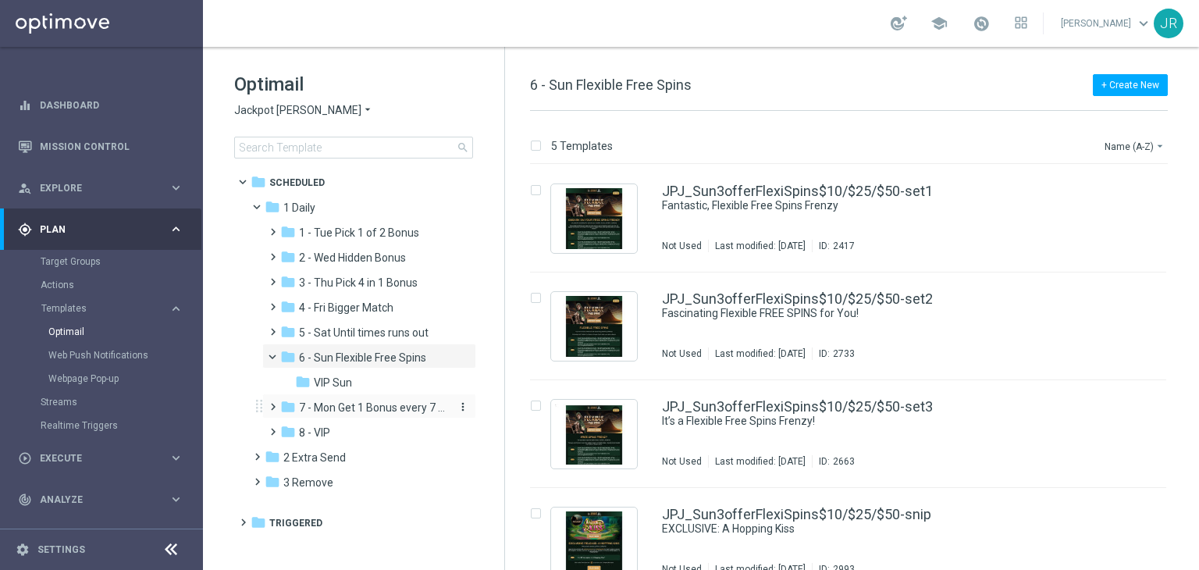
click at [322, 413] on span "7 - Mon Get 1 Bonus every 7 Hours" at bounding box center [373, 407] width 148 height 14
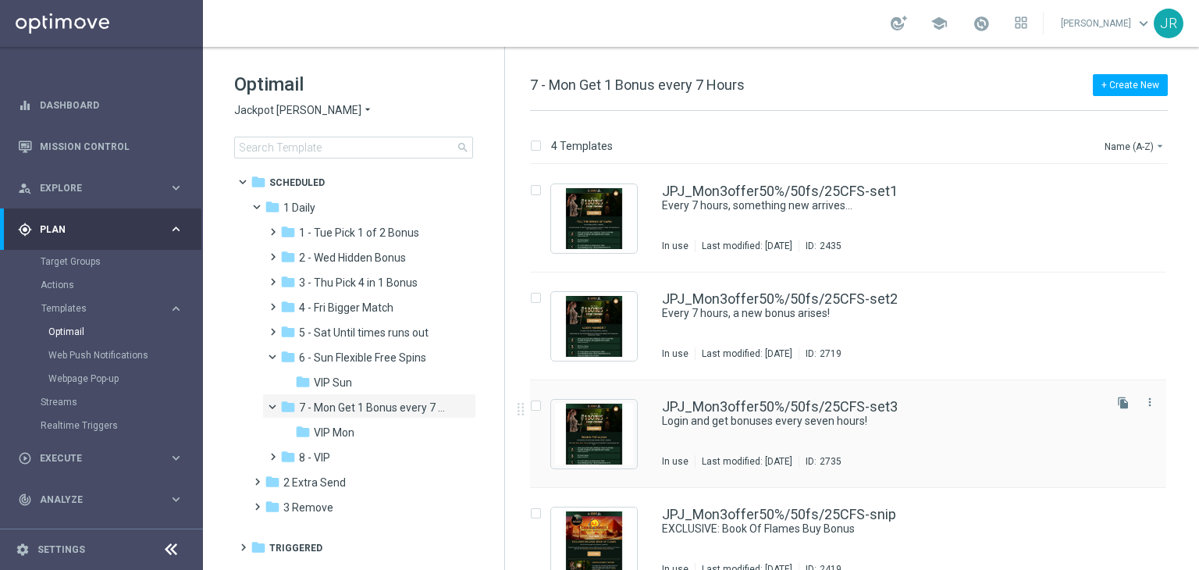
click at [939, 412] on div "JPJ_Mon3offer50%/50fs/25CFS-set3" at bounding box center [881, 407] width 439 height 14
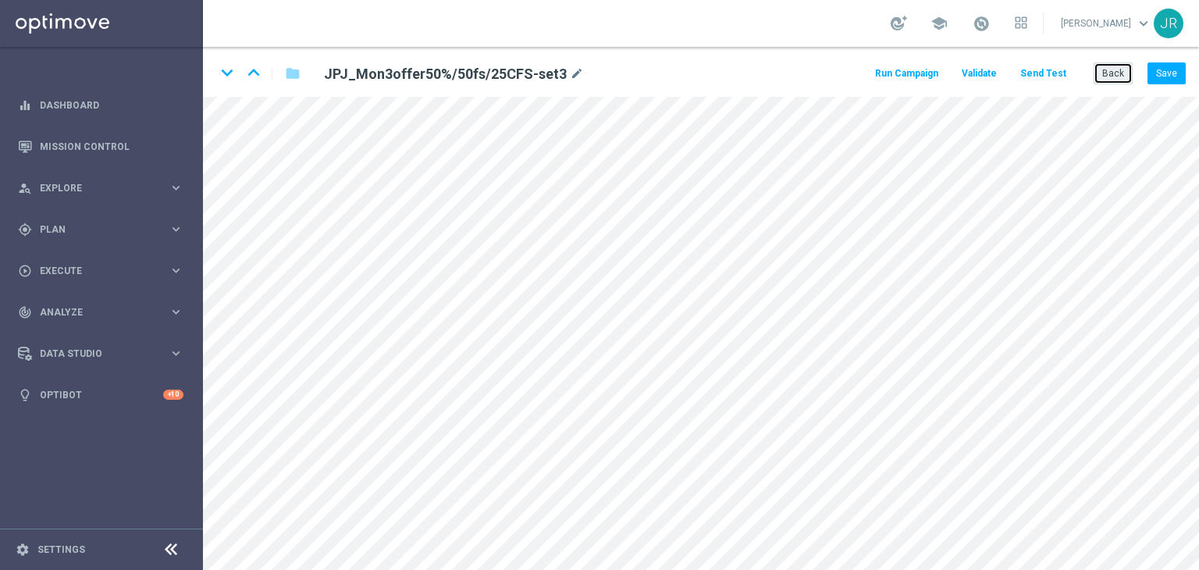
click at [1099, 65] on button "Back" at bounding box center [1113, 73] width 39 height 22
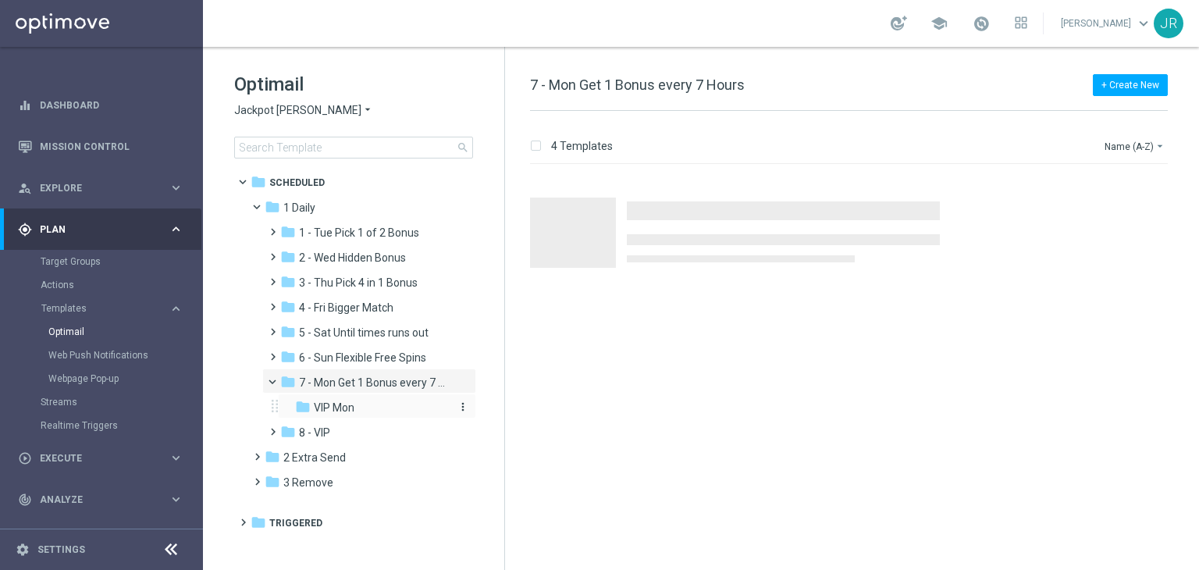
click at [347, 411] on span "VIP Mon" at bounding box center [334, 407] width 41 height 14
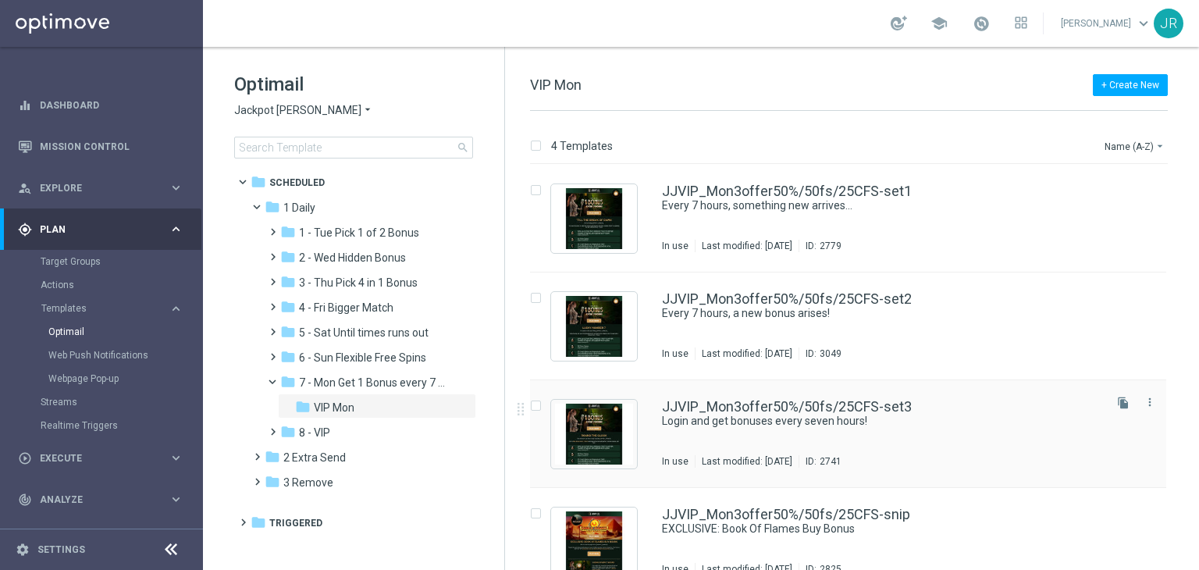
click at [988, 435] on div "JJVIP_Mon3offer50%/50fs/25CFS-set3 Login and get bonuses every seven hours! In …" at bounding box center [881, 434] width 439 height 68
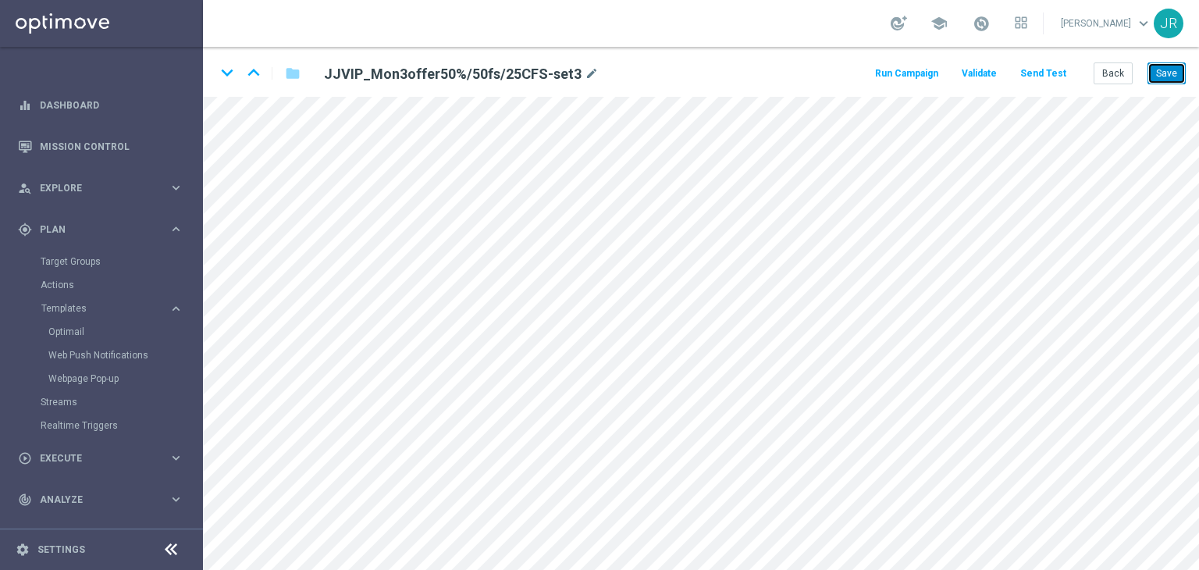
click at [1161, 79] on button "Save" at bounding box center [1167, 73] width 38 height 22
click at [1058, 76] on button "Send Test" at bounding box center [1043, 73] width 51 height 21
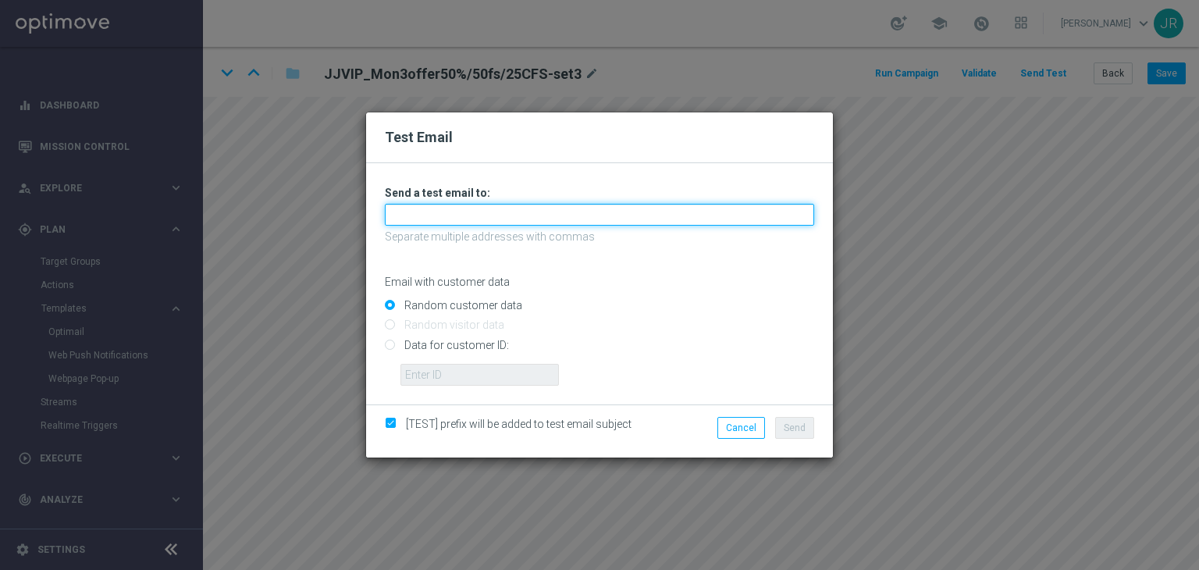
drag, startPoint x: 436, startPoint y: 211, endPoint x: 436, endPoint y: 226, distance: 14.9
click at [436, 211] on input "text" at bounding box center [599, 215] width 429 height 22
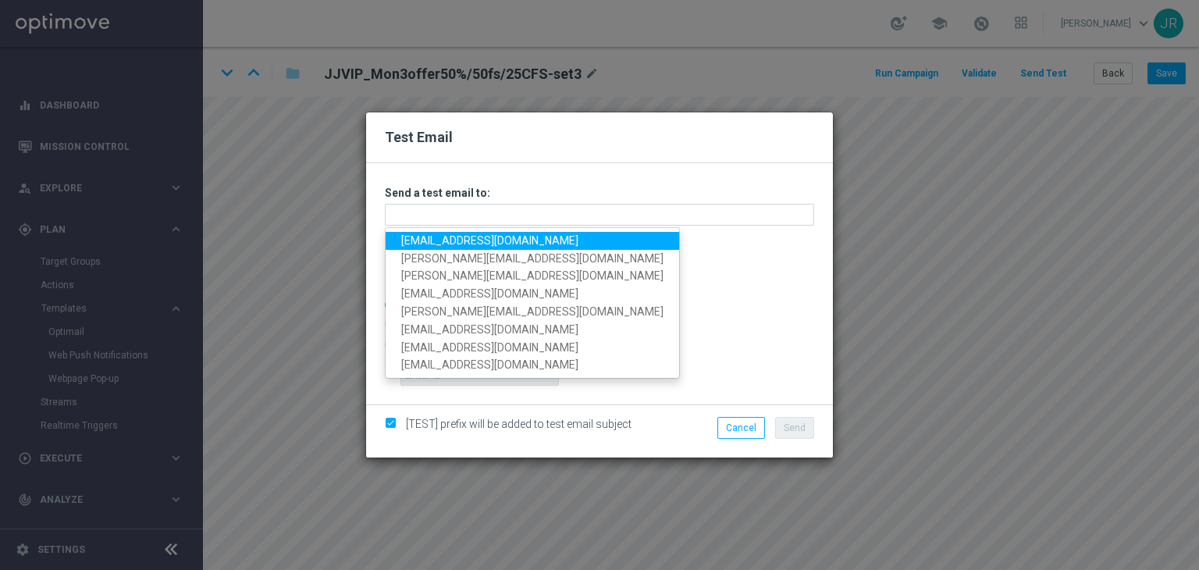
drag, startPoint x: 437, startPoint y: 235, endPoint x: 453, endPoint y: 240, distance: 16.5
click at [437, 235] on link "[EMAIL_ADDRESS][DOMAIN_NAME]" at bounding box center [533, 241] width 294 height 18
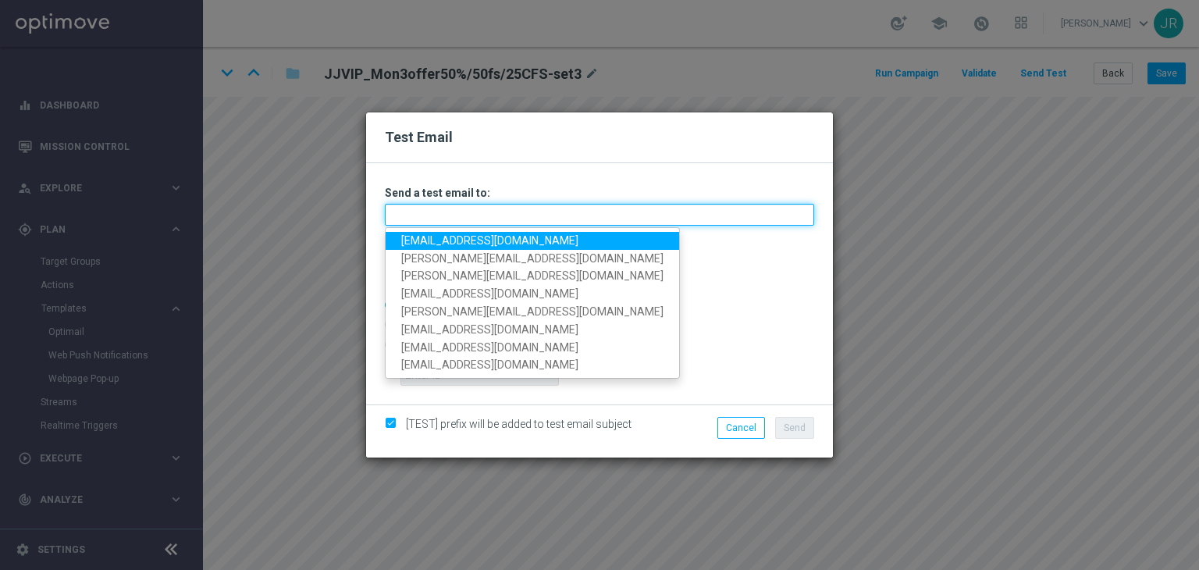
type input "[EMAIL_ADDRESS][DOMAIN_NAME]"
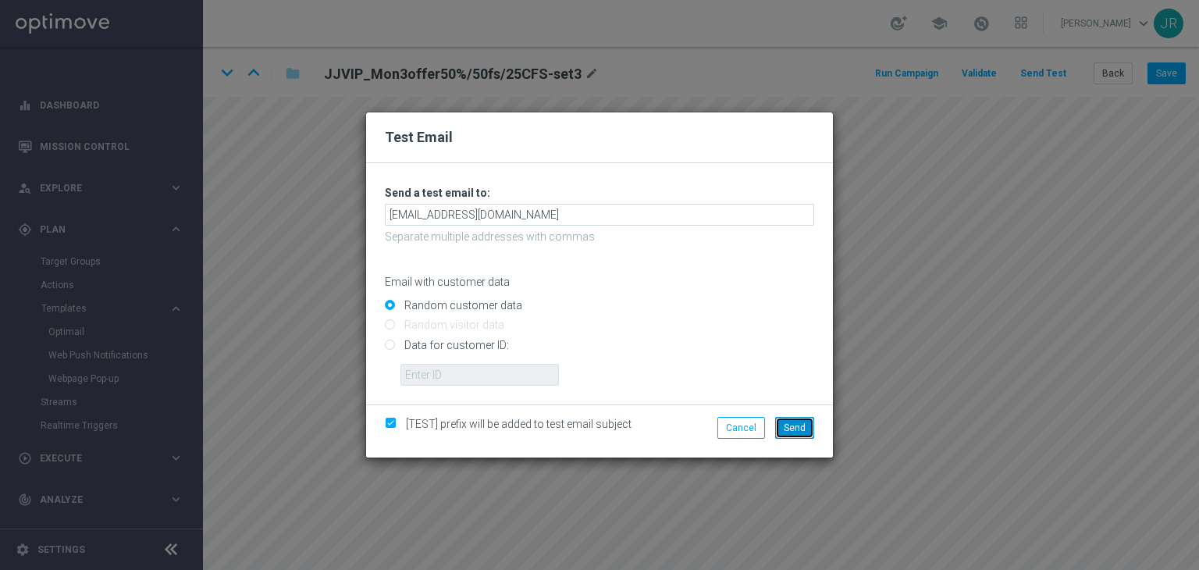
click at [799, 425] on span "Send" at bounding box center [795, 427] width 22 height 11
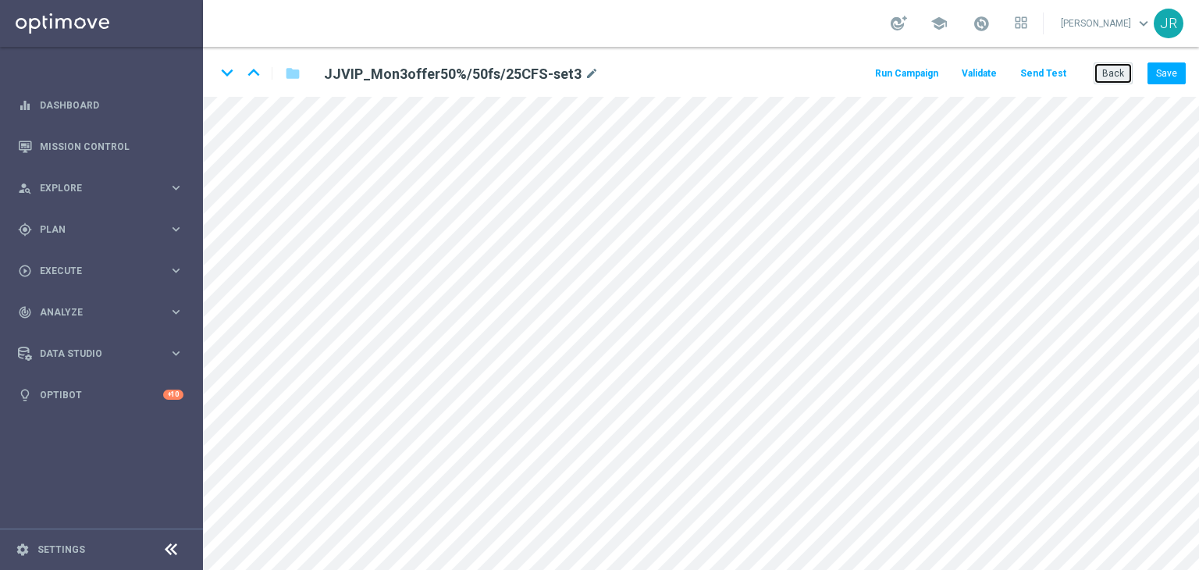
click at [1120, 69] on button "Back" at bounding box center [1113, 73] width 39 height 22
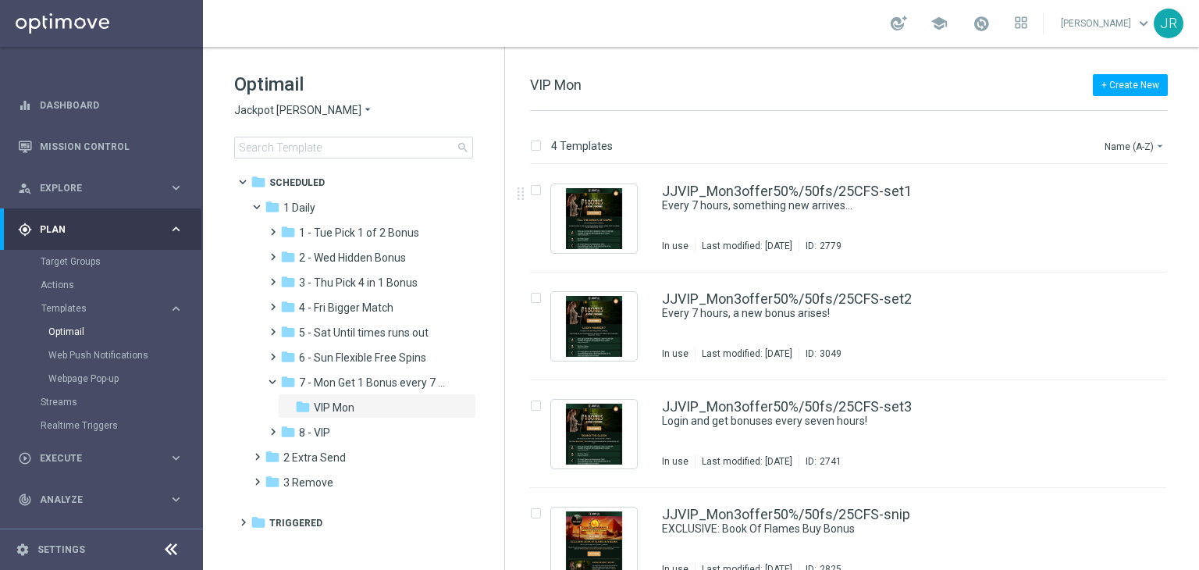
click at [249, 112] on span "Jackpot [PERSON_NAME]" at bounding box center [297, 110] width 127 height 15
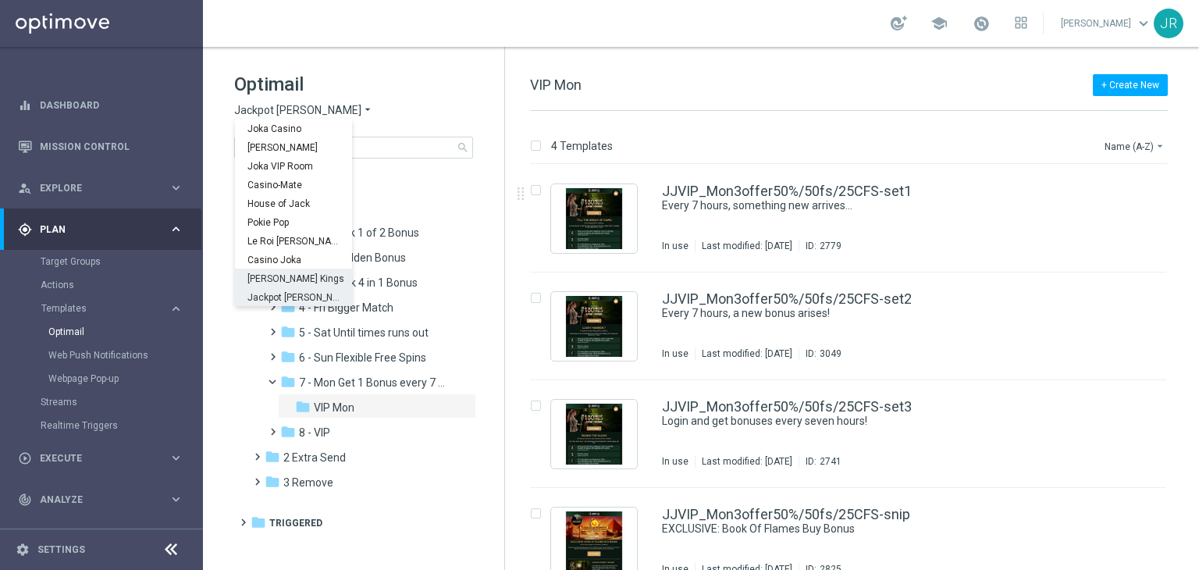
scroll to position [56, 0]
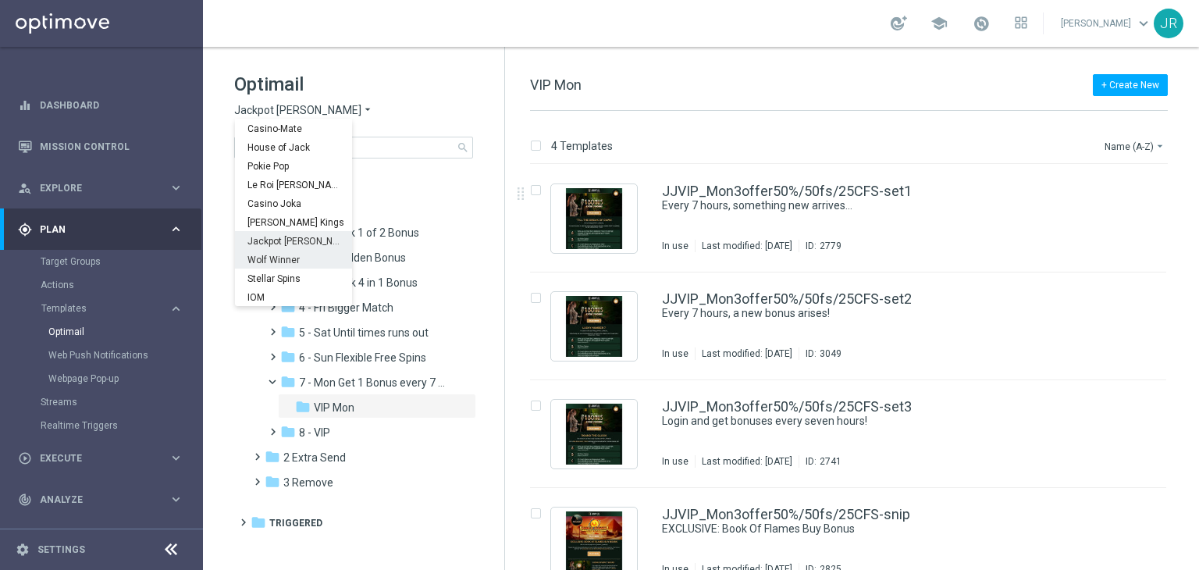
click at [0, 0] on span "Wolf Winner" at bounding box center [0, 0] width 0 height 0
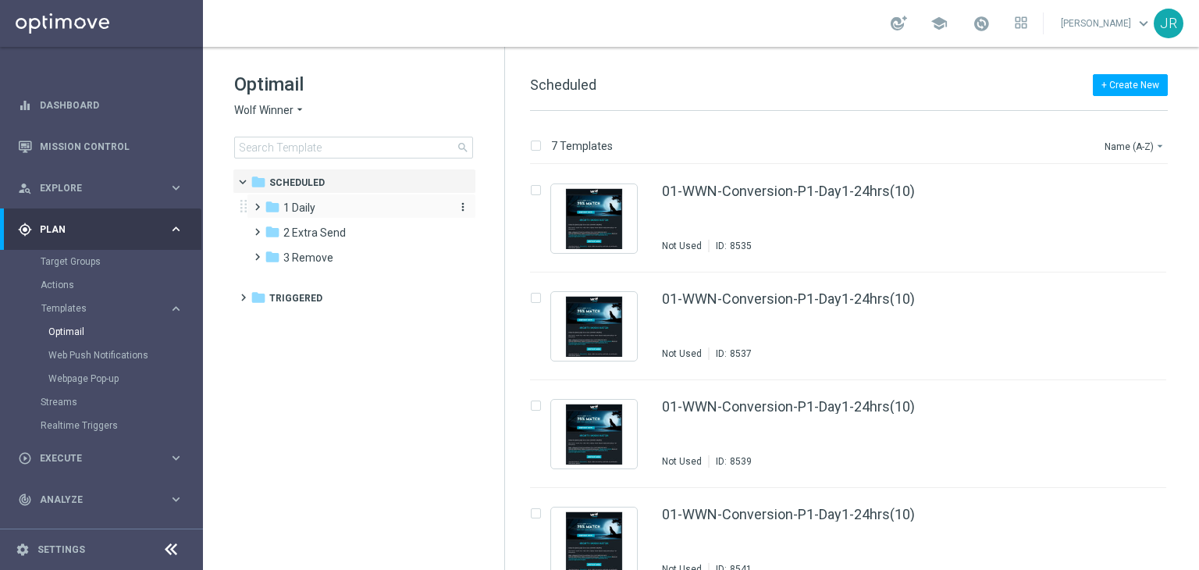
click at [300, 205] on span "1 Daily" at bounding box center [299, 208] width 32 height 14
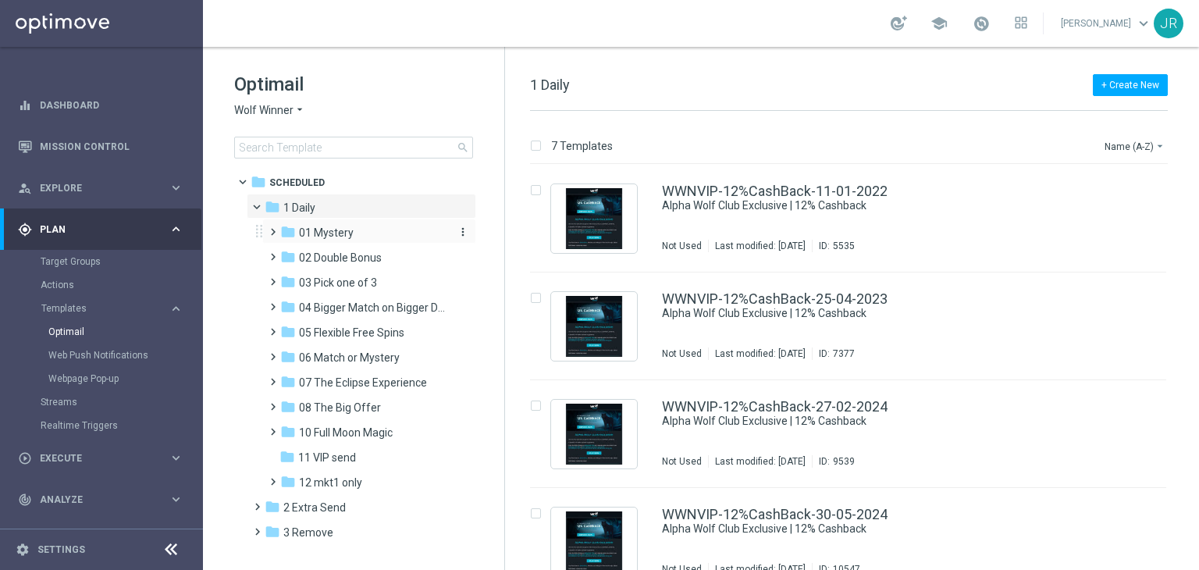
click at [336, 240] on div "folder 01 Mystery" at bounding box center [363, 233] width 166 height 18
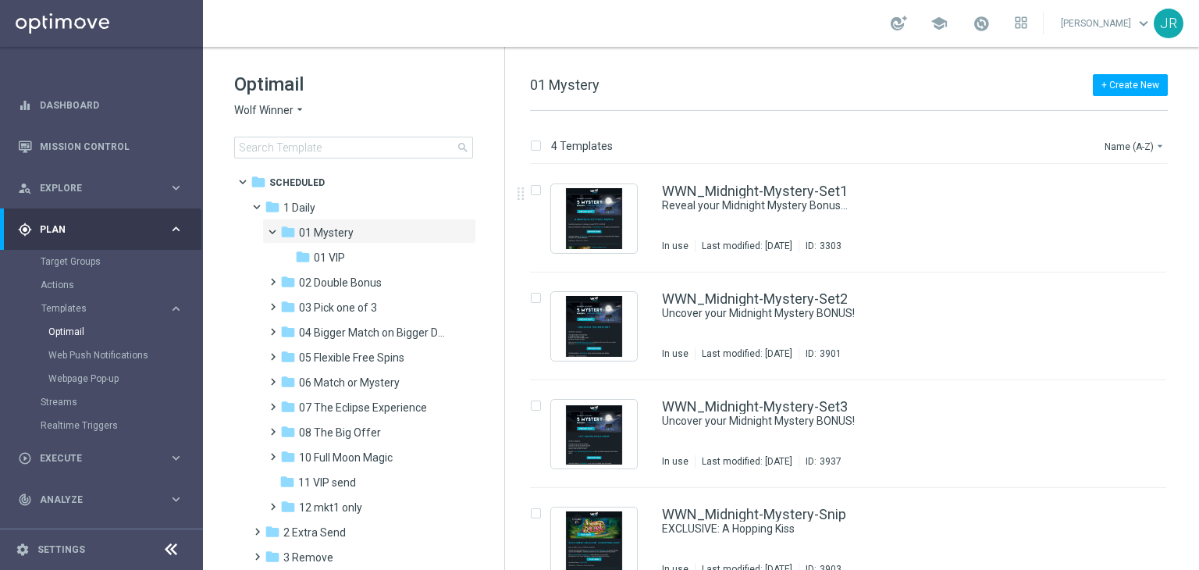
drag, startPoint x: 804, startPoint y: 231, endPoint x: 810, endPoint y: 215, distance: 17.3
click at [804, 230] on div "WWN_Midnight-Mystery-Set1 Reveal your Midnight Mystery Bonus... In use Last mod…" at bounding box center [881, 218] width 439 height 68
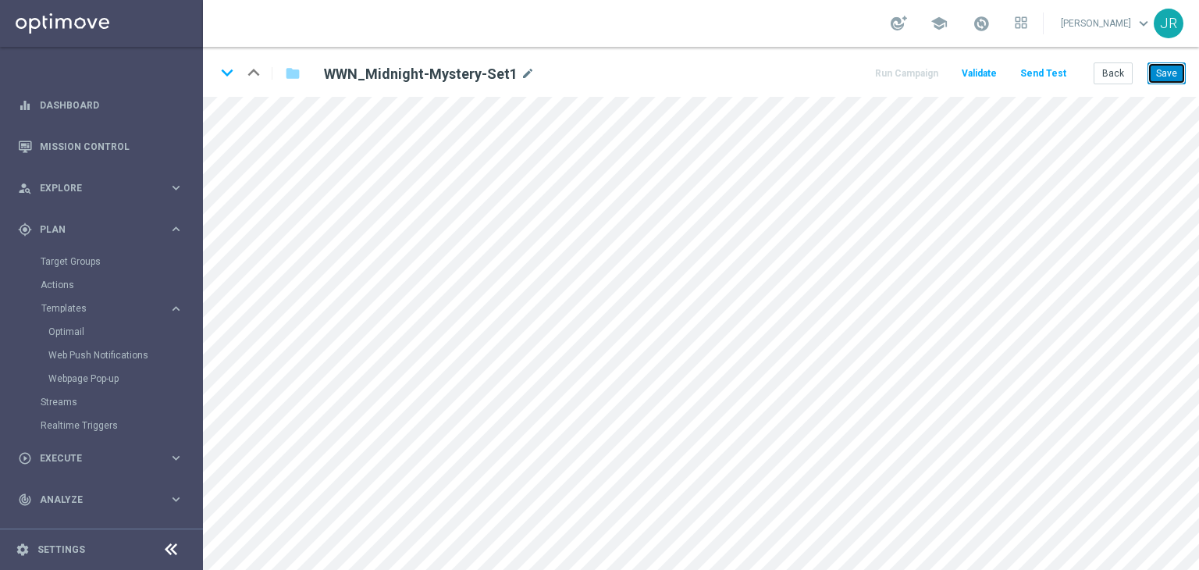
drag, startPoint x: 1173, startPoint y: 77, endPoint x: 1165, endPoint y: 95, distance: 19.9
click at [1172, 77] on button "Save" at bounding box center [1167, 73] width 38 height 22
click at [1057, 69] on button "Send Test" at bounding box center [1043, 73] width 51 height 21
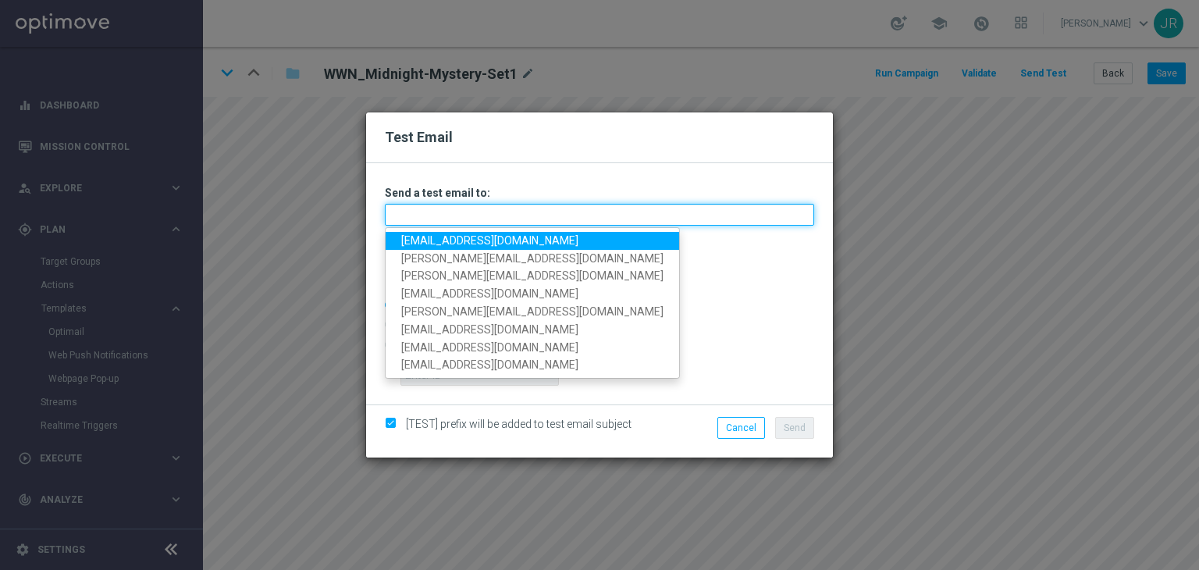
drag, startPoint x: 456, startPoint y: 211, endPoint x: 452, endPoint y: 224, distance: 13.8
click at [456, 211] on input "text" at bounding box center [599, 215] width 429 height 22
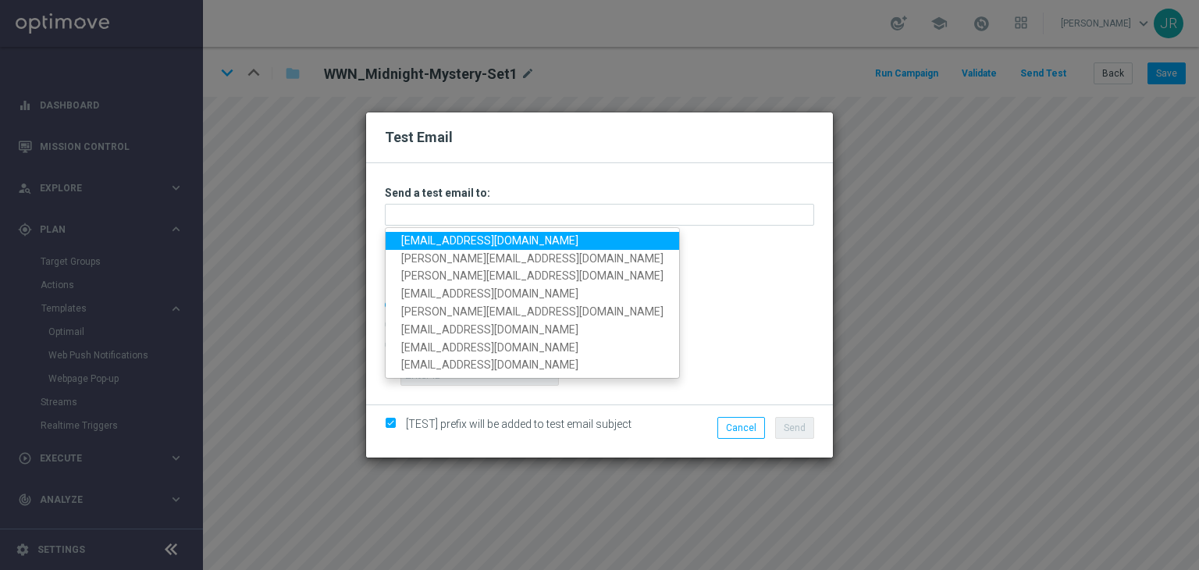
click at [440, 239] on link "[EMAIL_ADDRESS][DOMAIN_NAME]" at bounding box center [533, 241] width 294 height 18
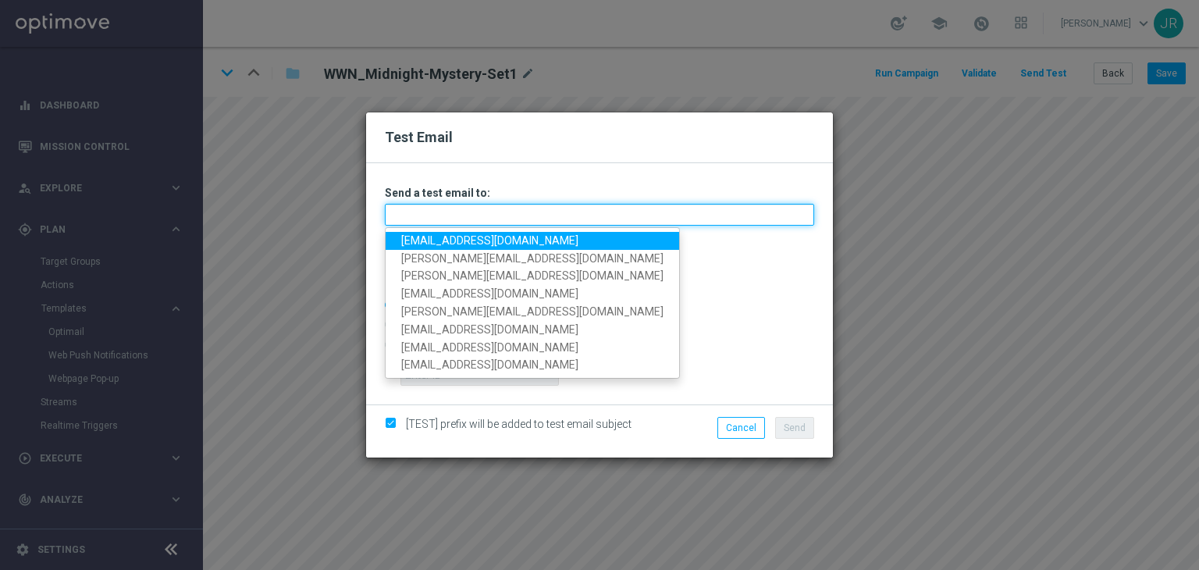
type input "[EMAIL_ADDRESS][DOMAIN_NAME]"
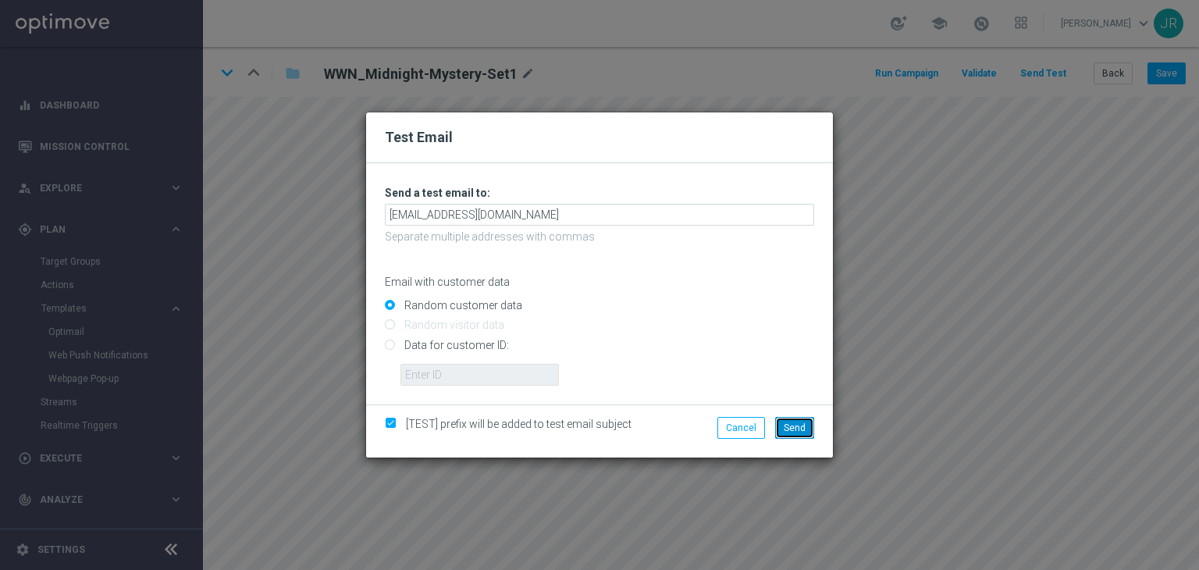
click at [793, 422] on span "Send" at bounding box center [795, 427] width 22 height 11
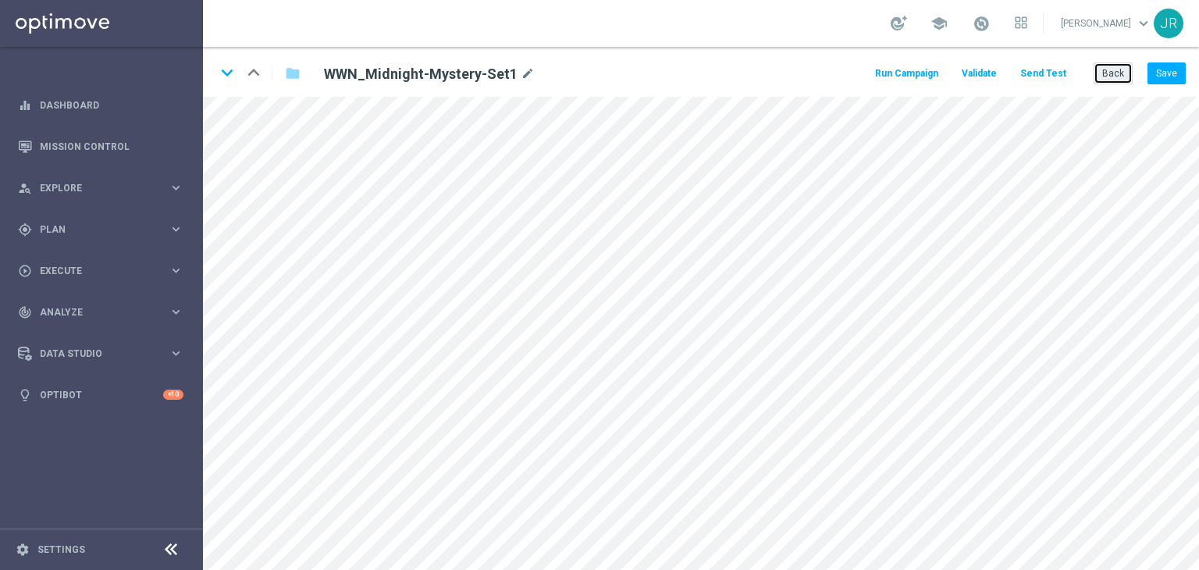
click at [1127, 69] on button "Back" at bounding box center [1113, 73] width 39 height 22
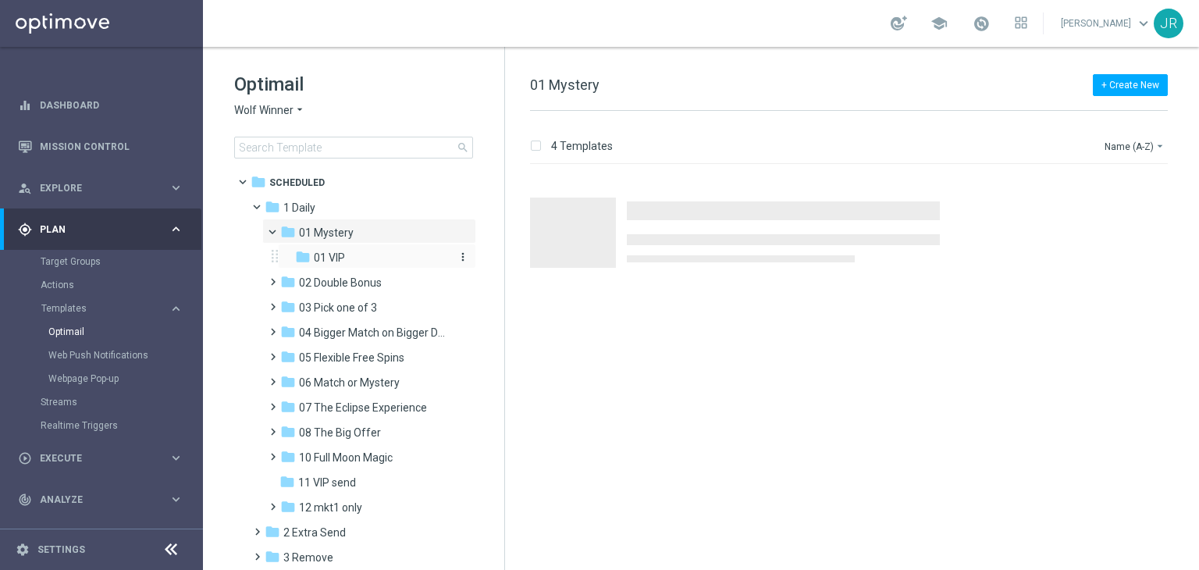
click at [309, 259] on icon "folder" at bounding box center [303, 257] width 16 height 16
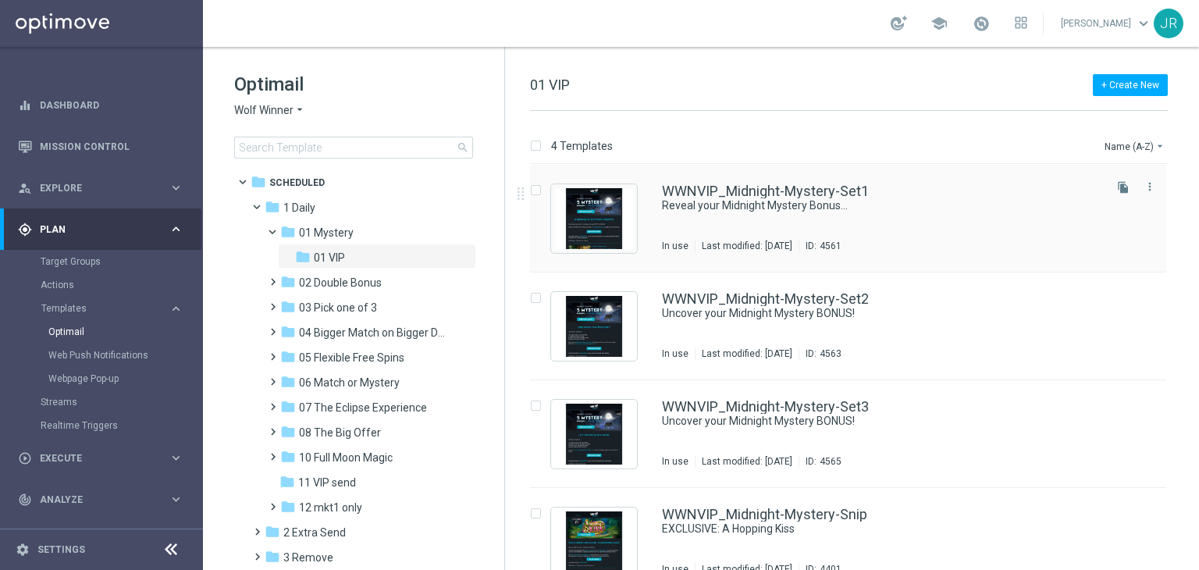
click at [853, 219] on div "WWNVIP_Midnight-Mystery-Set1 Reveal your Midnight Mystery Bonus... In use Last …" at bounding box center [881, 218] width 439 height 68
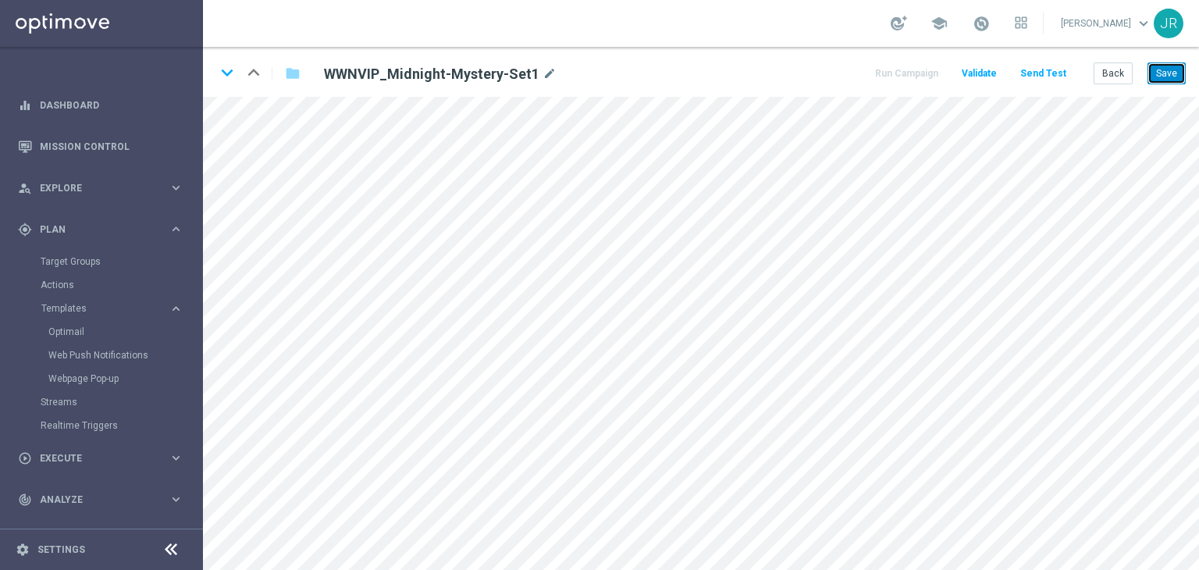
drag, startPoint x: 1163, startPoint y: 78, endPoint x: 1159, endPoint y: 85, distance: 8.4
click at [1162, 78] on button "Save" at bounding box center [1167, 73] width 38 height 22
click at [1042, 69] on button "Send Test" at bounding box center [1043, 73] width 51 height 21
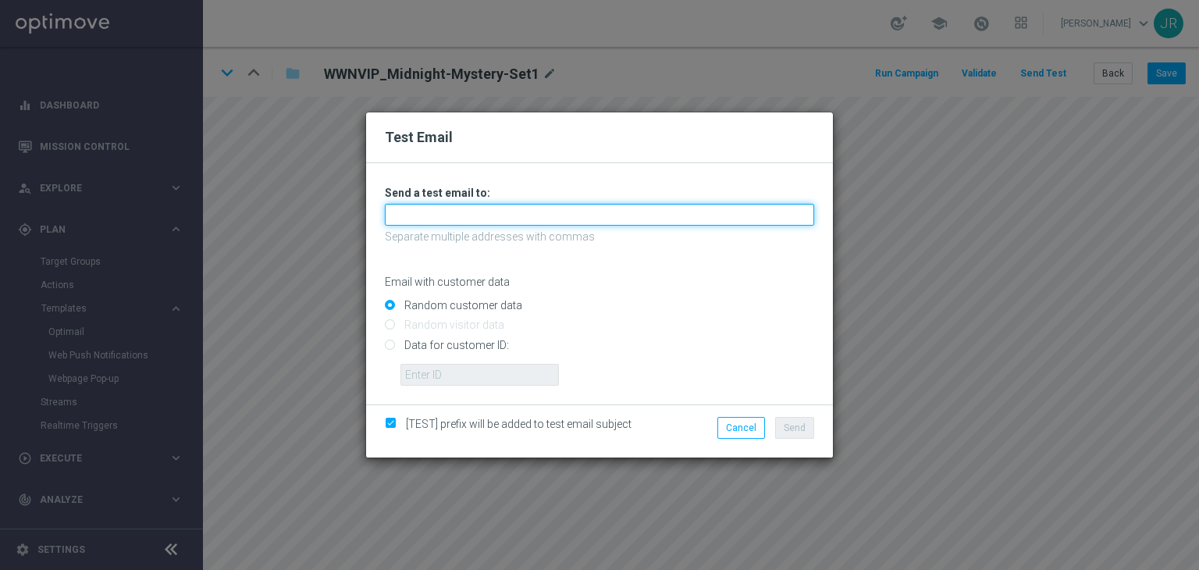
click at [490, 214] on input "text" at bounding box center [599, 215] width 429 height 22
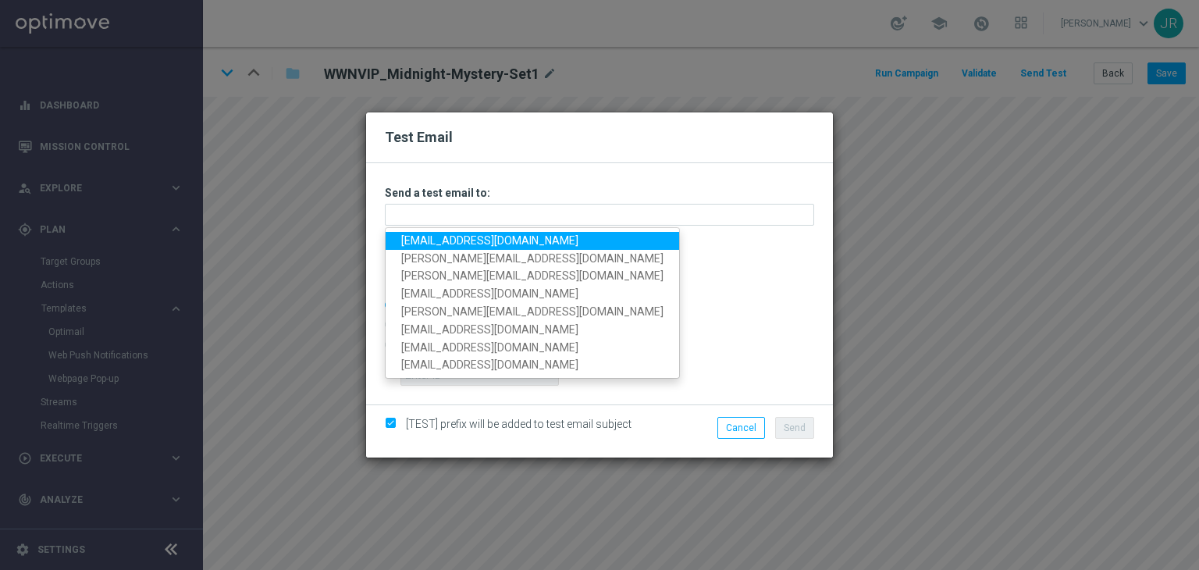
click at [428, 241] on link "[EMAIL_ADDRESS][DOMAIN_NAME]" at bounding box center [533, 241] width 294 height 18
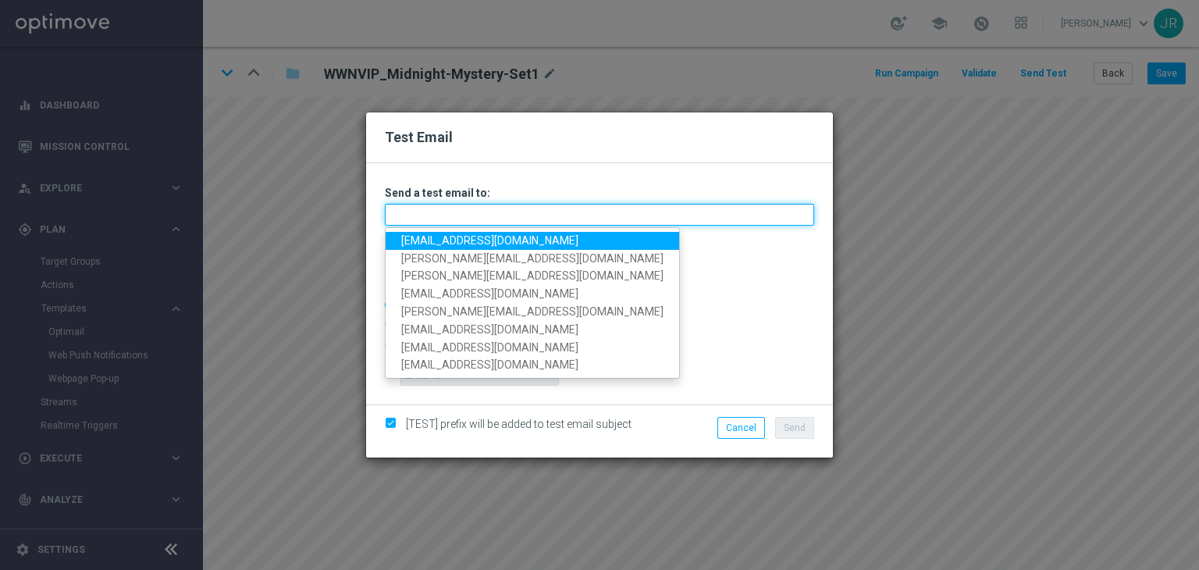
type input "[EMAIL_ADDRESS][DOMAIN_NAME]"
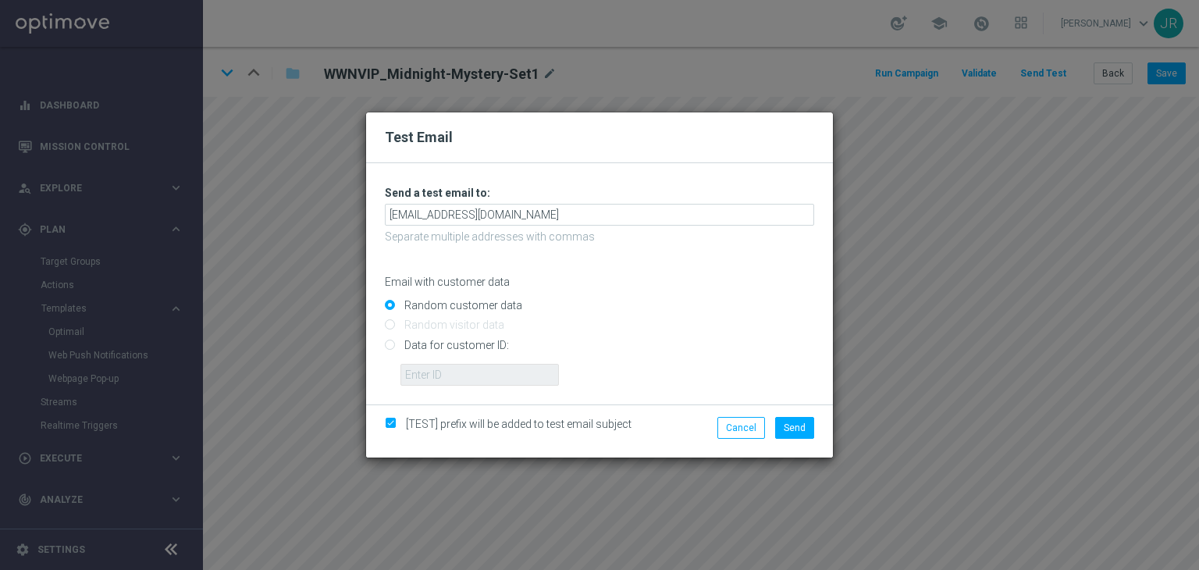
click at [817, 417] on li "Send" at bounding box center [794, 428] width 47 height 22
click at [806, 428] on span "Send" at bounding box center [795, 427] width 22 height 11
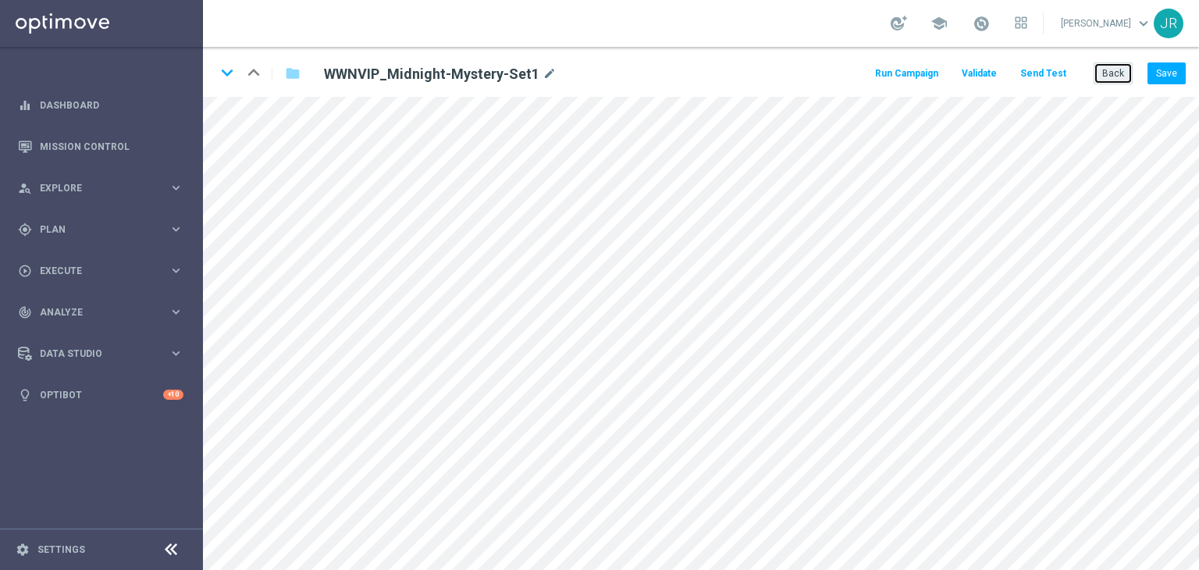
click at [1121, 81] on button "Back" at bounding box center [1113, 73] width 39 height 22
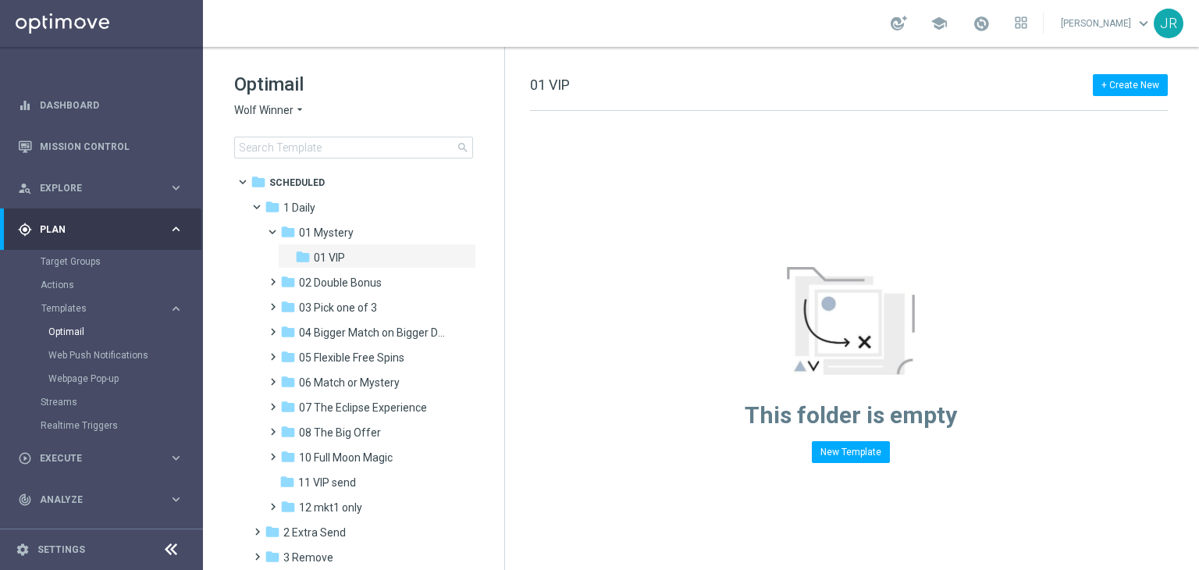
click at [275, 118] on div "Optimail Wolf Winner arrow_drop_down × Wolf Winner search" at bounding box center [369, 115] width 270 height 87
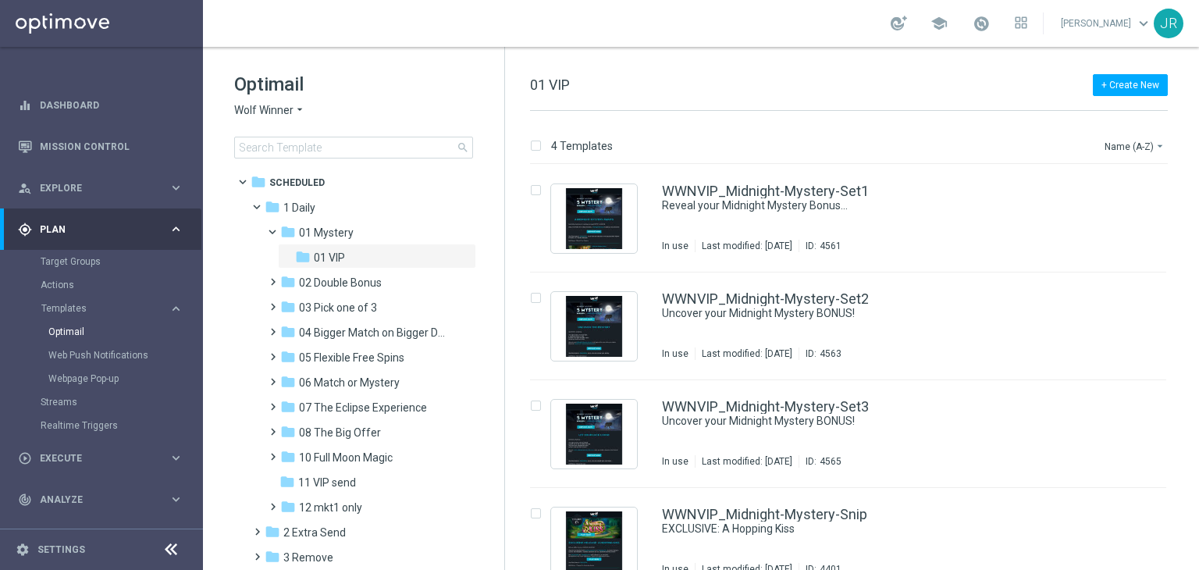
click at [277, 115] on span "Wolf Winner" at bounding box center [263, 110] width 59 height 15
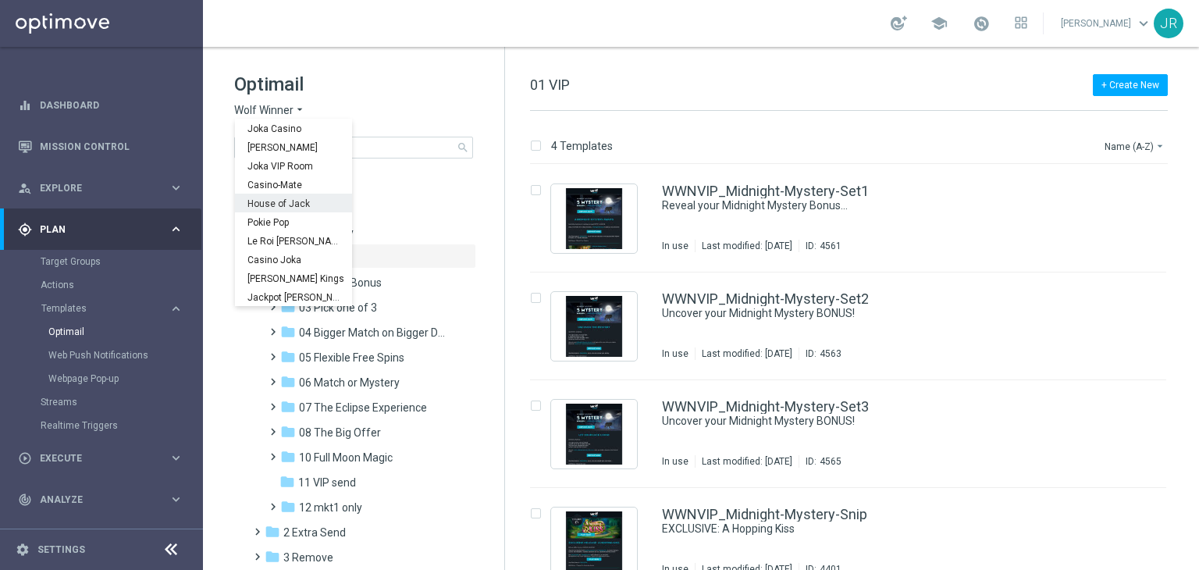
scroll to position [56, 0]
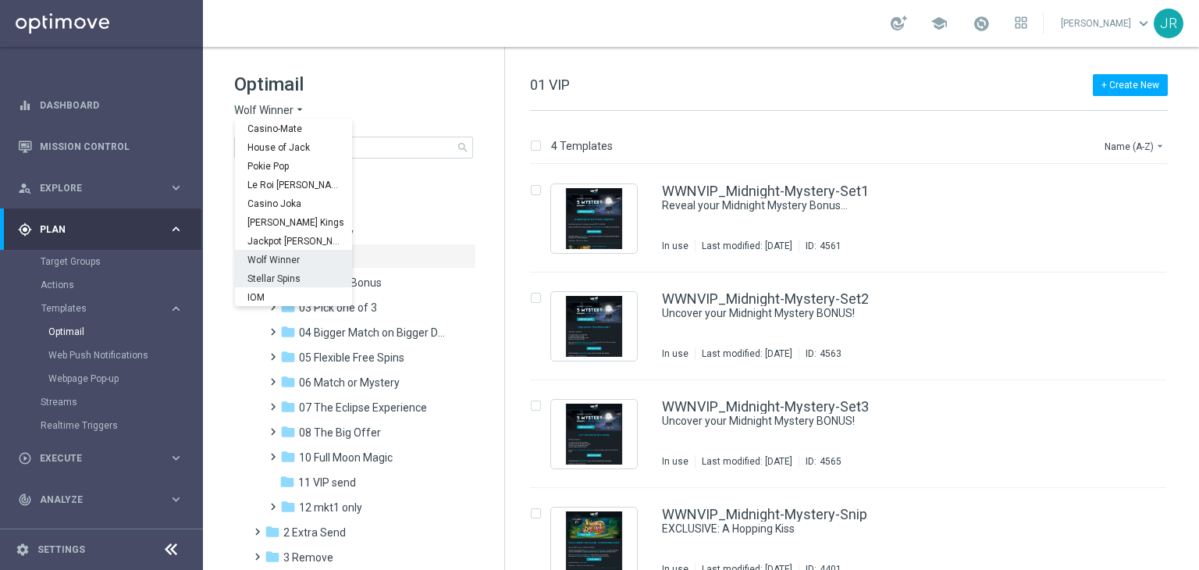
click at [0, 0] on span "Stellar Spins" at bounding box center [0, 0] width 0 height 0
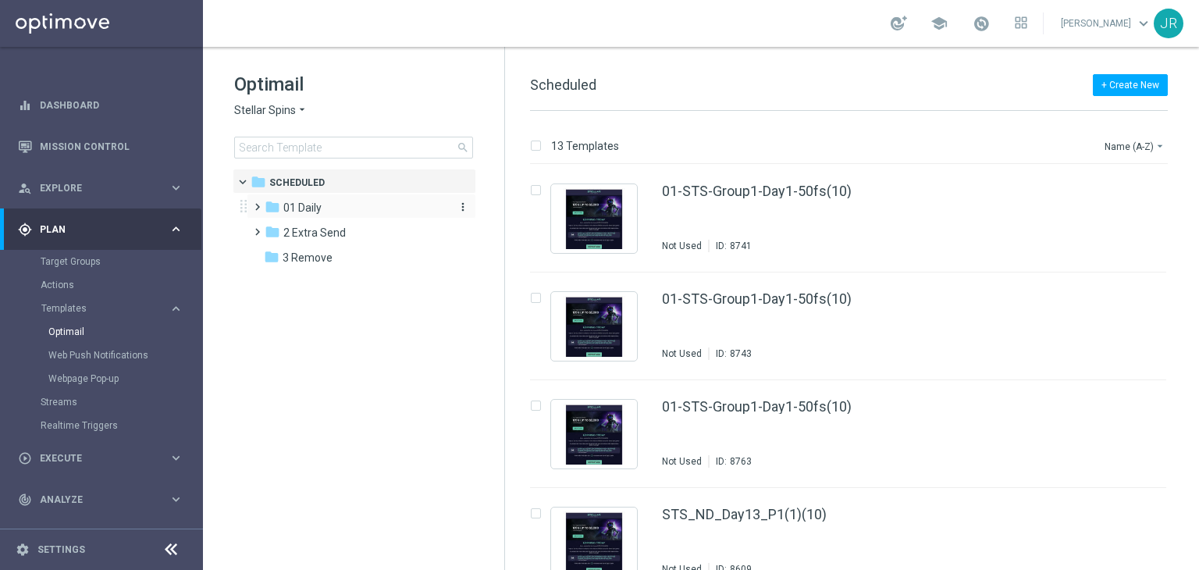
click at [309, 208] on span "01 Daily" at bounding box center [302, 208] width 38 height 14
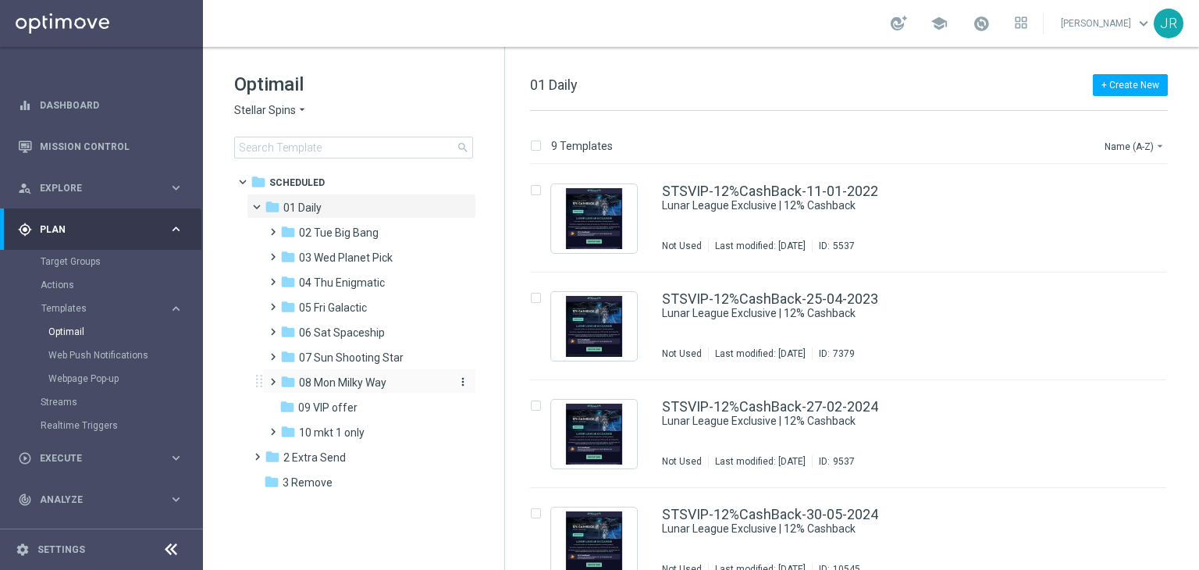
click at [354, 378] on span "08 Mon Milky Way" at bounding box center [342, 383] width 87 height 14
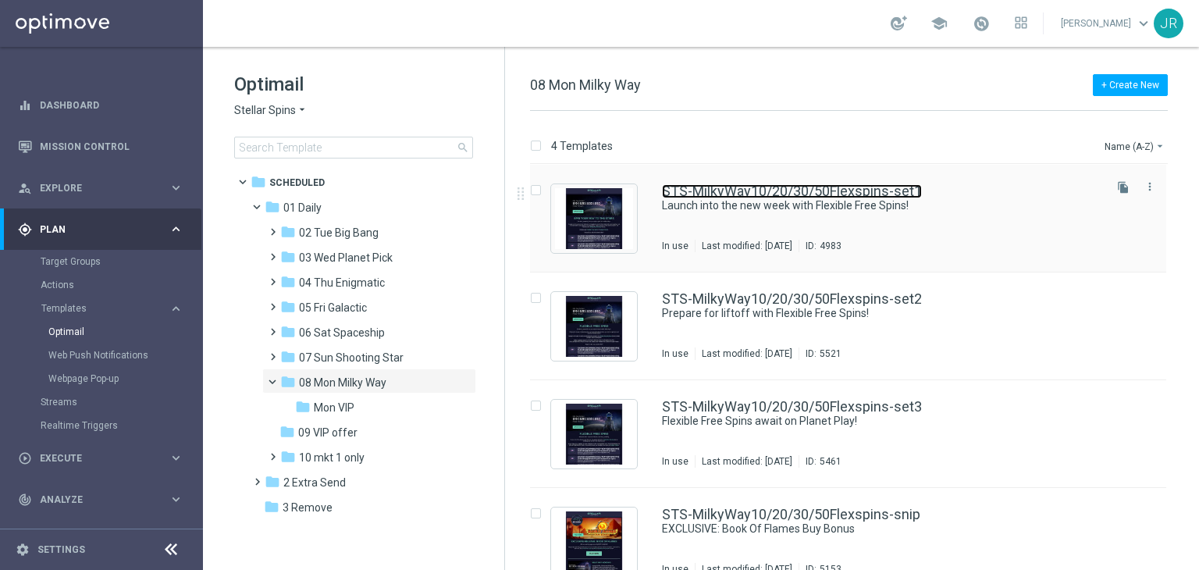
click at [872, 195] on link "STS-MilkyWay10/20/30/50Flexspins-set1" at bounding box center [792, 191] width 260 height 14
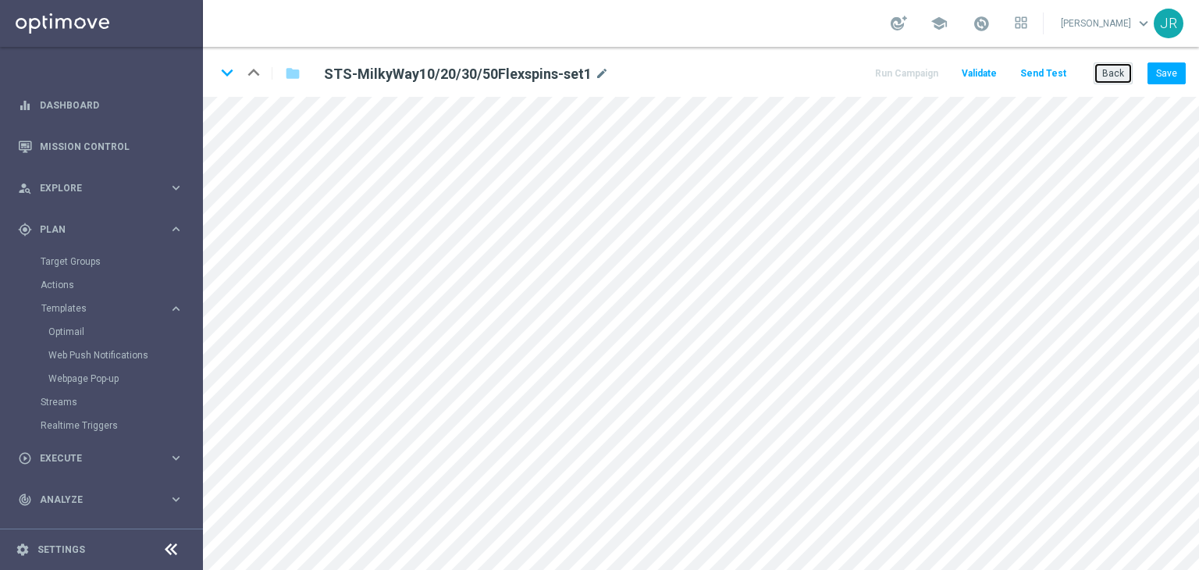
click at [1109, 79] on button "Back" at bounding box center [1113, 73] width 39 height 22
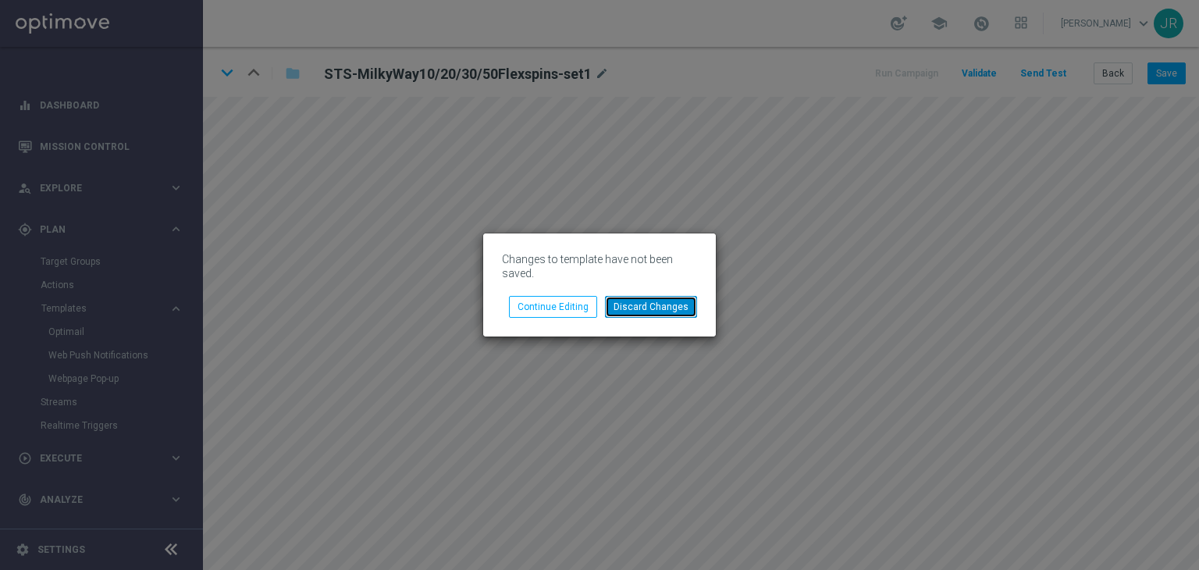
drag, startPoint x: 633, startPoint y: 307, endPoint x: 587, endPoint y: 316, distance: 47.0
click at [634, 308] on button "Discard Changes" at bounding box center [651, 307] width 92 height 22
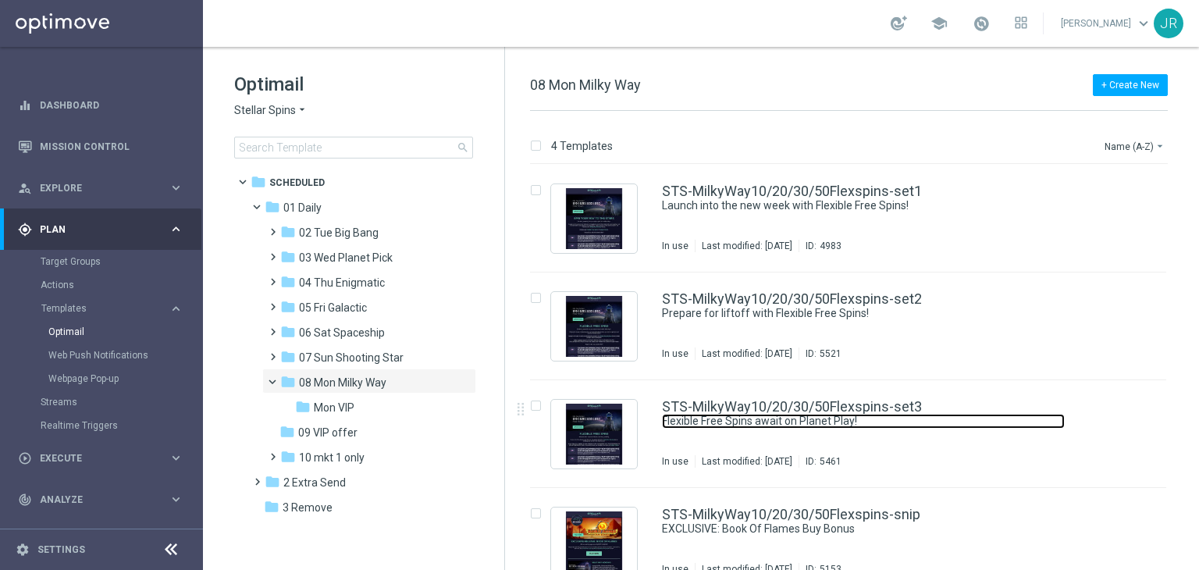
drag, startPoint x: 909, startPoint y: 418, endPoint x: 871, endPoint y: 431, distance: 39.8
click at [909, 418] on link "Flexible Free Spins await on Planet Play!" at bounding box center [863, 421] width 403 height 15
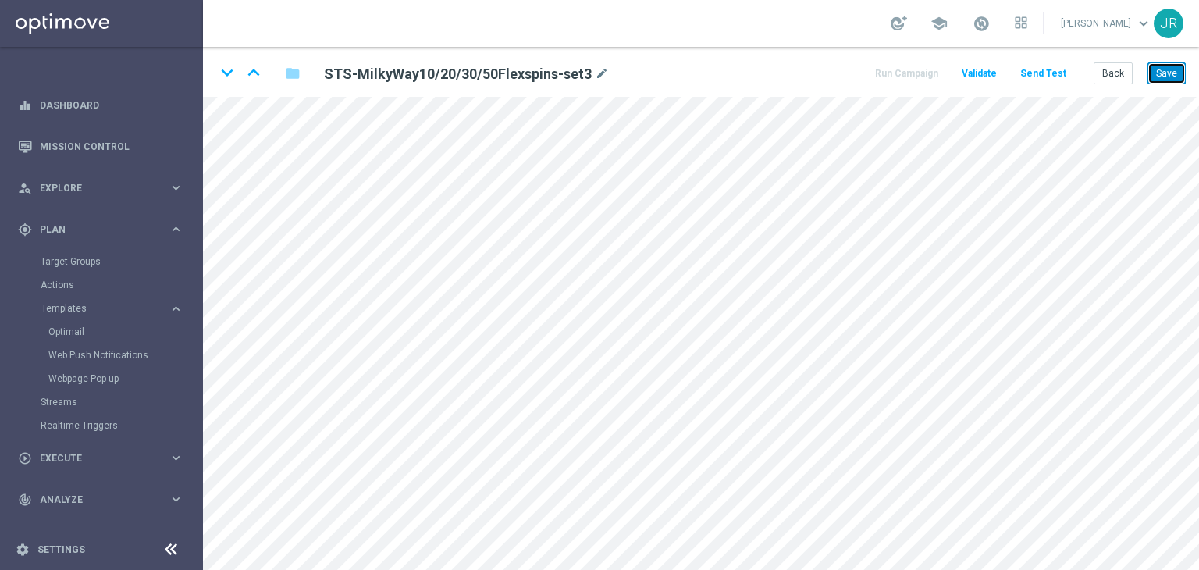
click at [1162, 73] on button "Save" at bounding box center [1167, 73] width 38 height 22
click at [1063, 75] on button "Send Test" at bounding box center [1043, 73] width 51 height 21
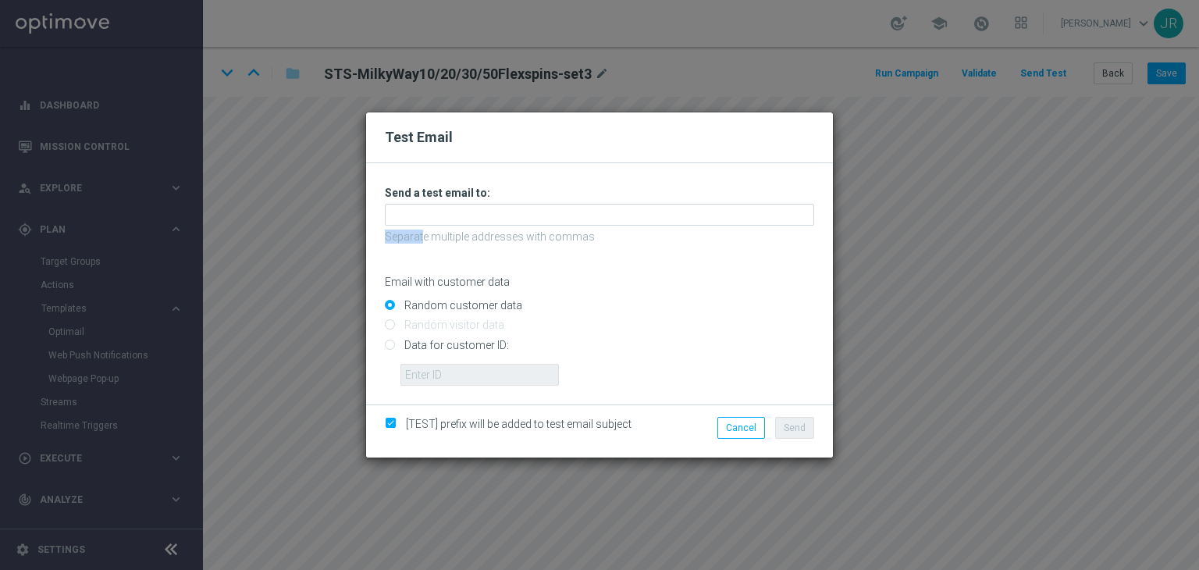
click at [422, 224] on div "Unable to send test email. If this problem persists, contact your CSM for assis…" at bounding box center [599, 286] width 429 height 200
click at [425, 210] on input "text" at bounding box center [599, 215] width 429 height 22
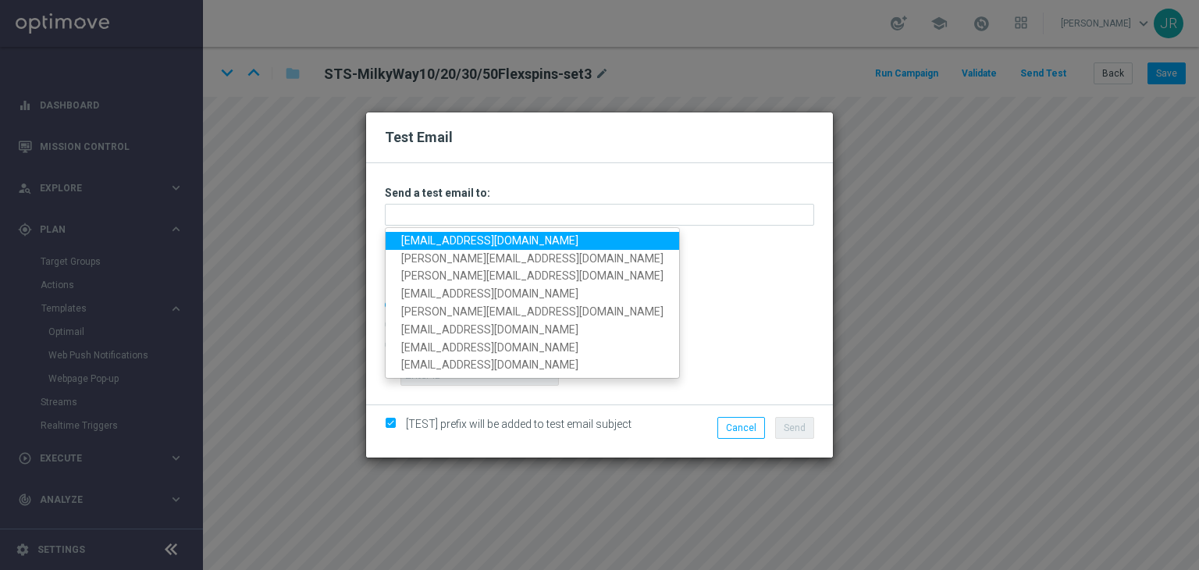
click at [418, 241] on link "[EMAIL_ADDRESS][DOMAIN_NAME]" at bounding box center [533, 241] width 294 height 18
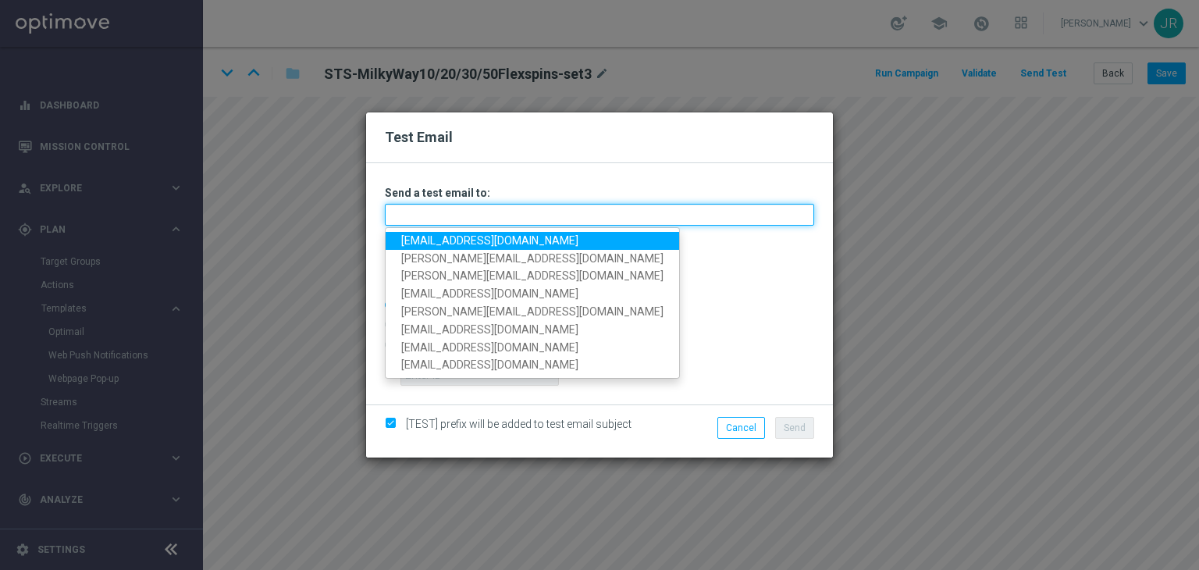
type input "[EMAIL_ADDRESS][DOMAIN_NAME]"
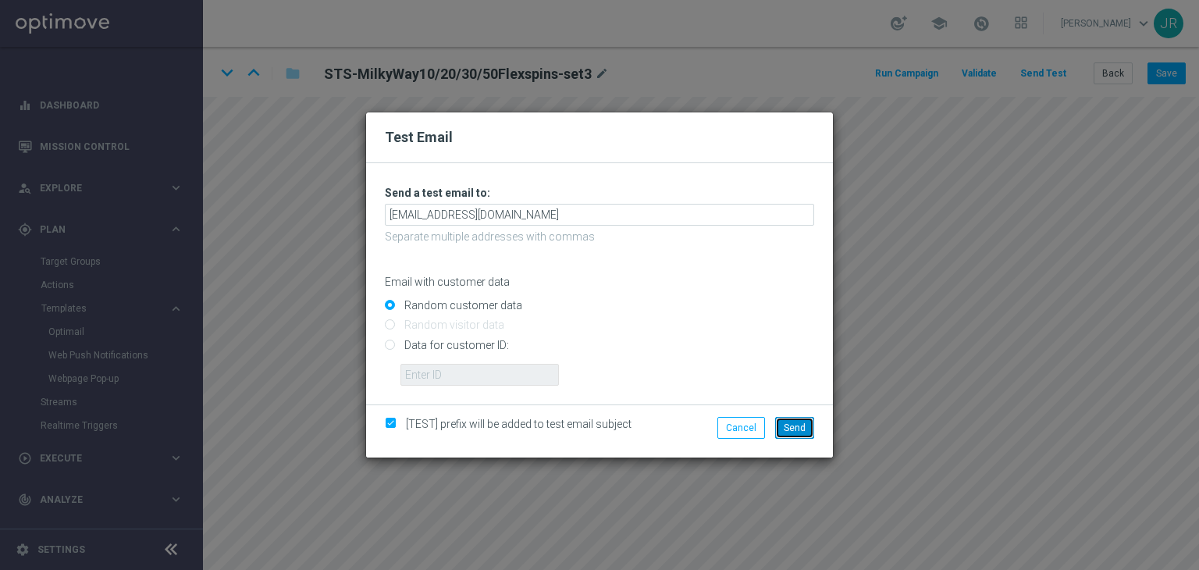
click at [788, 423] on span "Send" at bounding box center [795, 427] width 22 height 11
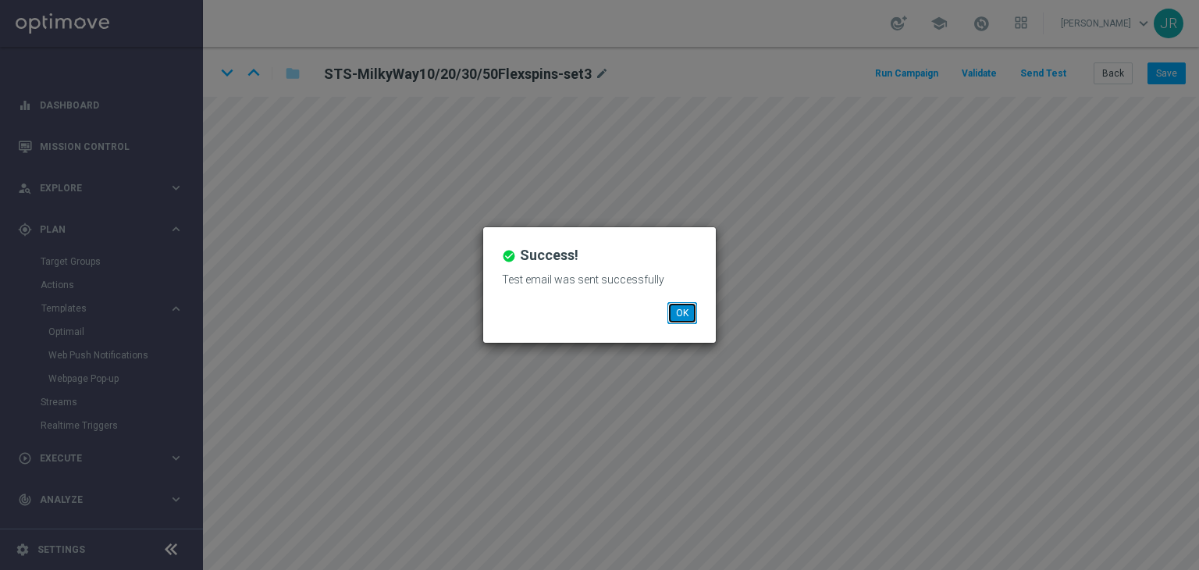
click at [688, 316] on button "OK" at bounding box center [682, 313] width 30 height 22
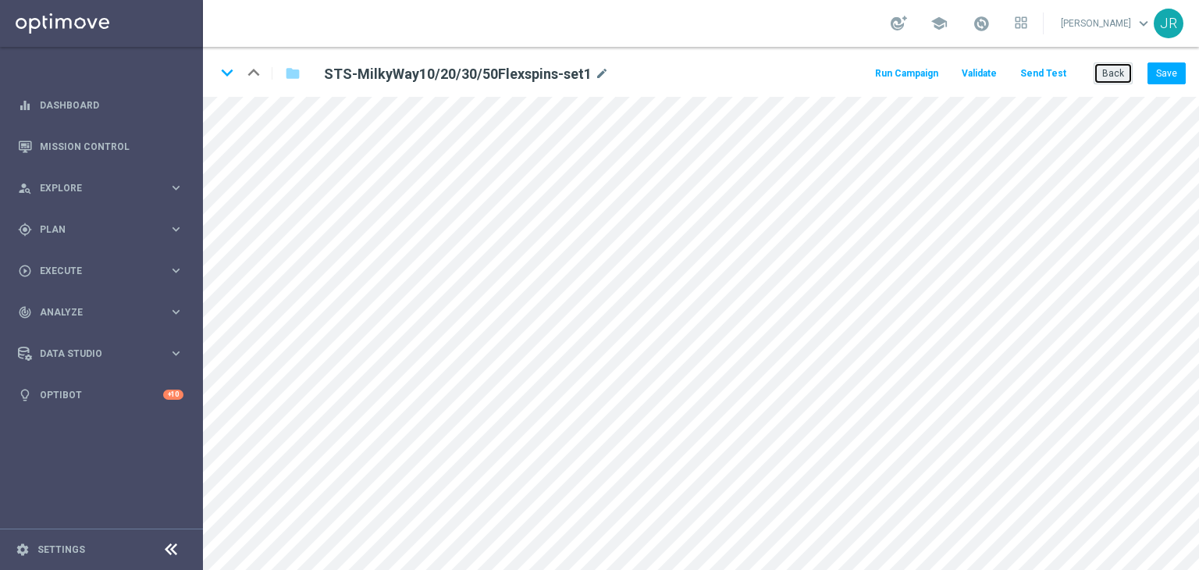
click at [1126, 75] on button "Back" at bounding box center [1113, 73] width 39 height 22
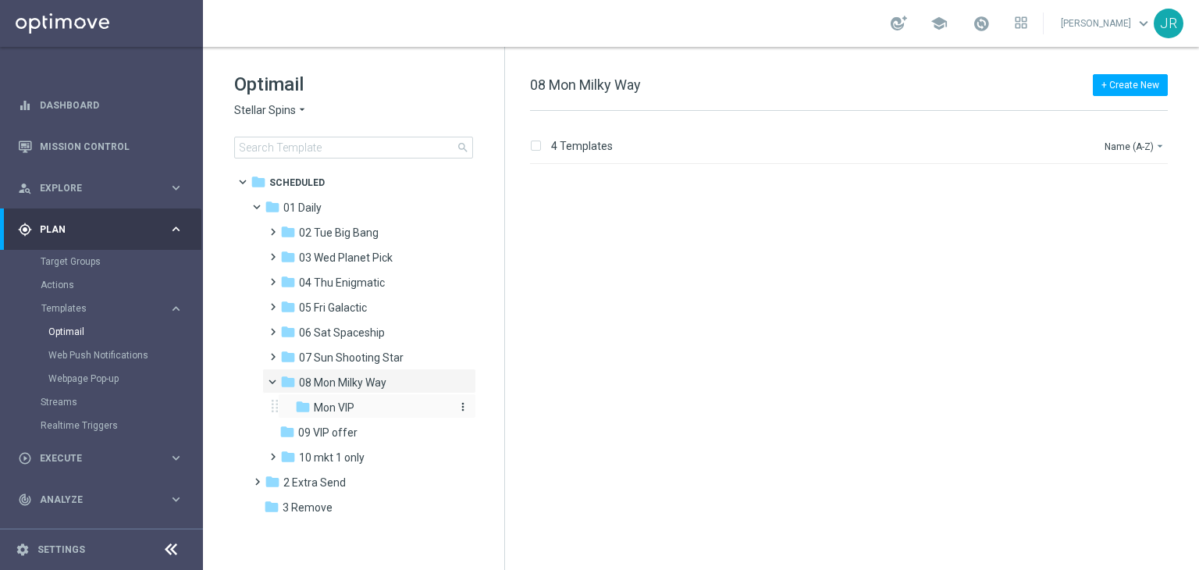
click at [326, 401] on span "Mon VIP" at bounding box center [334, 407] width 41 height 14
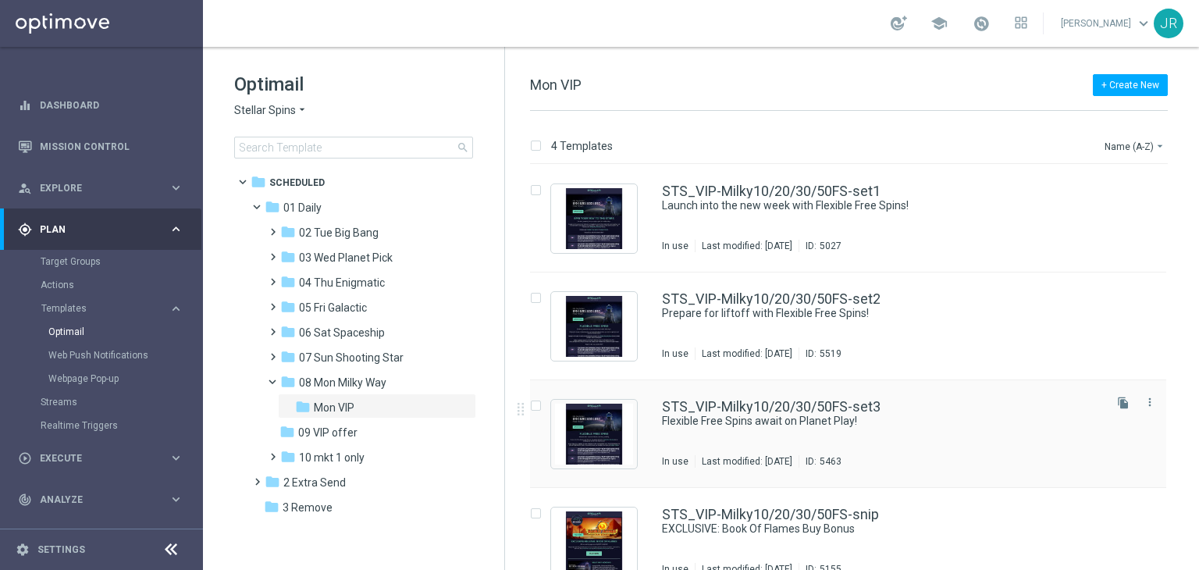
click at [914, 408] on div "STS_VIP-Milky10/20/30/50FS-set3" at bounding box center [881, 407] width 439 height 14
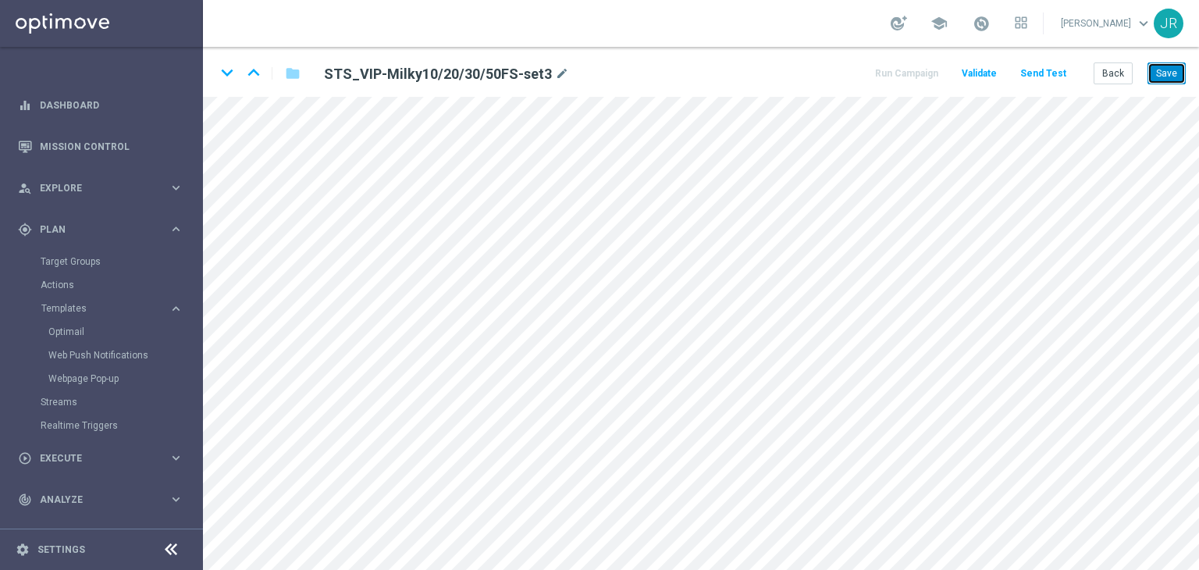
click at [1172, 73] on button "Save" at bounding box center [1167, 73] width 38 height 22
click at [1055, 75] on button "Send Test" at bounding box center [1043, 73] width 51 height 21
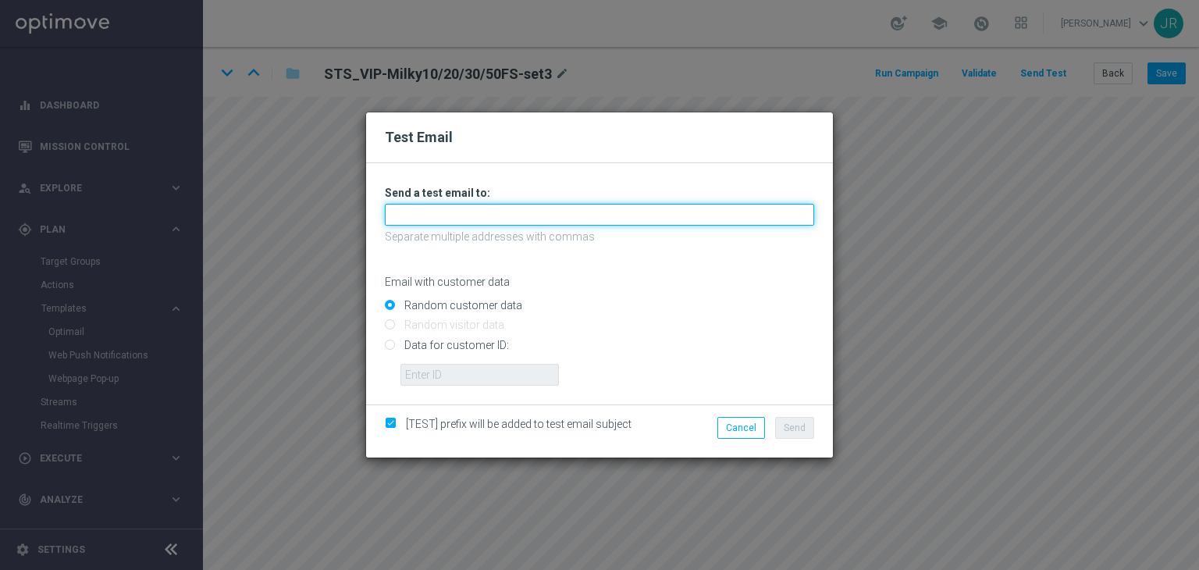
click at [415, 222] on input "text" at bounding box center [599, 215] width 429 height 22
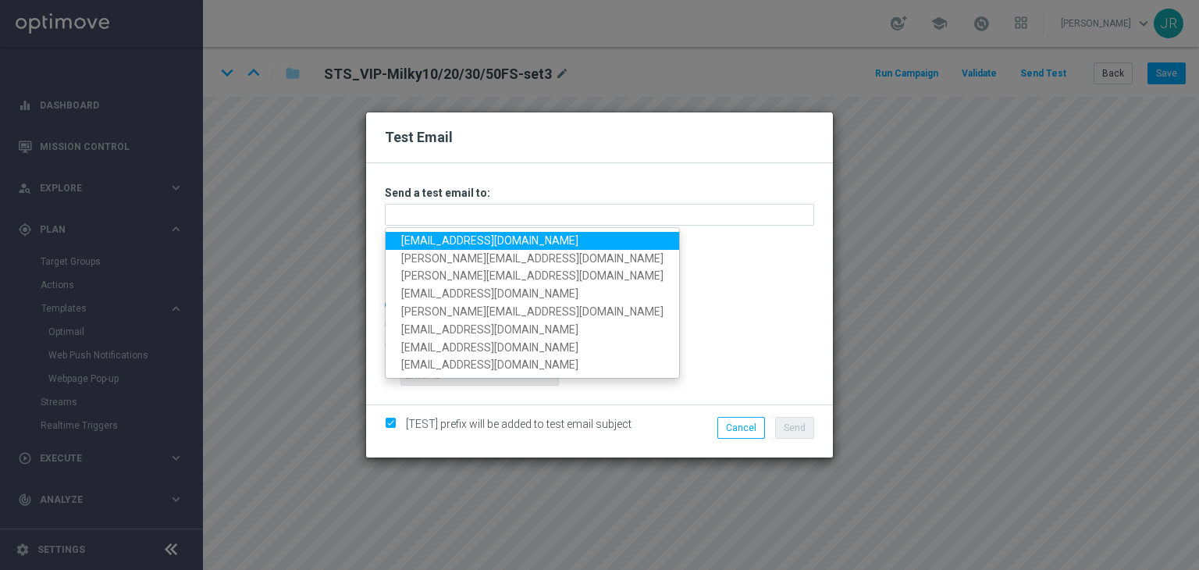
click at [417, 247] on link "testingalltesting@gmail.com" at bounding box center [533, 241] width 294 height 18
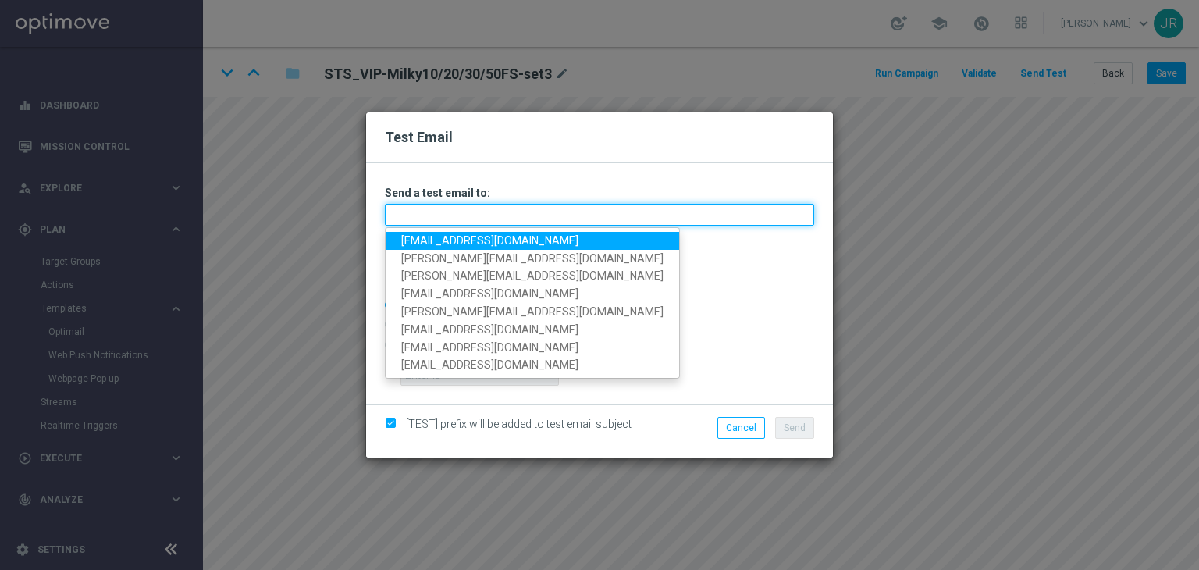
type input "testingalltesting@gmail.com"
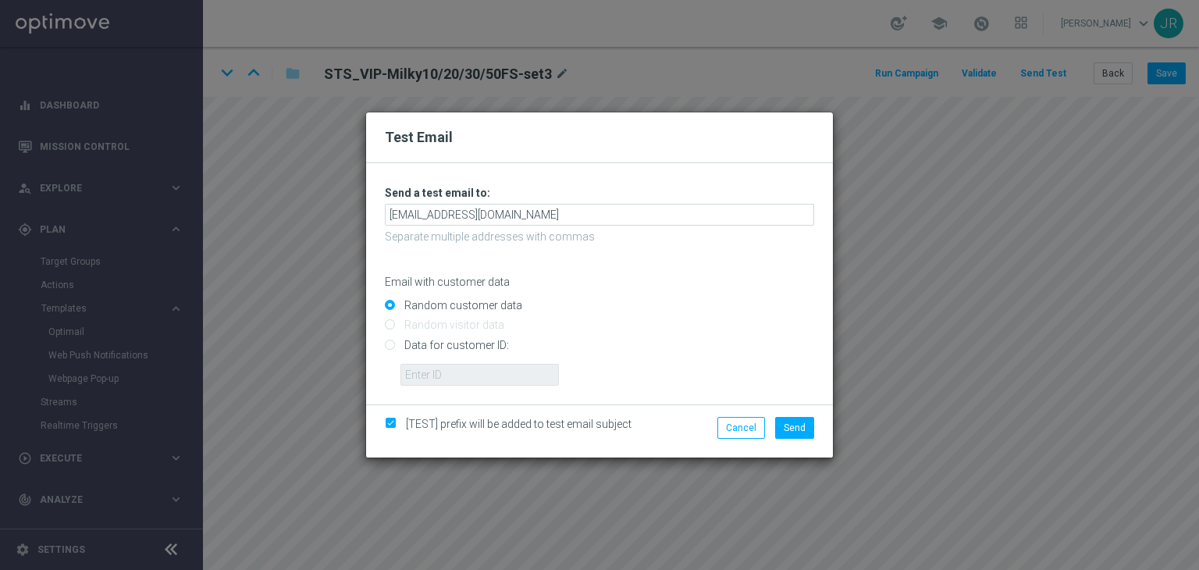
click at [814, 425] on li "Send" at bounding box center [794, 428] width 47 height 22
click at [810, 425] on button "Send" at bounding box center [794, 428] width 39 height 22
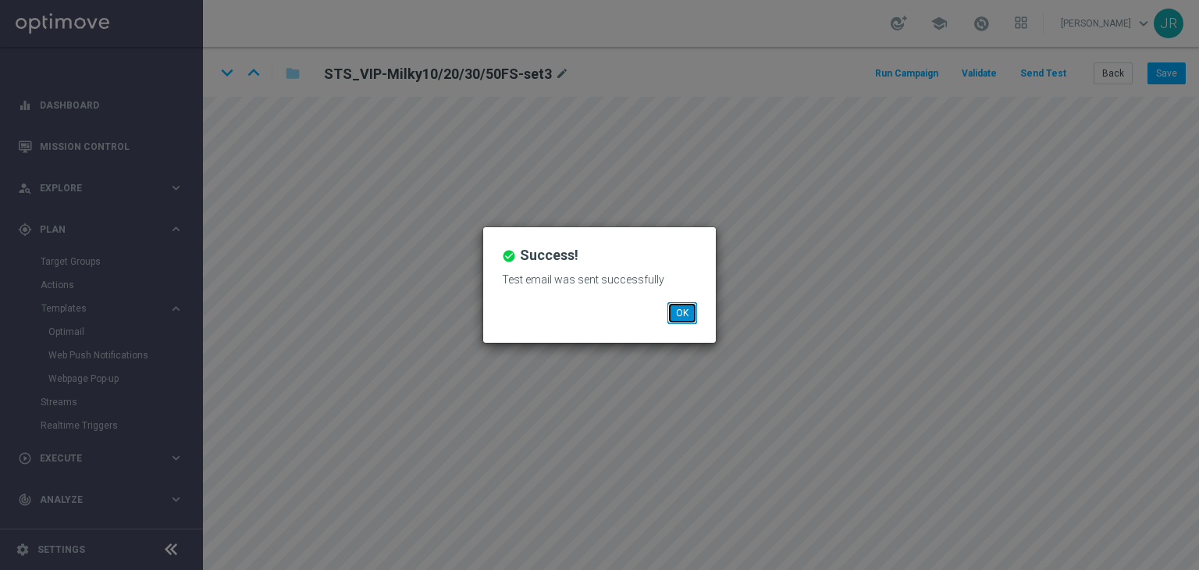
click at [674, 313] on button "OK" at bounding box center [682, 313] width 30 height 22
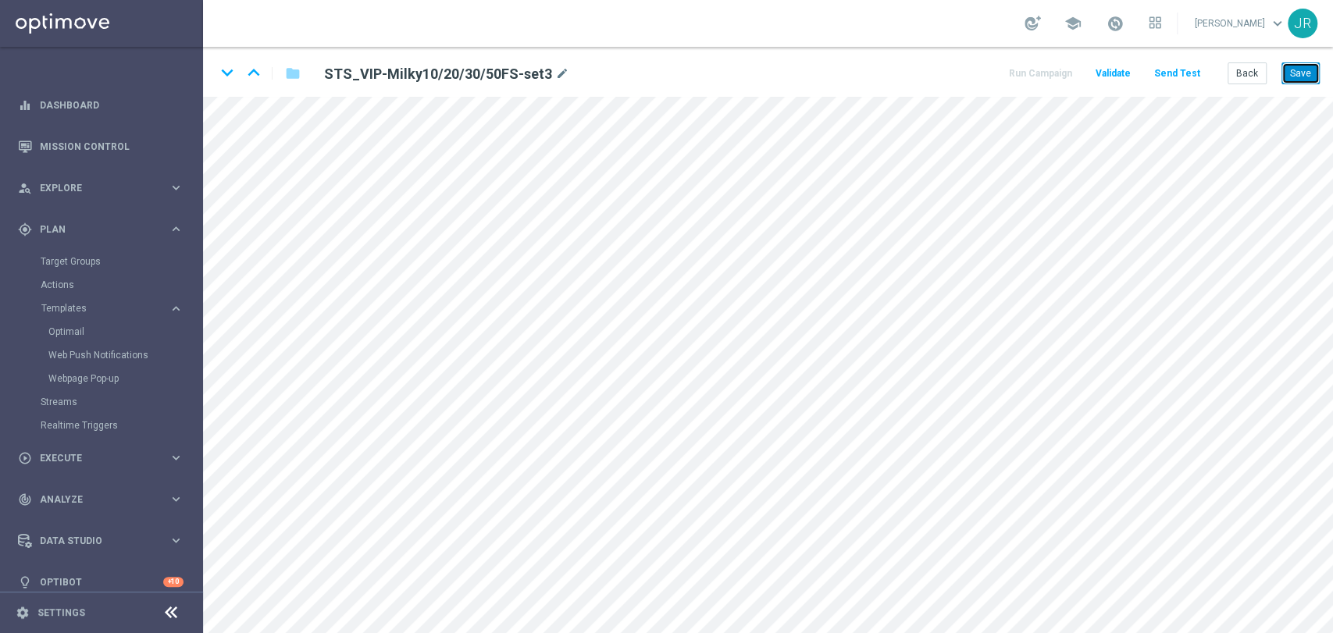
click at [1198, 70] on button "Save" at bounding box center [1300, 73] width 38 height 22
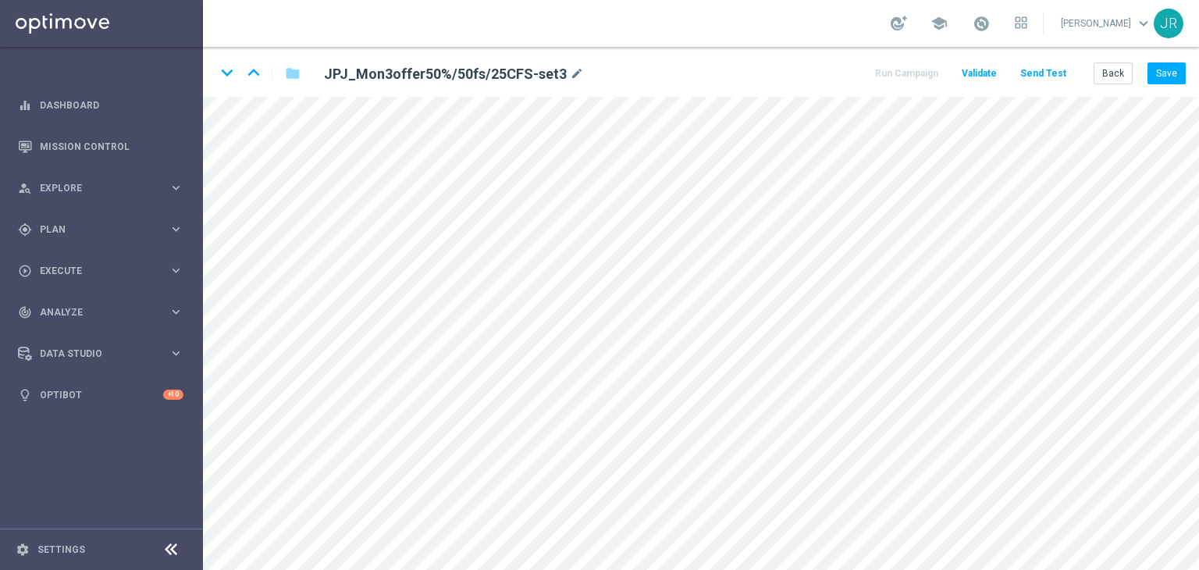
click at [1168, 85] on div "keyboard_arrow_down keyboard_arrow_up folder JPJ_Mon3offer50%/50fs/25CFS-set3 m…" at bounding box center [701, 72] width 996 height 50
click at [1168, 77] on button "Save" at bounding box center [1167, 73] width 38 height 22
click at [1176, 69] on button "Save" at bounding box center [1167, 73] width 38 height 22
click at [1038, 77] on button "Send Test" at bounding box center [1043, 73] width 51 height 21
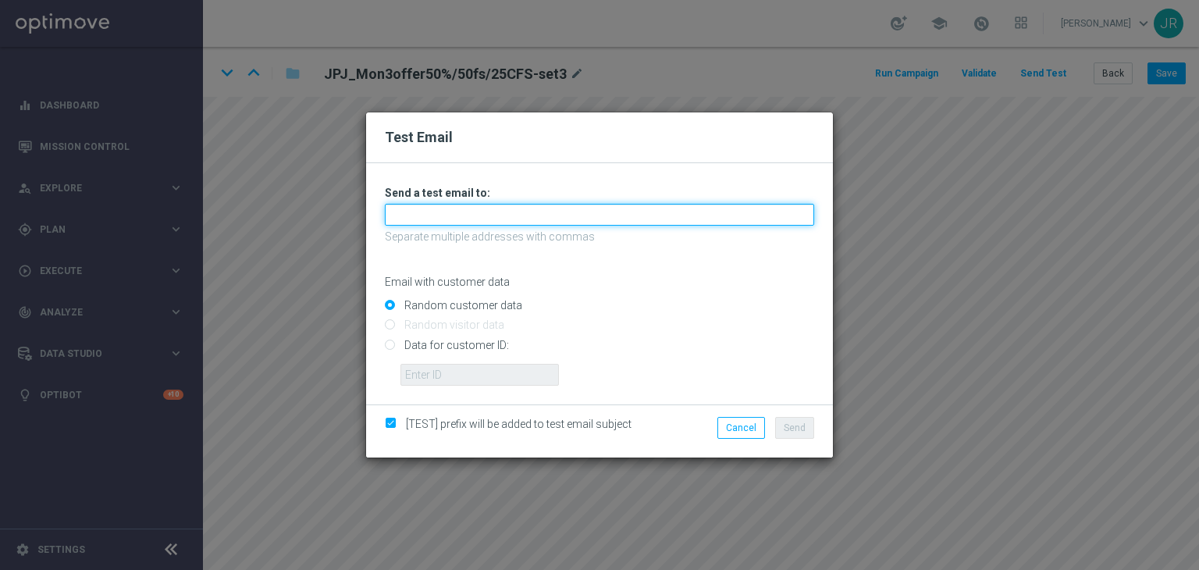
click at [496, 207] on input "text" at bounding box center [599, 215] width 429 height 22
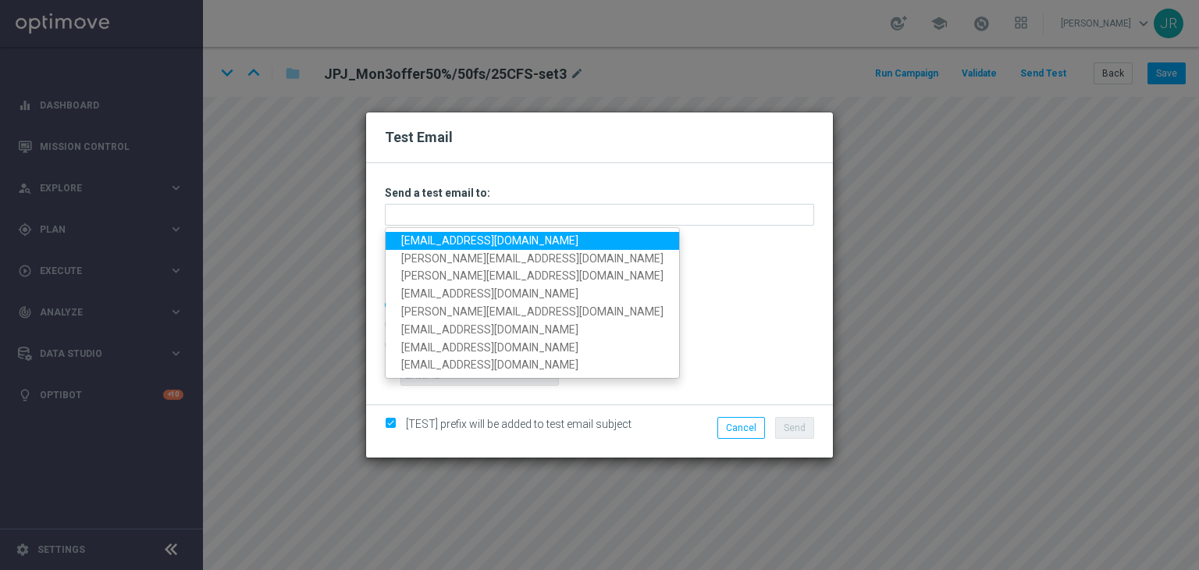
click at [424, 238] on link "[EMAIL_ADDRESS][DOMAIN_NAME]" at bounding box center [533, 241] width 294 height 18
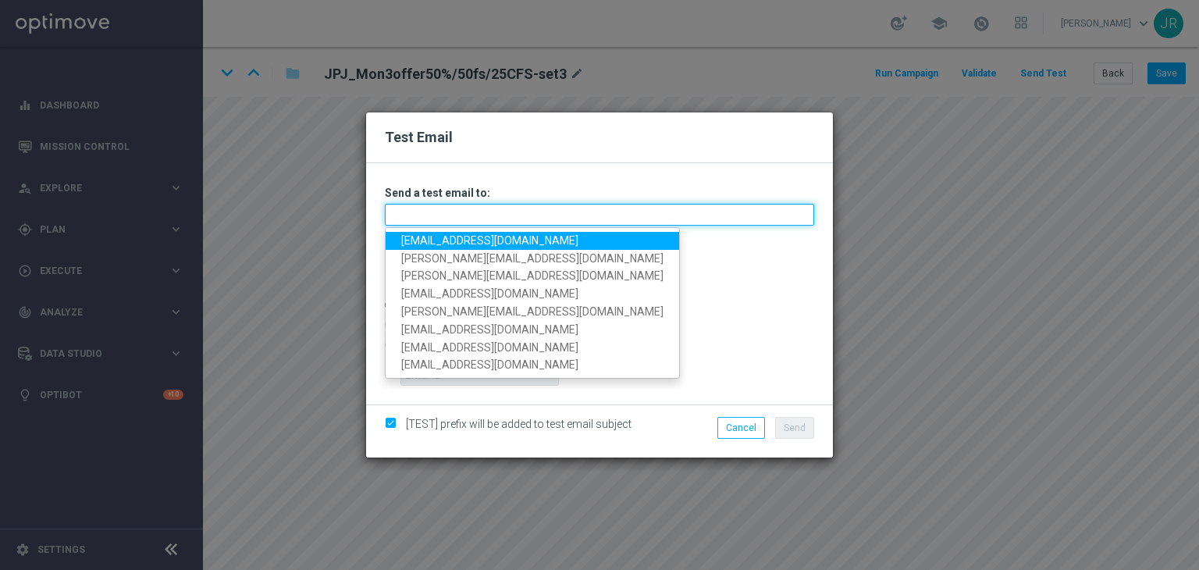
type input "[EMAIL_ADDRESS][DOMAIN_NAME]"
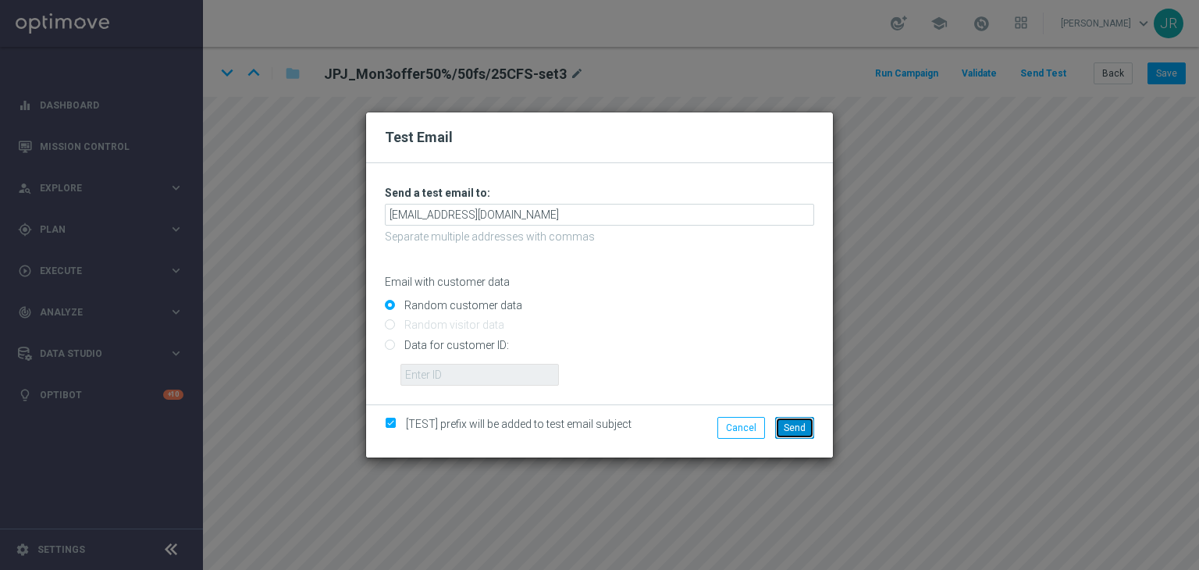
click at [799, 426] on span "Send" at bounding box center [795, 427] width 22 height 11
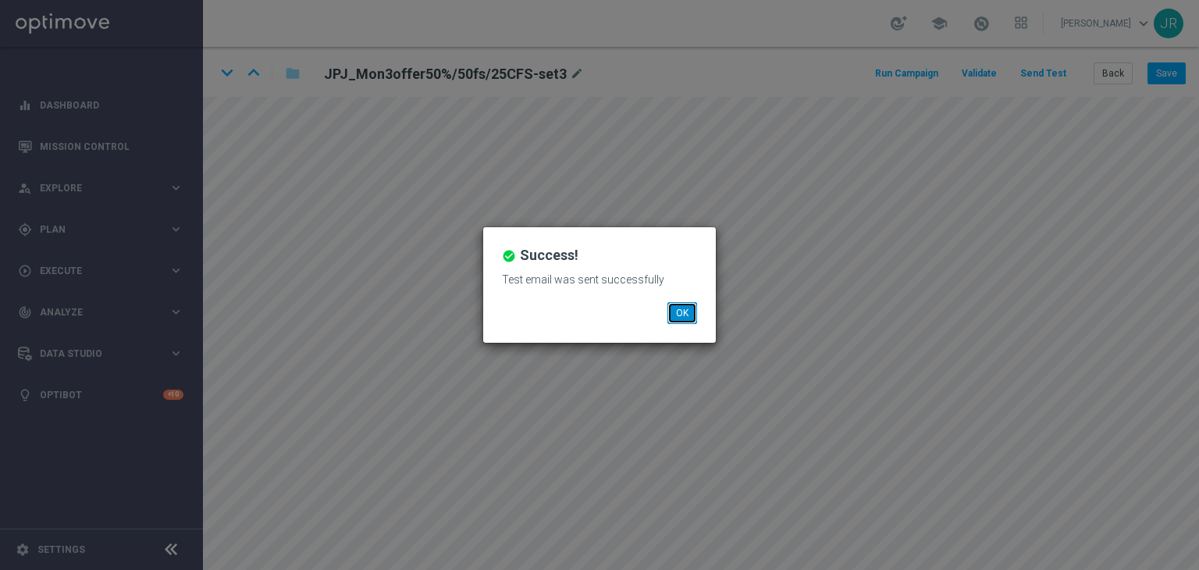
drag, startPoint x: 687, startPoint y: 309, endPoint x: 636, endPoint y: 331, distance: 55.3
click at [681, 311] on button "OK" at bounding box center [682, 313] width 30 height 22
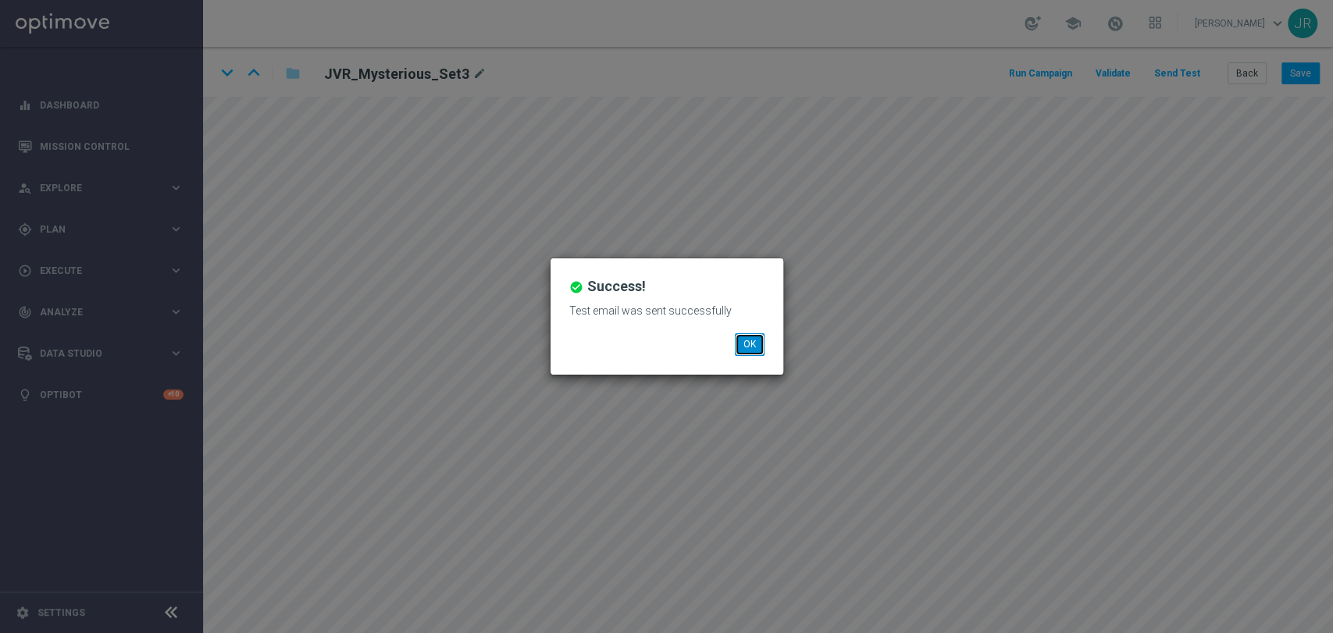
click at [755, 345] on button "OK" at bounding box center [750, 344] width 30 height 22
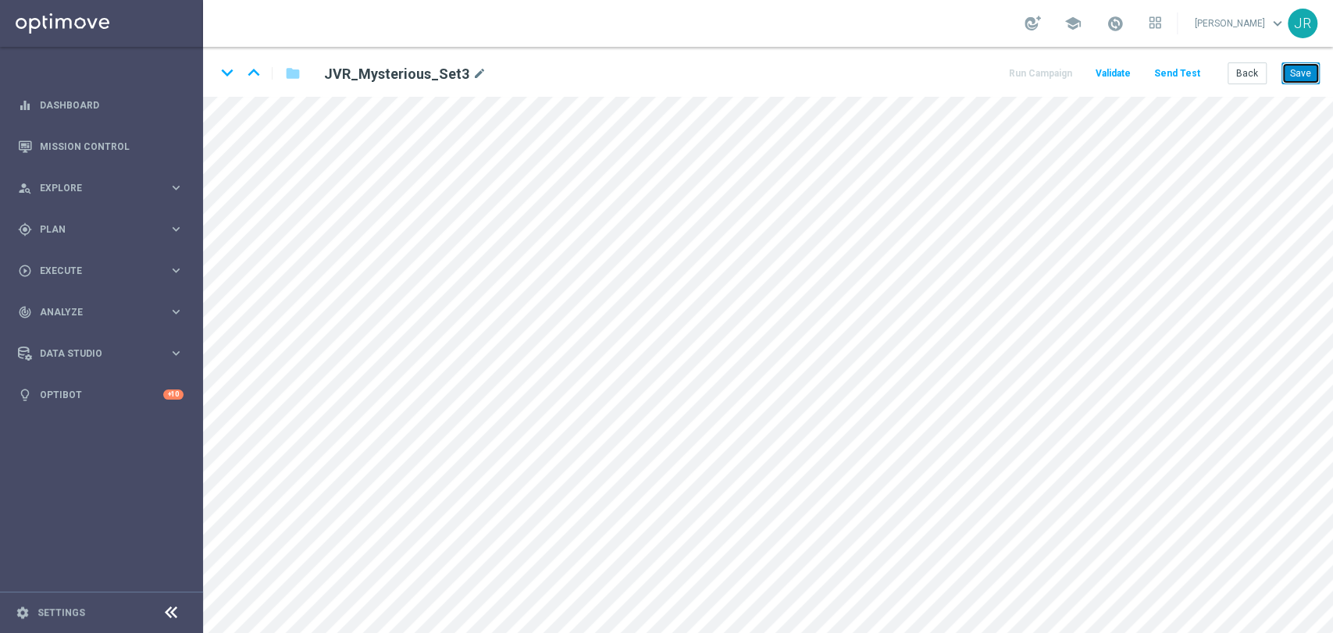
click at [1299, 73] on button "Save" at bounding box center [1300, 73] width 38 height 22
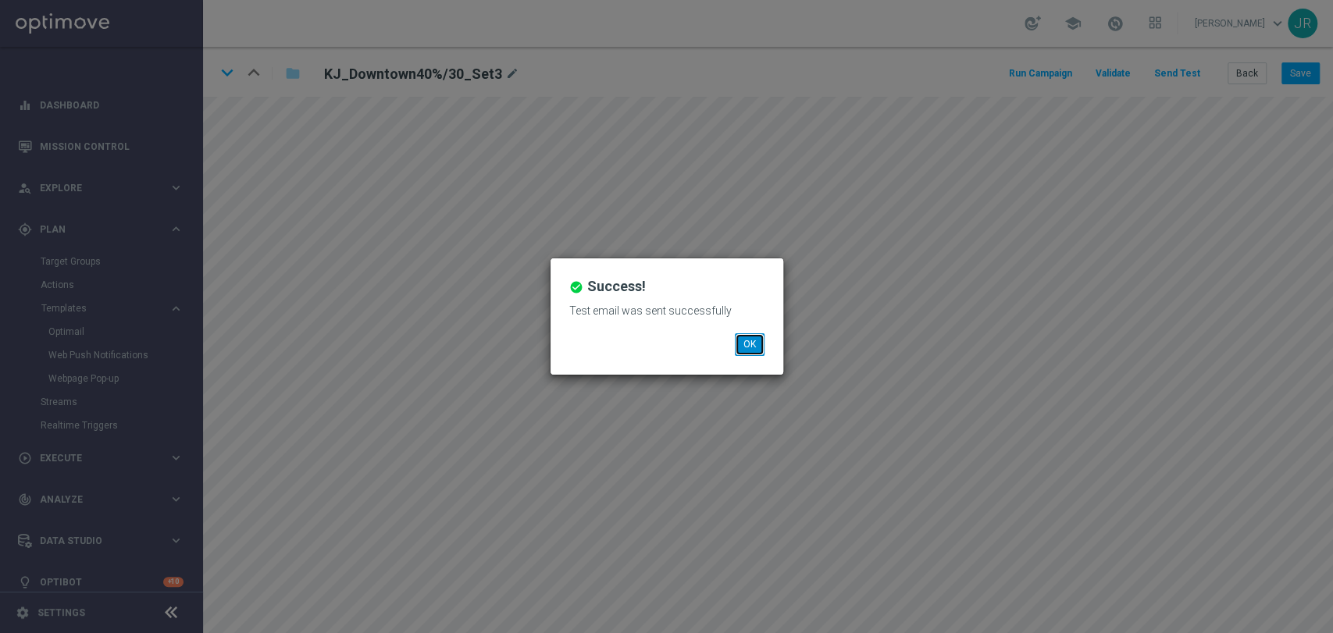
click at [749, 343] on button "OK" at bounding box center [750, 344] width 30 height 22
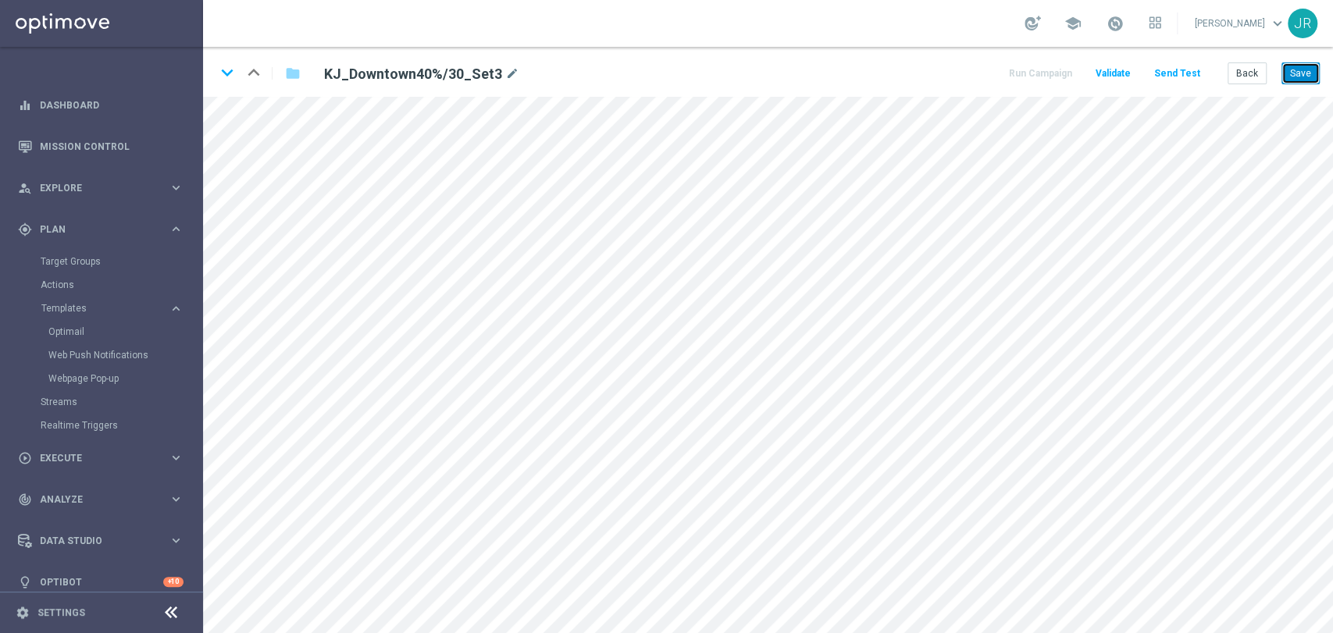
click at [1301, 68] on button "Save" at bounding box center [1300, 73] width 38 height 22
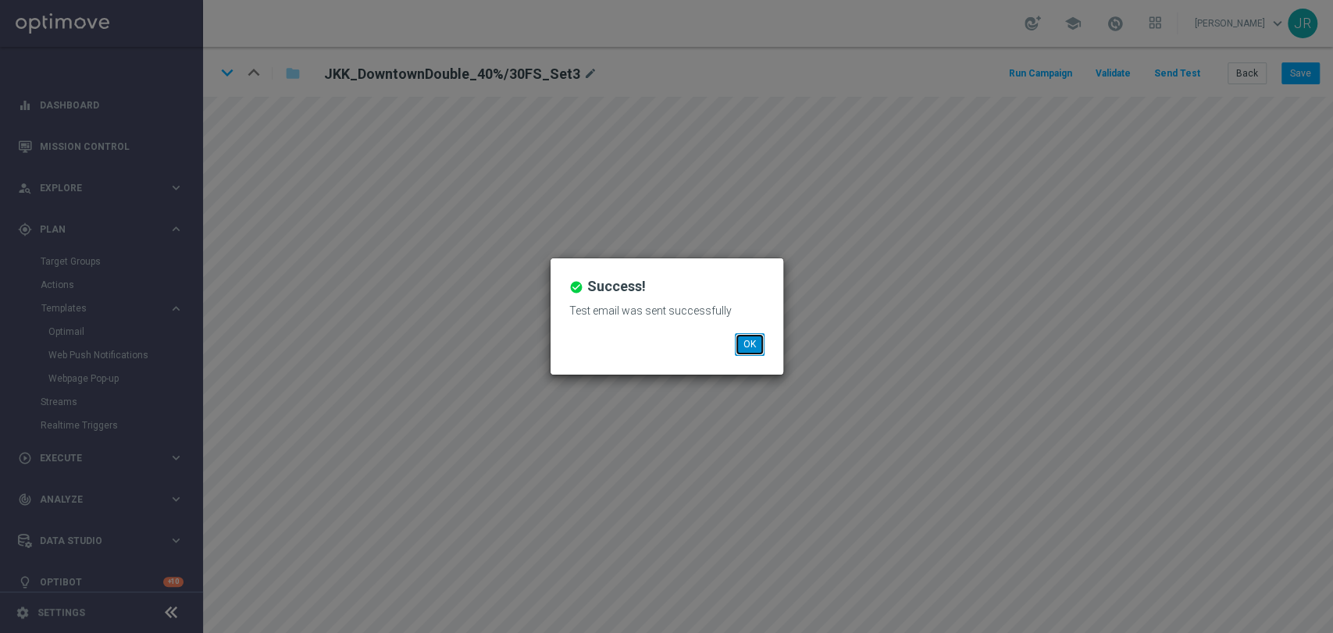
click at [749, 340] on button "OK" at bounding box center [750, 344] width 30 height 22
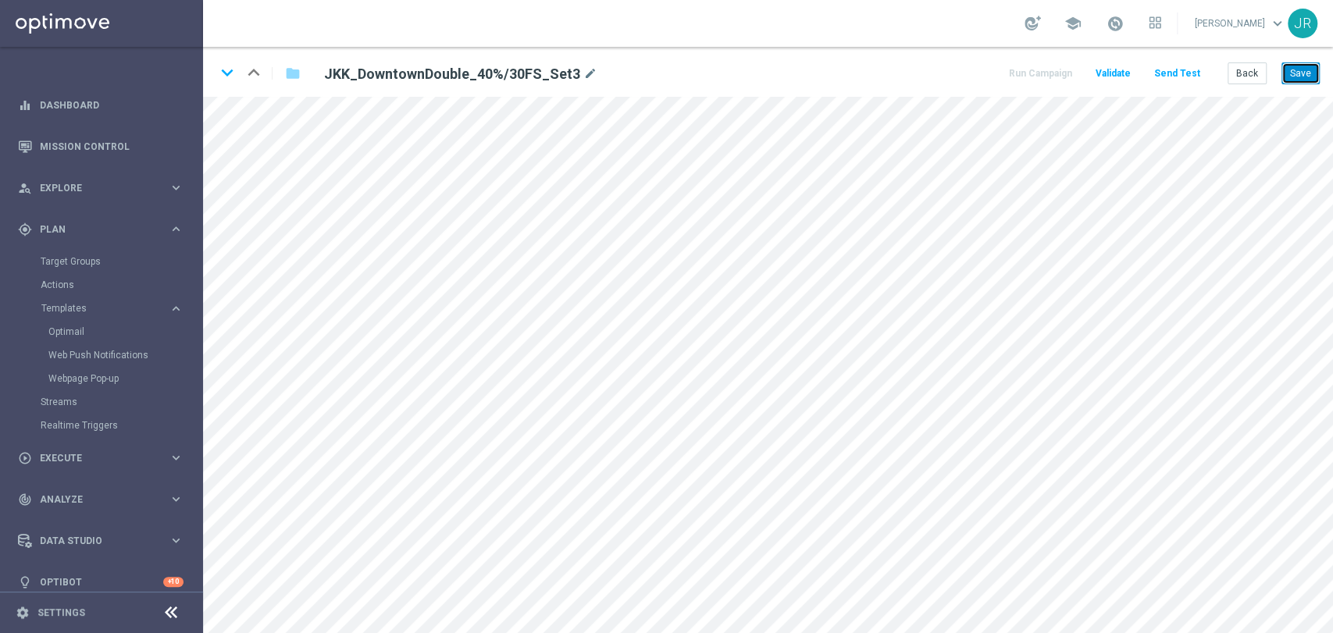
click at [1291, 77] on button "Save" at bounding box center [1300, 73] width 38 height 22
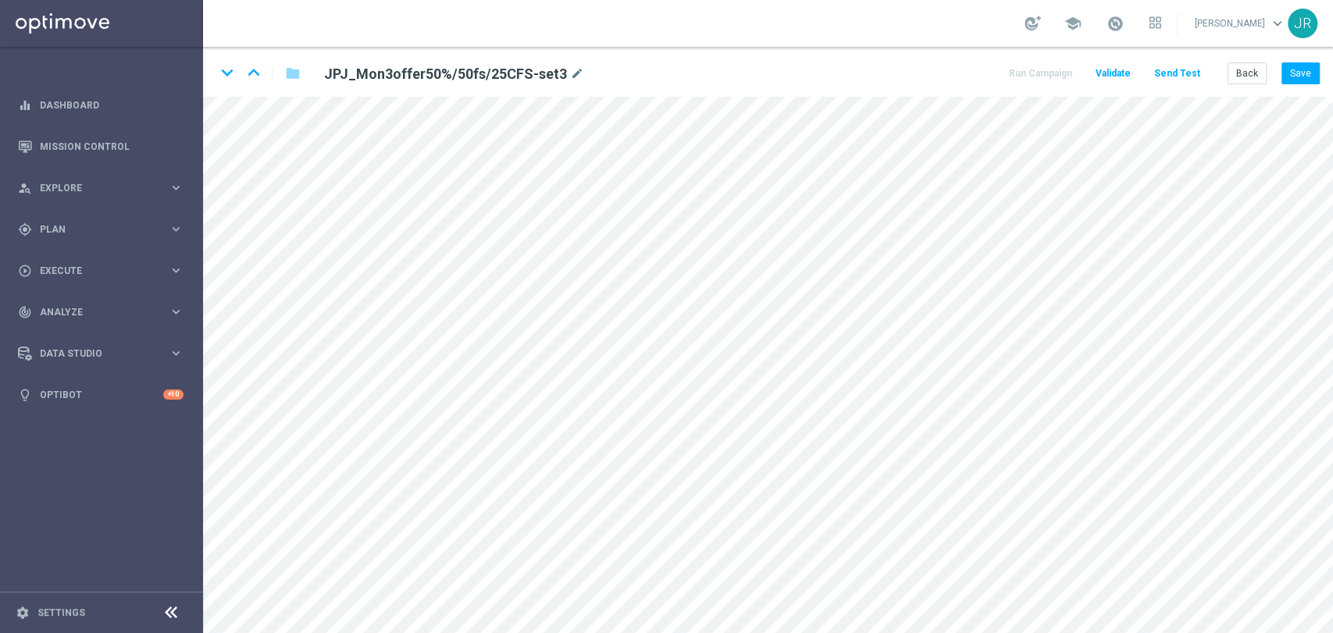
click at [1311, 85] on div "keyboard_arrow_down keyboard_arrow_up folder JPJ_Mon3offer50%/50fs/25CFS-set3 m…" at bounding box center [768, 72] width 1130 height 50
drag, startPoint x: 1308, startPoint y: 74, endPoint x: 935, endPoint y: 54, distance: 372.9
click at [1308, 76] on button "Save" at bounding box center [1300, 73] width 38 height 22
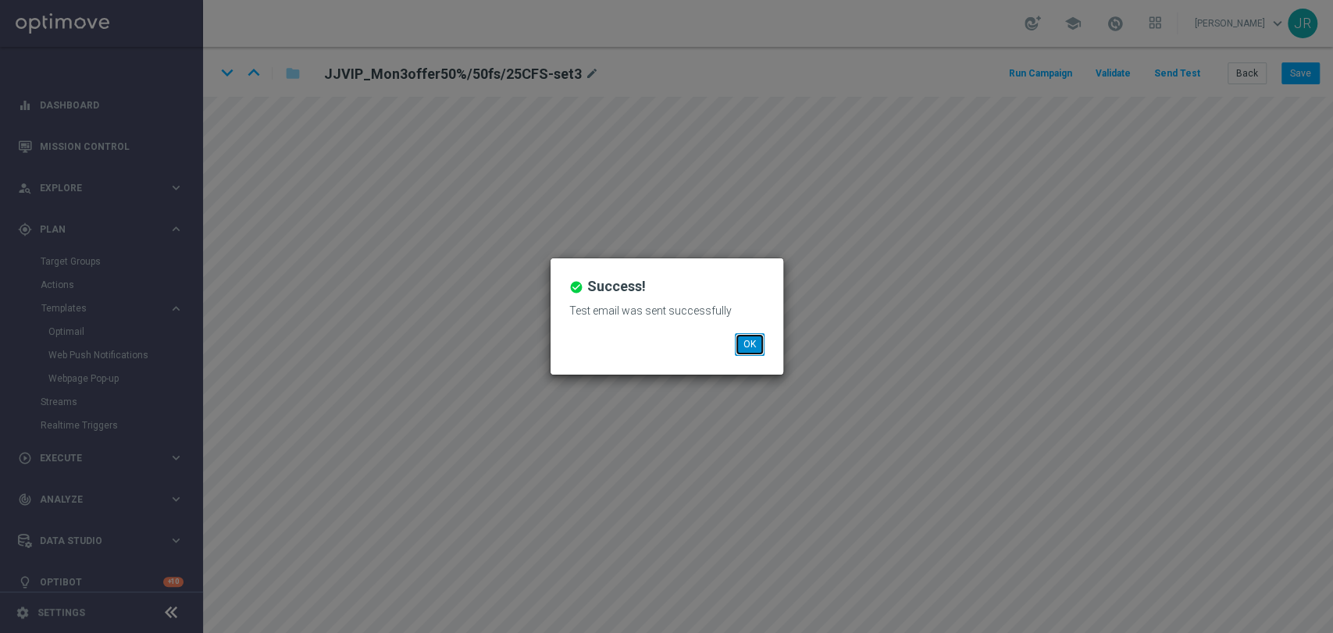
click at [751, 347] on button "OK" at bounding box center [750, 344] width 30 height 22
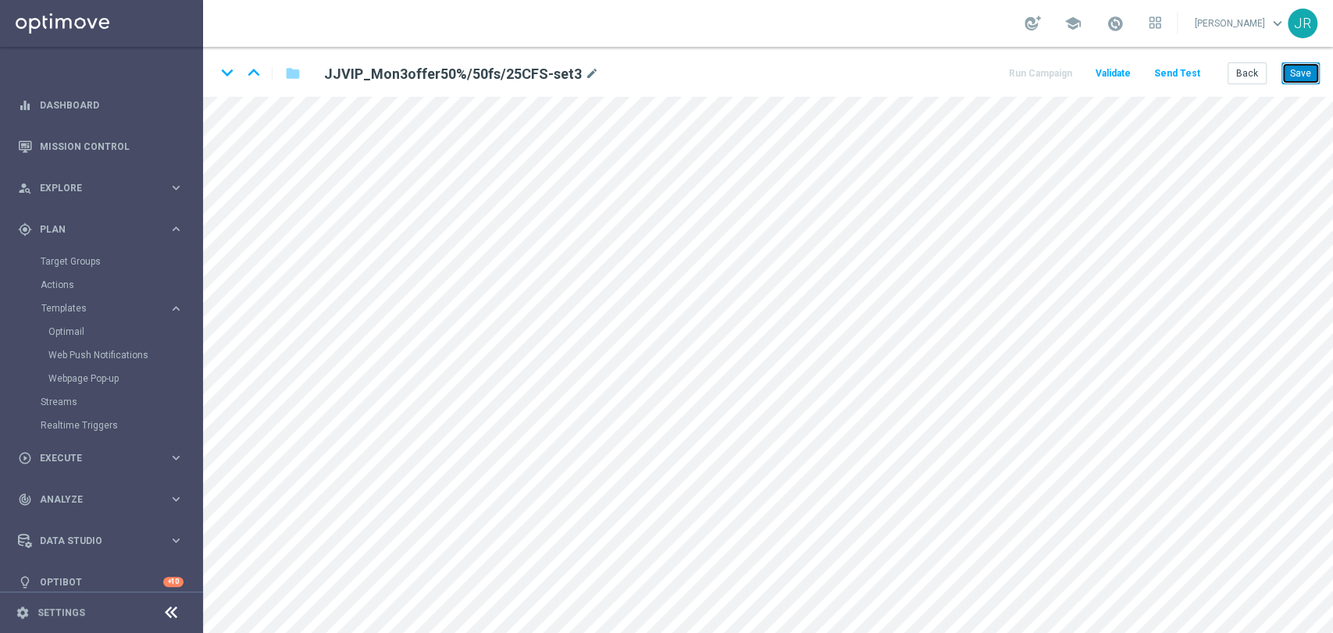
click at [1300, 79] on button "Save" at bounding box center [1300, 73] width 38 height 22
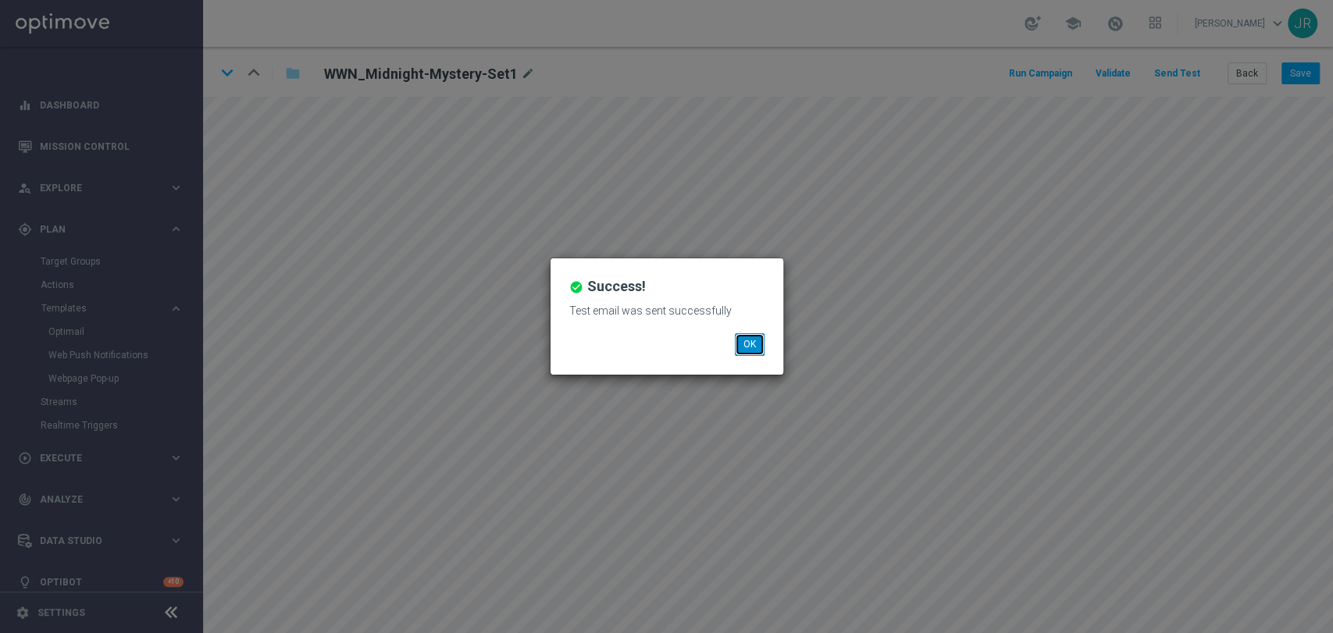
click at [751, 337] on button "OK" at bounding box center [750, 344] width 30 height 22
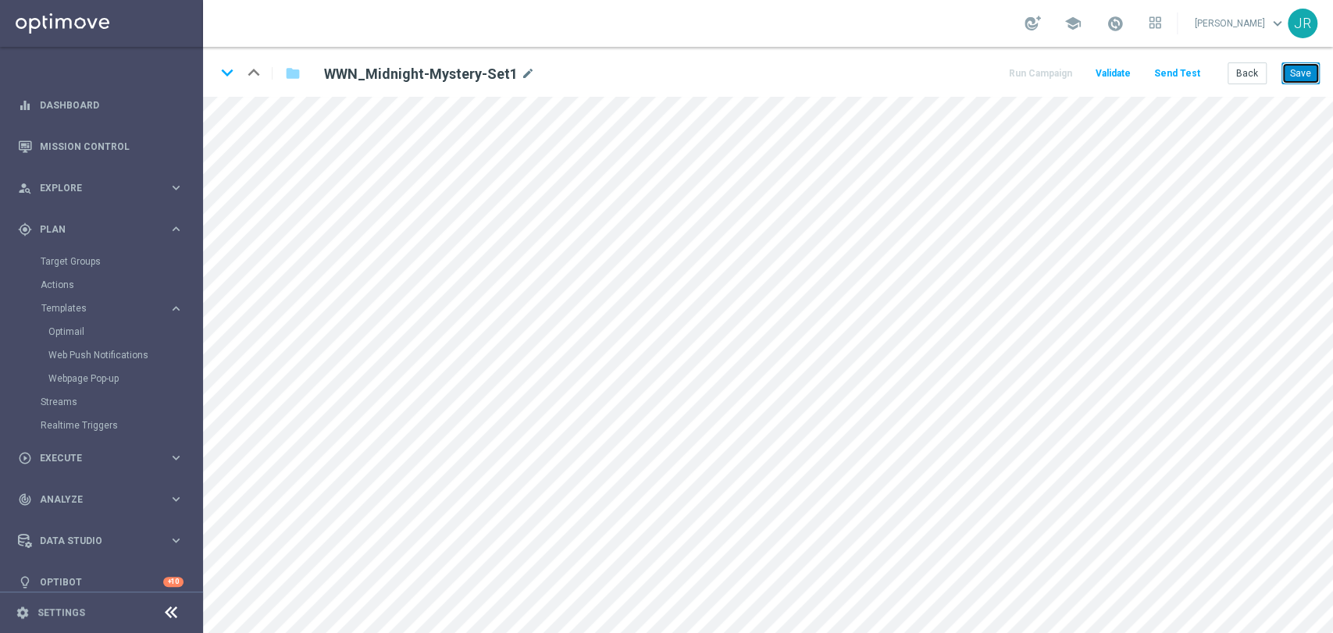
drag, startPoint x: 1312, startPoint y: 74, endPoint x: 1096, endPoint y: 95, distance: 216.5
click at [1312, 73] on button "Save" at bounding box center [1300, 73] width 38 height 22
click at [1302, 70] on button "Save" at bounding box center [1300, 73] width 38 height 22
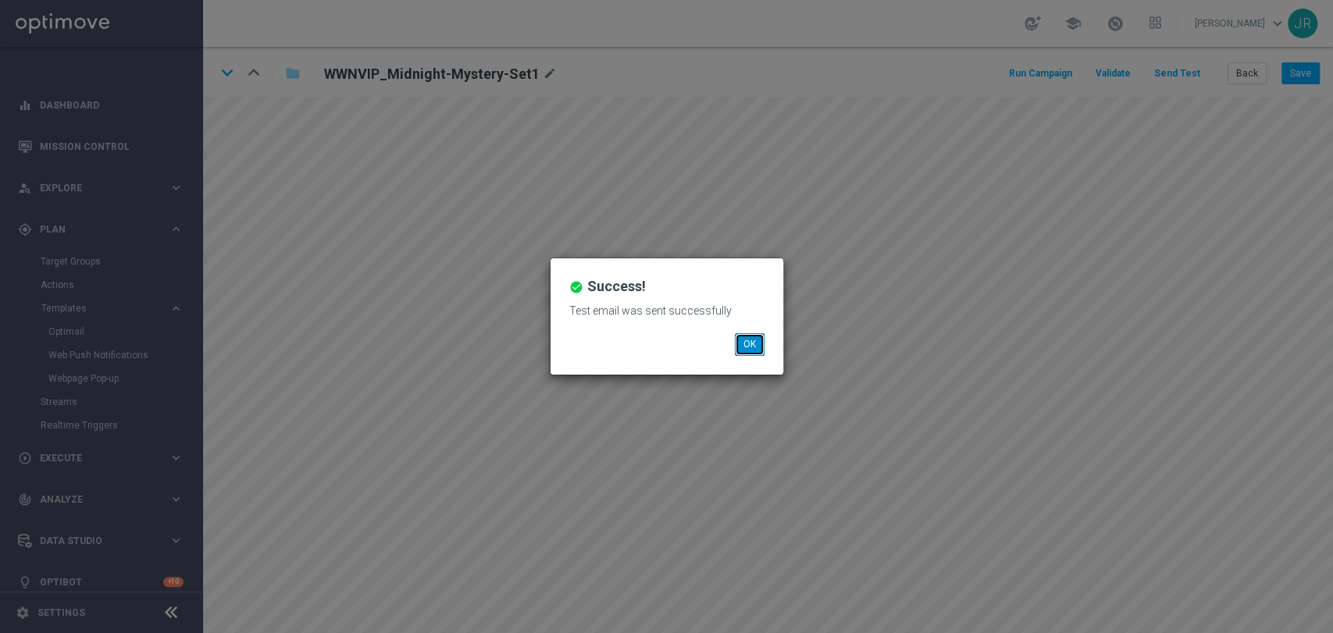
click at [752, 340] on button "OK" at bounding box center [750, 344] width 30 height 22
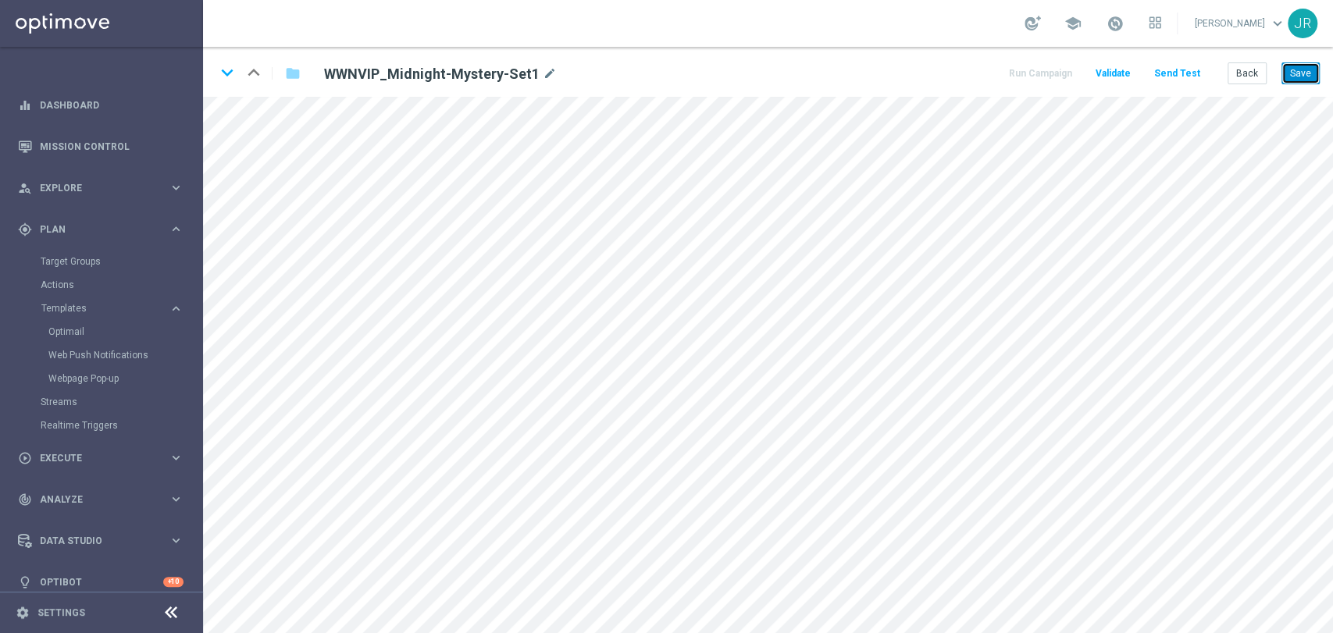
click at [1309, 74] on button "Save" at bounding box center [1300, 73] width 38 height 22
click at [1294, 68] on button "Save" at bounding box center [1300, 73] width 38 height 22
click at [1318, 73] on button "Save" at bounding box center [1300, 73] width 38 height 22
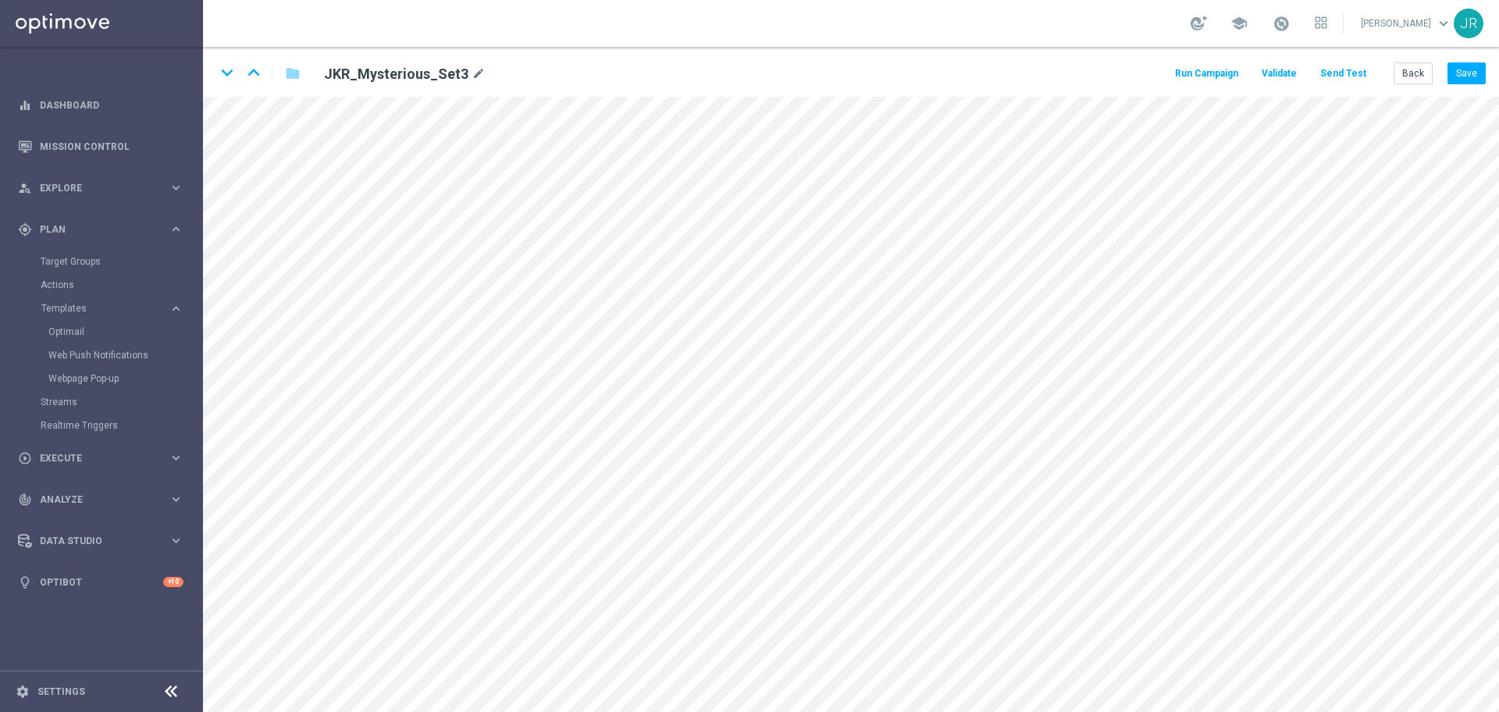
click at [1332, 87] on div "keyboard_arrow_down keyboard_arrow_up folder JKR_Mysterious_Set3 mode_edit Run …" at bounding box center [851, 72] width 1296 height 50
click at [1332, 73] on button "Send Test" at bounding box center [1343, 73] width 51 height 21
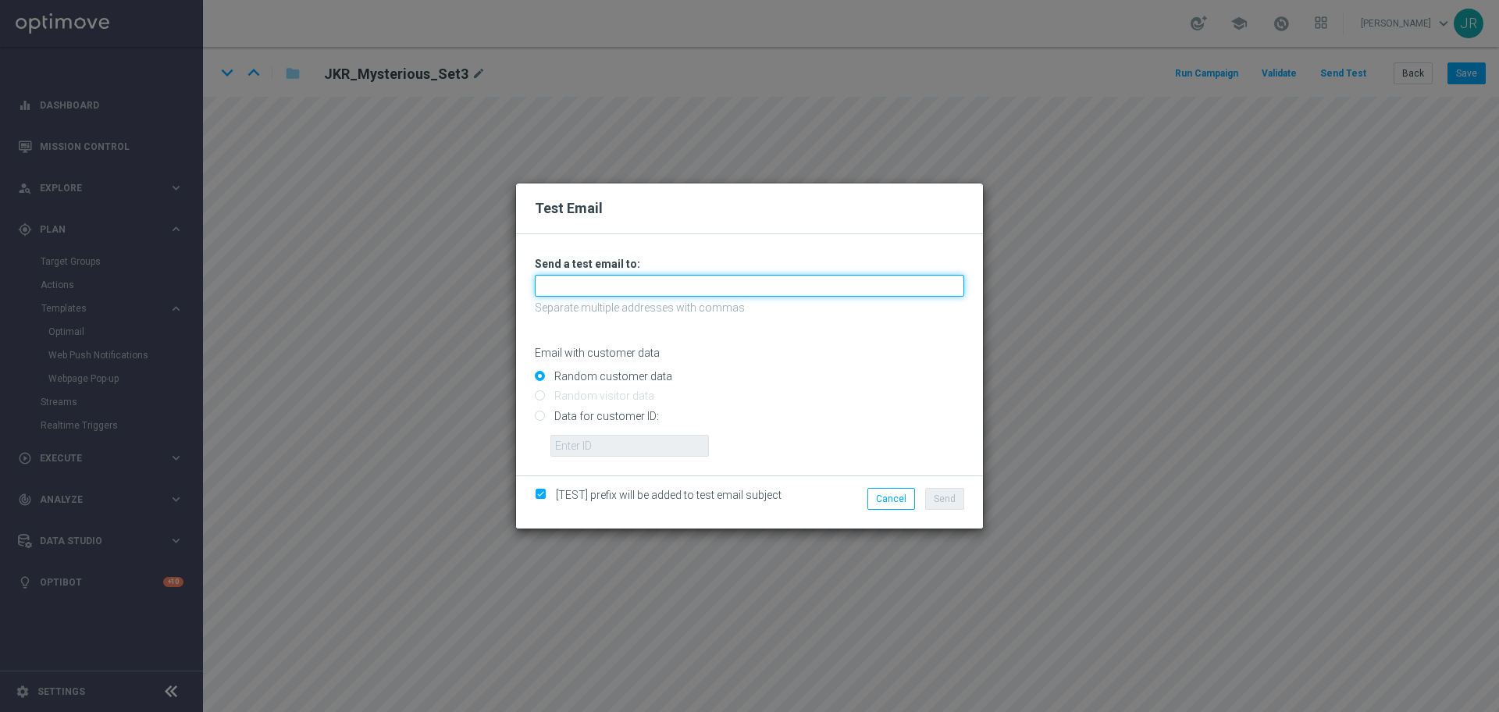
drag, startPoint x: 772, startPoint y: 280, endPoint x: 729, endPoint y: 296, distance: 45.7
click at [771, 281] on input "text" at bounding box center [749, 286] width 429 height 22
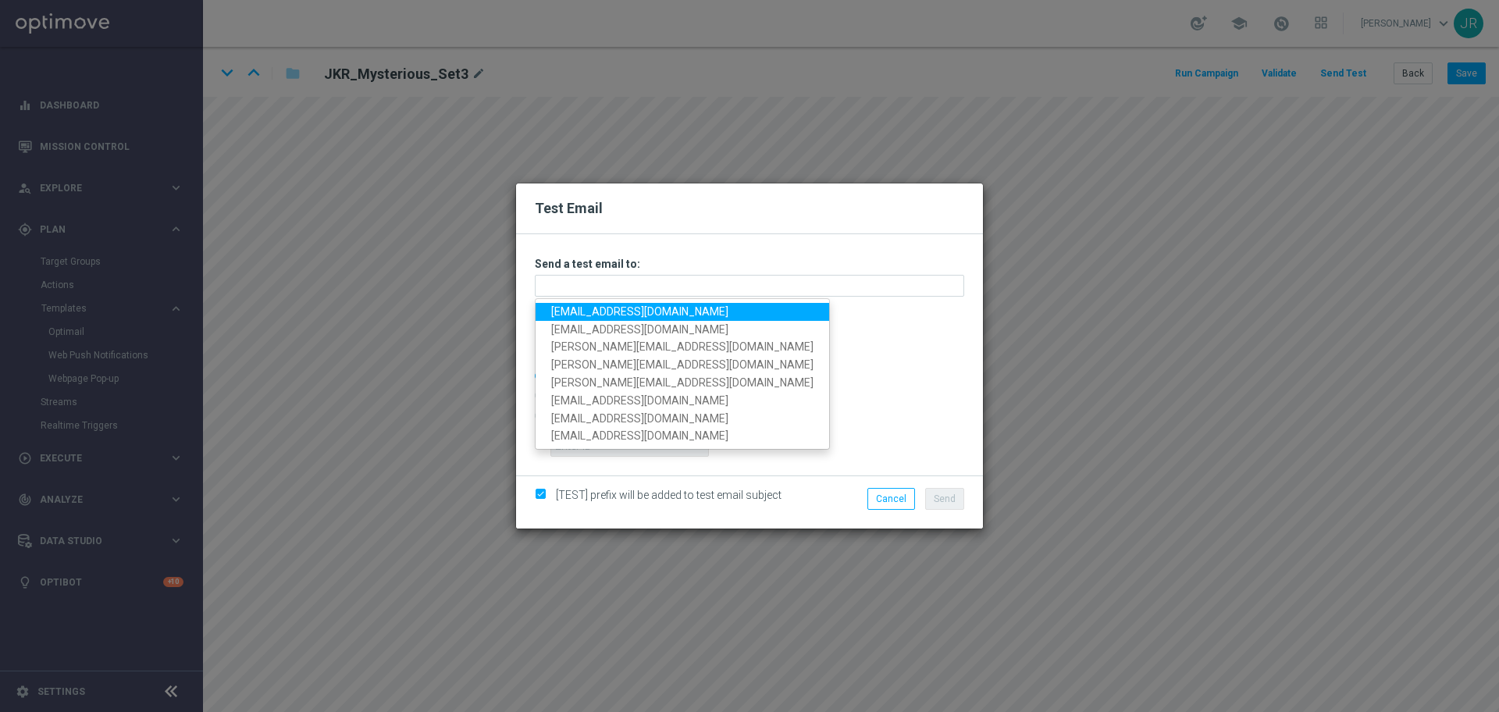
click at [600, 312] on link "testingalltesting@gmail.com" at bounding box center [683, 312] width 294 height 18
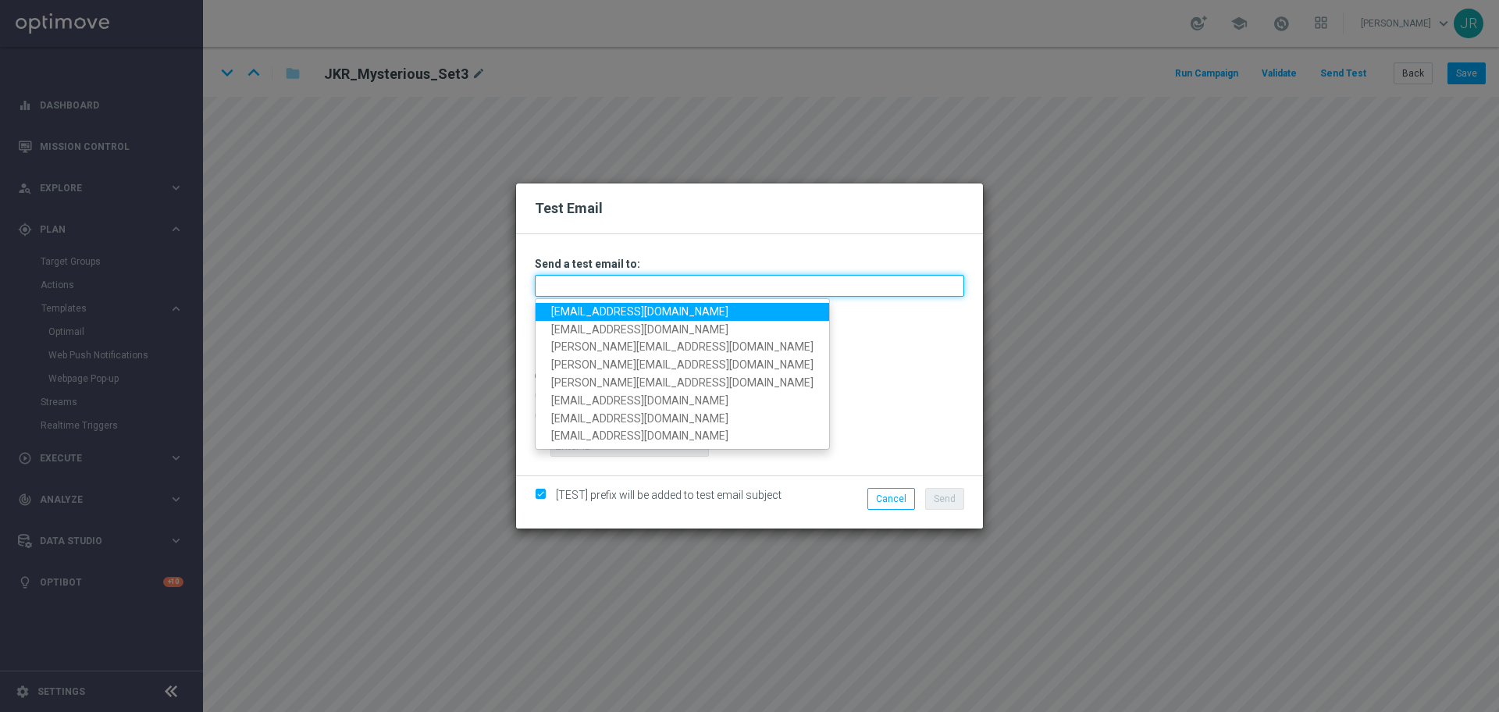
type input "testingalltesting@gmail.com"
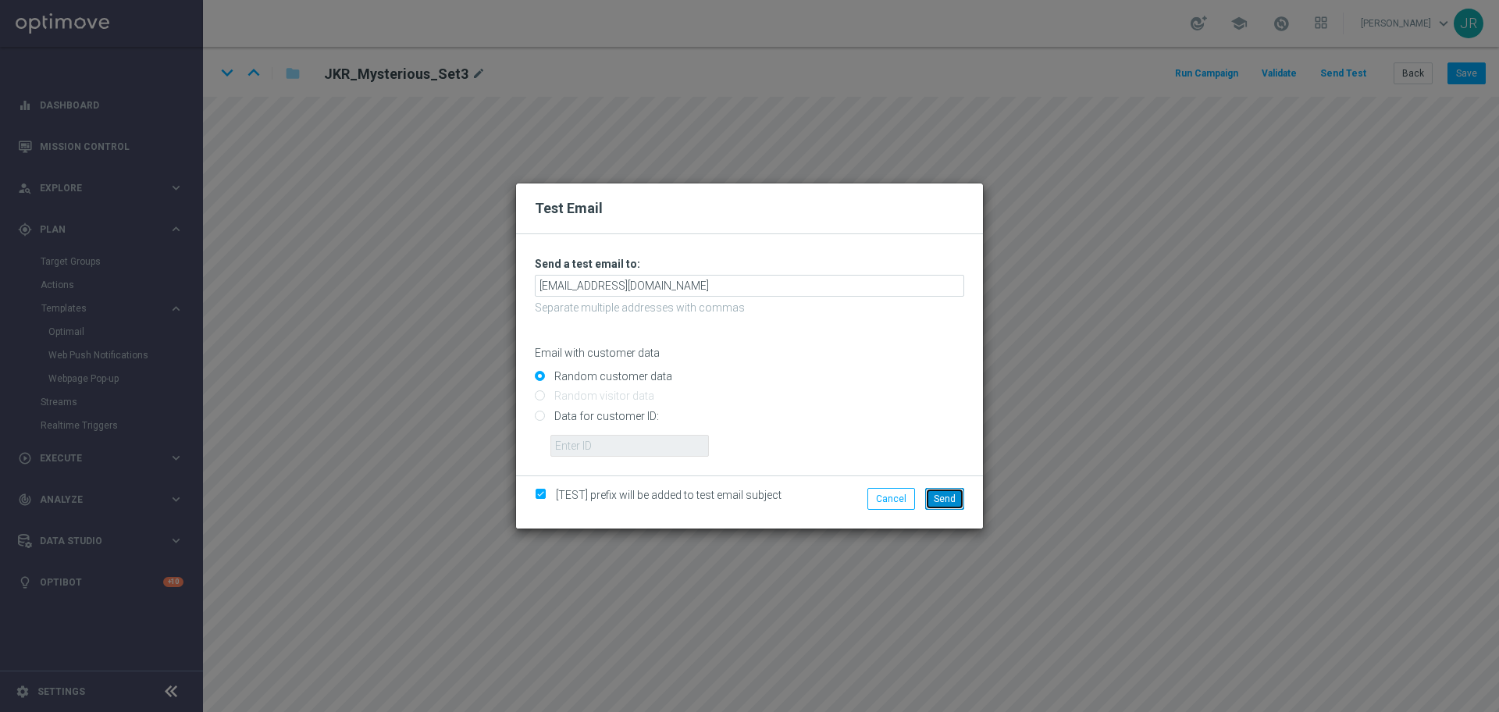
click at [949, 501] on span "Send" at bounding box center [945, 498] width 22 height 11
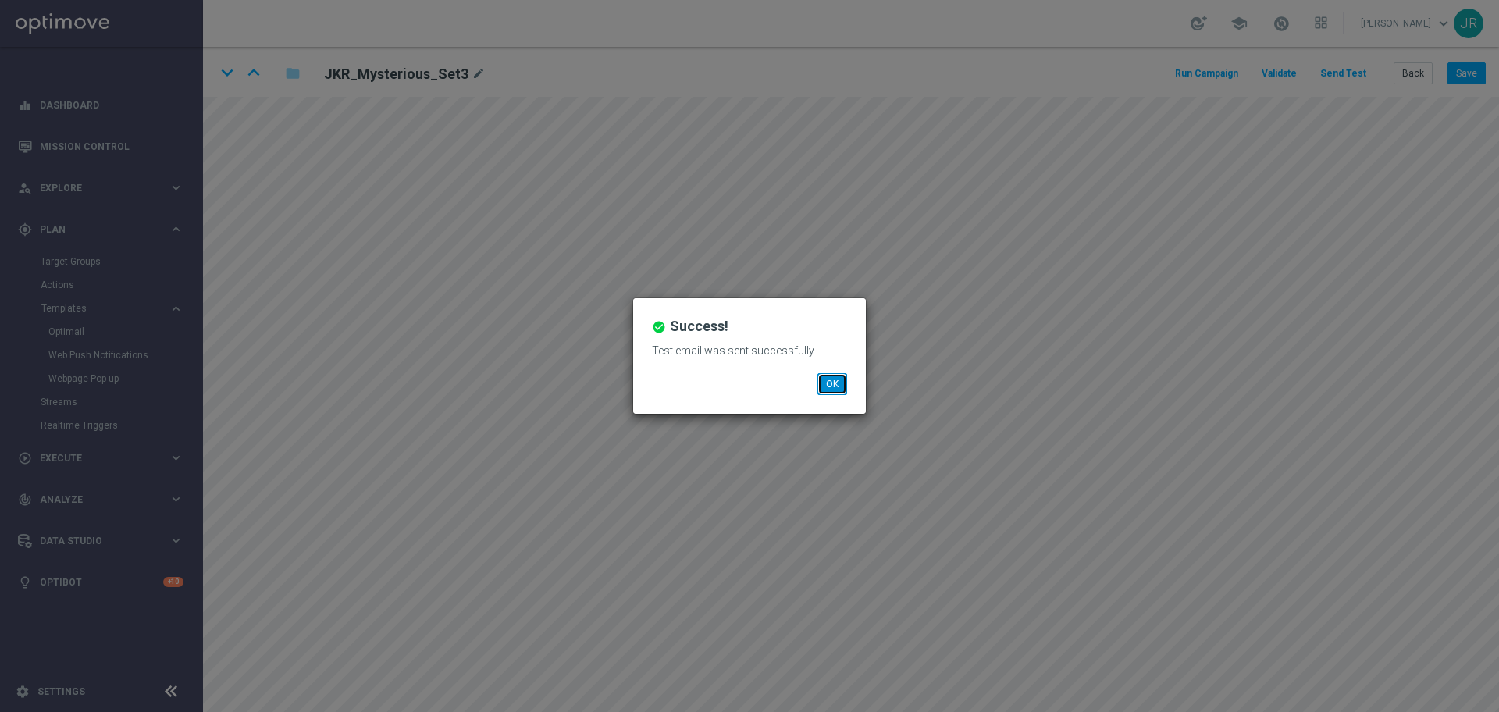
click at [844, 390] on button "OK" at bounding box center [832, 384] width 30 height 22
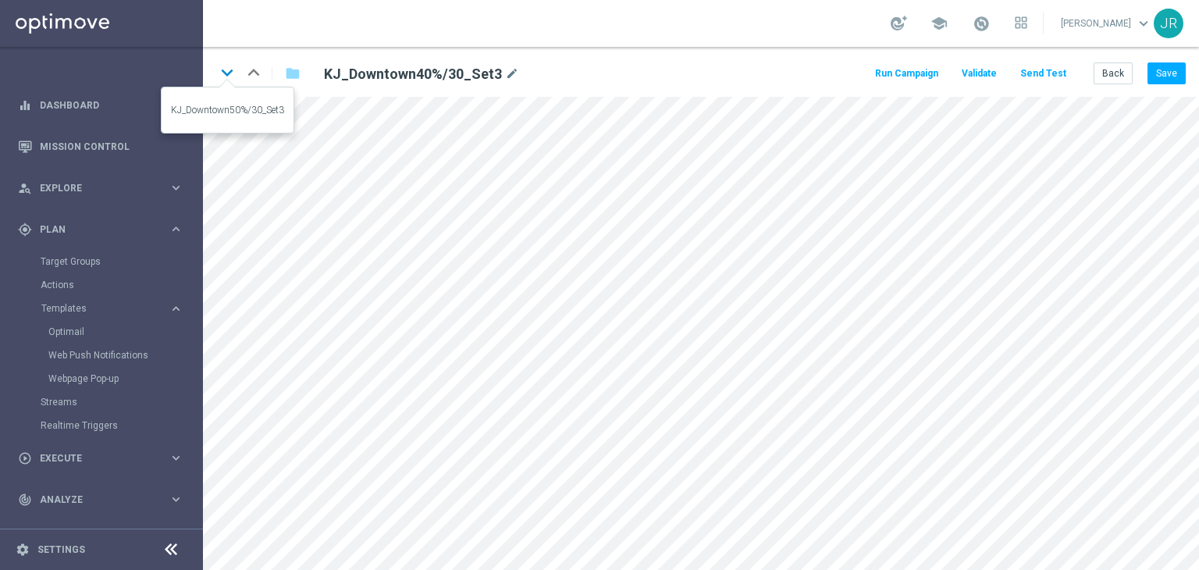
click at [229, 73] on icon "keyboard_arrow_down" at bounding box center [226, 72] width 23 height 23
click at [1158, 69] on button "Save" at bounding box center [1167, 73] width 38 height 22
click at [222, 78] on icon "keyboard_arrow_down" at bounding box center [226, 72] width 23 height 23
